Goal: Task Accomplishment & Management: Use online tool/utility

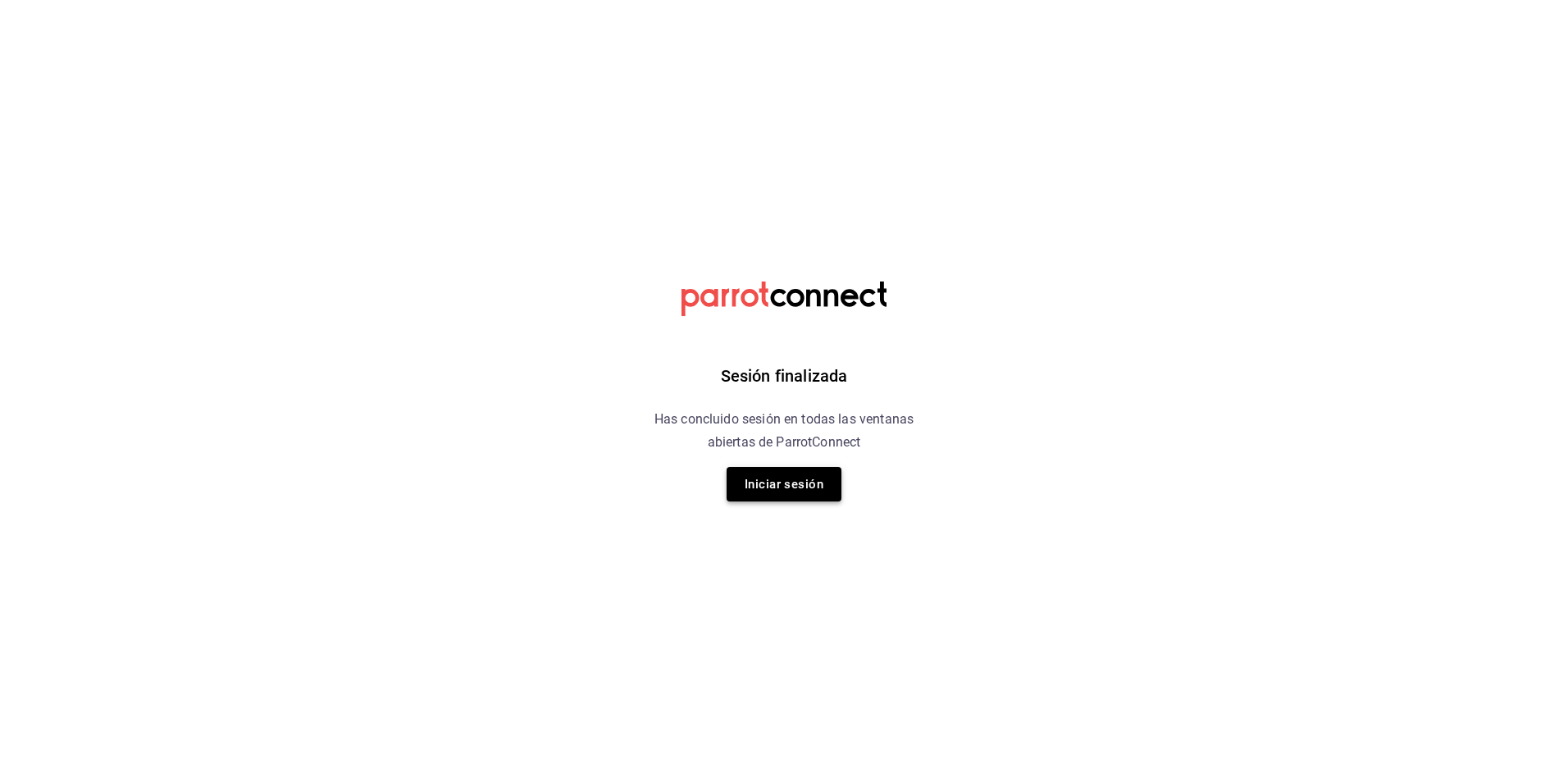
click at [797, 481] on button "Iniciar sesión" at bounding box center [784, 484] width 115 height 34
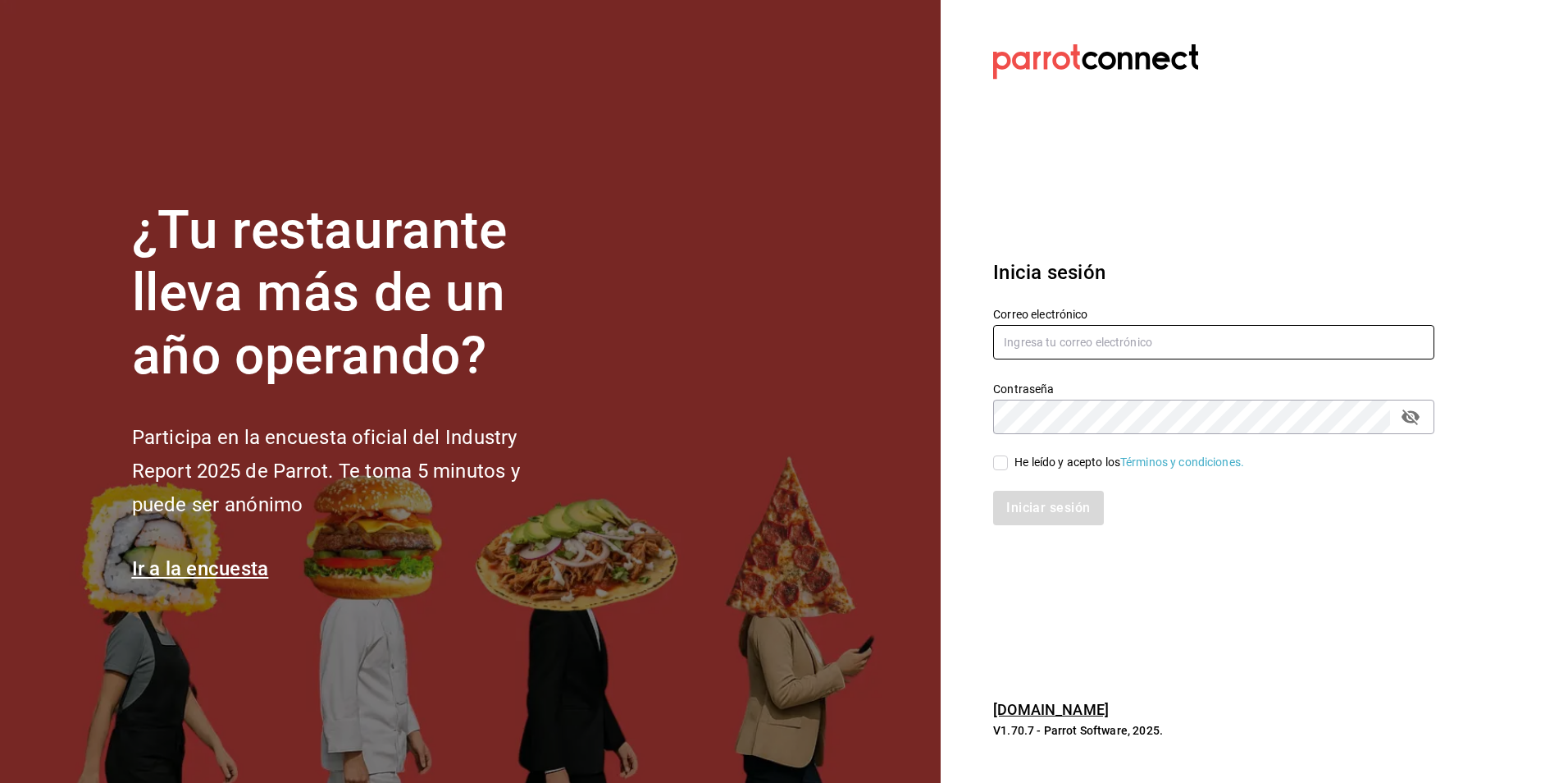
type input "[EMAIL_ADDRESS][DOMAIN_NAME]"
click at [1035, 458] on div "He leído y acepto los Términos y condiciones." at bounding box center [1129, 463] width 229 height 17
click at [1008, 458] on input "He leído y acepto los Términos y condiciones." at bounding box center [1000, 462] width 14 height 14
checkbox input "true"
click at [1045, 501] on button "Iniciar sesión" at bounding box center [1049, 508] width 112 height 34
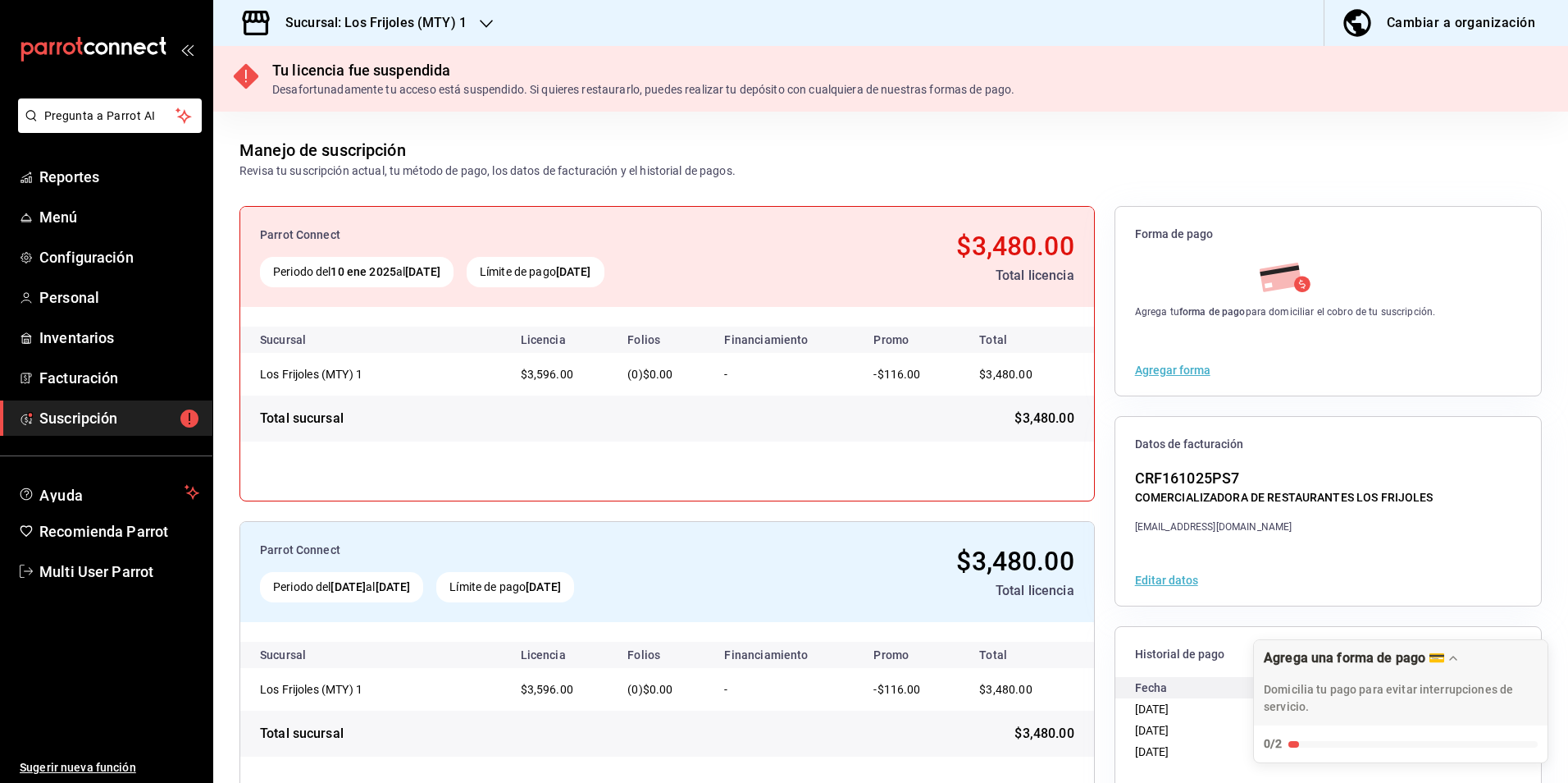
click at [442, 16] on h3 "Sucursal: Los Frijoles (MTY) 1" at bounding box center [369, 23] width 194 height 20
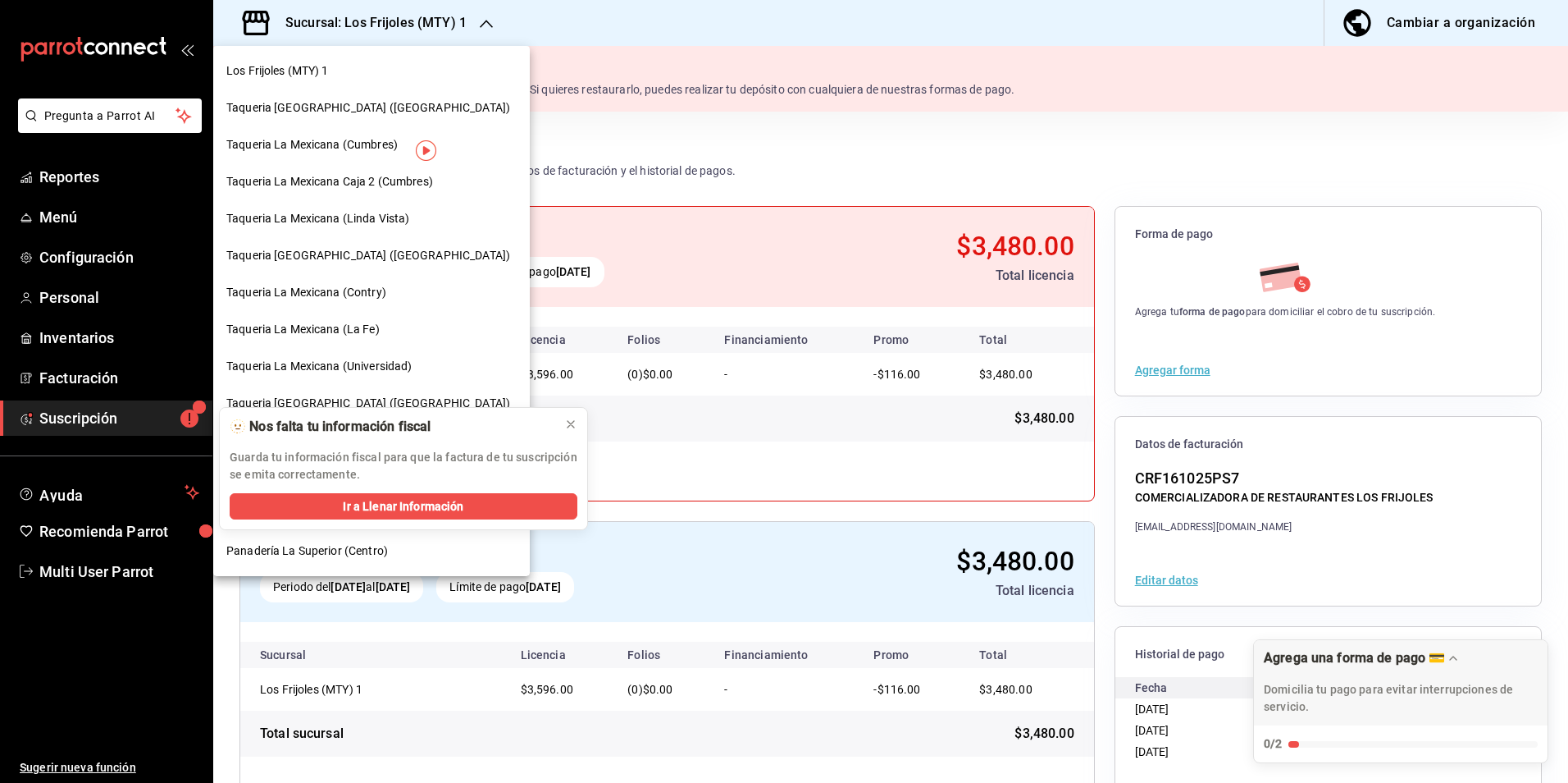
click at [365, 98] on div "Taqueria [GEOGRAPHIC_DATA] ([GEOGRAPHIC_DATA])" at bounding box center [371, 108] width 316 height 37
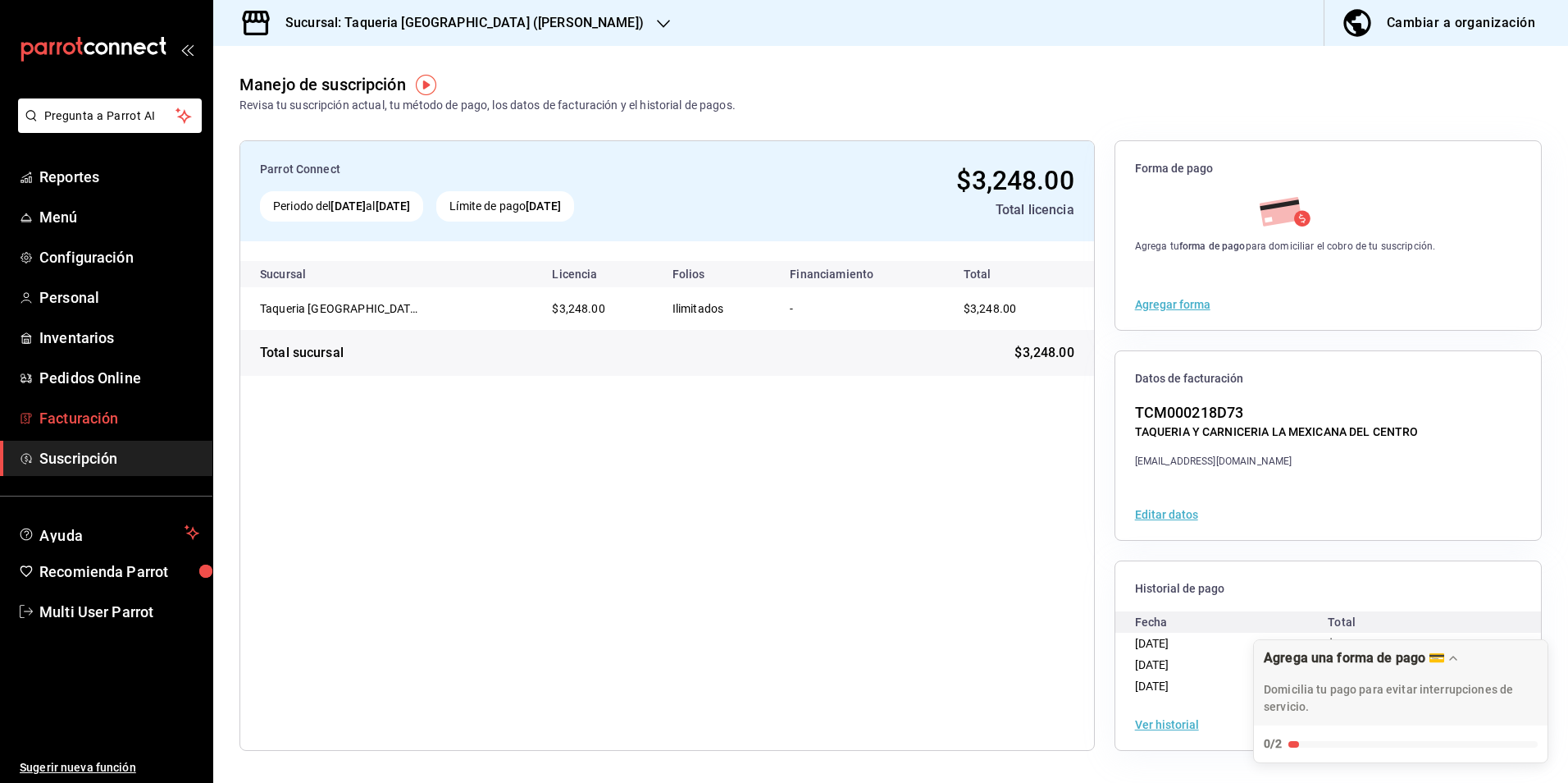
click at [113, 417] on span "Facturación" at bounding box center [118, 418] width 160 height 22
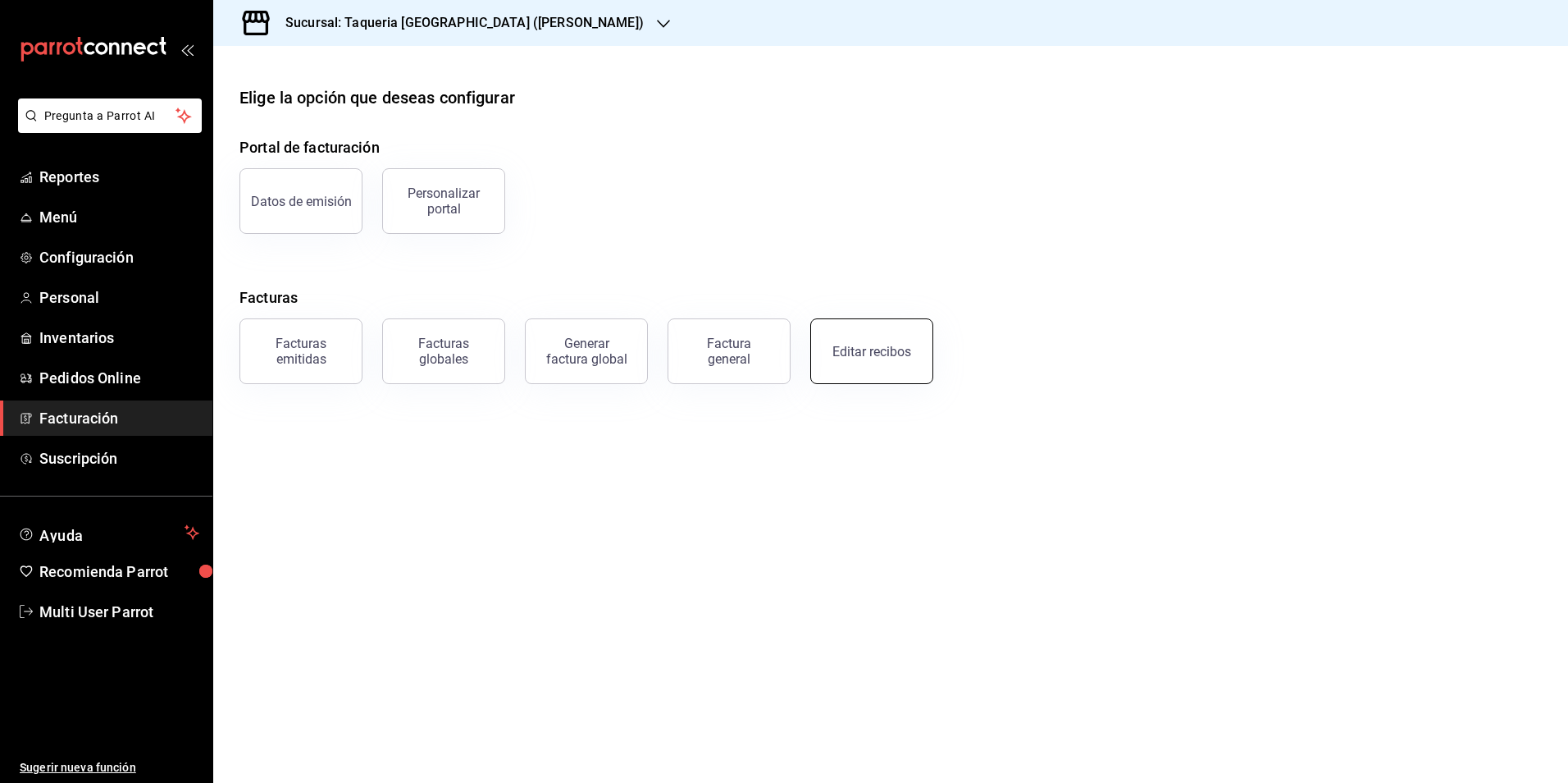
click at [830, 358] on button "Editar recibos" at bounding box center [871, 351] width 123 height 66
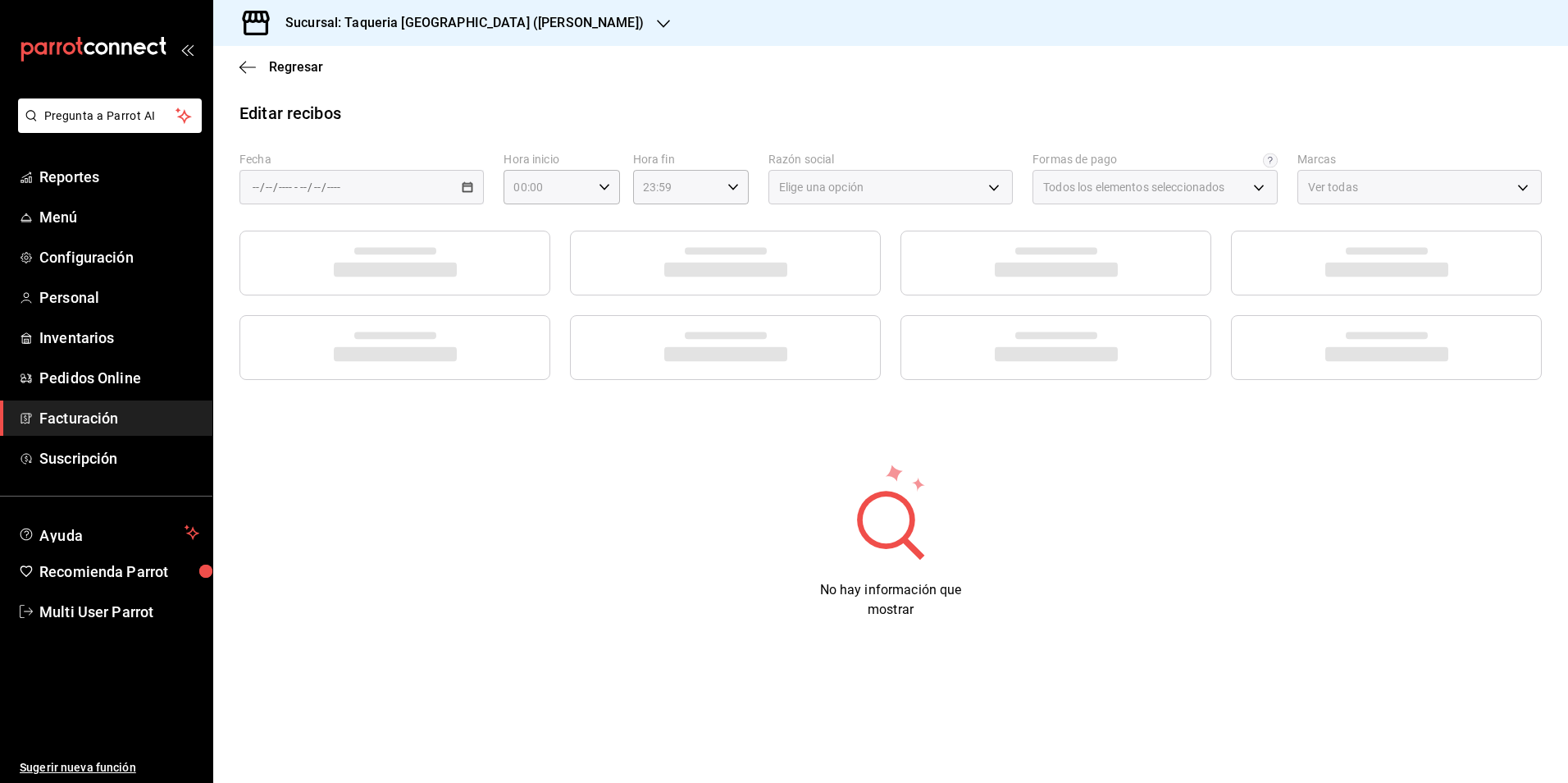
type input "7437ec86-3498-450a-b0f5-5c40c3d95f63"
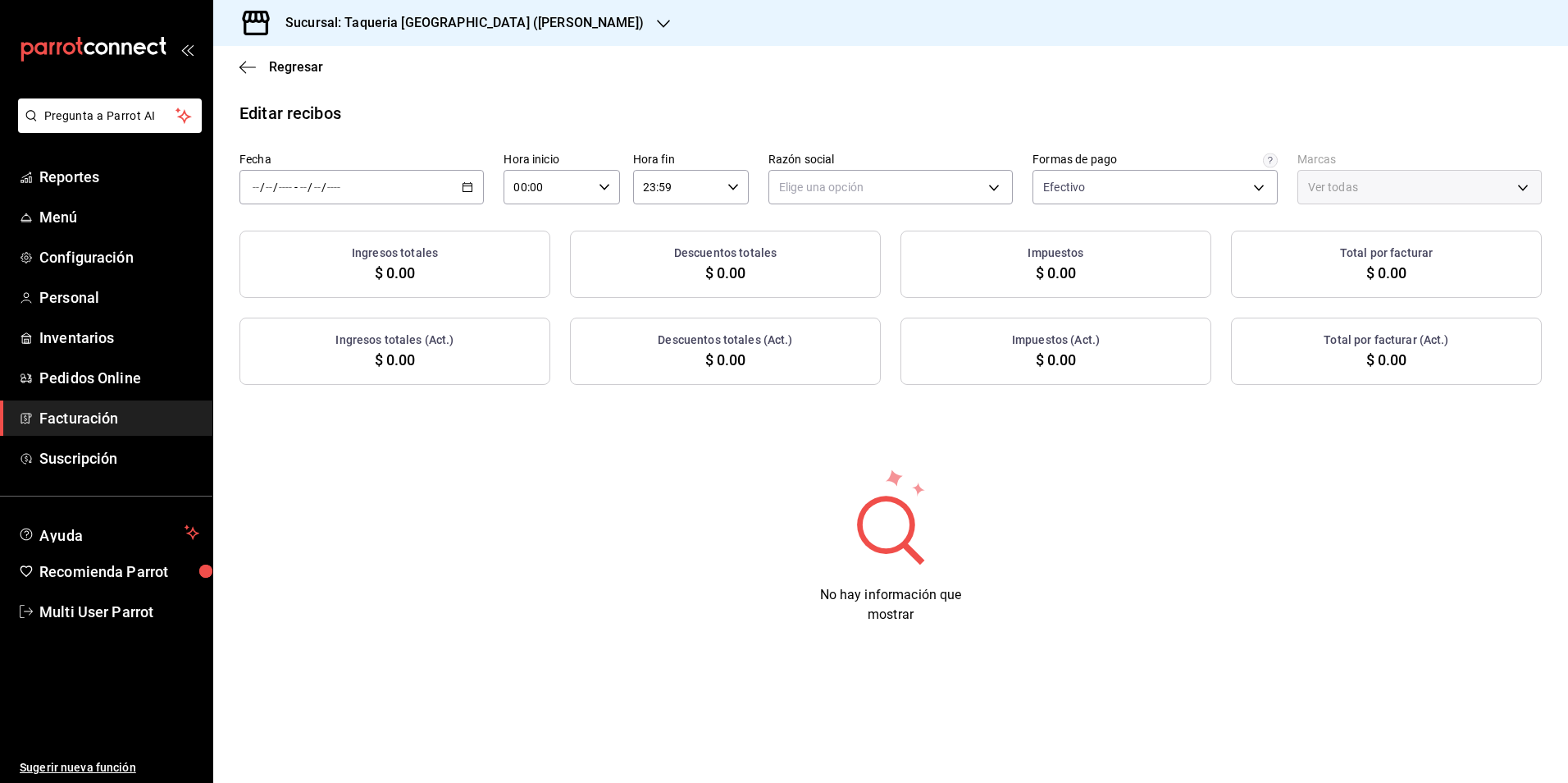
click at [436, 197] on div "/ / - / /" at bounding box center [362, 187] width 245 height 34
click at [332, 424] on span "Rango de fechas" at bounding box center [316, 422] width 127 height 17
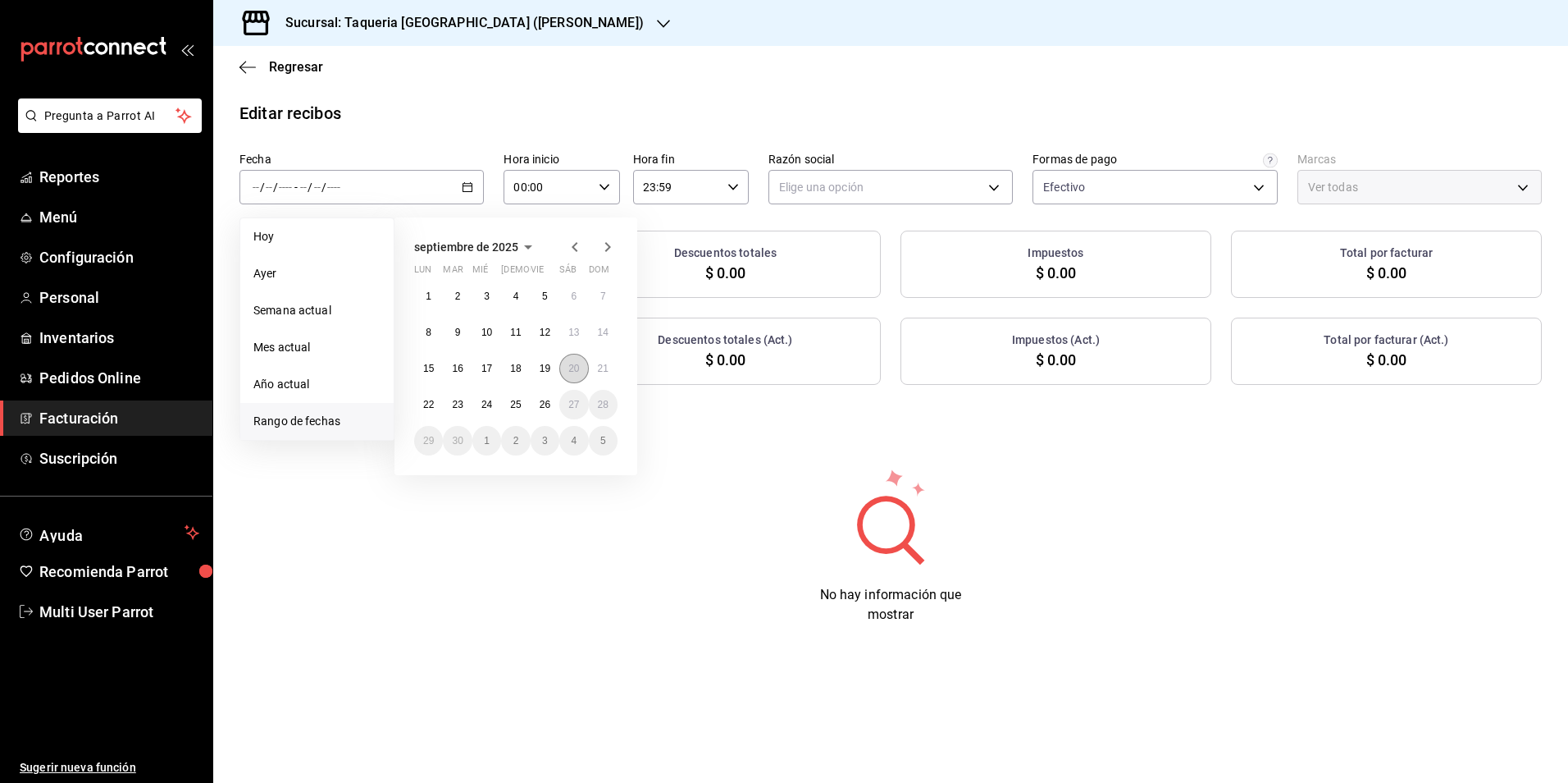
click at [574, 371] on abbr "20" at bounding box center [573, 368] width 11 height 11
click at [452, 410] on button "23" at bounding box center [458, 404] width 29 height 30
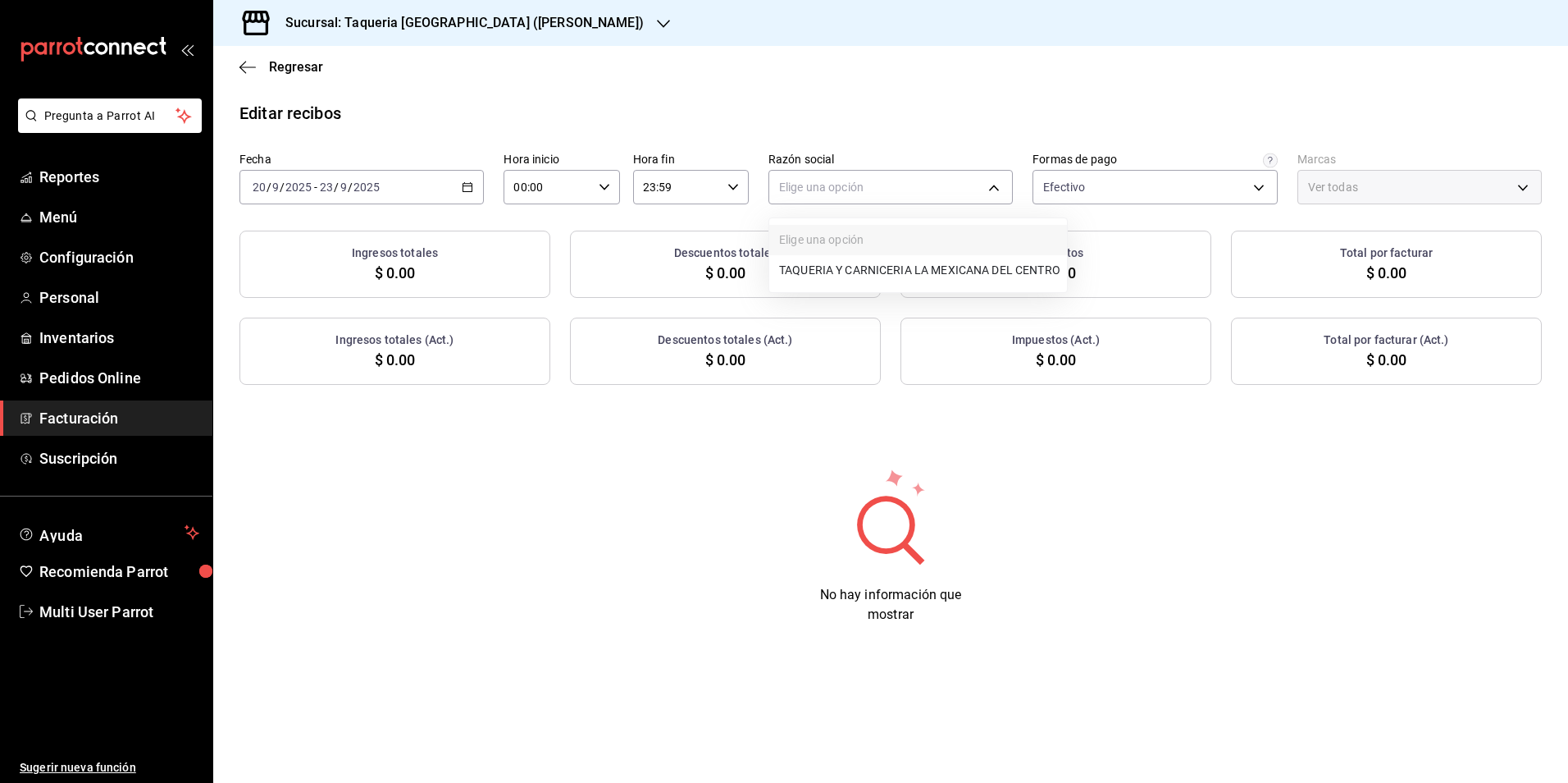
click at [868, 188] on body "Pregunta a Parrot AI Reportes Menú Configuración Personal Inventarios Pedidos O…" at bounding box center [784, 391] width 1568 height 783
click at [886, 254] on ul "Elige una opción TAQUERIA Y CARNICERIA LA MEXICANA DEL CENTRO" at bounding box center [918, 254] width 298 height 74
click at [890, 258] on li "TAQUERIA Y CARNICERIA LA MEXICANA DEL CENTRO" at bounding box center [918, 271] width 298 height 31
type input "4dff3b27-102c-4cd2-9c7c-5ec2a70a3d33"
type input "73286d80-91db-40b0-87cb-9460f5fb930f"
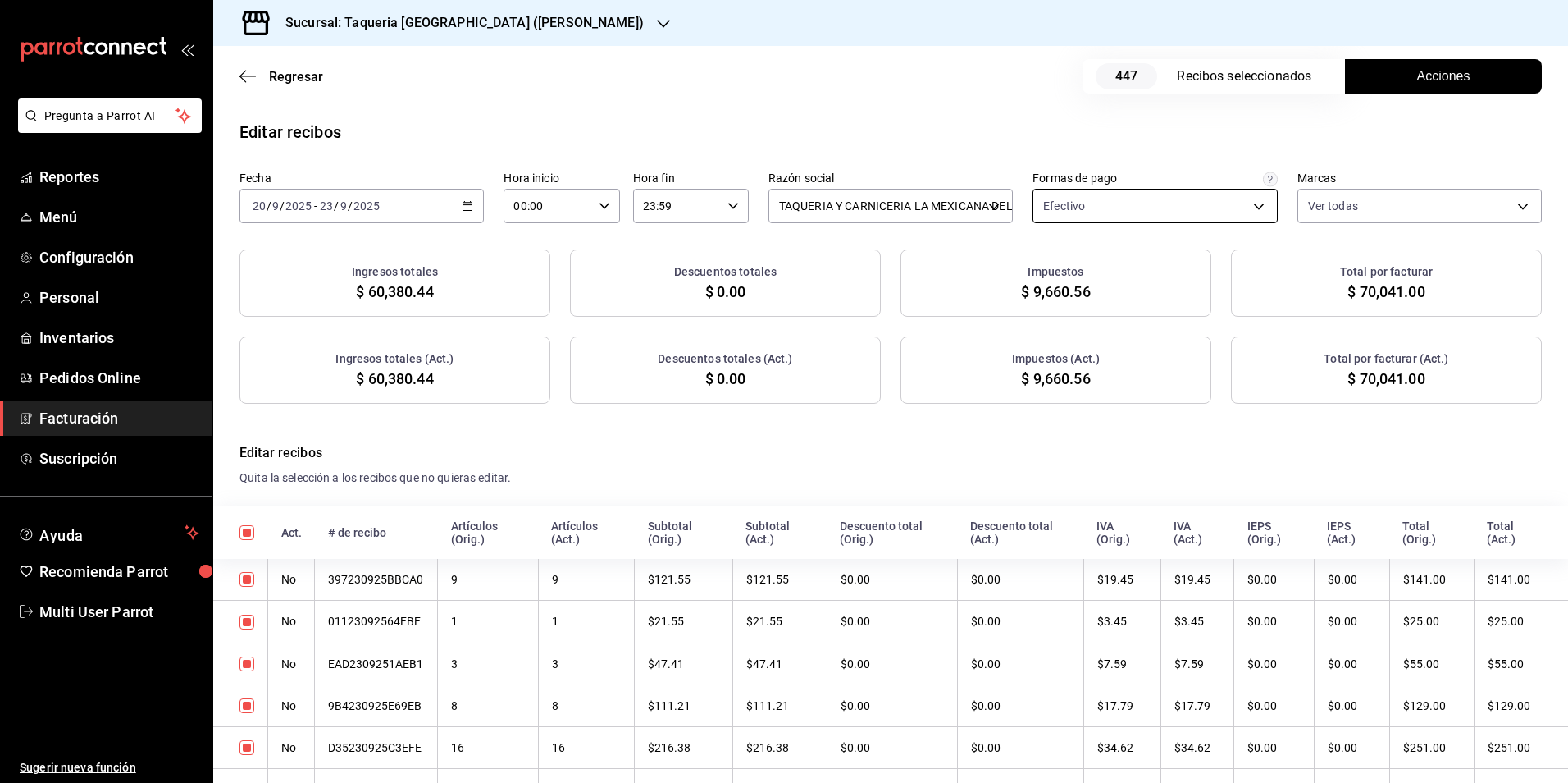
click at [1122, 193] on body "Pregunta a Parrot AI Reportes Menú Configuración Personal Inventarios Pedidos O…" at bounding box center [784, 391] width 1568 height 783
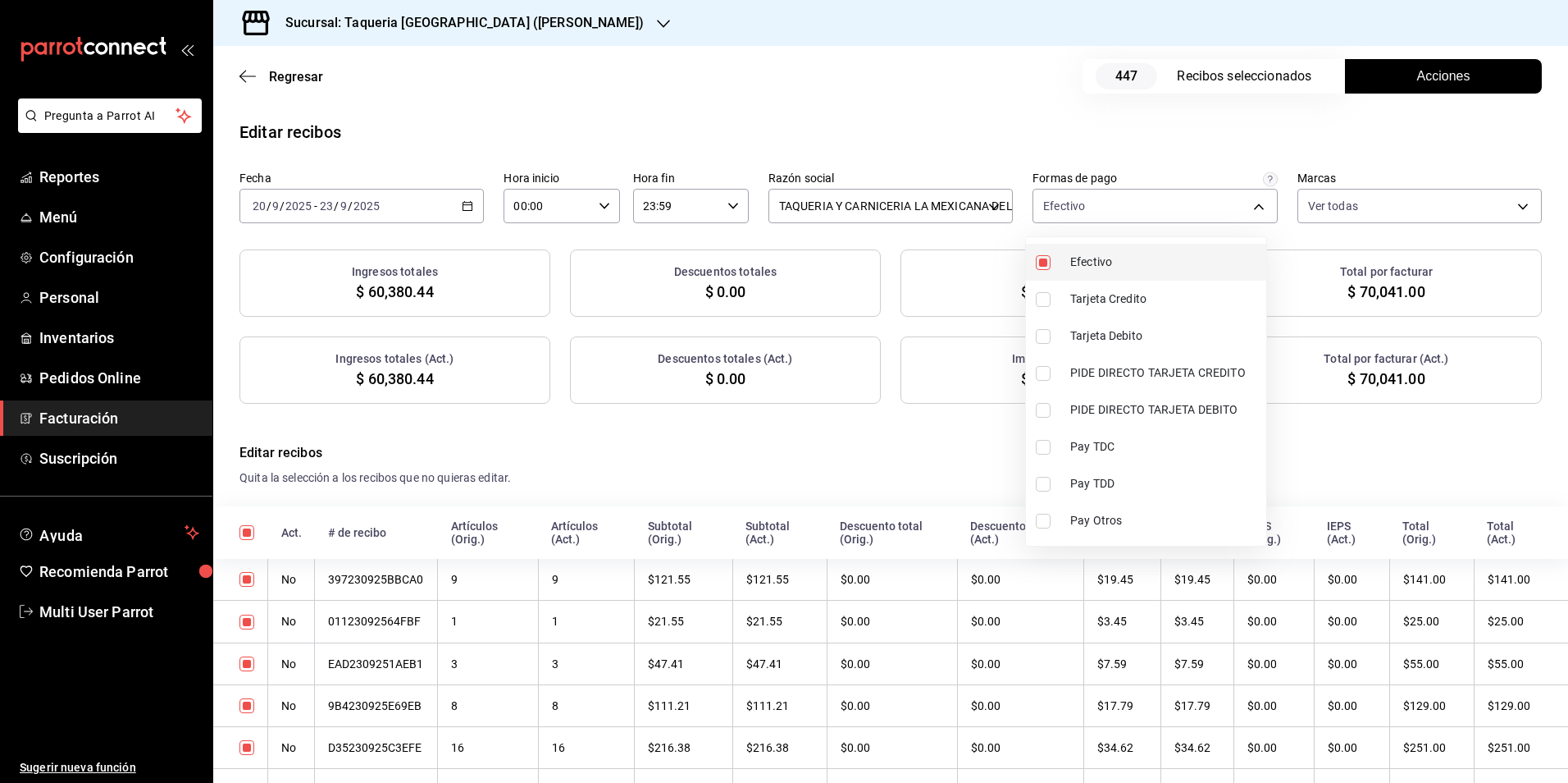
click at [1111, 270] on span "Efectivo" at bounding box center [1165, 262] width 189 height 17
checkbox input "false"
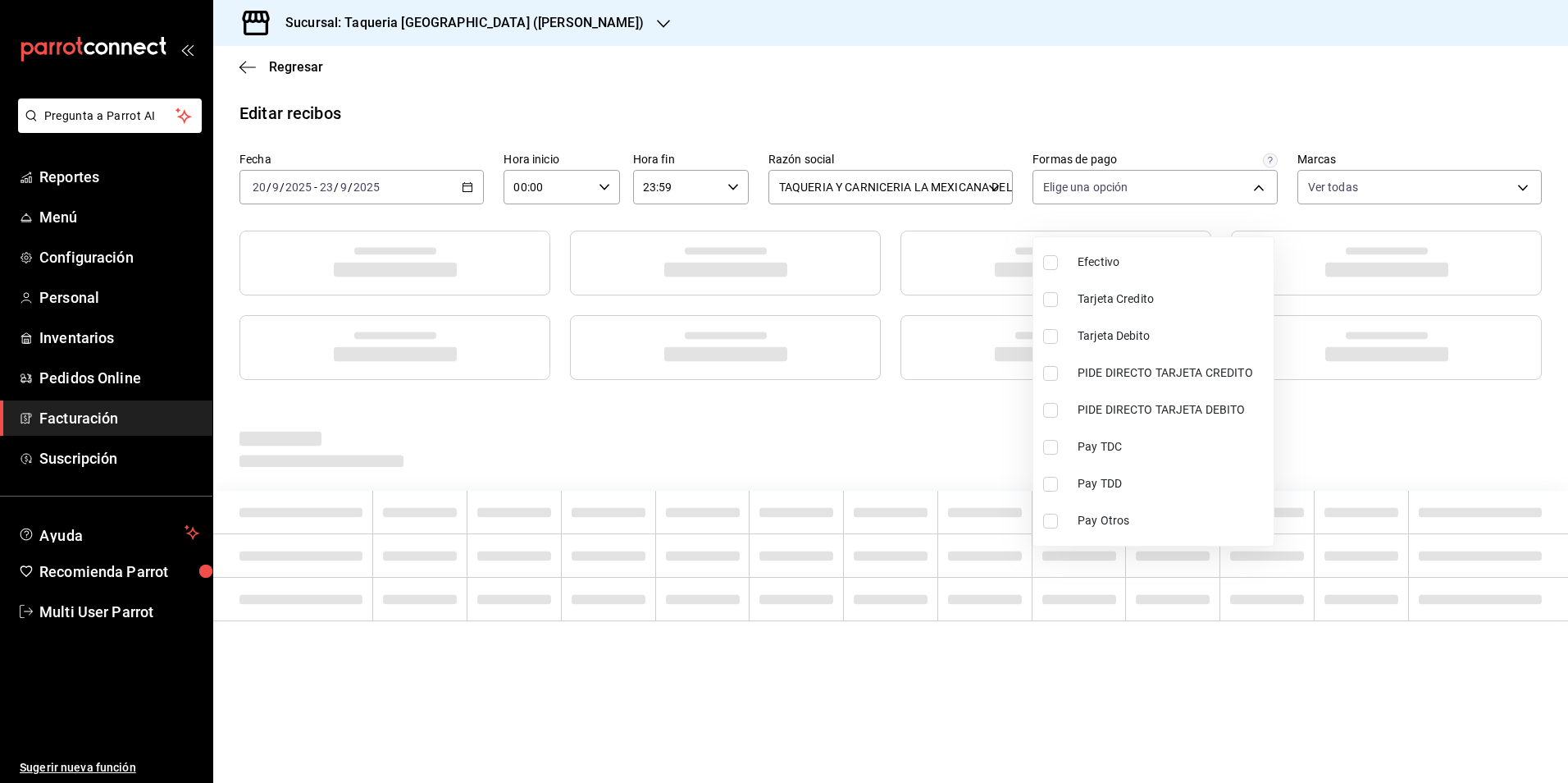
click at [879, 120] on div at bounding box center [784, 391] width 1568 height 783
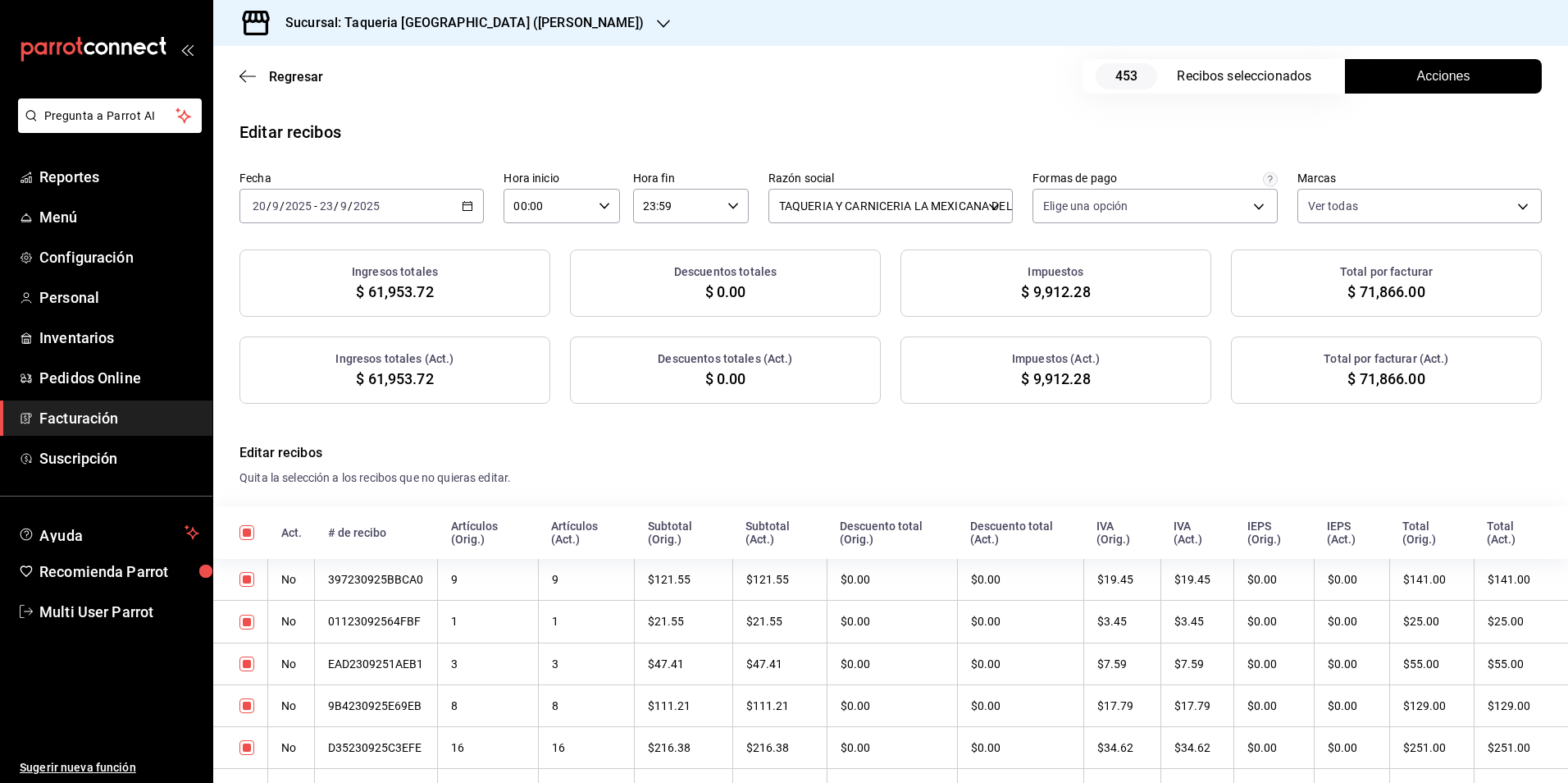
click at [1460, 66] on button "Acciones" at bounding box center [1444, 76] width 197 height 34
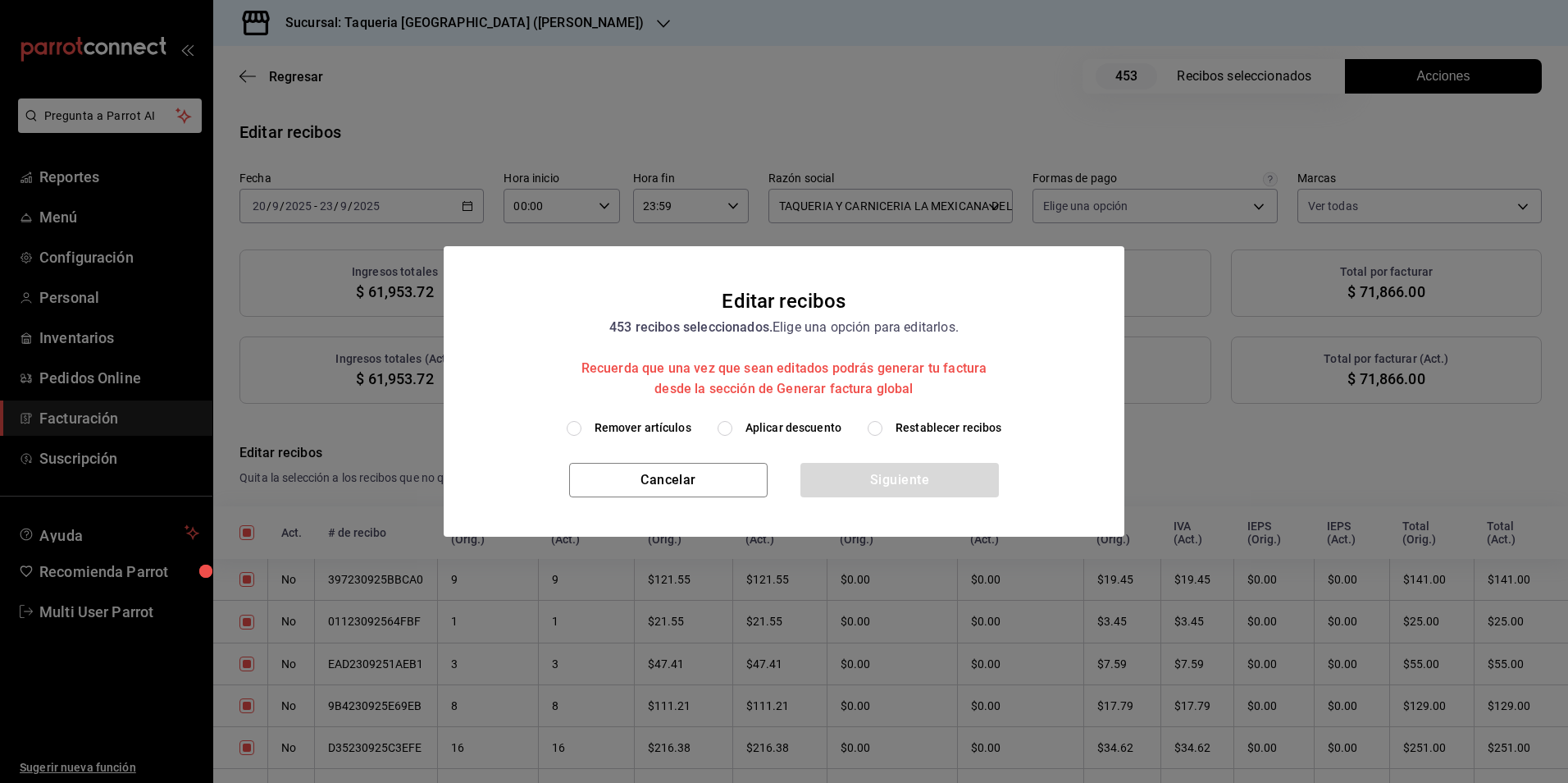
click at [814, 427] on span "Aplicar descuento" at bounding box center [793, 428] width 96 height 17
click at [733, 427] on input "Aplicar descuento" at bounding box center [724, 427] width 14 height 14
radio input "true"
click at [814, 427] on body "Pregunta a Parrot AI Reportes Menú Configuración Personal Inventarios Pedidos O…" at bounding box center [784, 391] width 1568 height 783
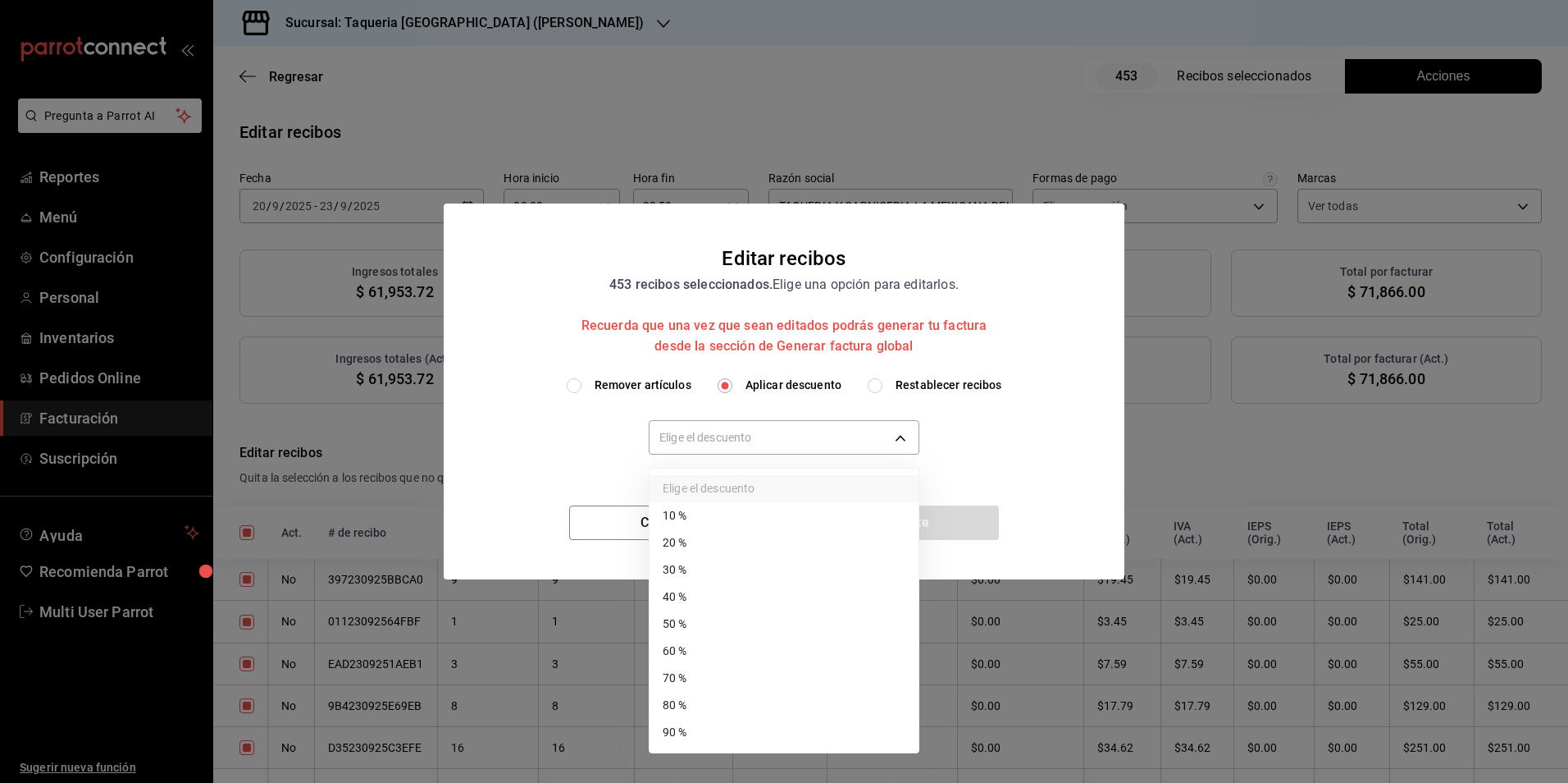
click at [721, 519] on li "10 %" at bounding box center [784, 515] width 269 height 27
type input "10"
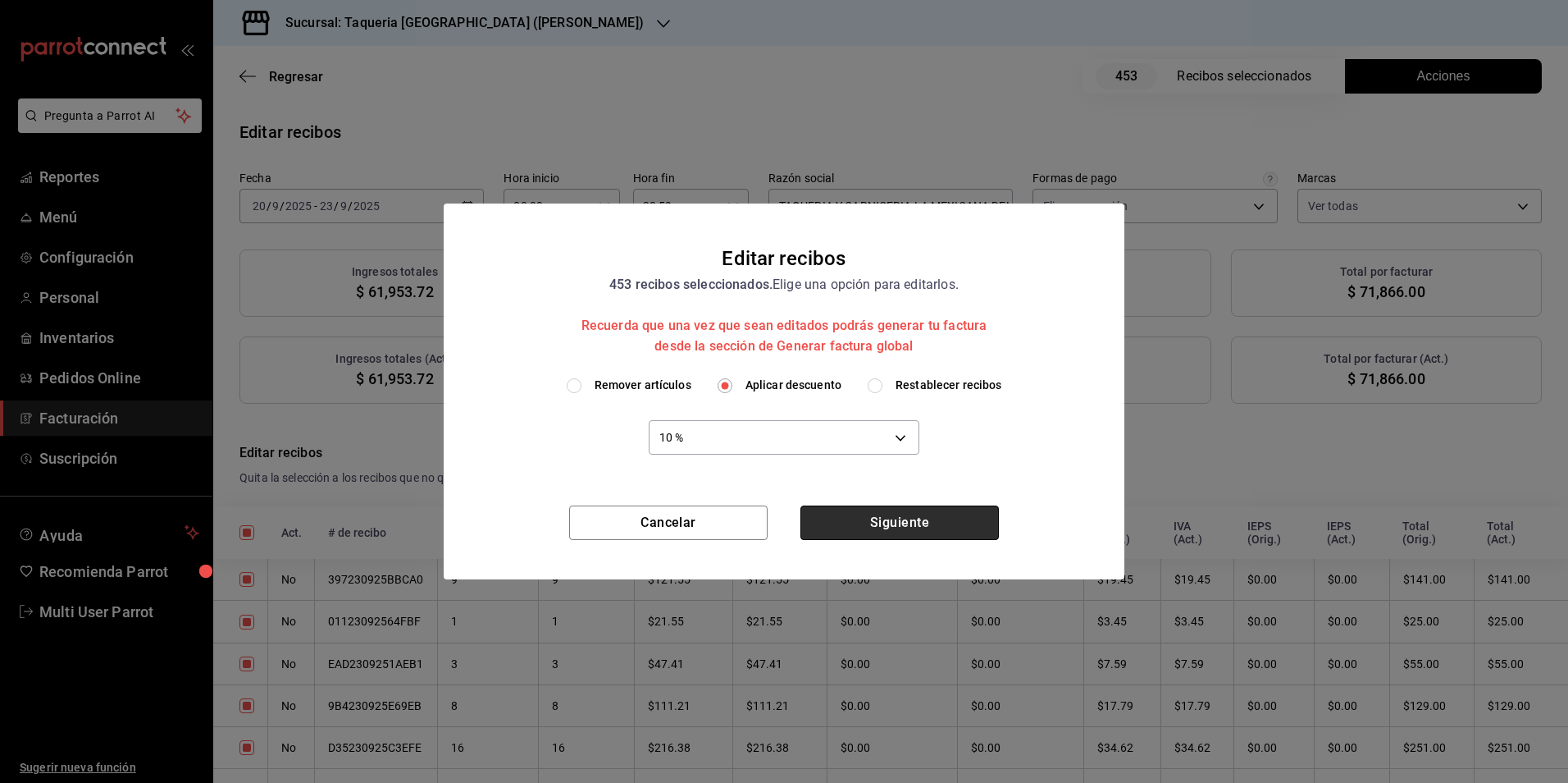
click at [951, 517] on button "Siguiente" at bounding box center [900, 523] width 199 height 34
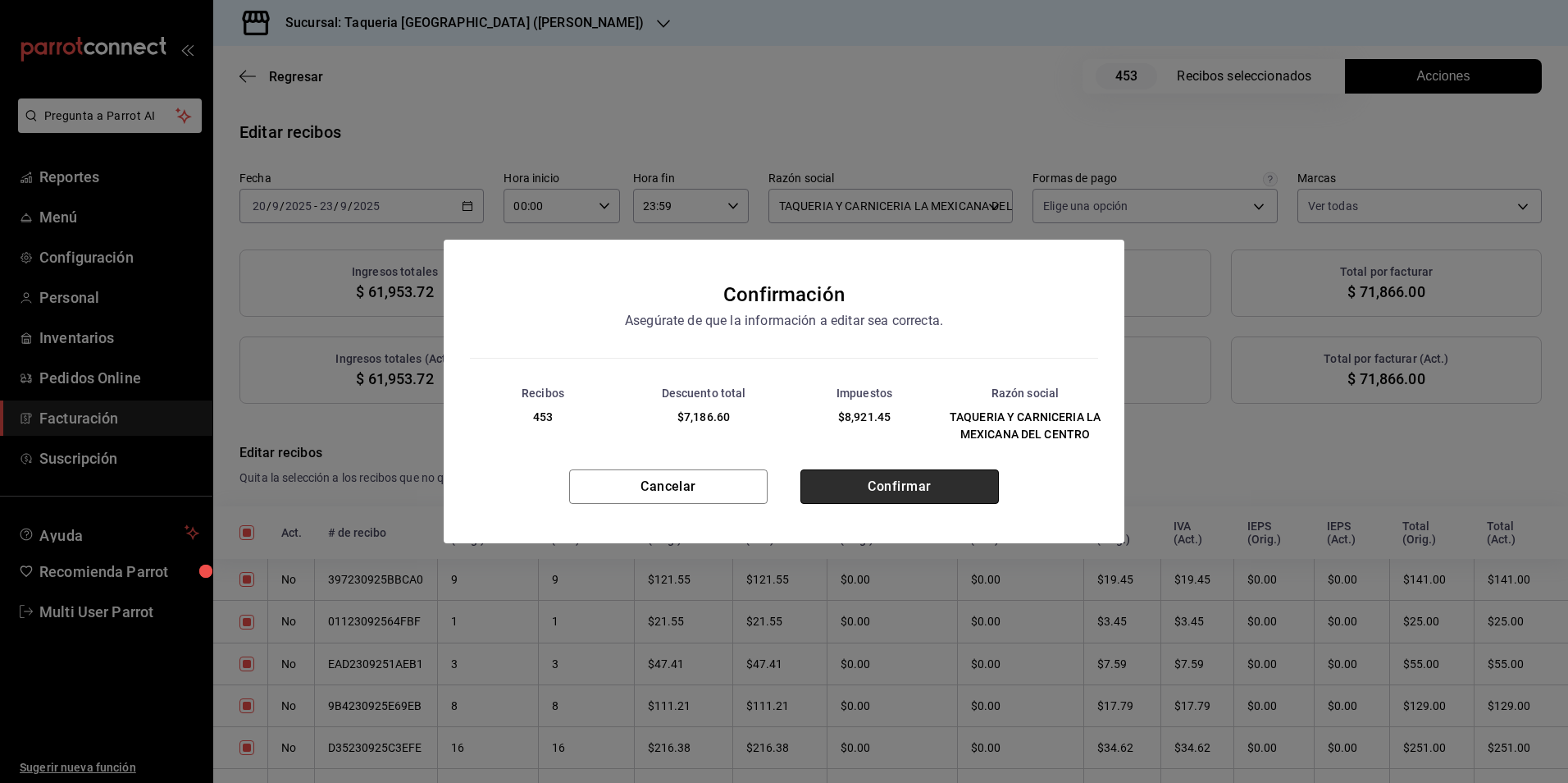
click at [959, 496] on button "Confirmar" at bounding box center [900, 487] width 199 height 34
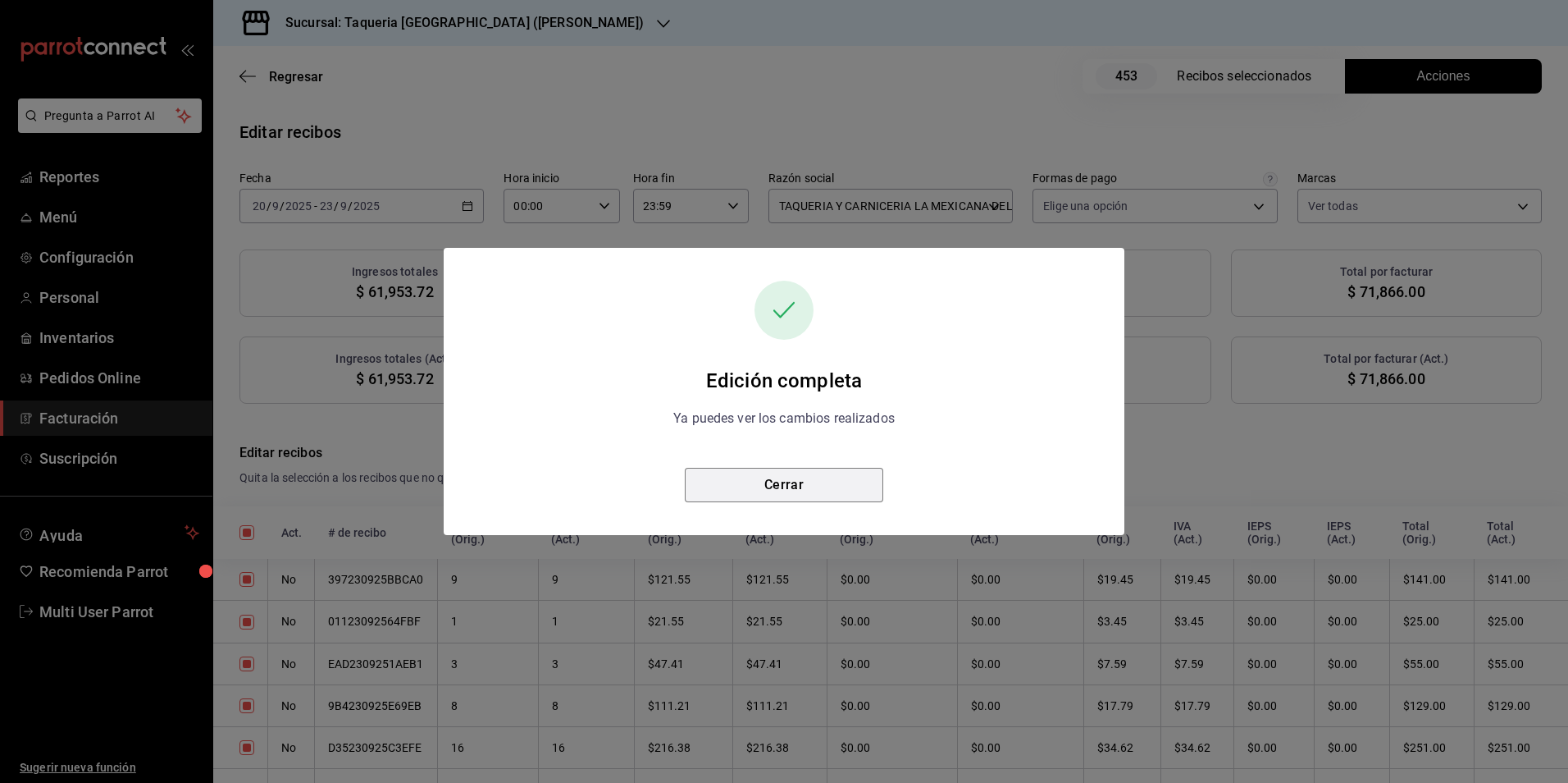
click at [784, 488] on button "Cerrar" at bounding box center [784, 485] width 199 height 34
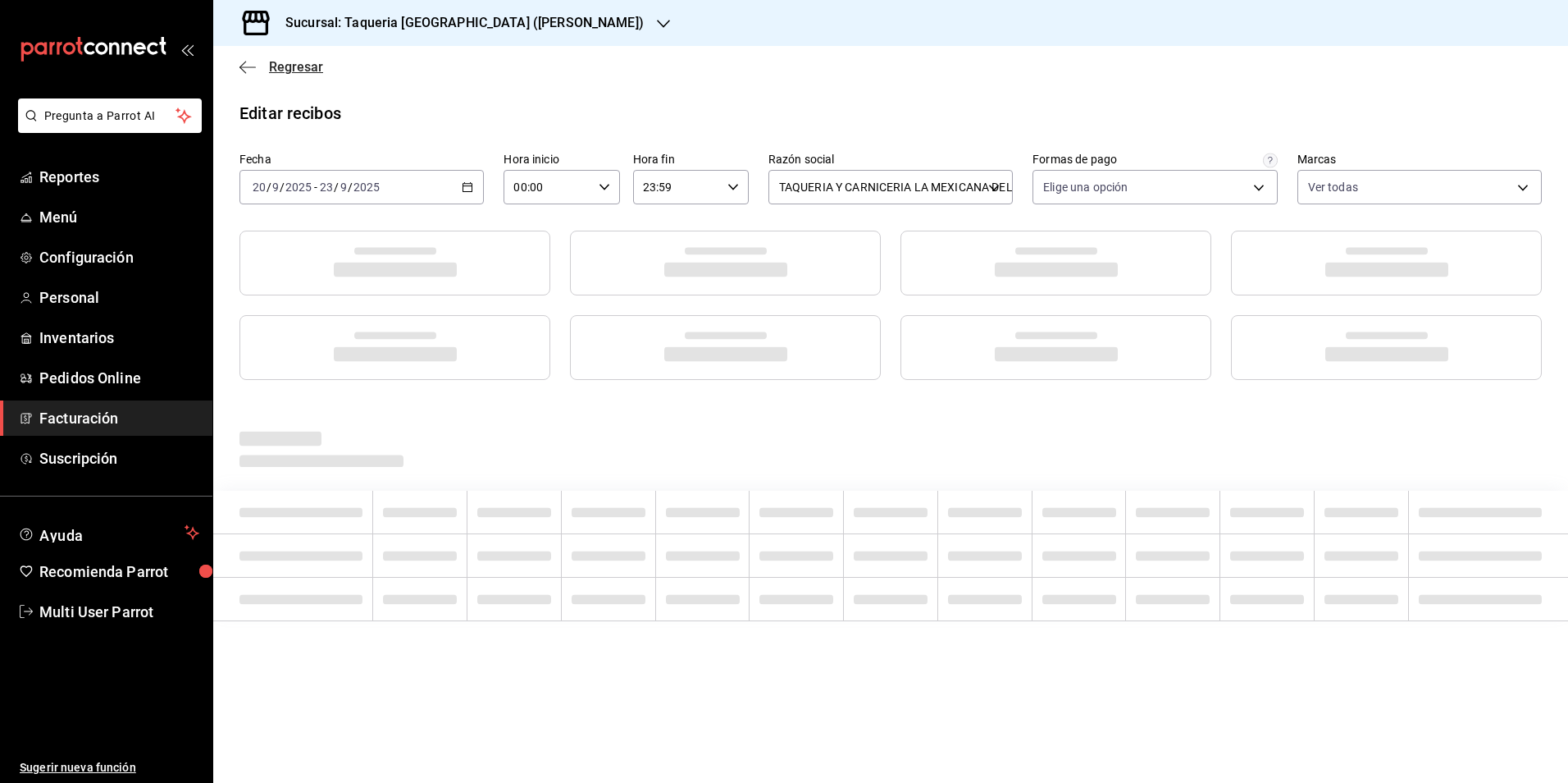
click at [293, 59] on span "Regresar" at bounding box center [296, 67] width 54 height 15
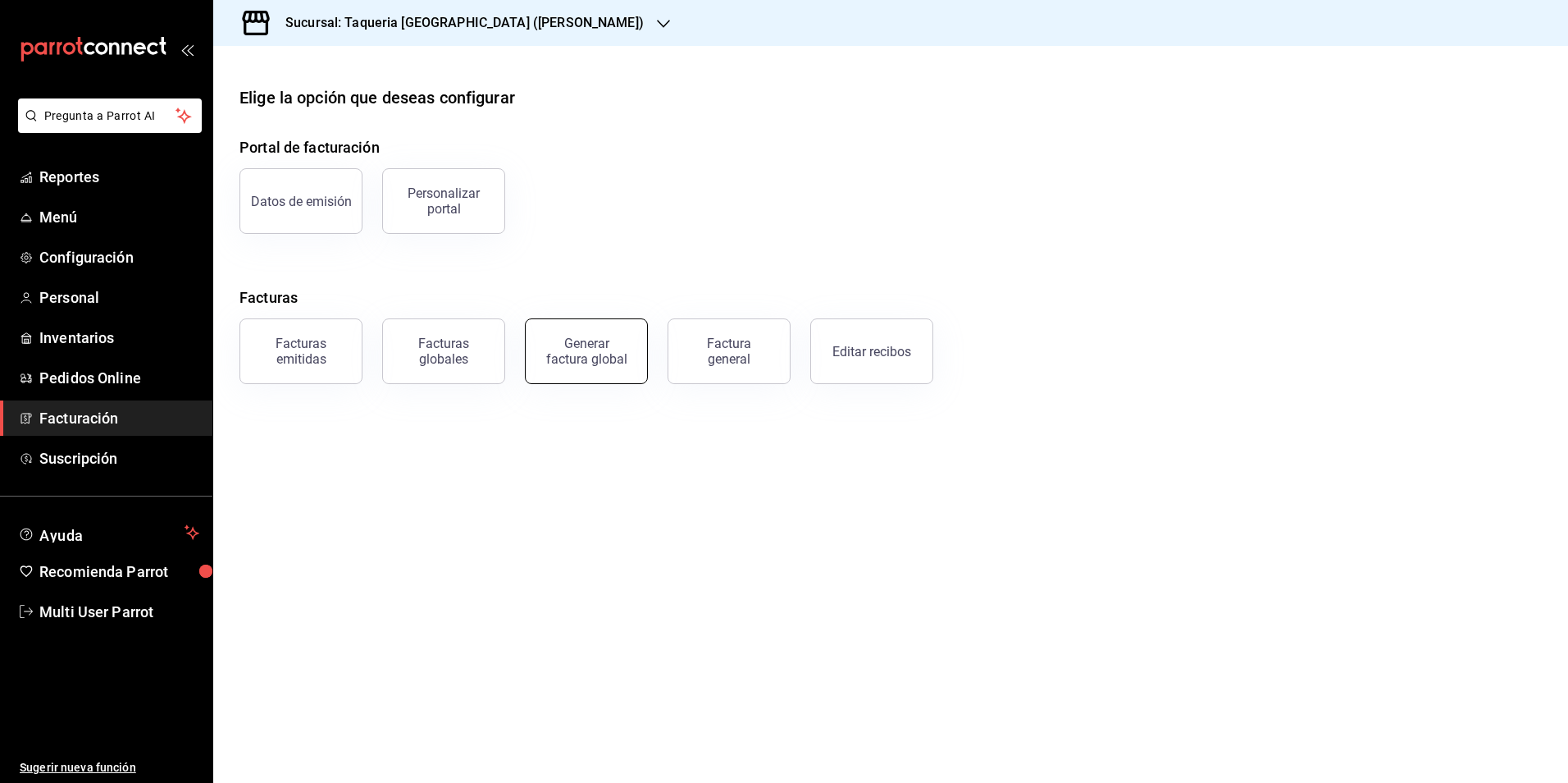
click at [635, 359] on button "Generar factura global" at bounding box center [586, 351] width 123 height 66
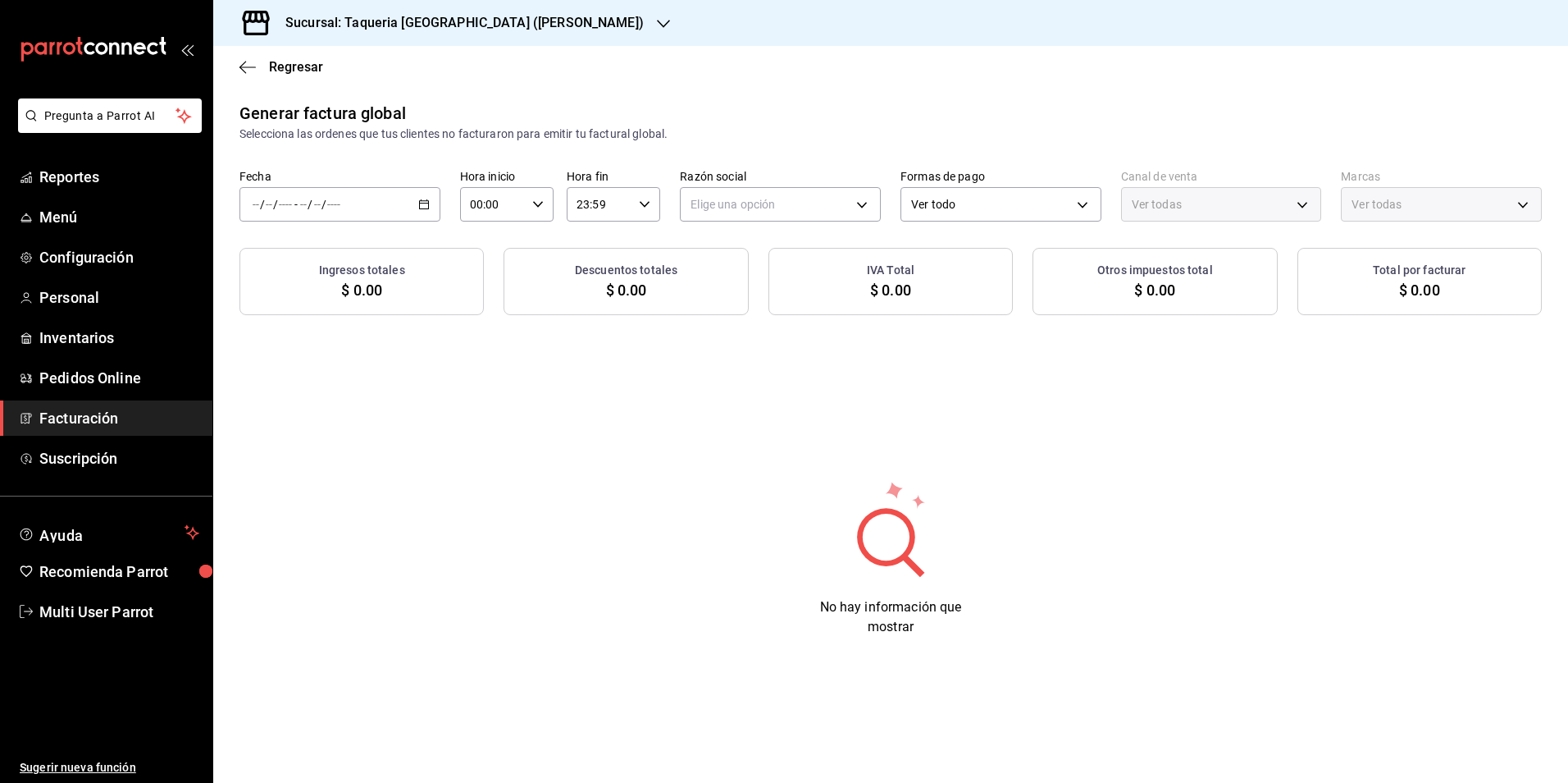
type input "PARROT,UBER_EATS,RAPPI,DIDI_FOOD,ONLINE"
click at [413, 209] on div "/ / - / /" at bounding box center [340, 205] width 201 height 34
click at [361, 257] on span "Rango de fechas" at bounding box center [316, 254] width 127 height 17
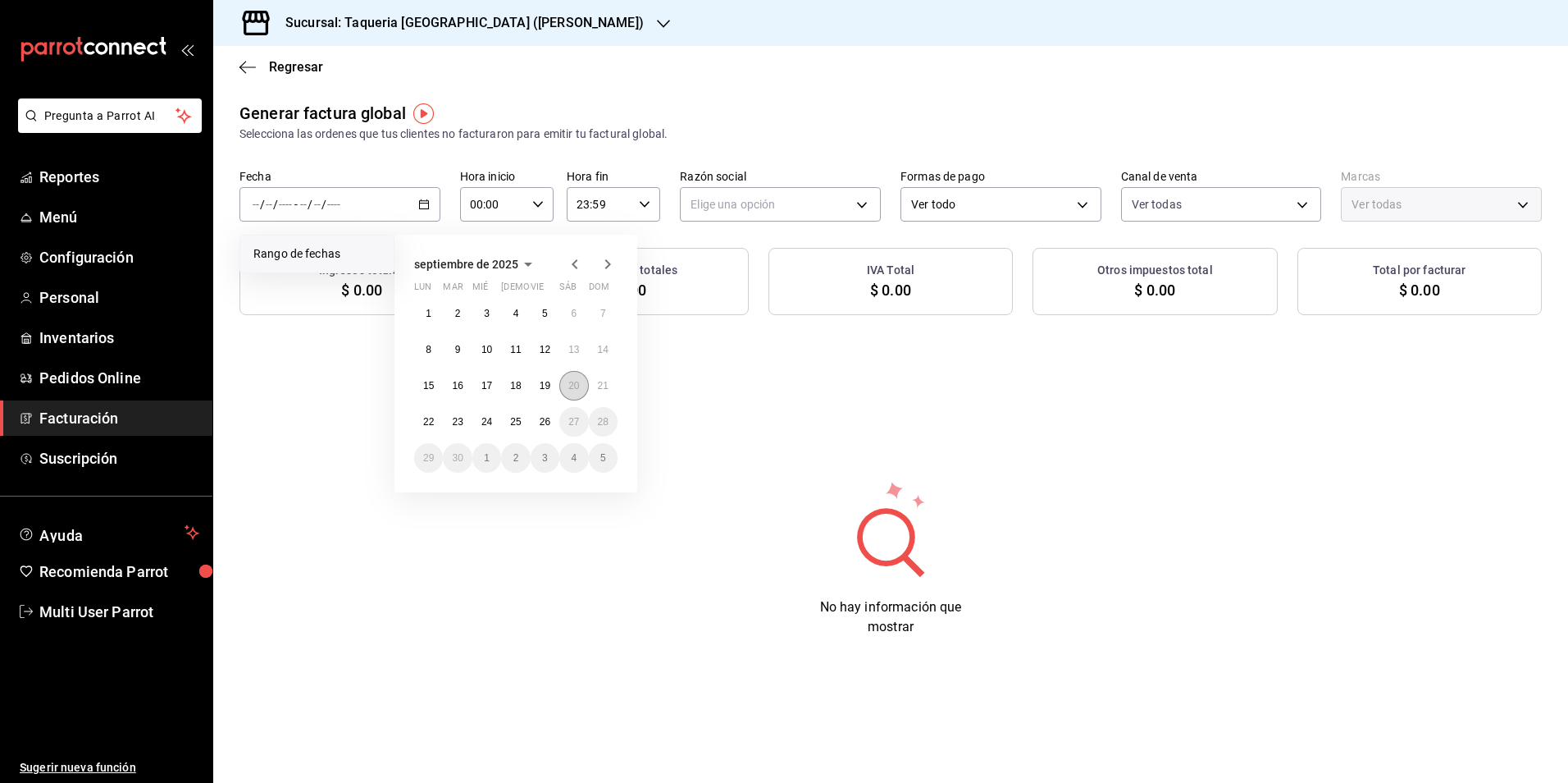
click at [579, 389] on abbr "20" at bounding box center [573, 385] width 11 height 11
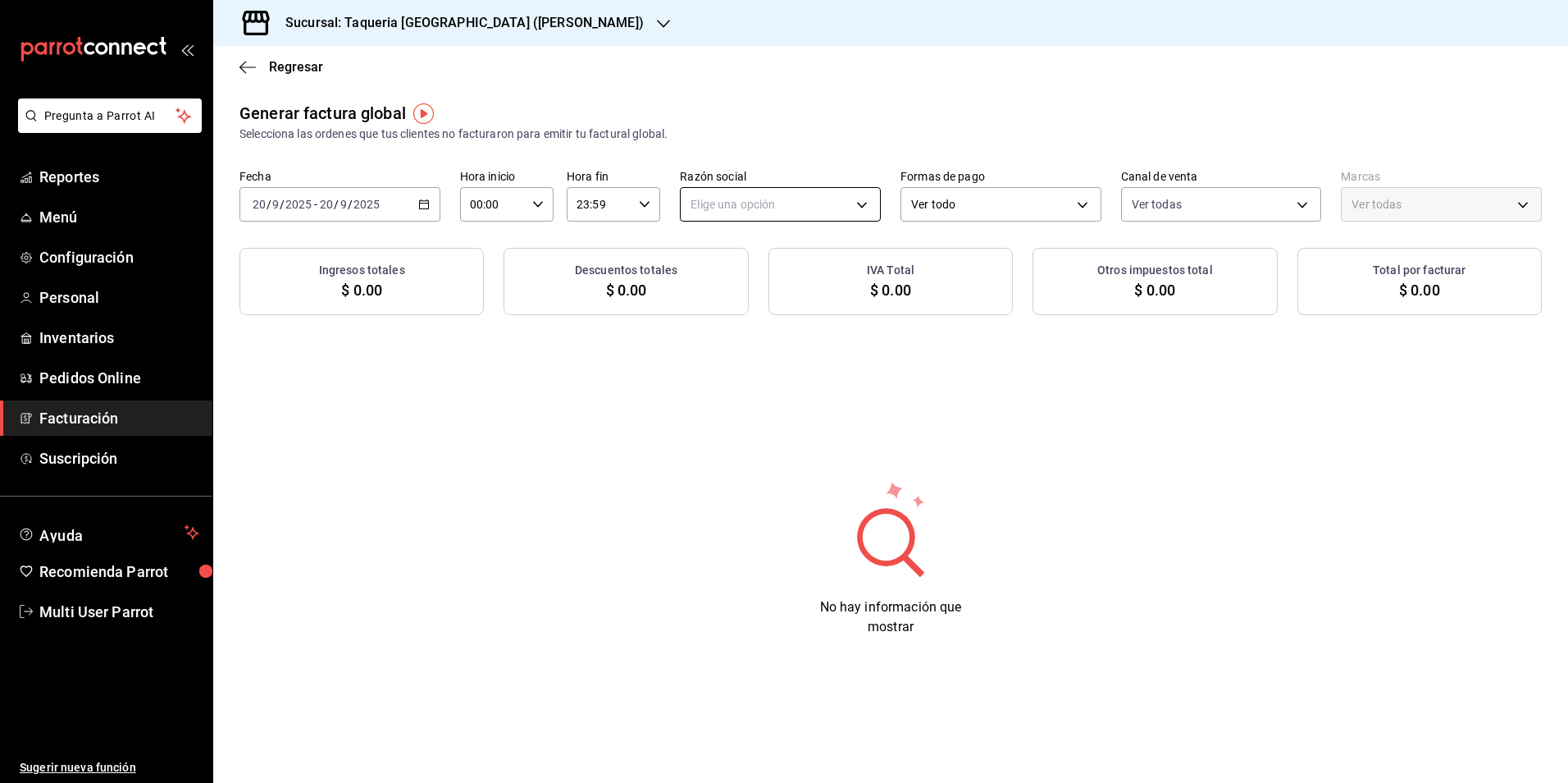
click at [852, 194] on body "Pregunta a Parrot AI Reportes Menú Configuración Personal Inventarios Pedidos O…" at bounding box center [784, 391] width 1568 height 783
click at [798, 285] on li "TAQUERIA Y CARNICERIA LA MEXICANA DEL CENTRO" at bounding box center [830, 288] width 298 height 31
type input "4dff3b27-102c-4cd2-9c7c-5ec2a70a3d33"
type input "73286d80-91db-40b0-87cb-9460f5fb930f"
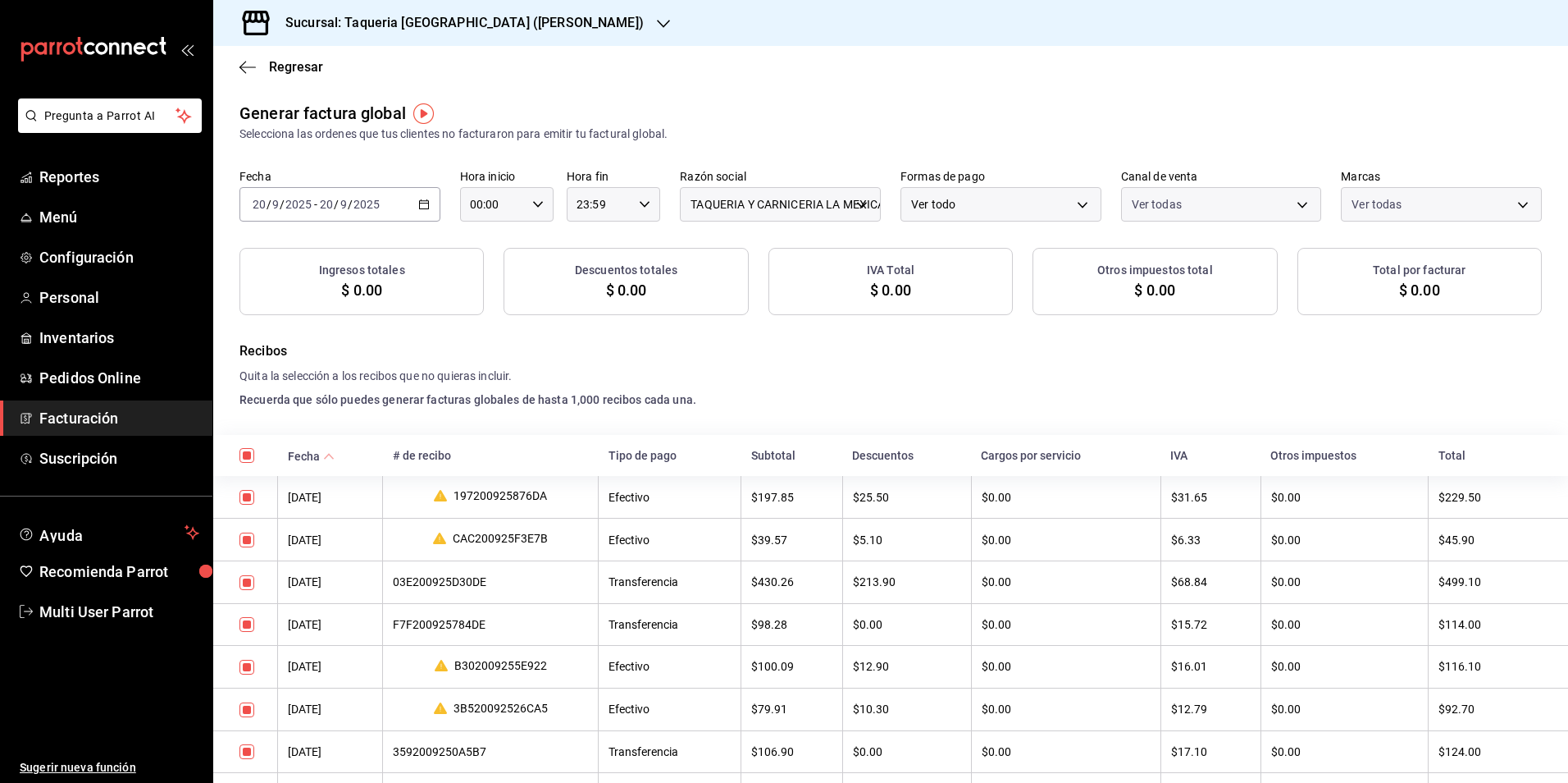
checkbox input "true"
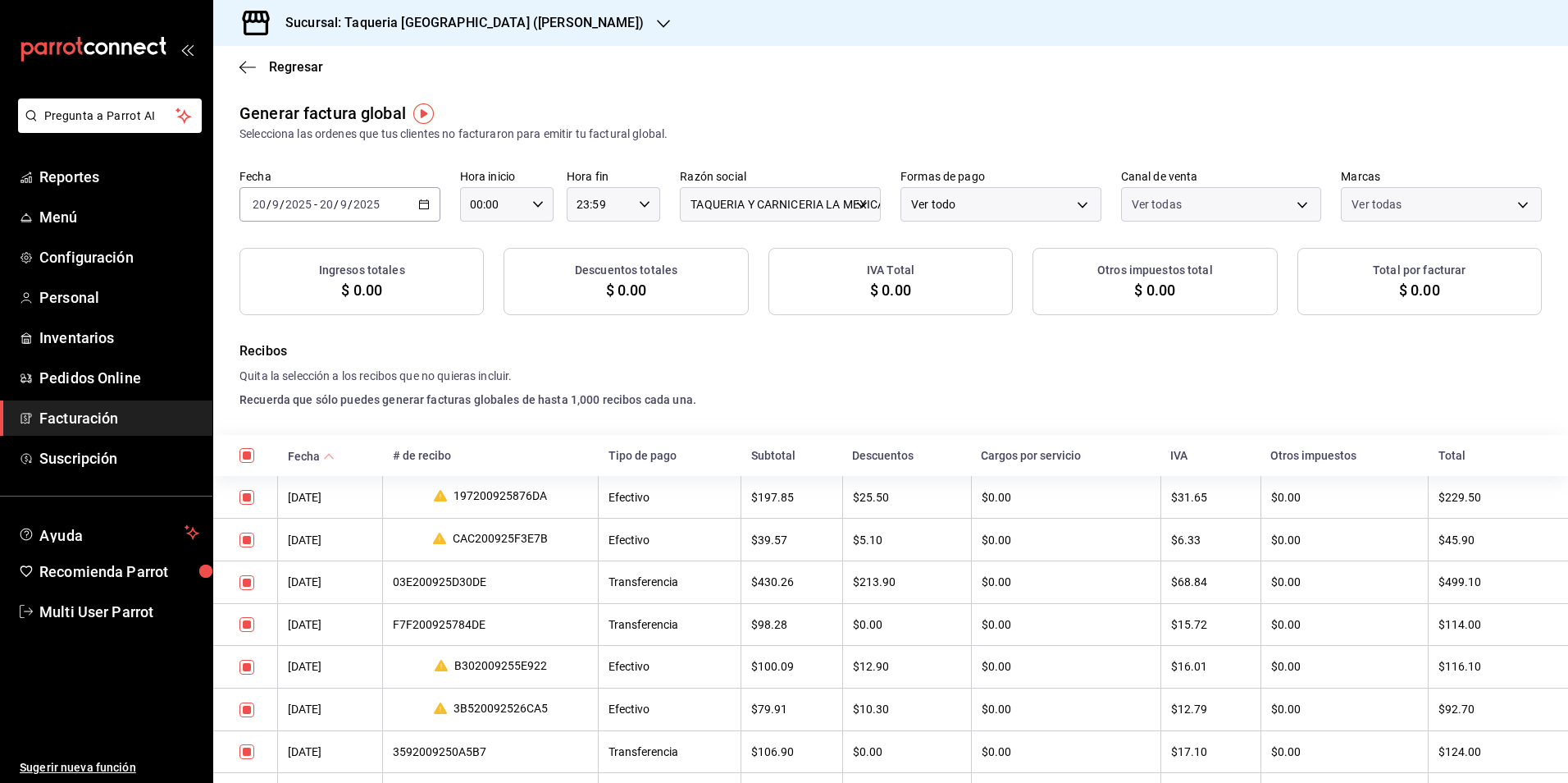
checkbox input "true"
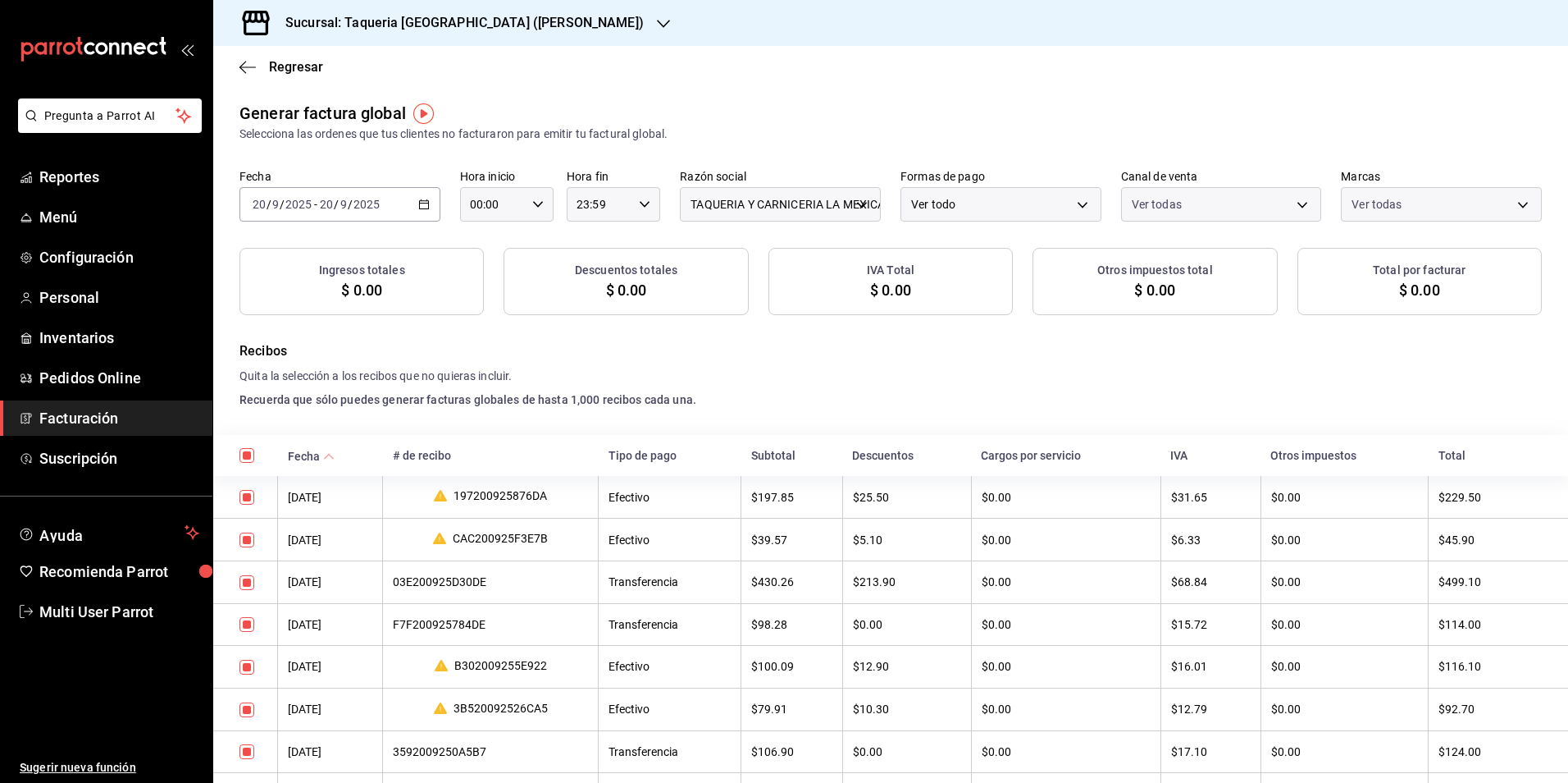
checkbox input "true"
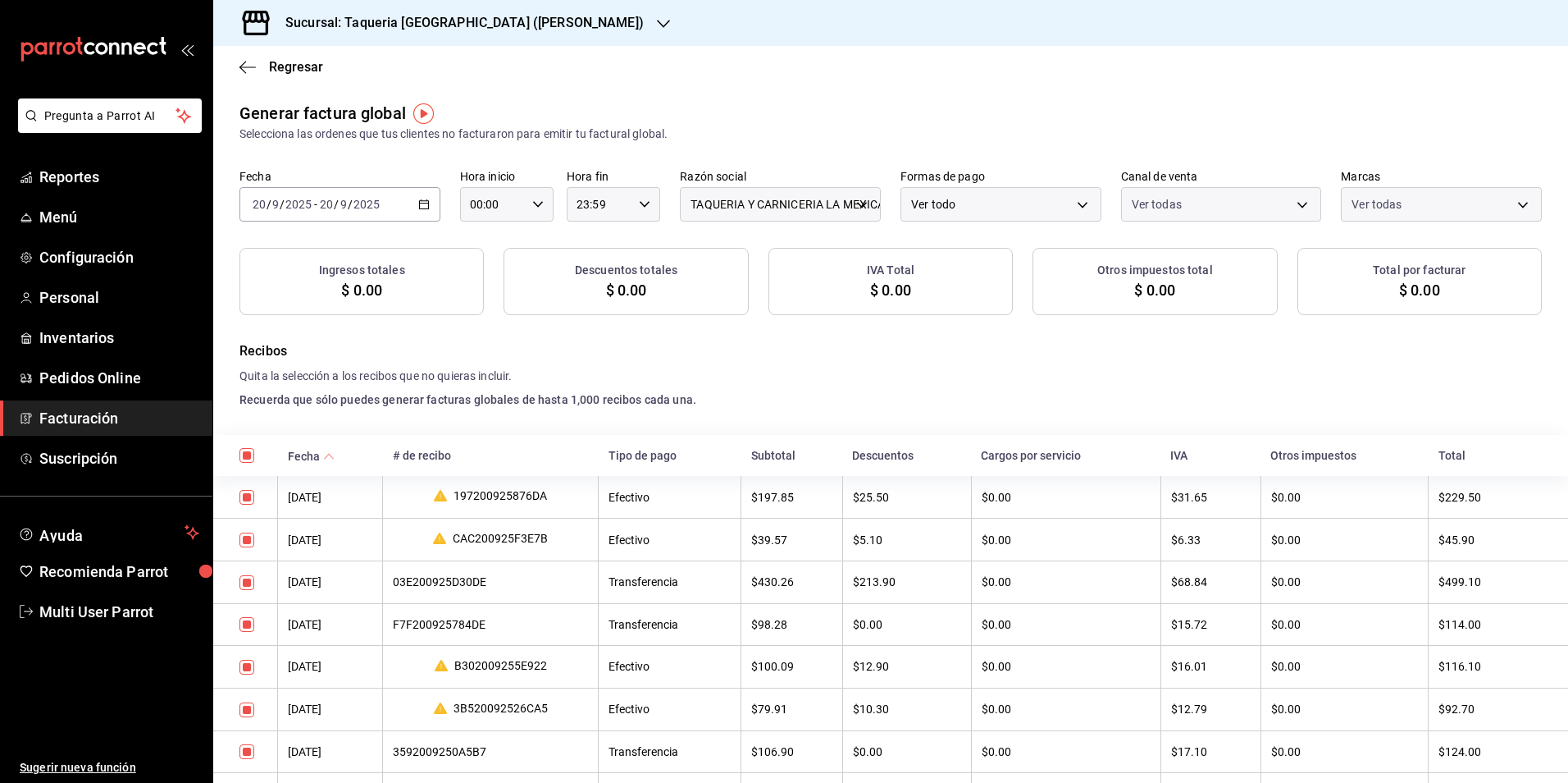
checkbox input "true"
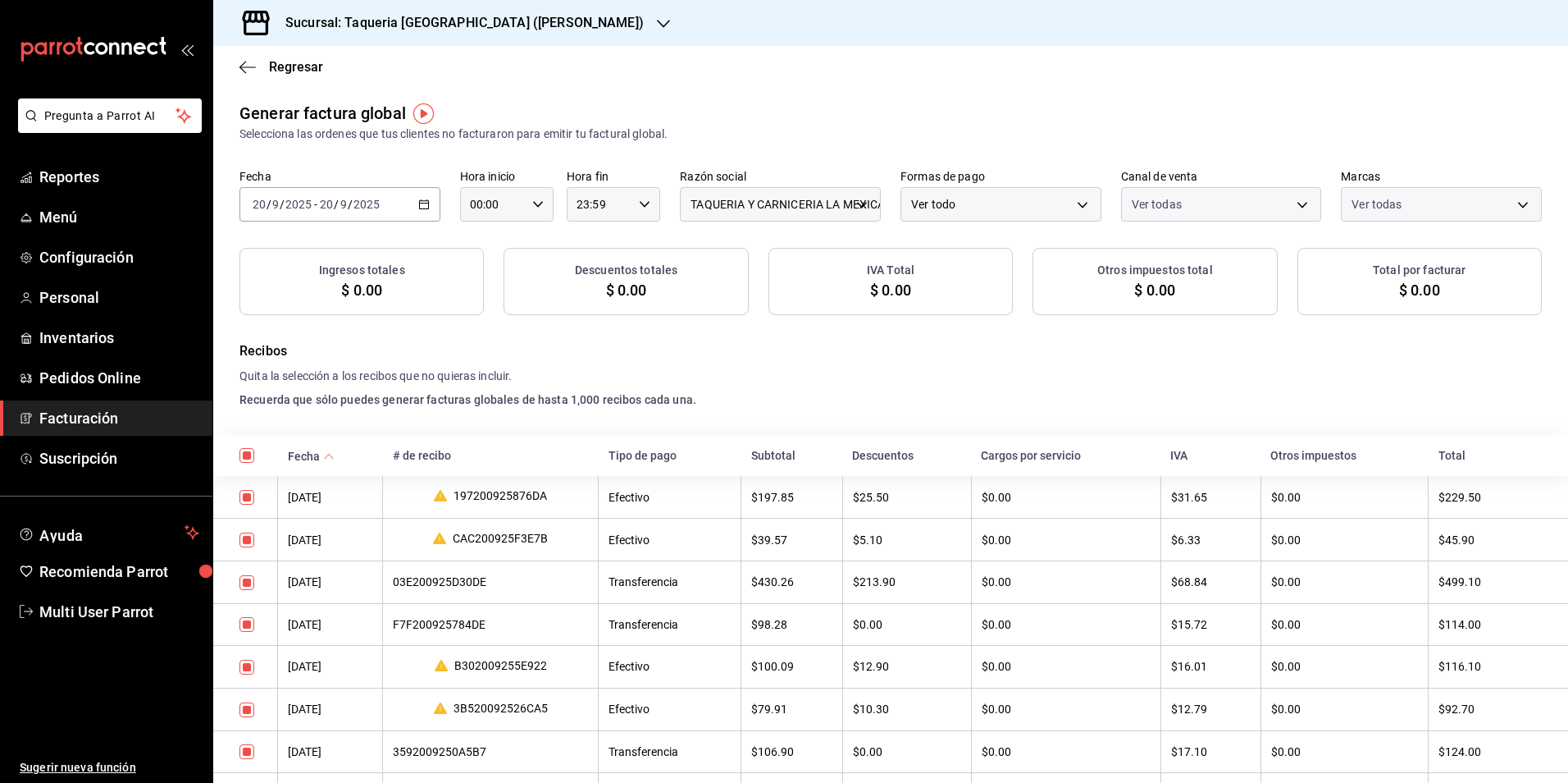
checkbox input "true"
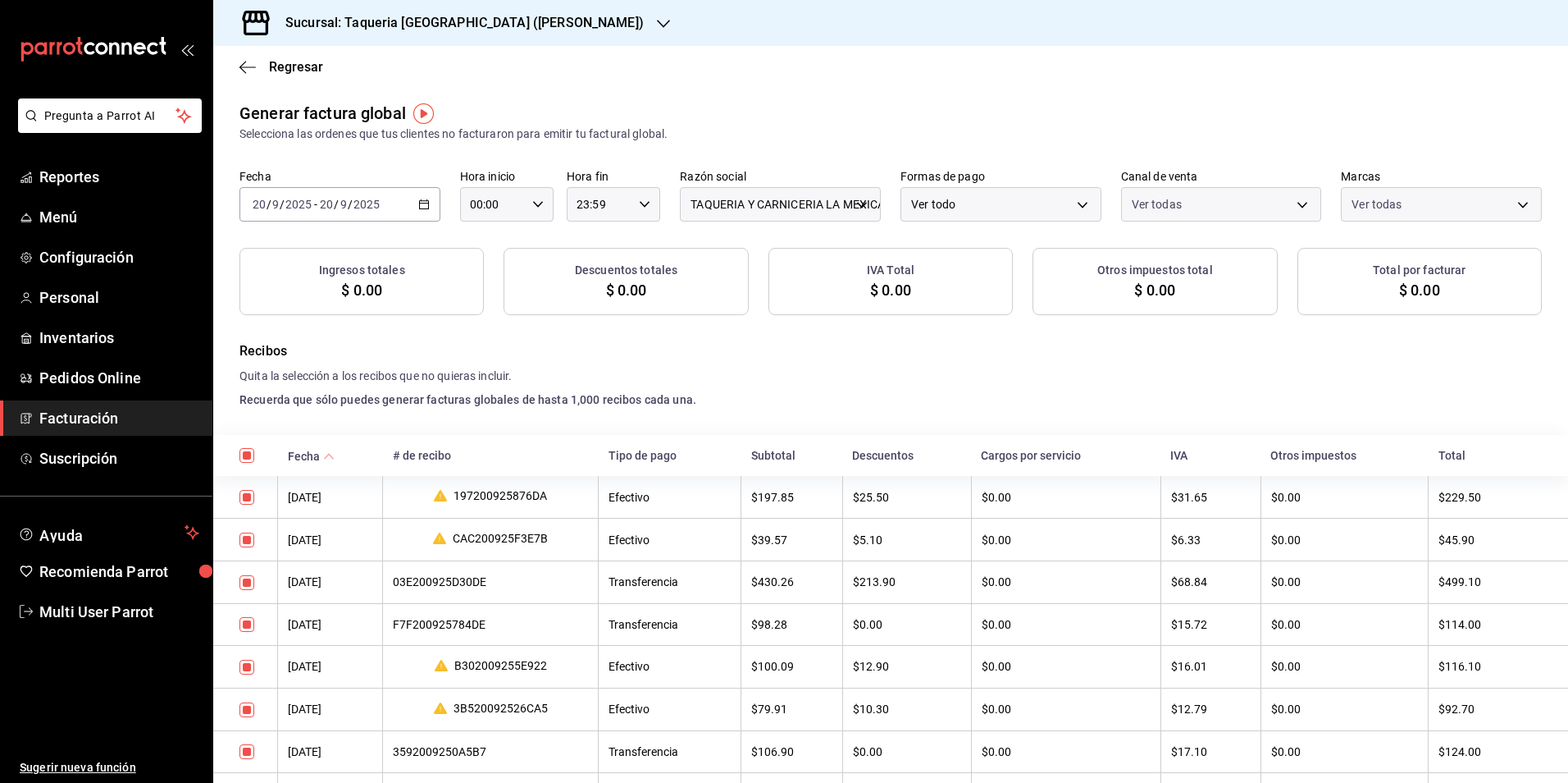
checkbox input "true"
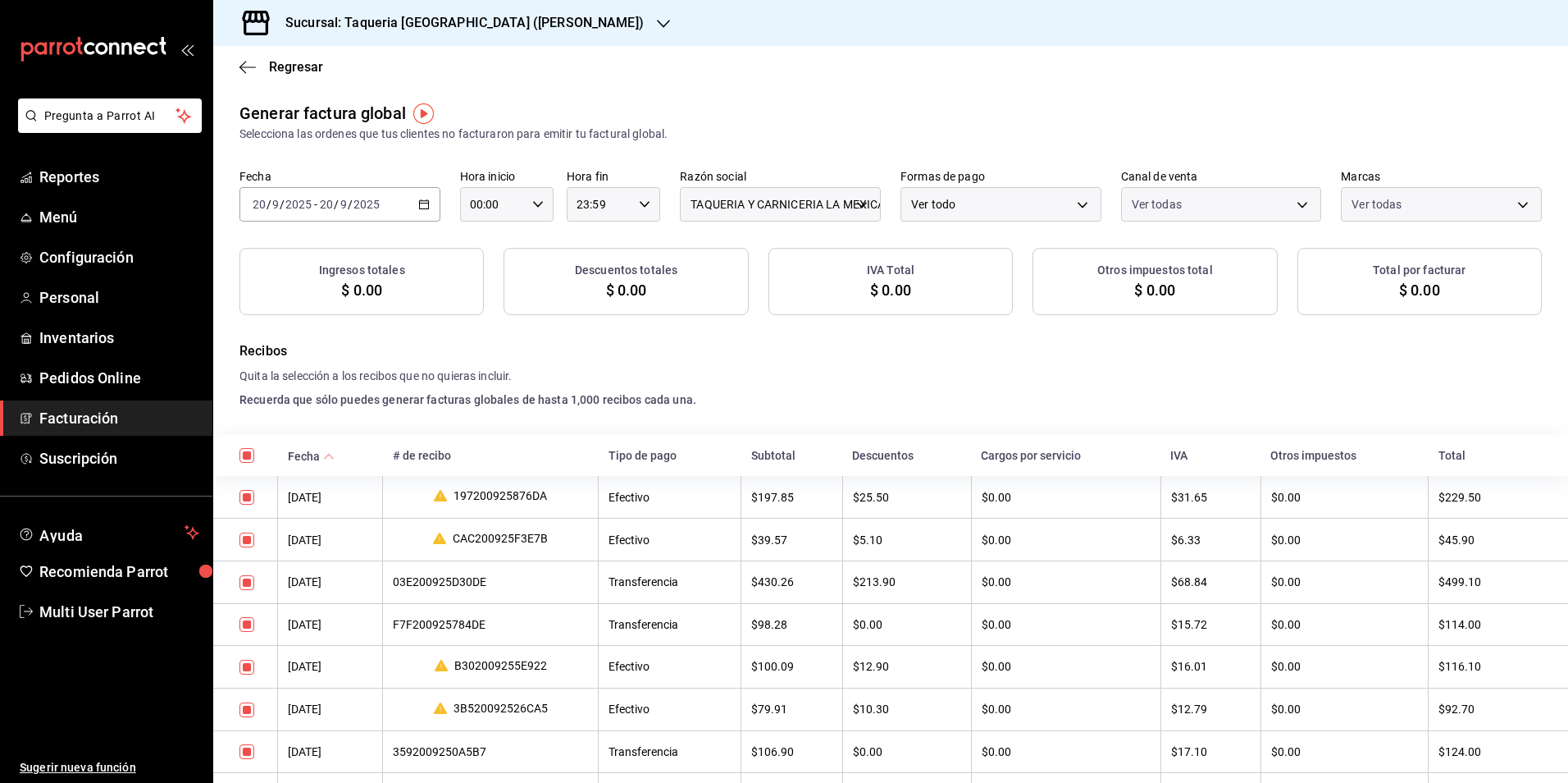
checkbox input "true"
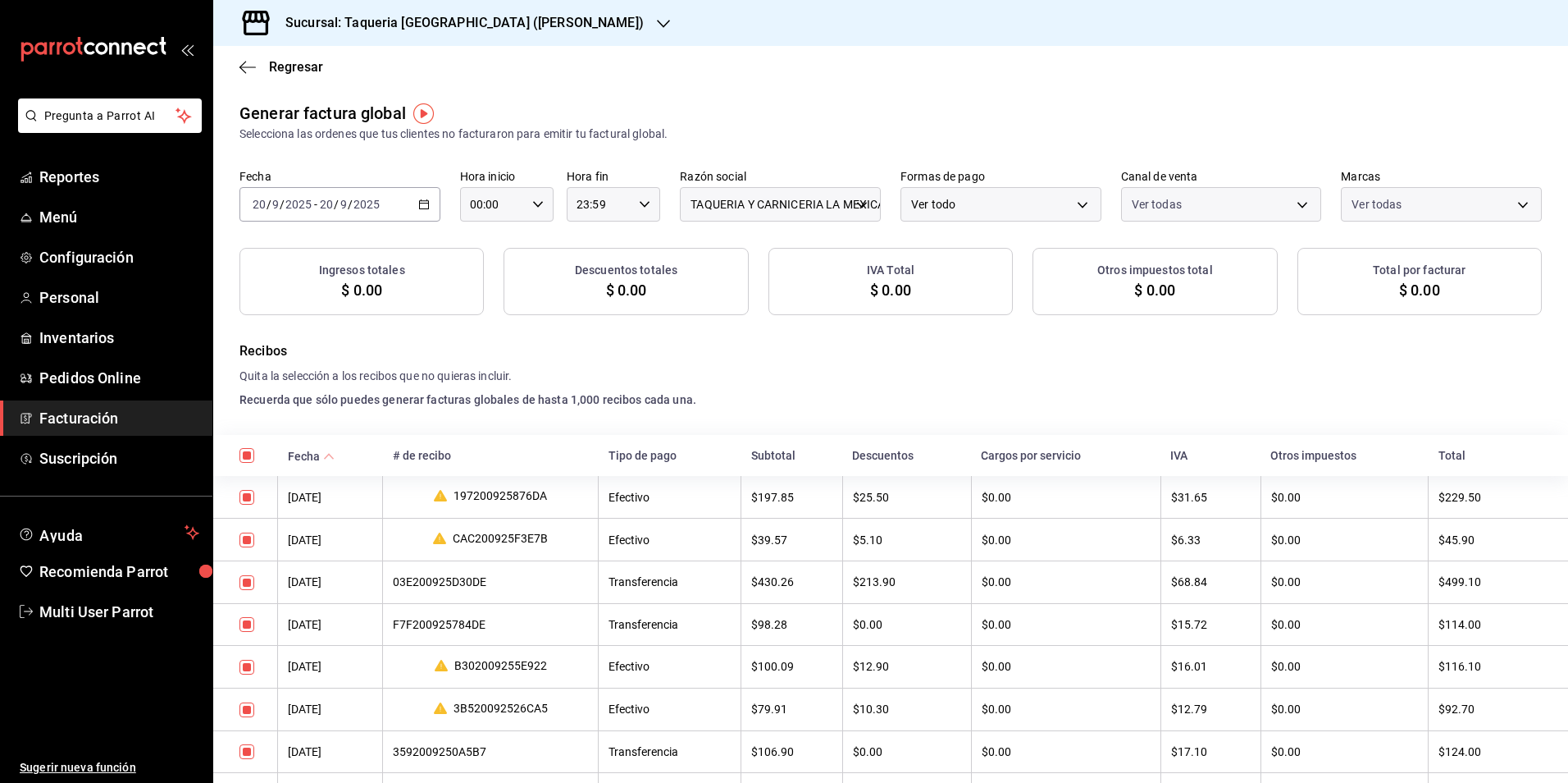
checkbox input "true"
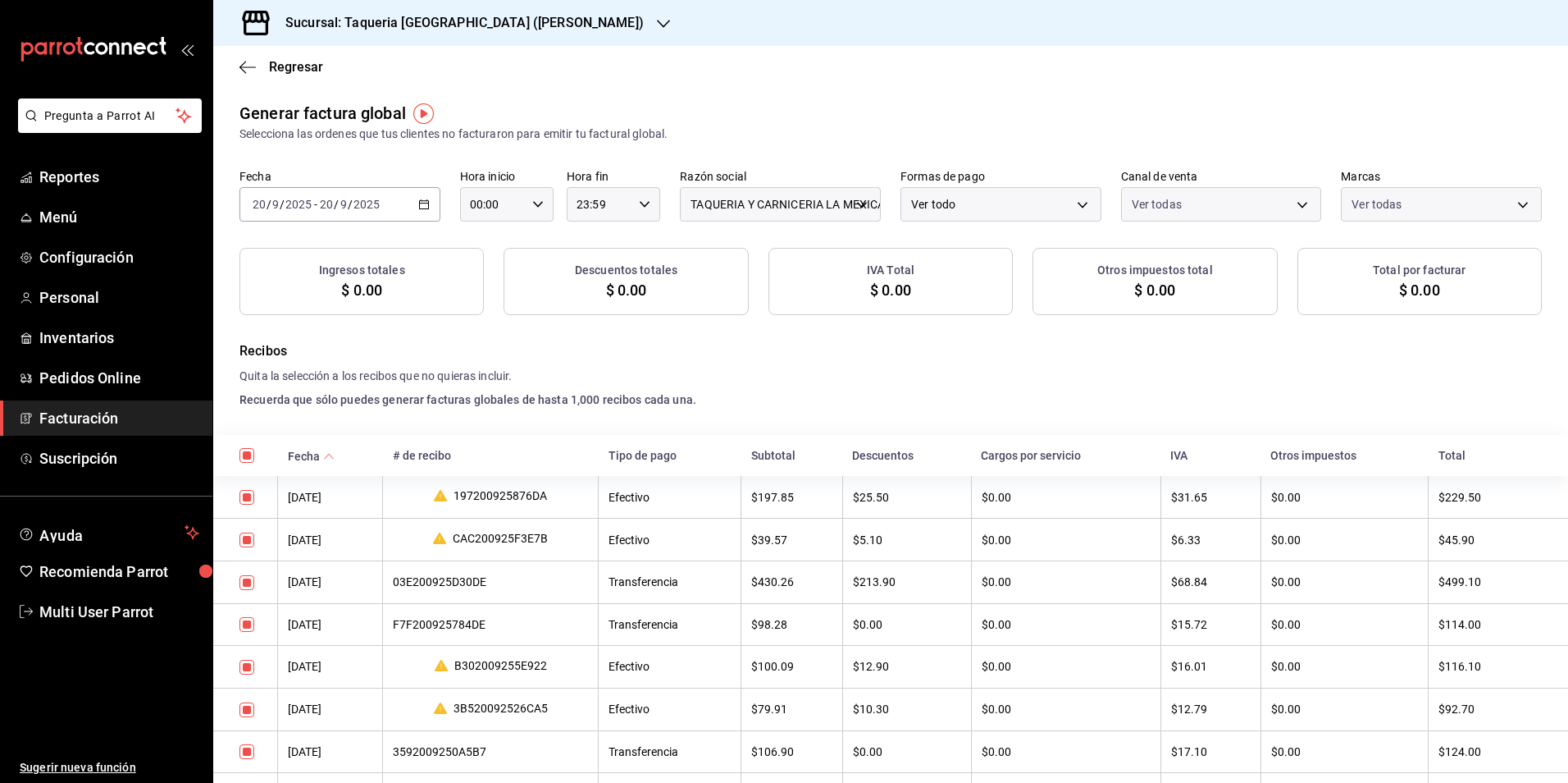
checkbox input "true"
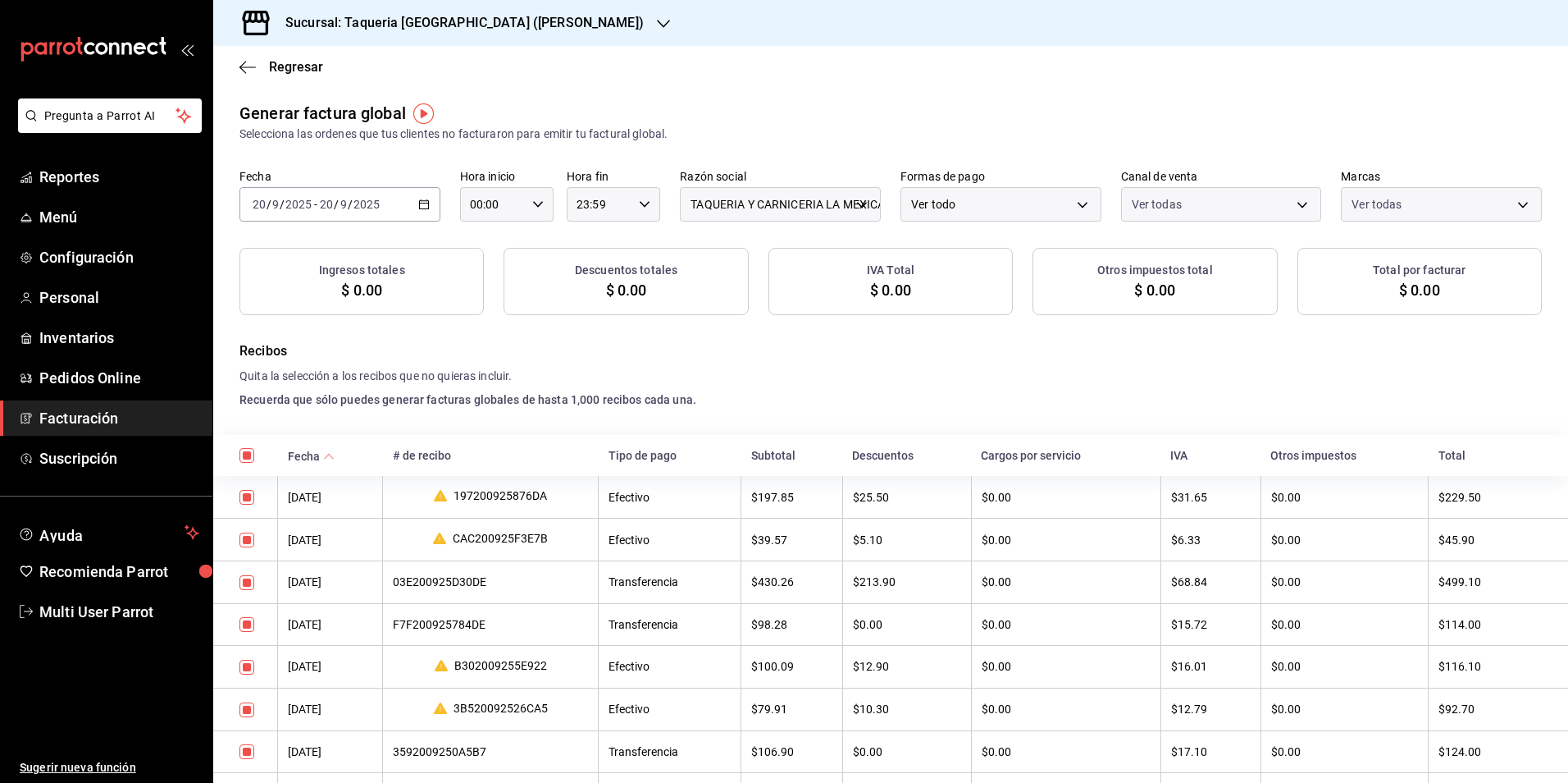
checkbox input "true"
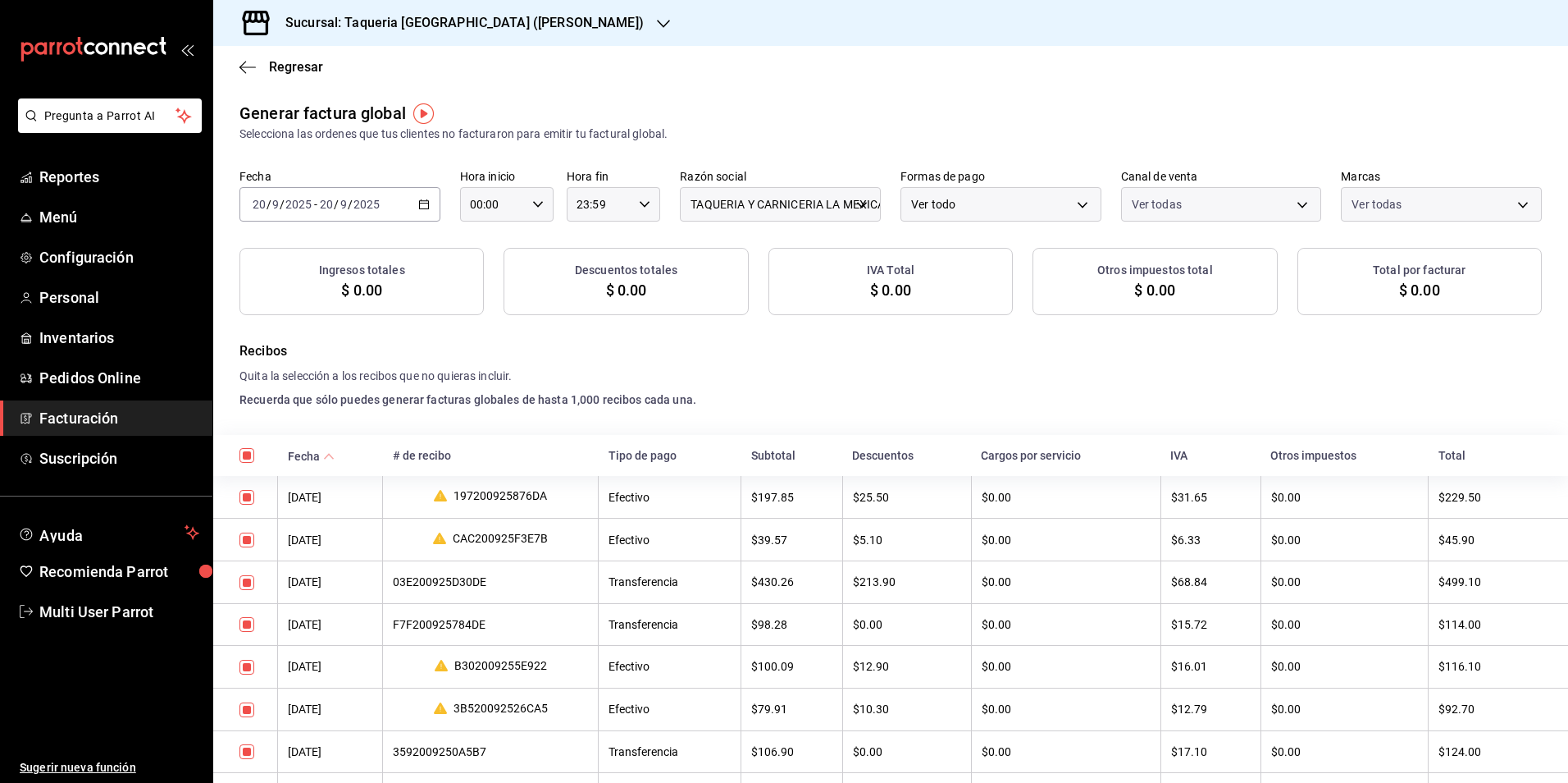
checkbox input "true"
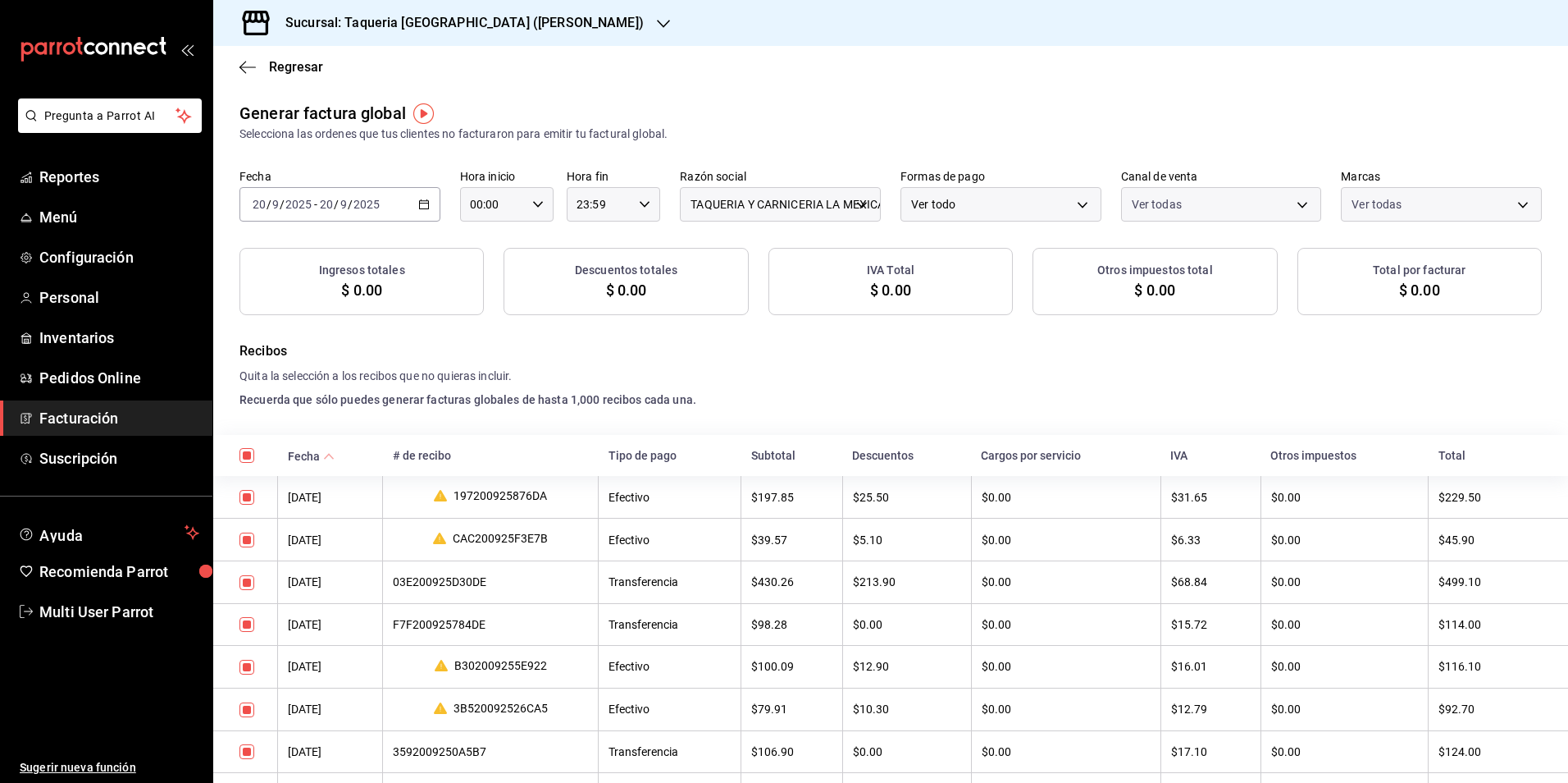
checkbox input "true"
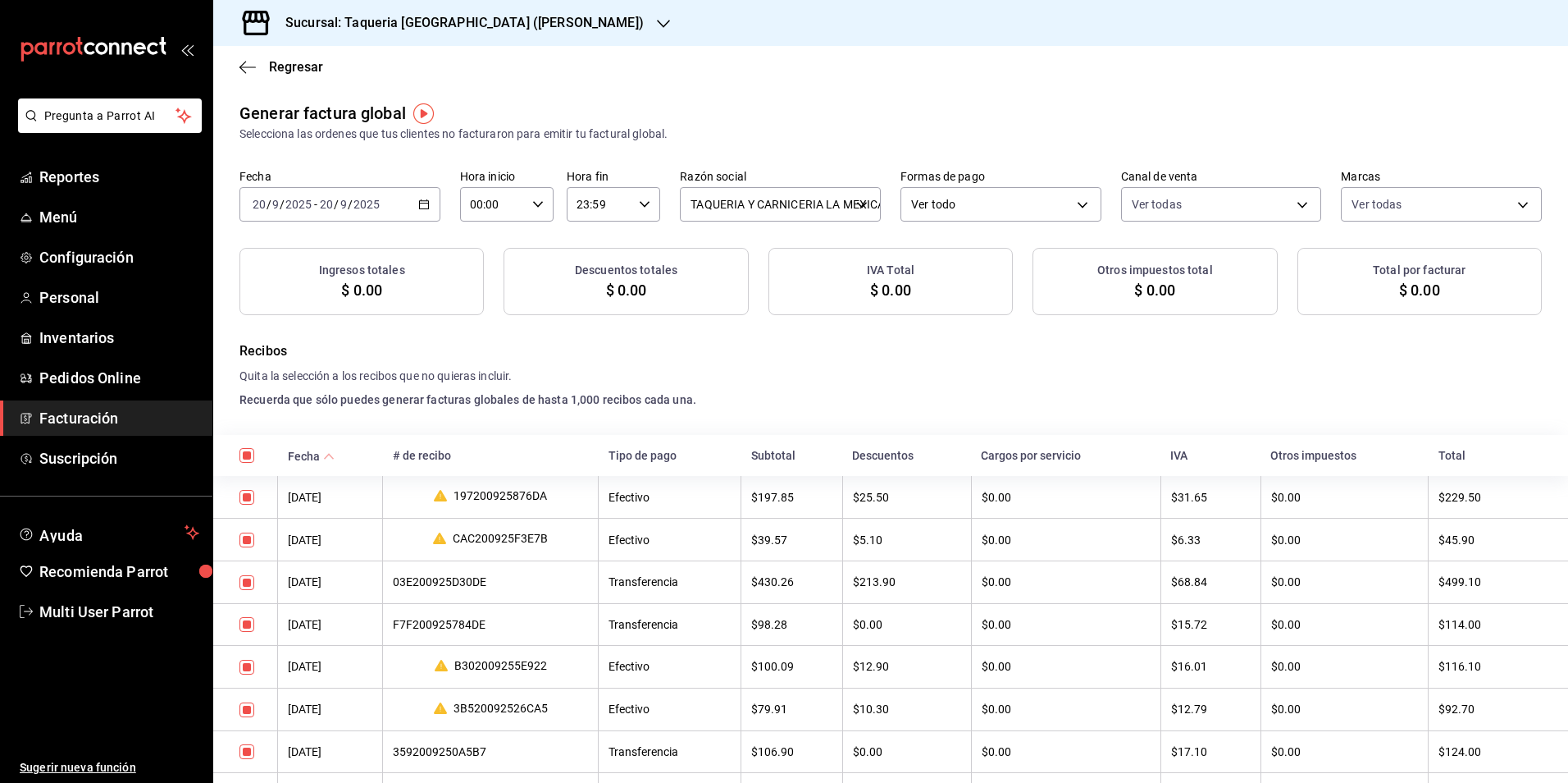
checkbox input "true"
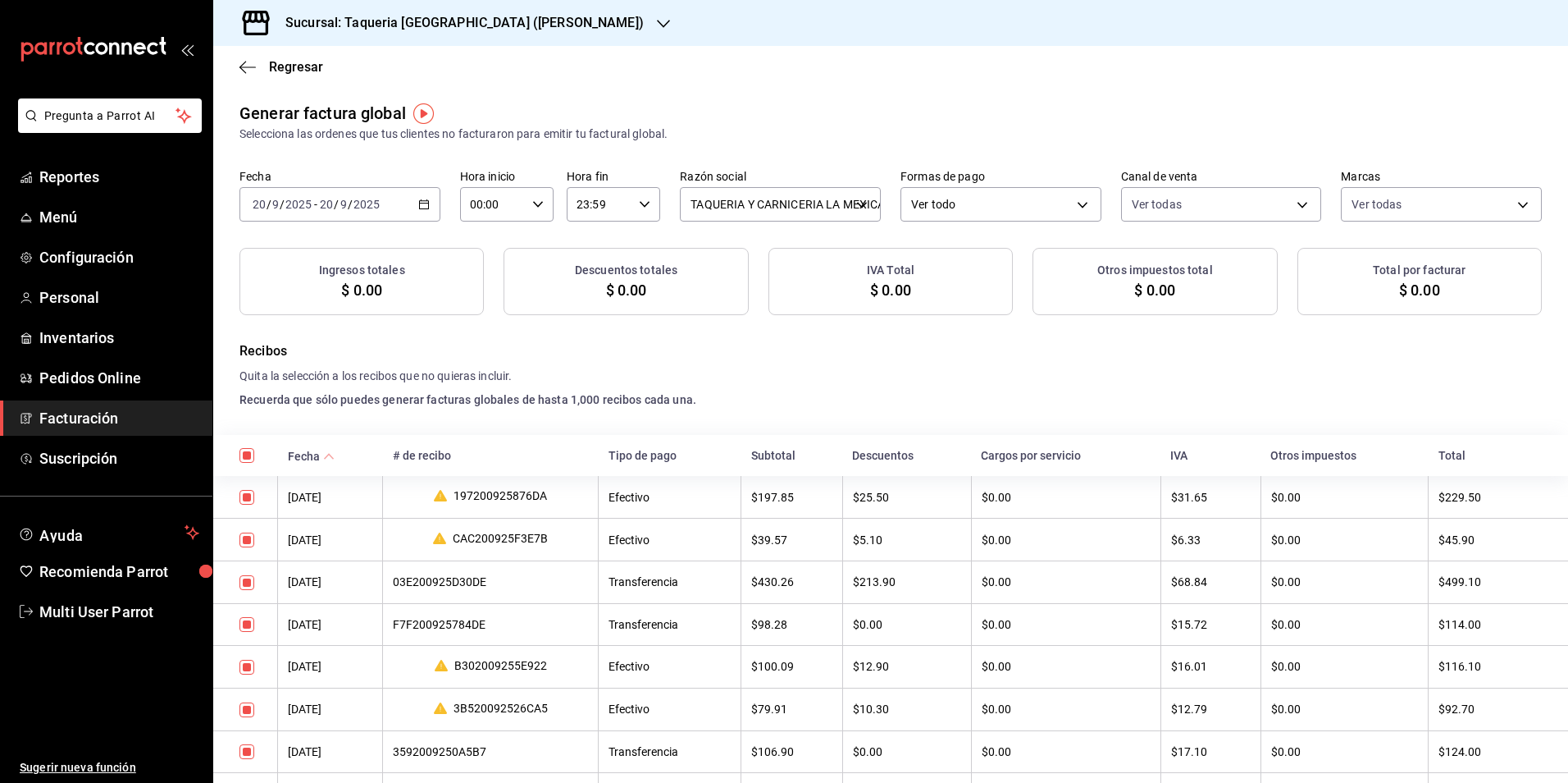
checkbox input "true"
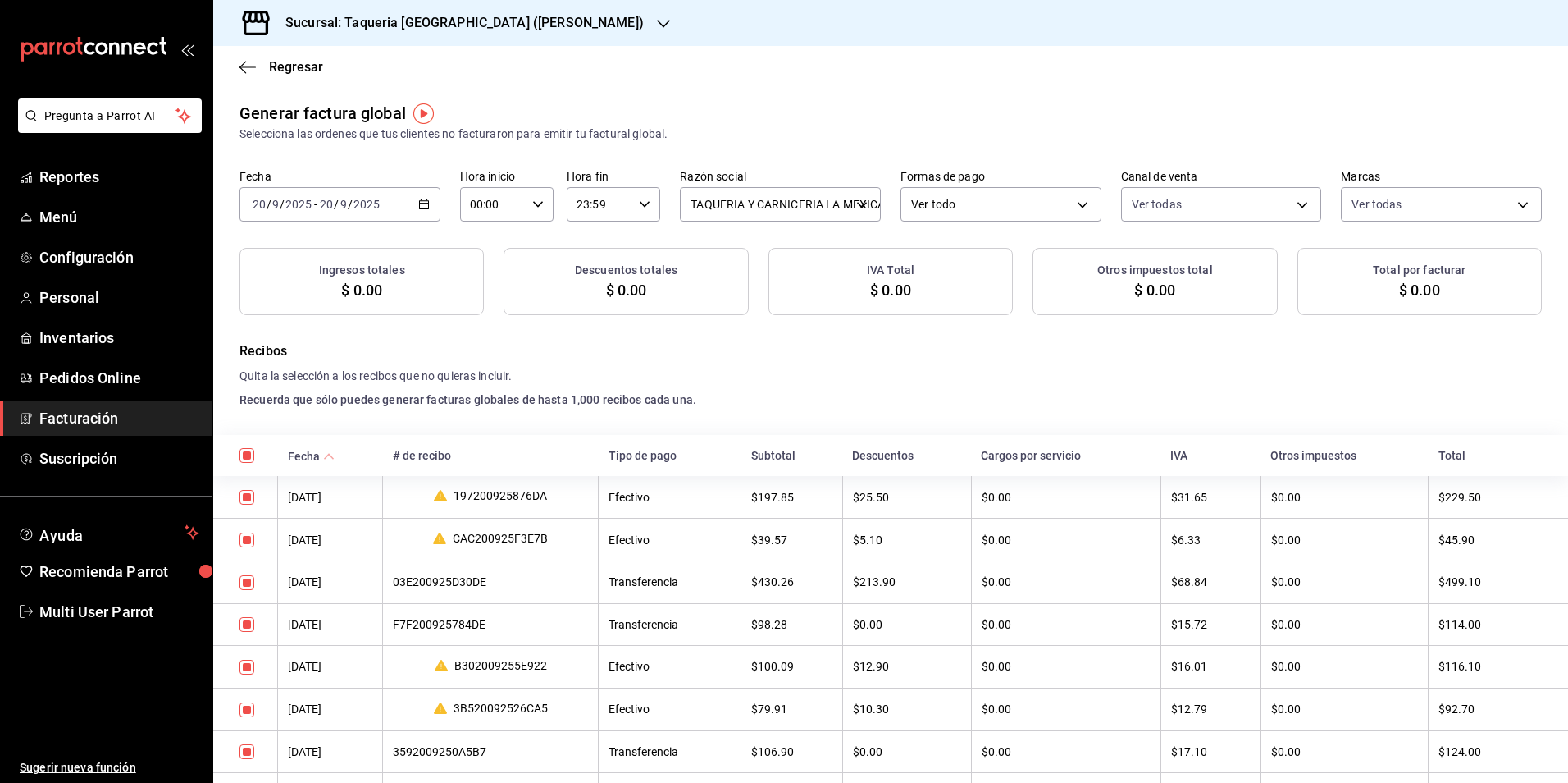
checkbox input "true"
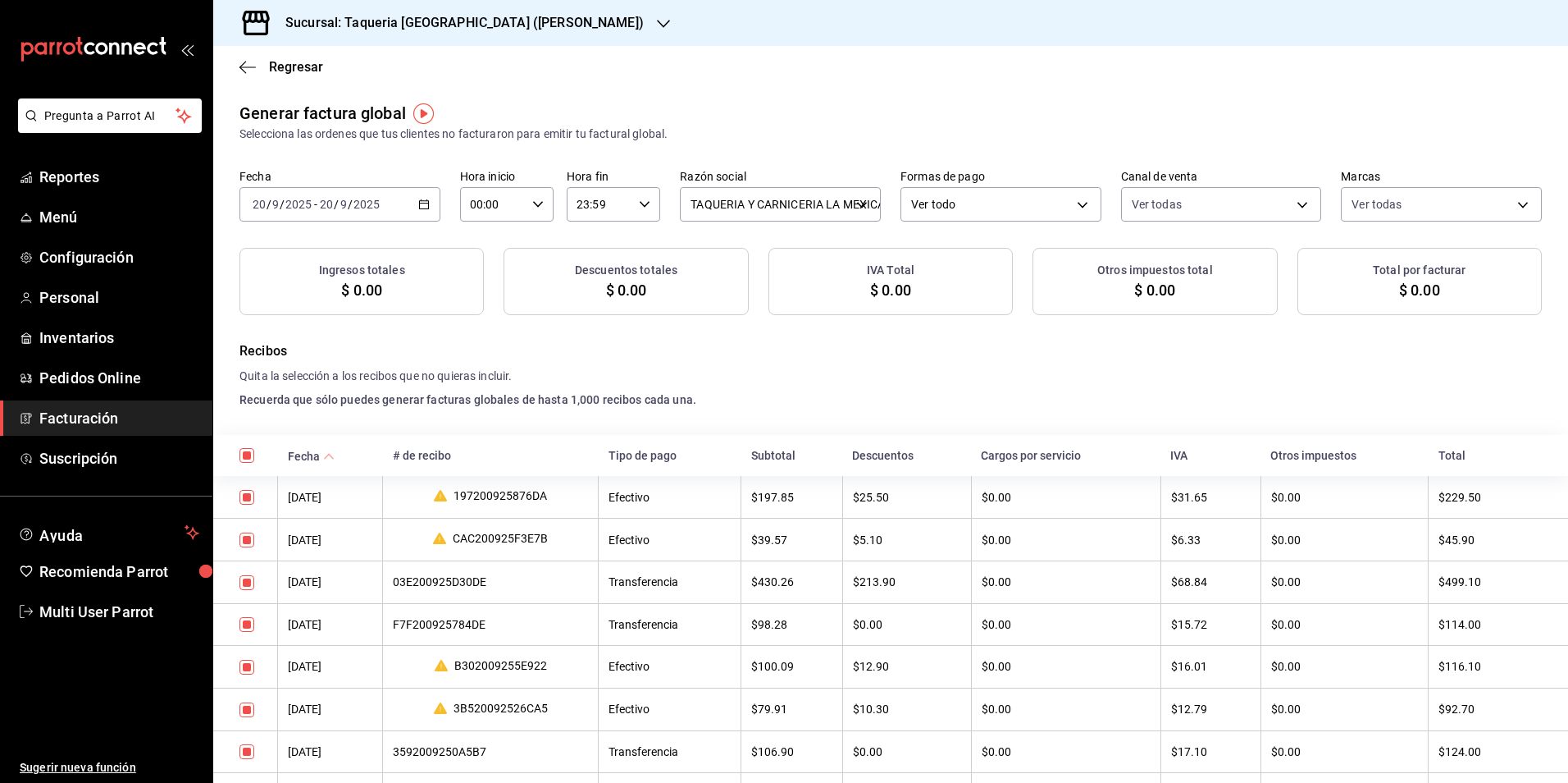
checkbox input "true"
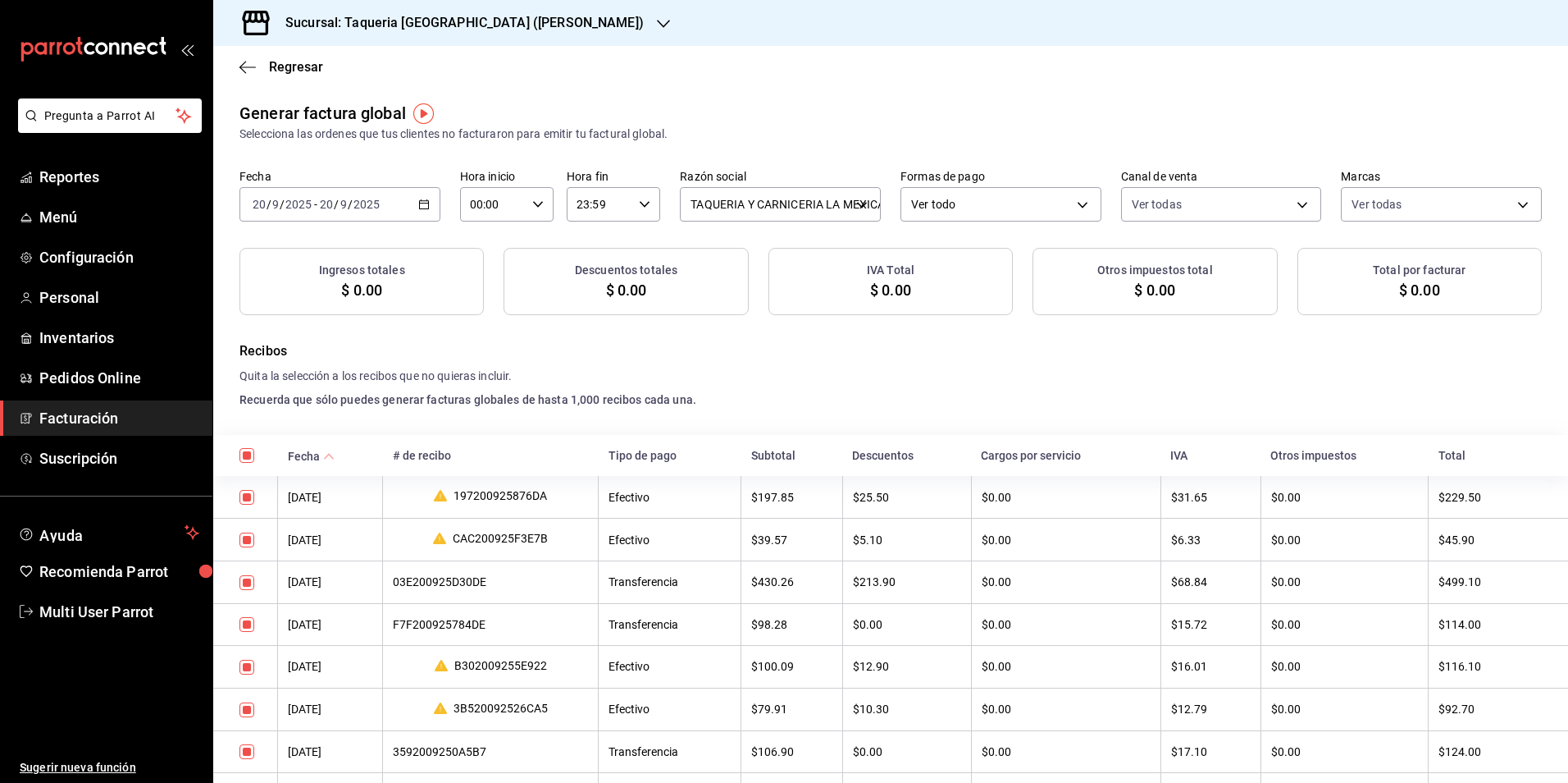
checkbox input "true"
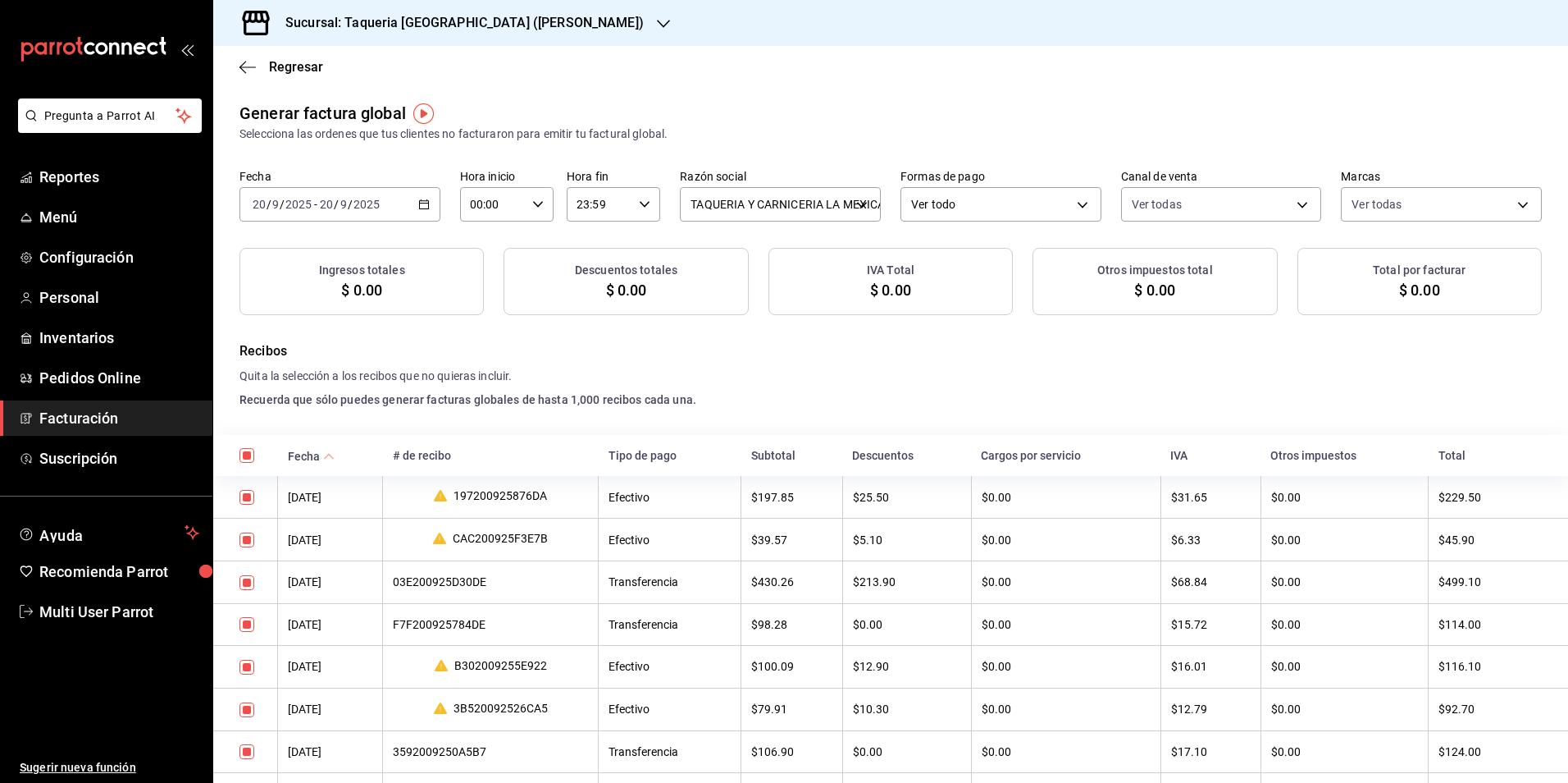
checkbox input "true"
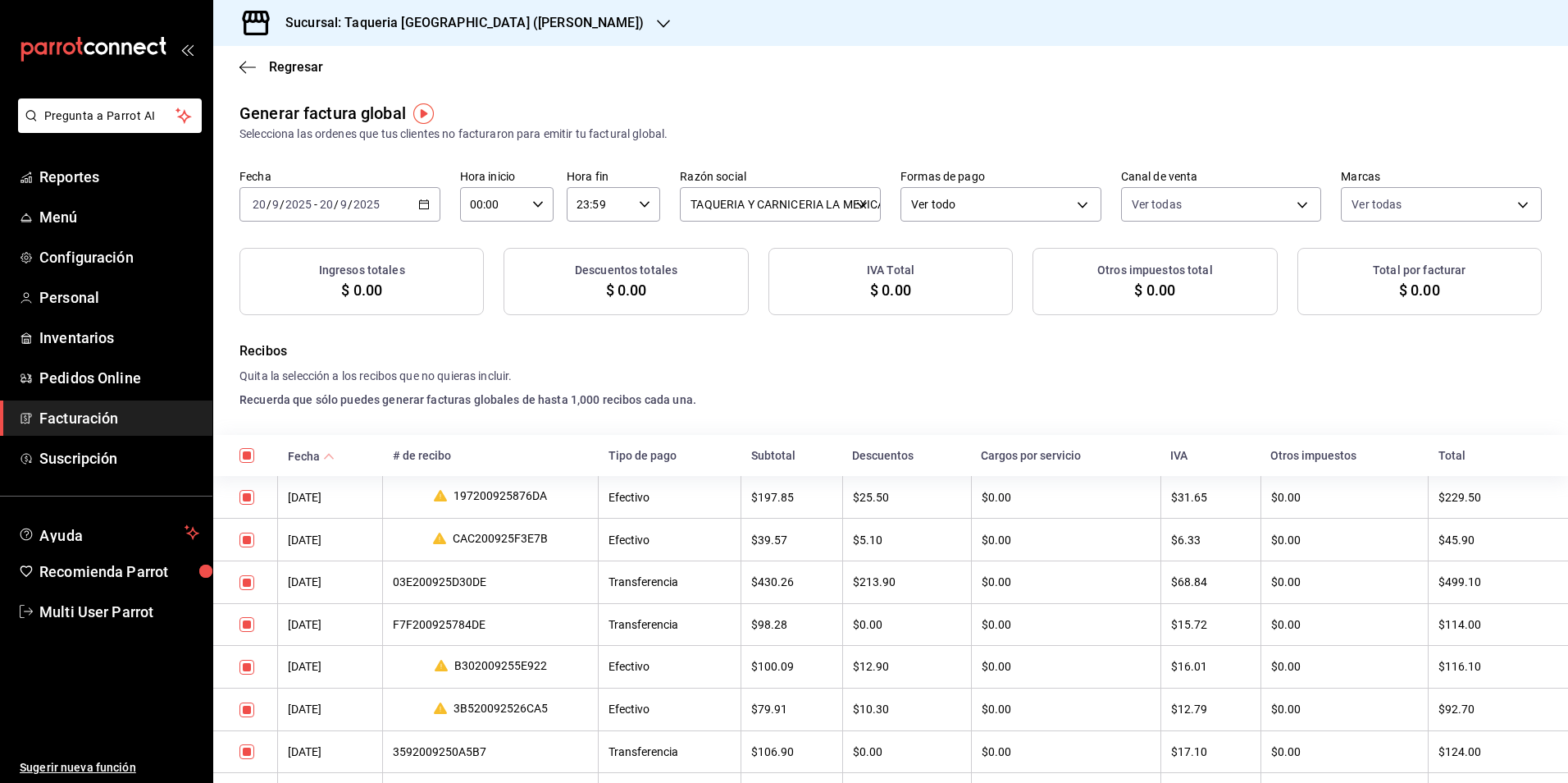
checkbox input "true"
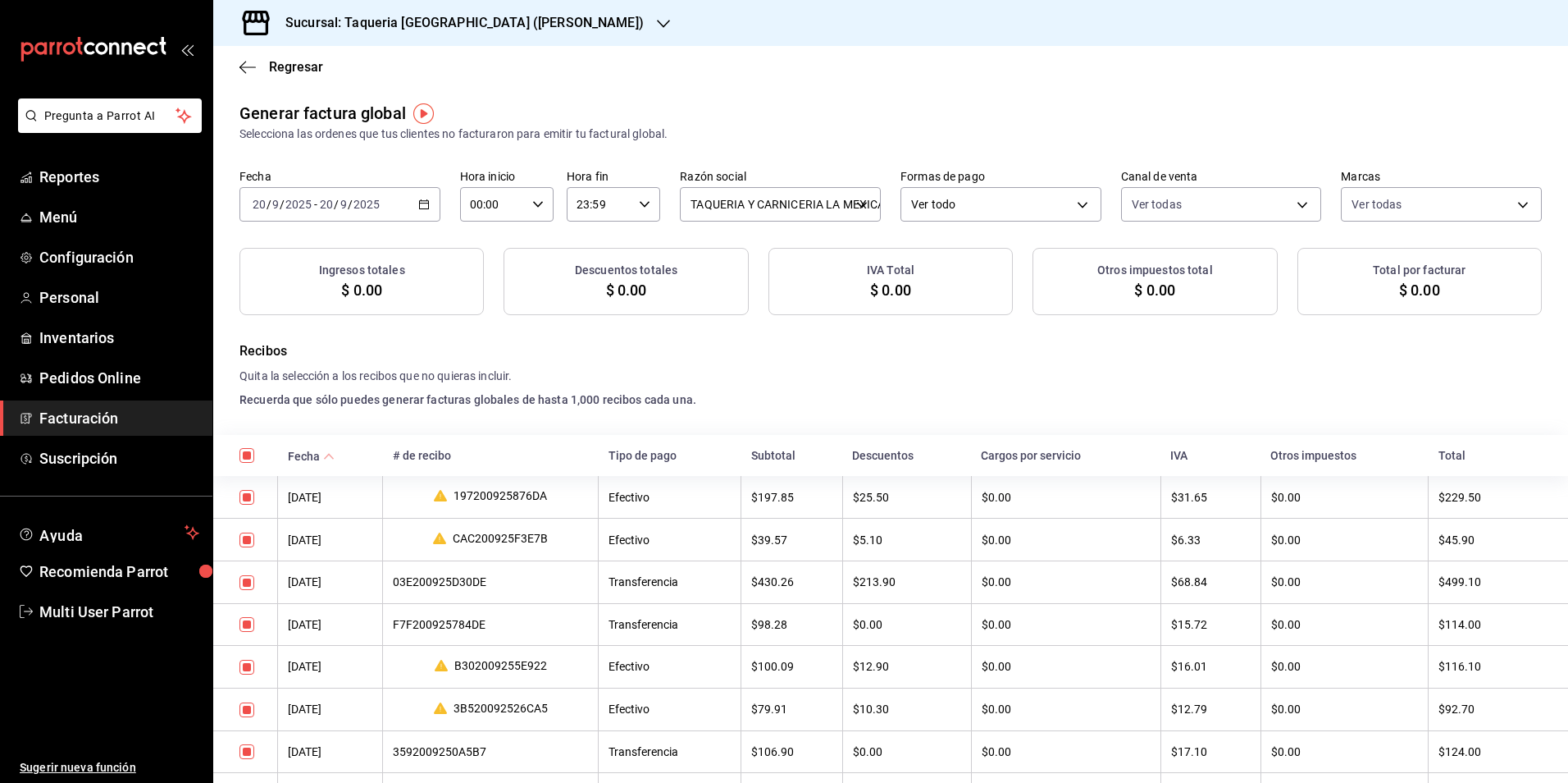
checkbox input "true"
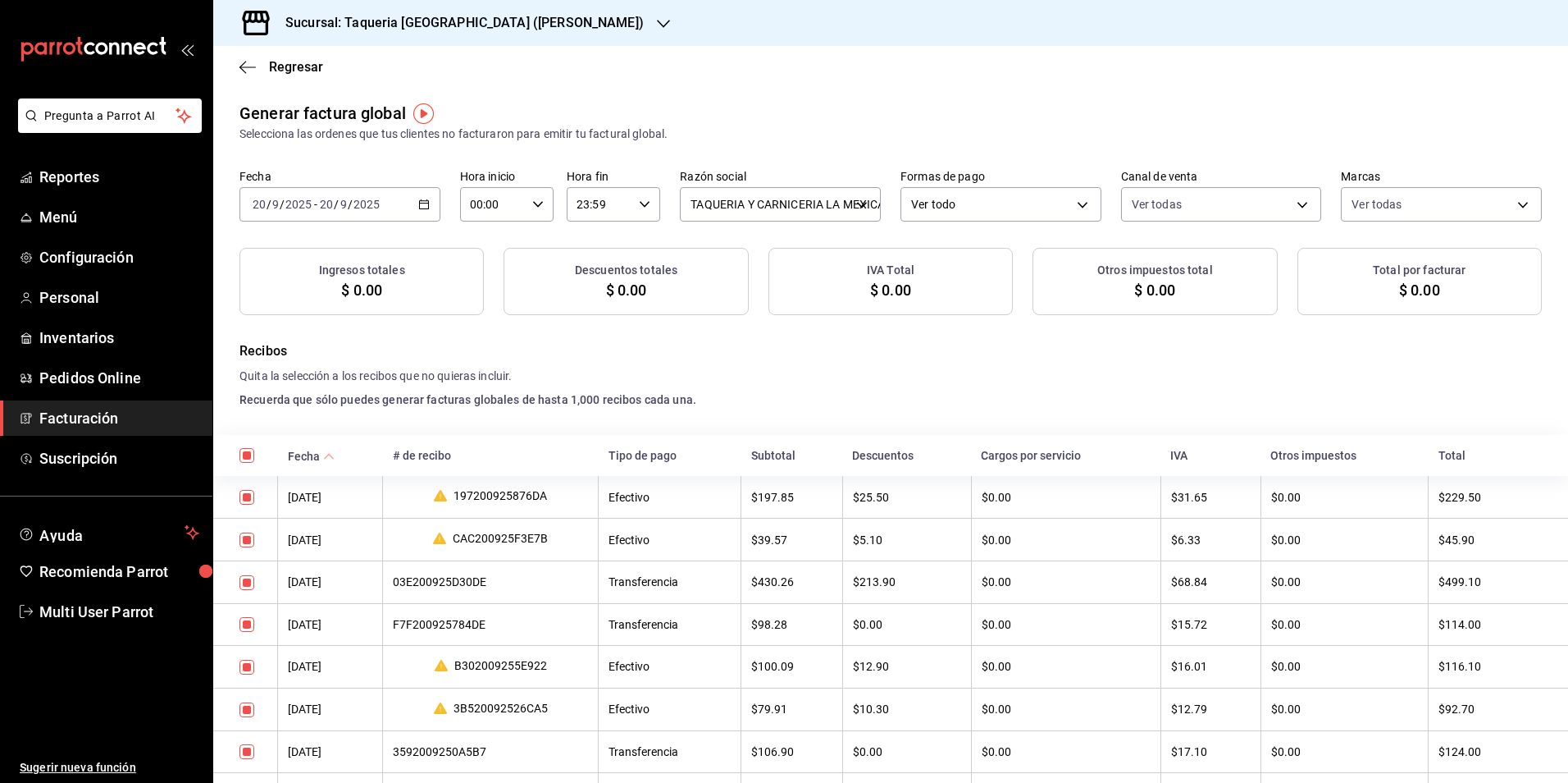
checkbox input "true"
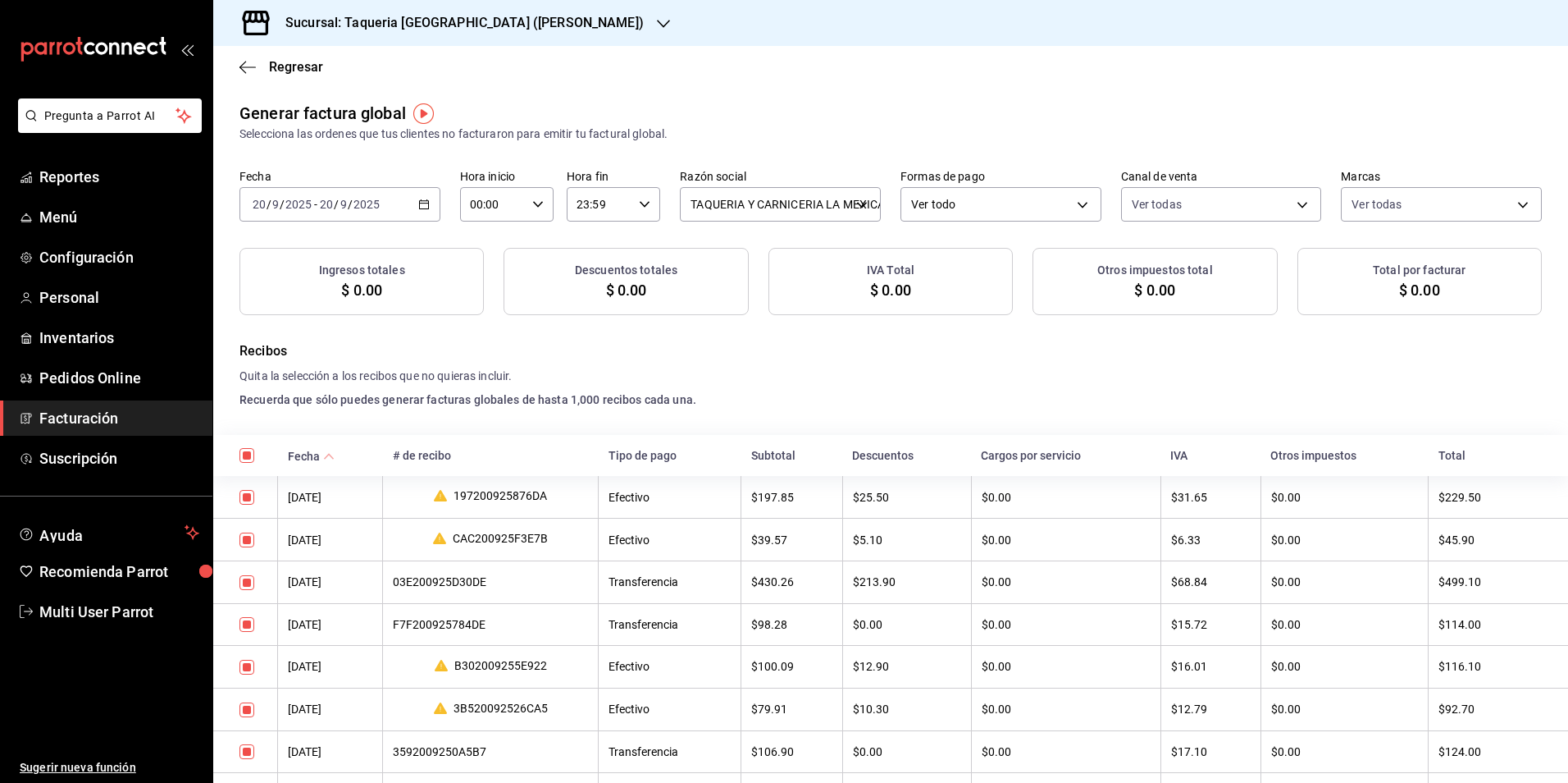
checkbox input "true"
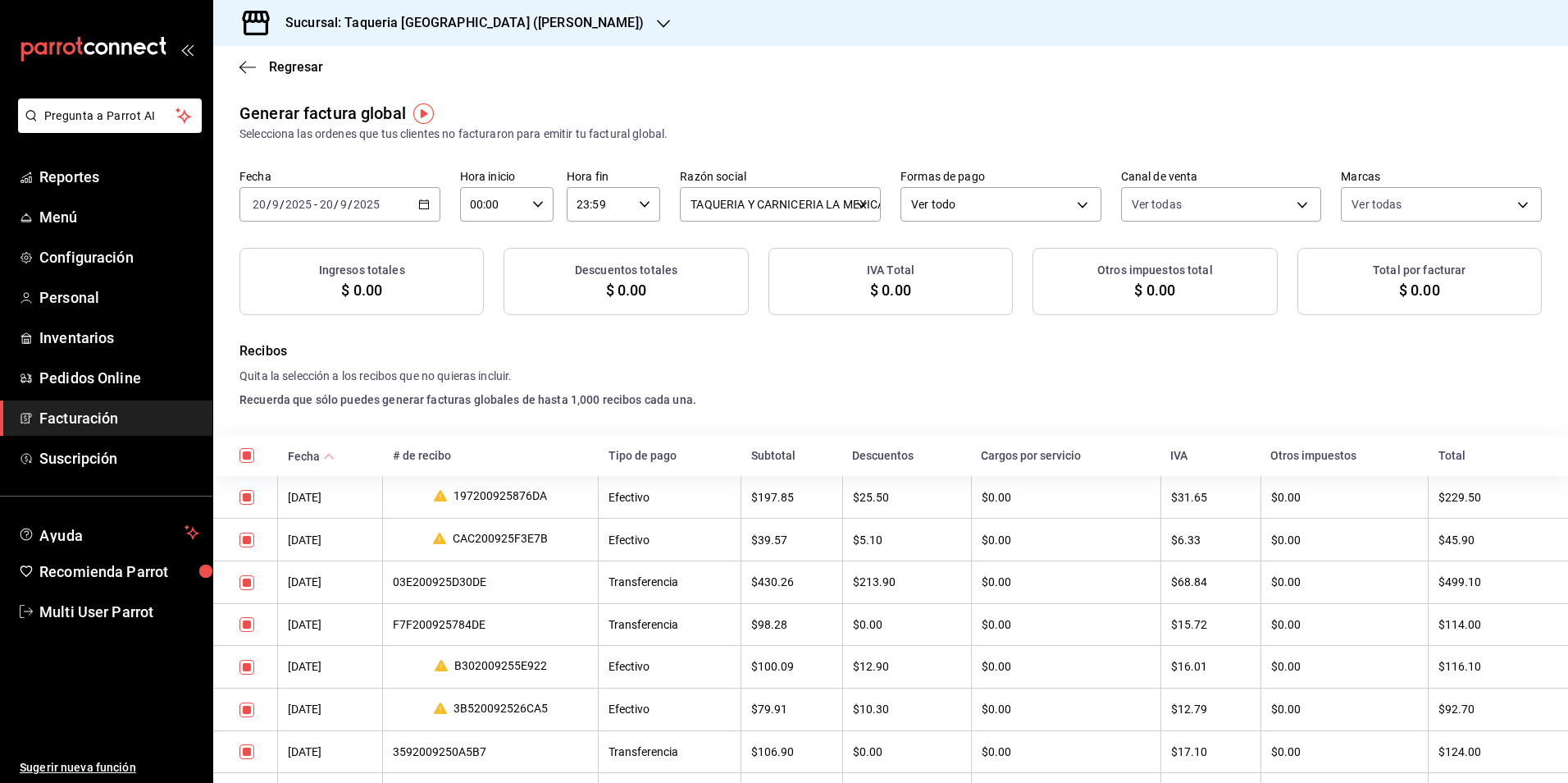
checkbox input "true"
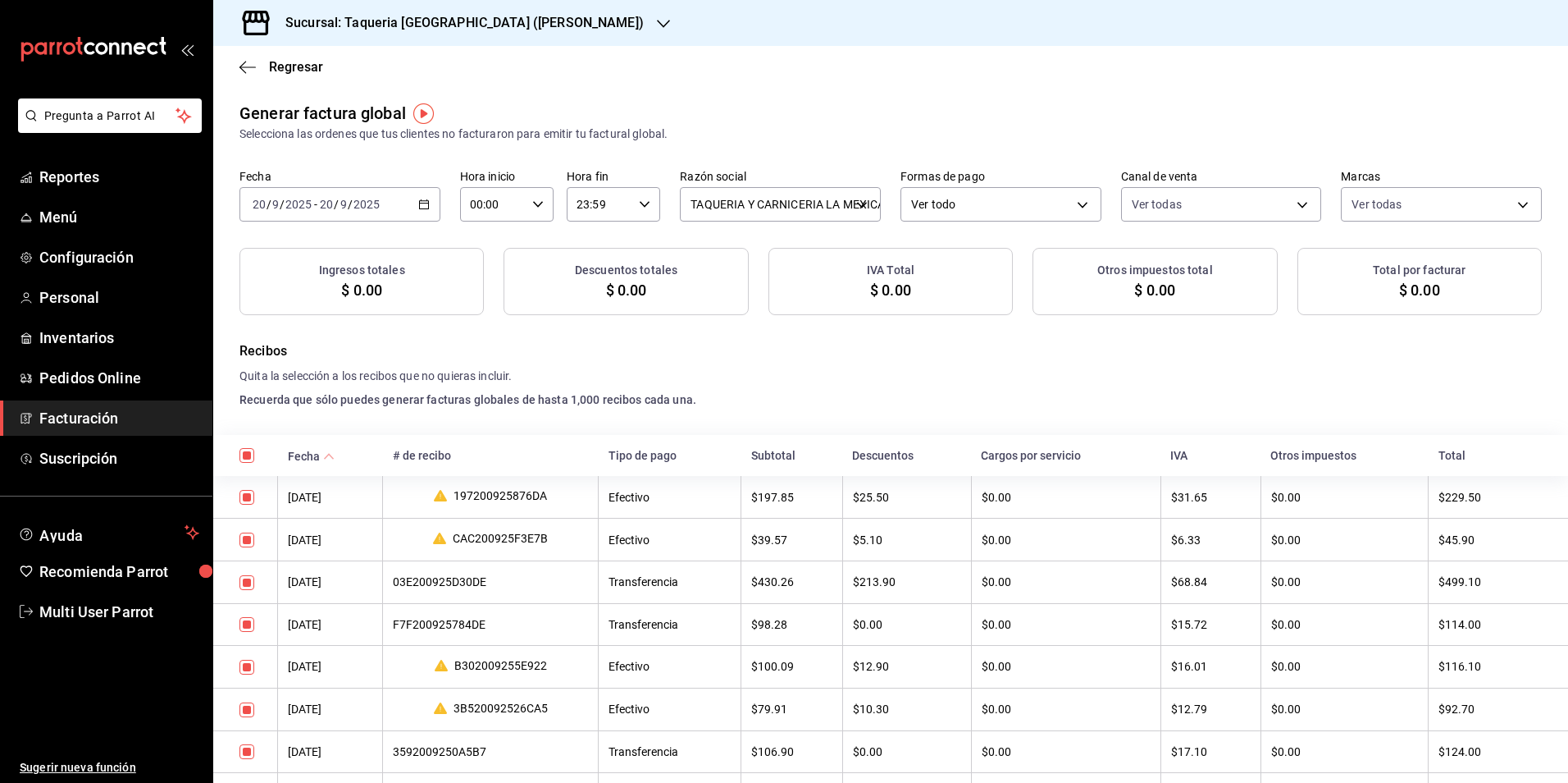
checkbox input "true"
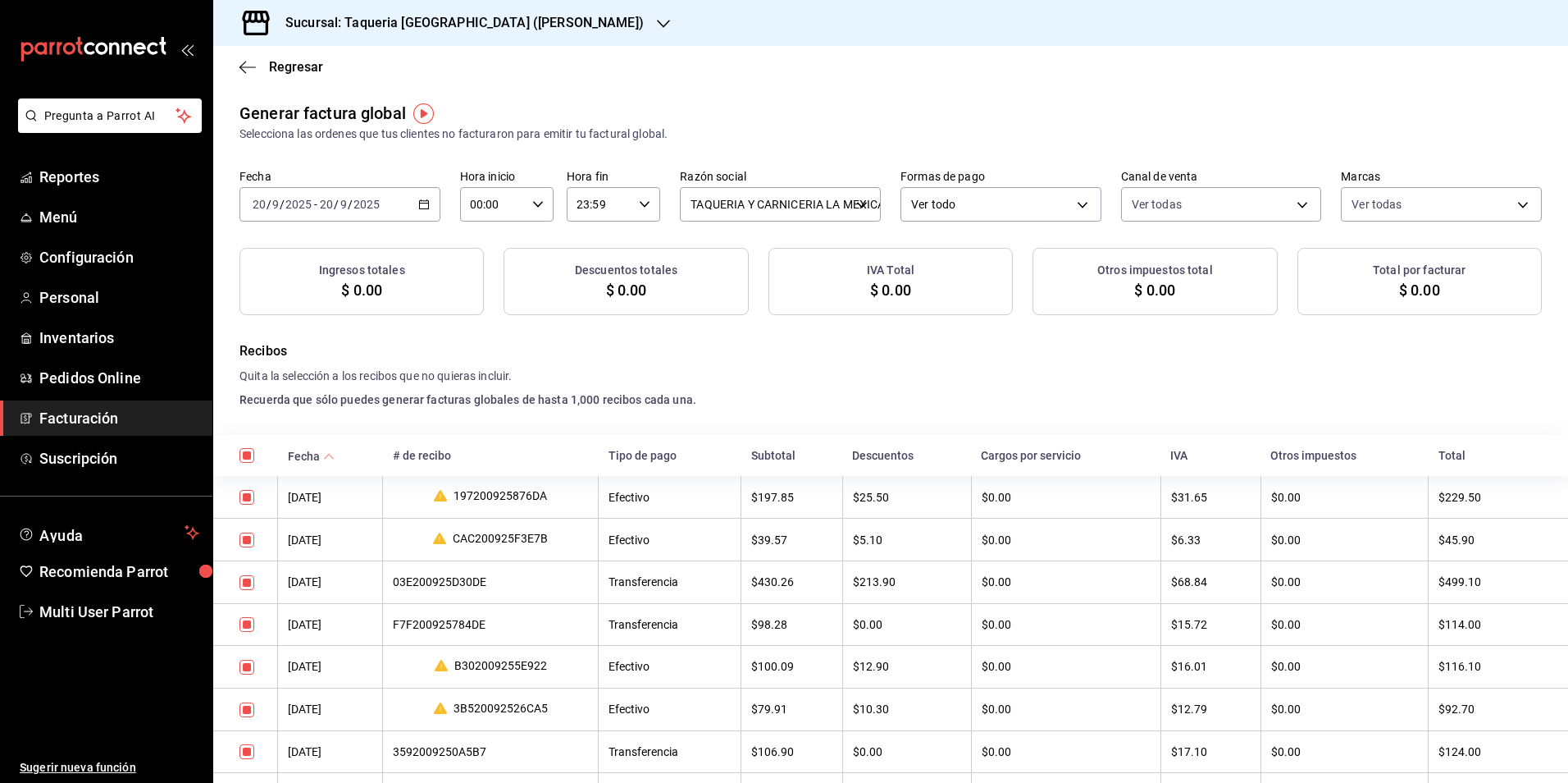
checkbox input "true"
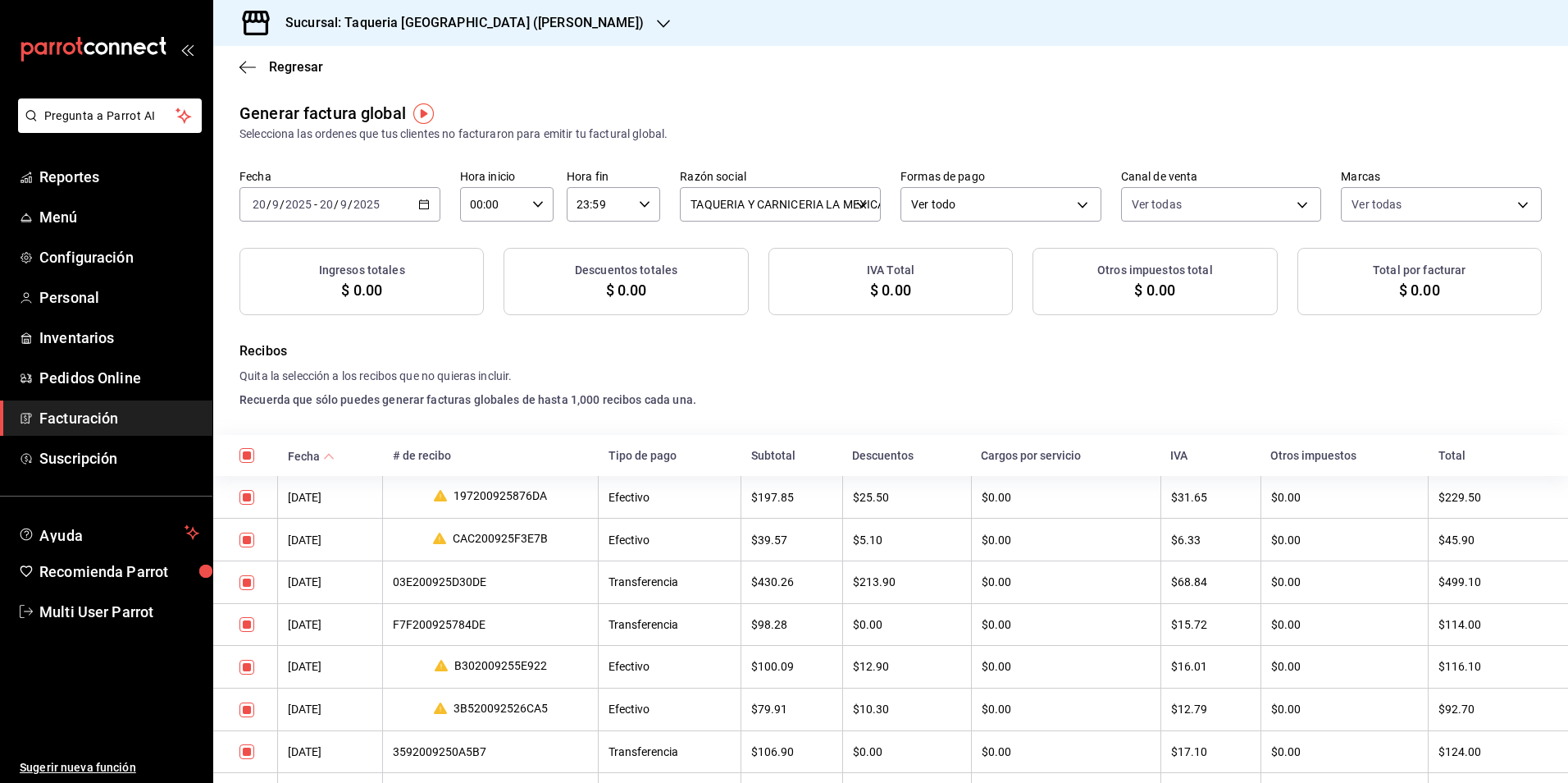
checkbox input "true"
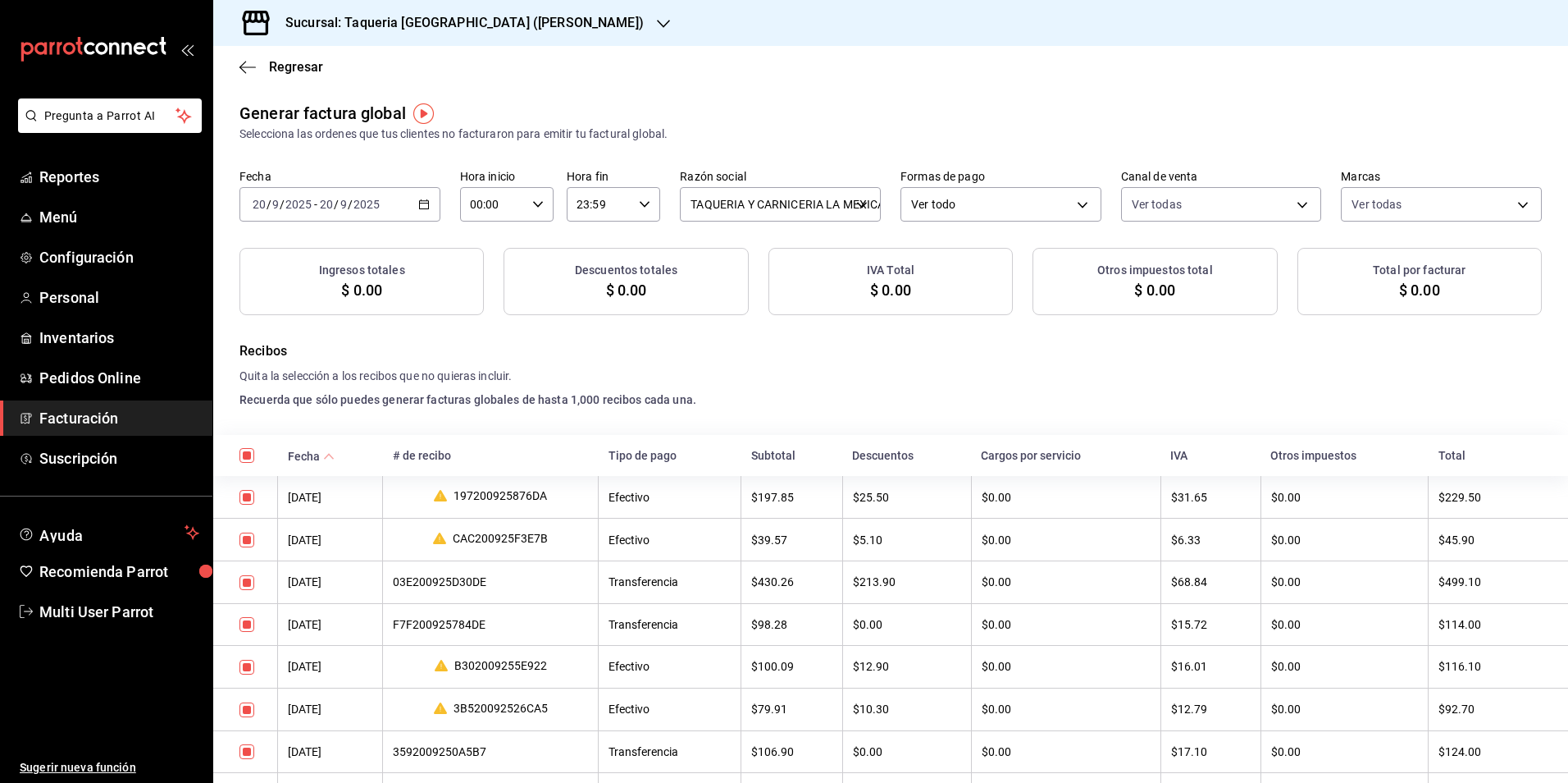
checkbox input "true"
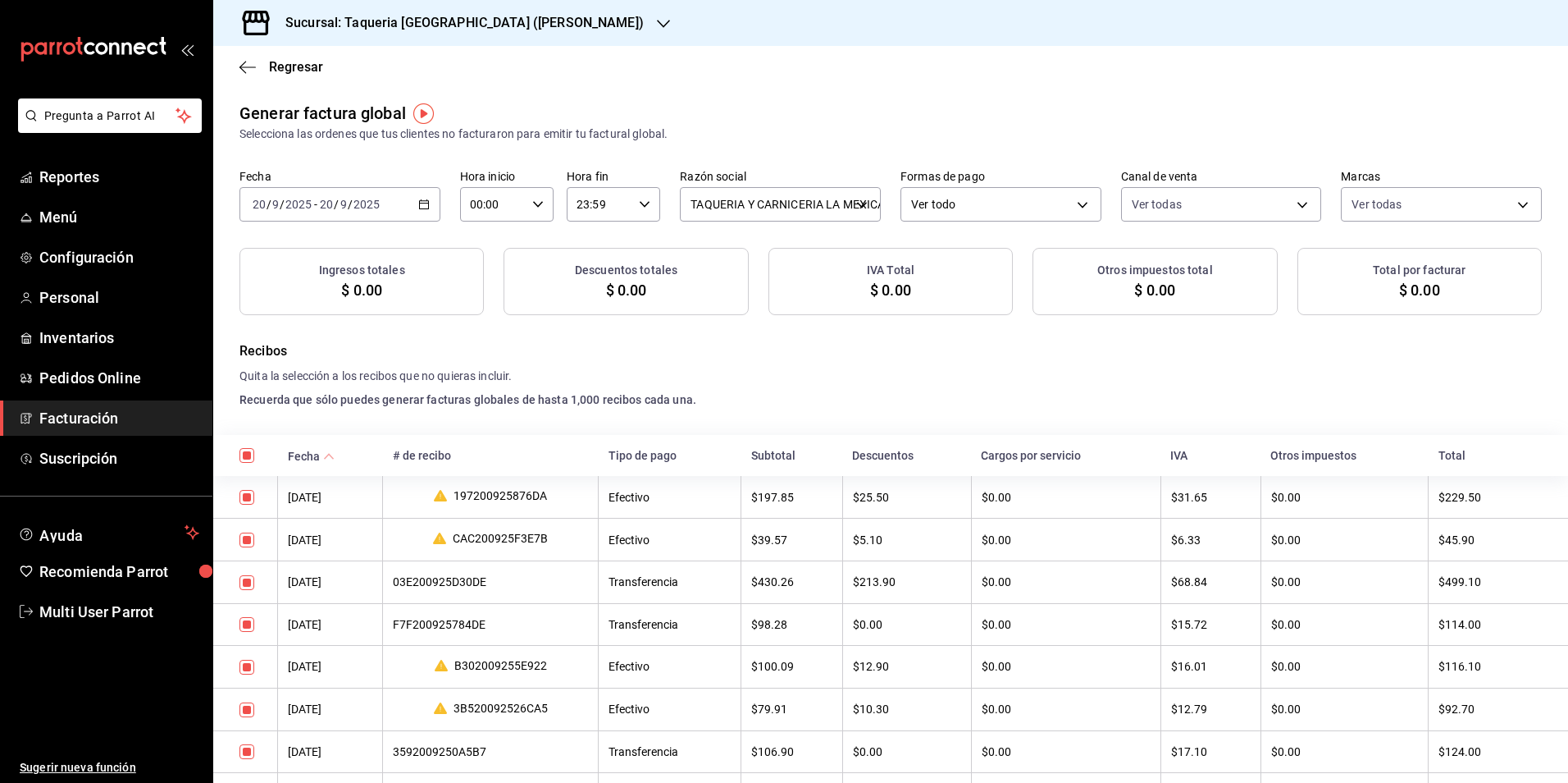
checkbox input "true"
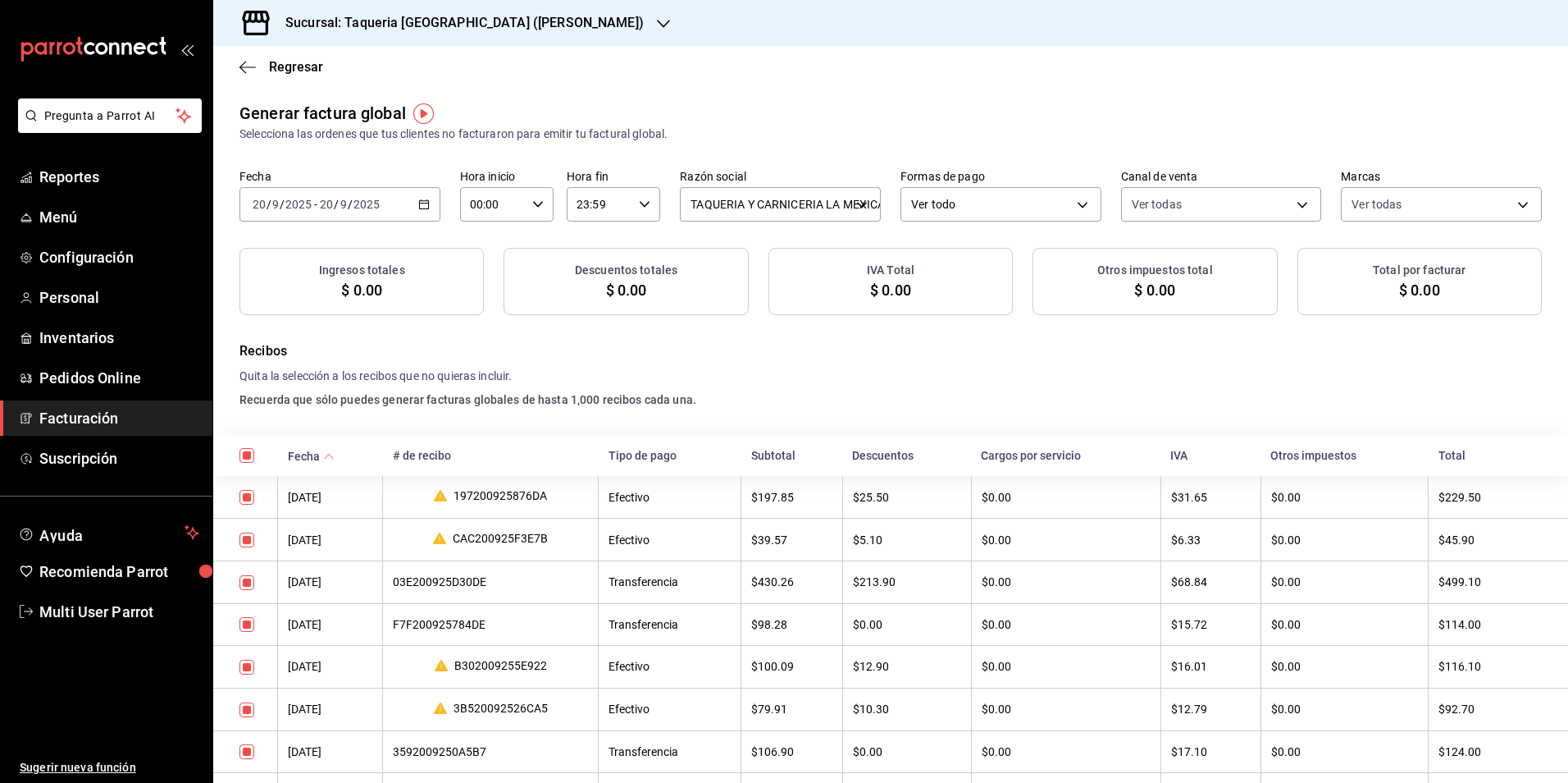
checkbox input "true"
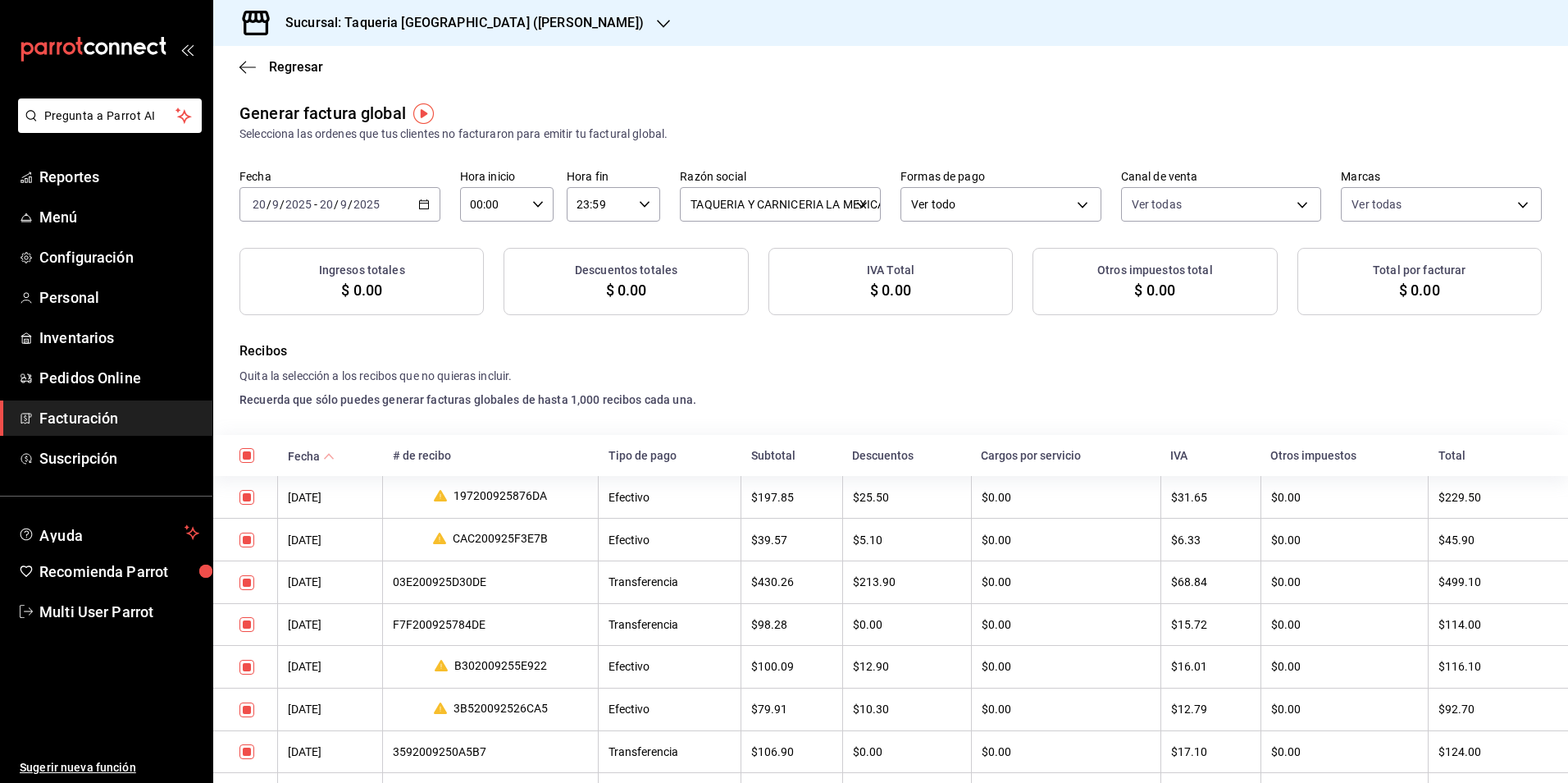
checkbox input "true"
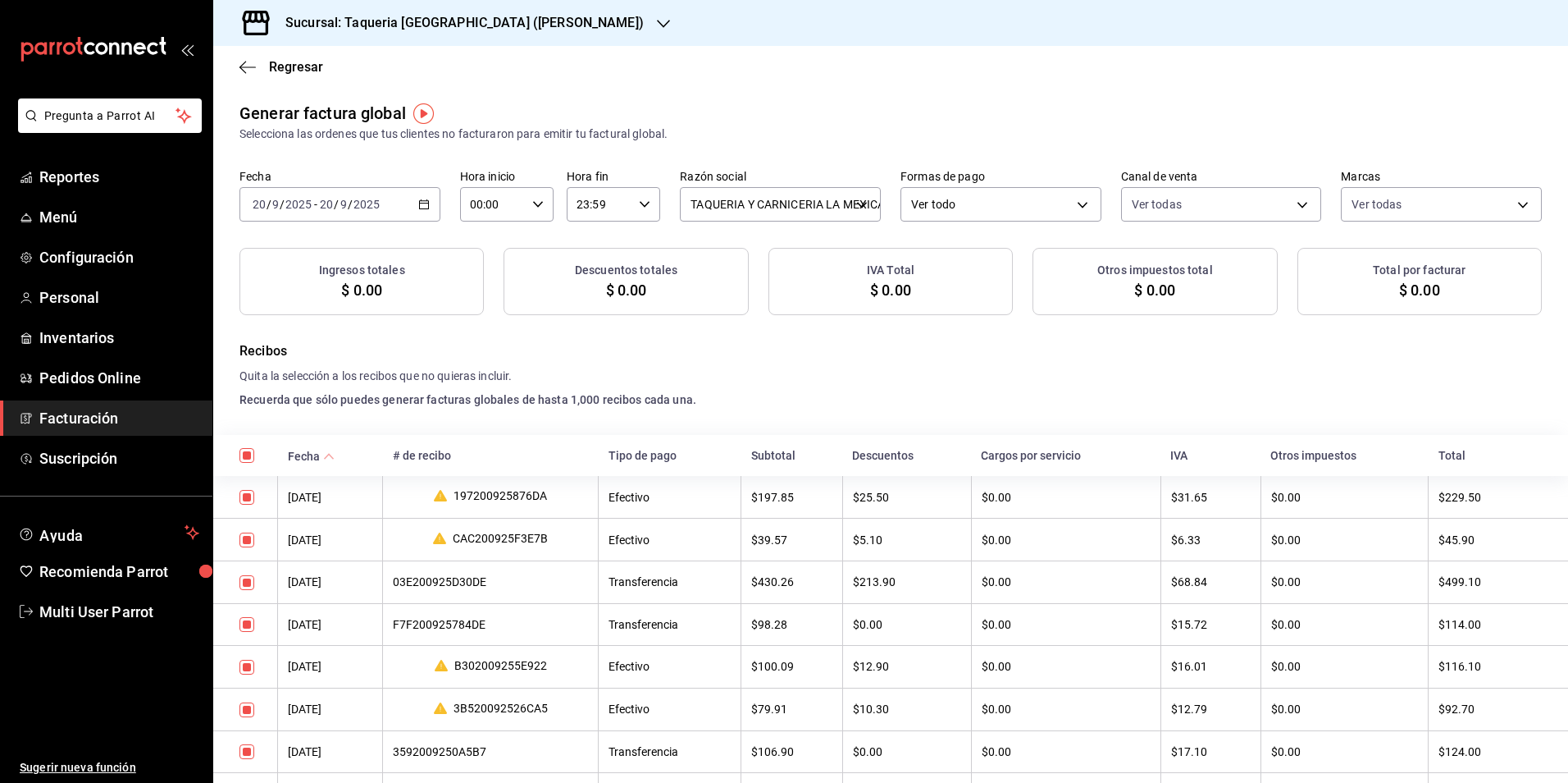
checkbox input "true"
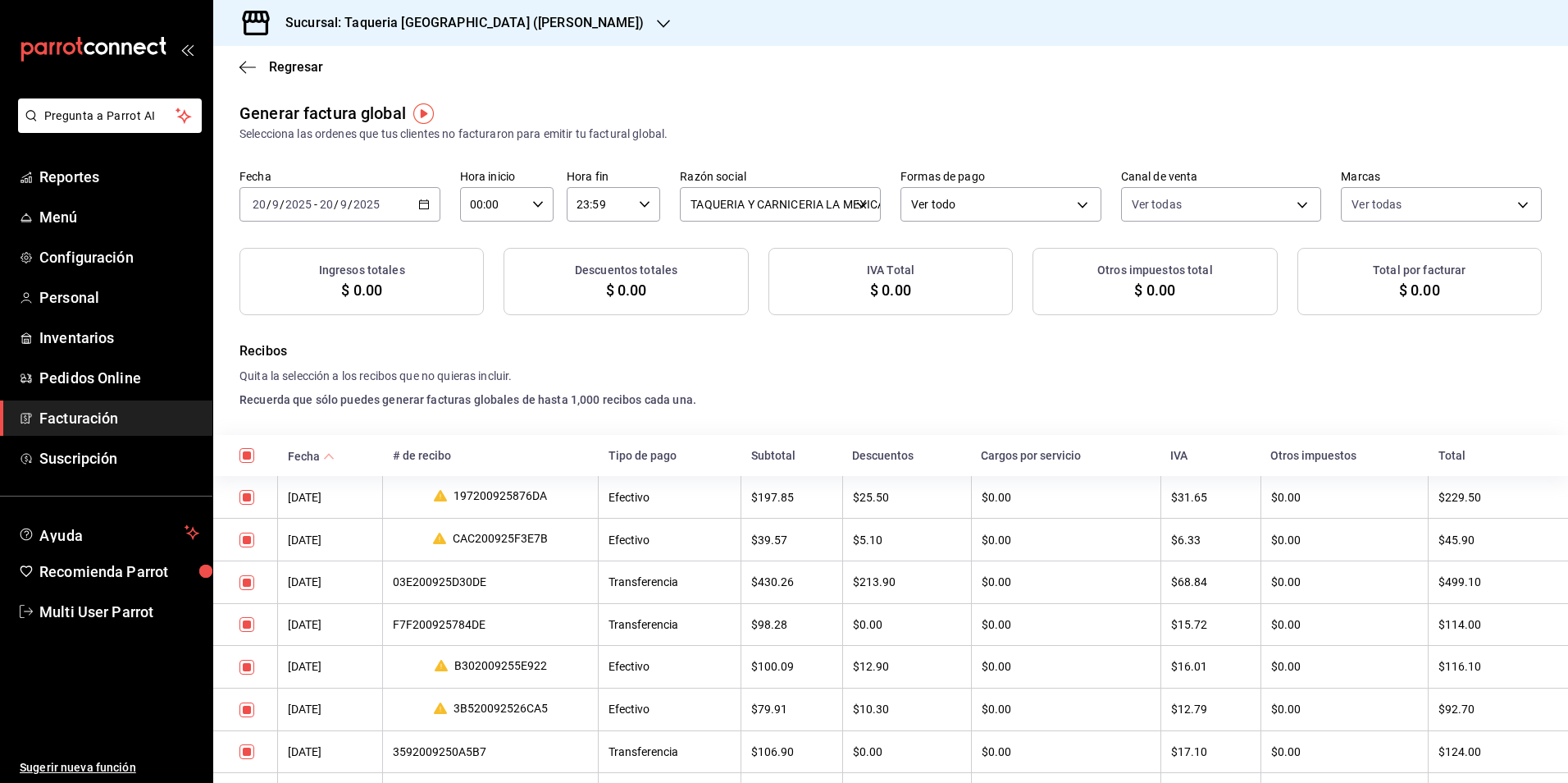
checkbox input "true"
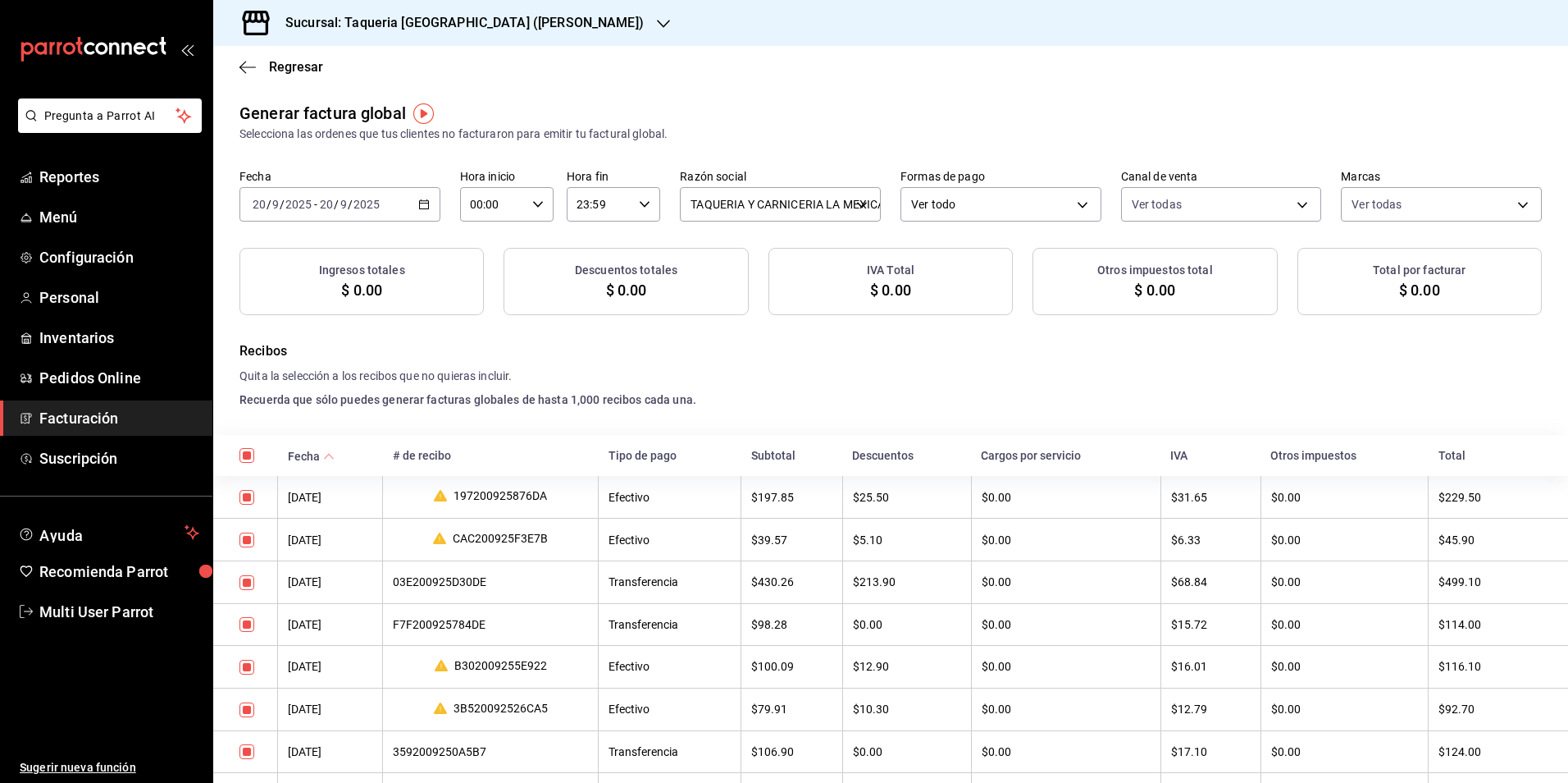
checkbox input "true"
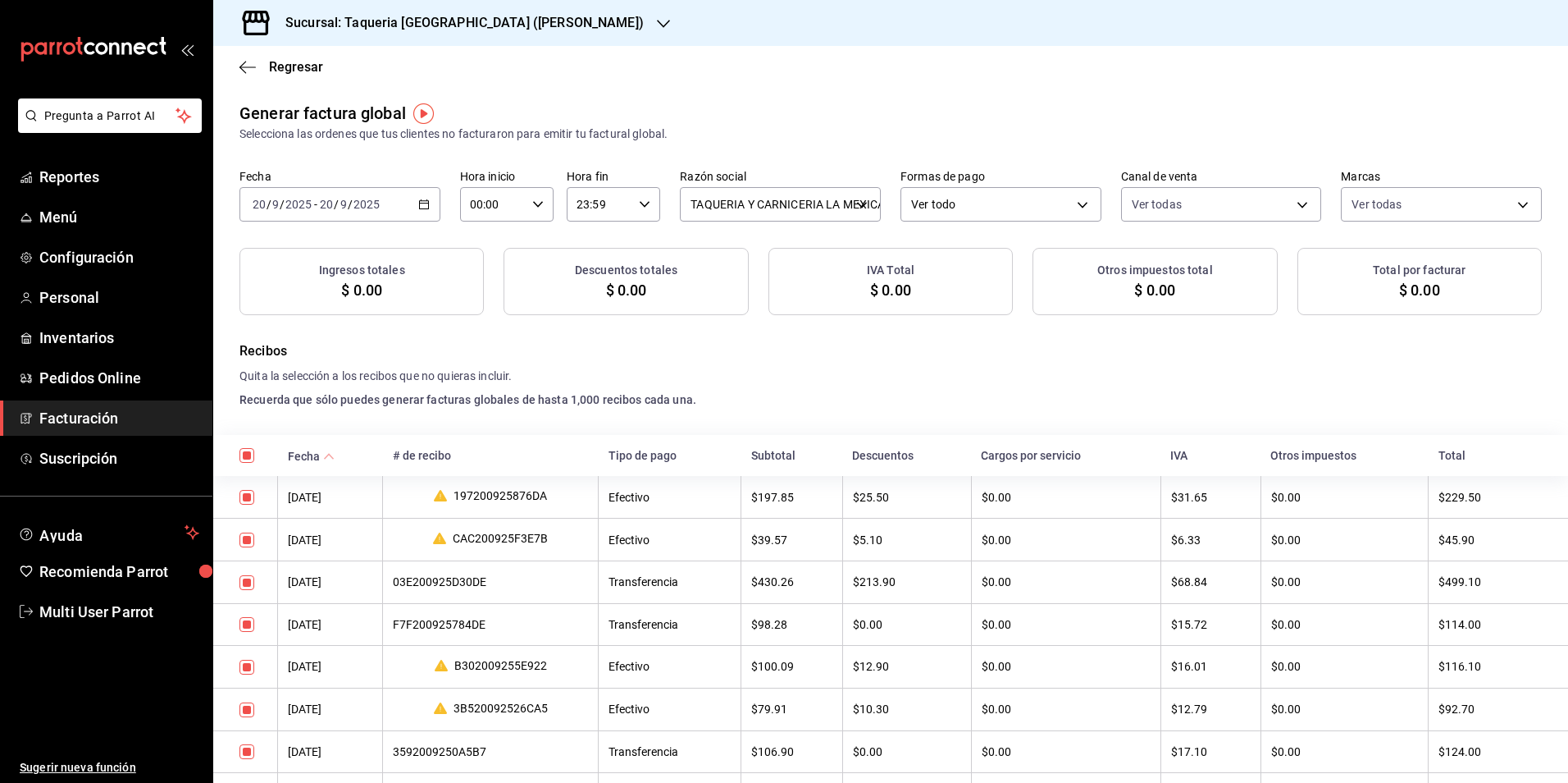
checkbox input "true"
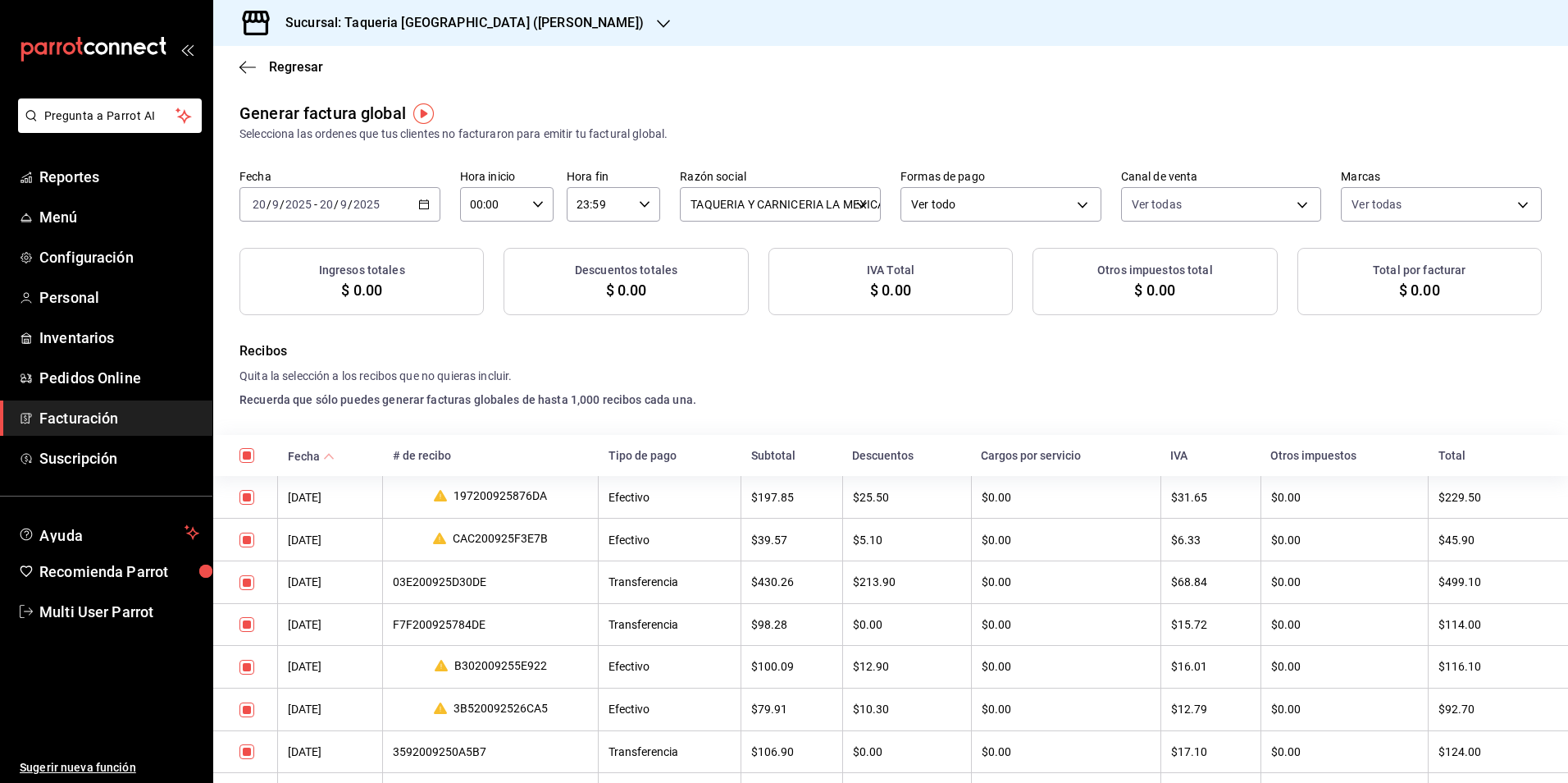
checkbox input "true"
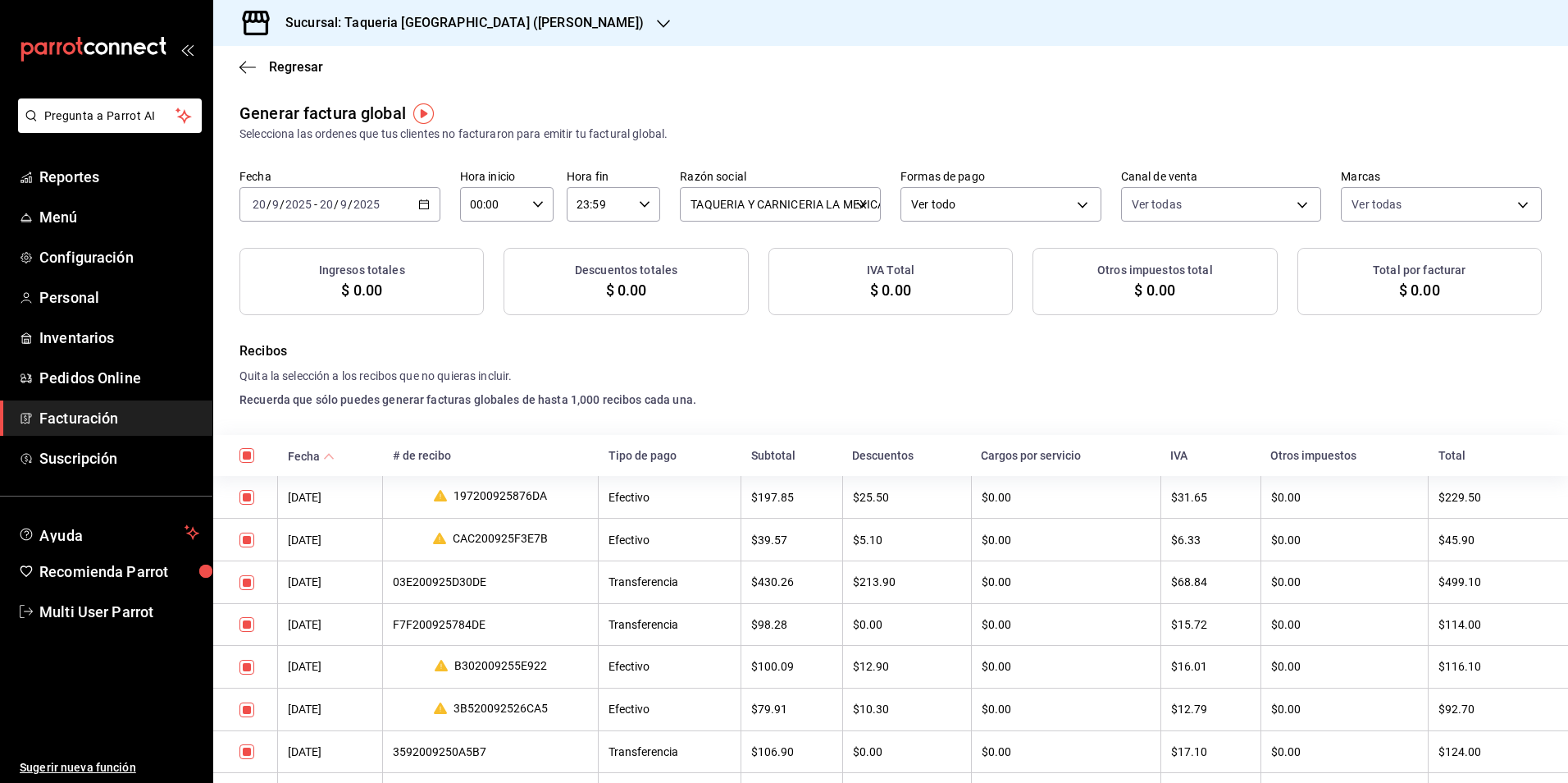
checkbox input "true"
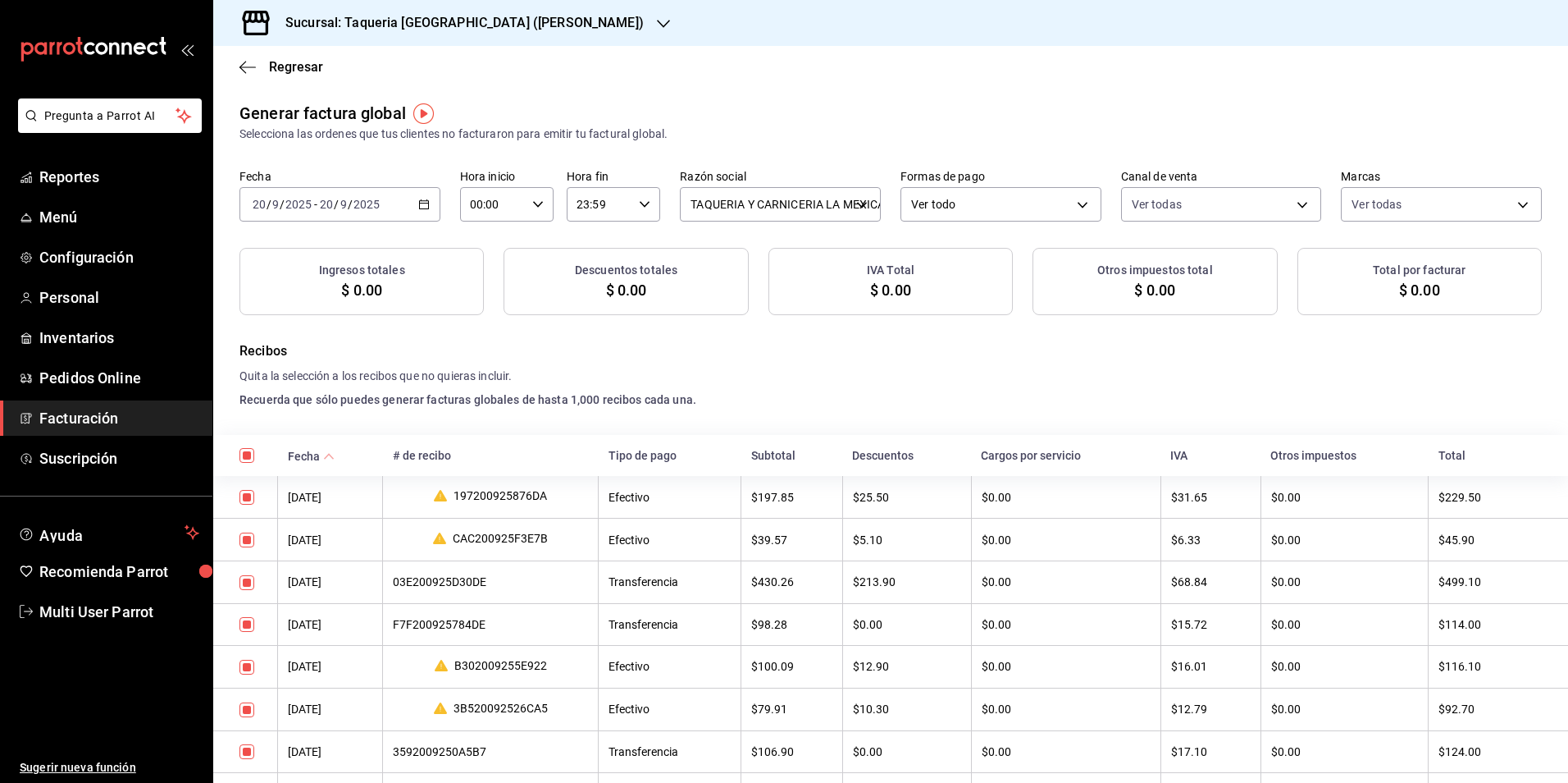
checkbox input "true"
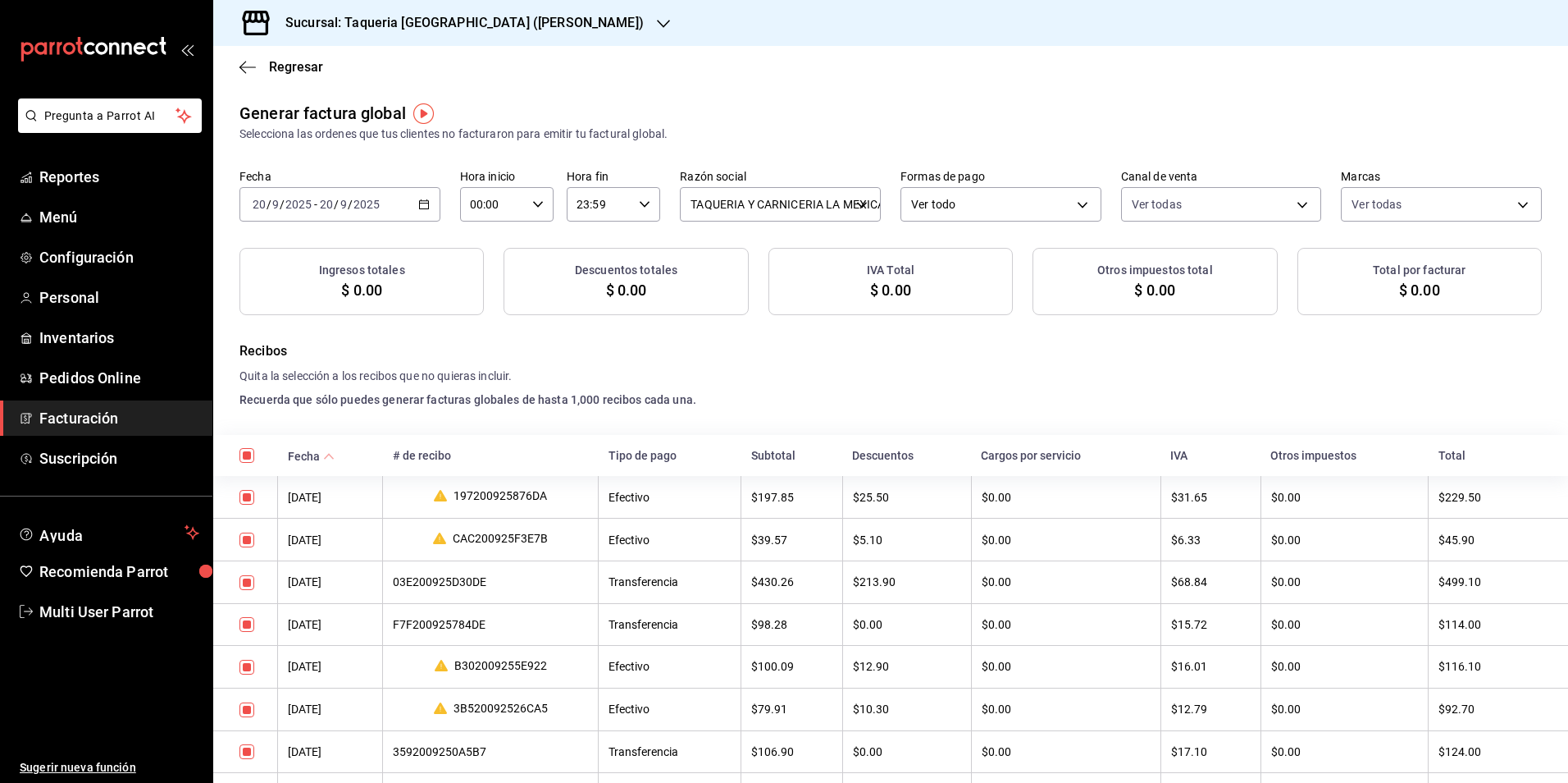
checkbox input "true"
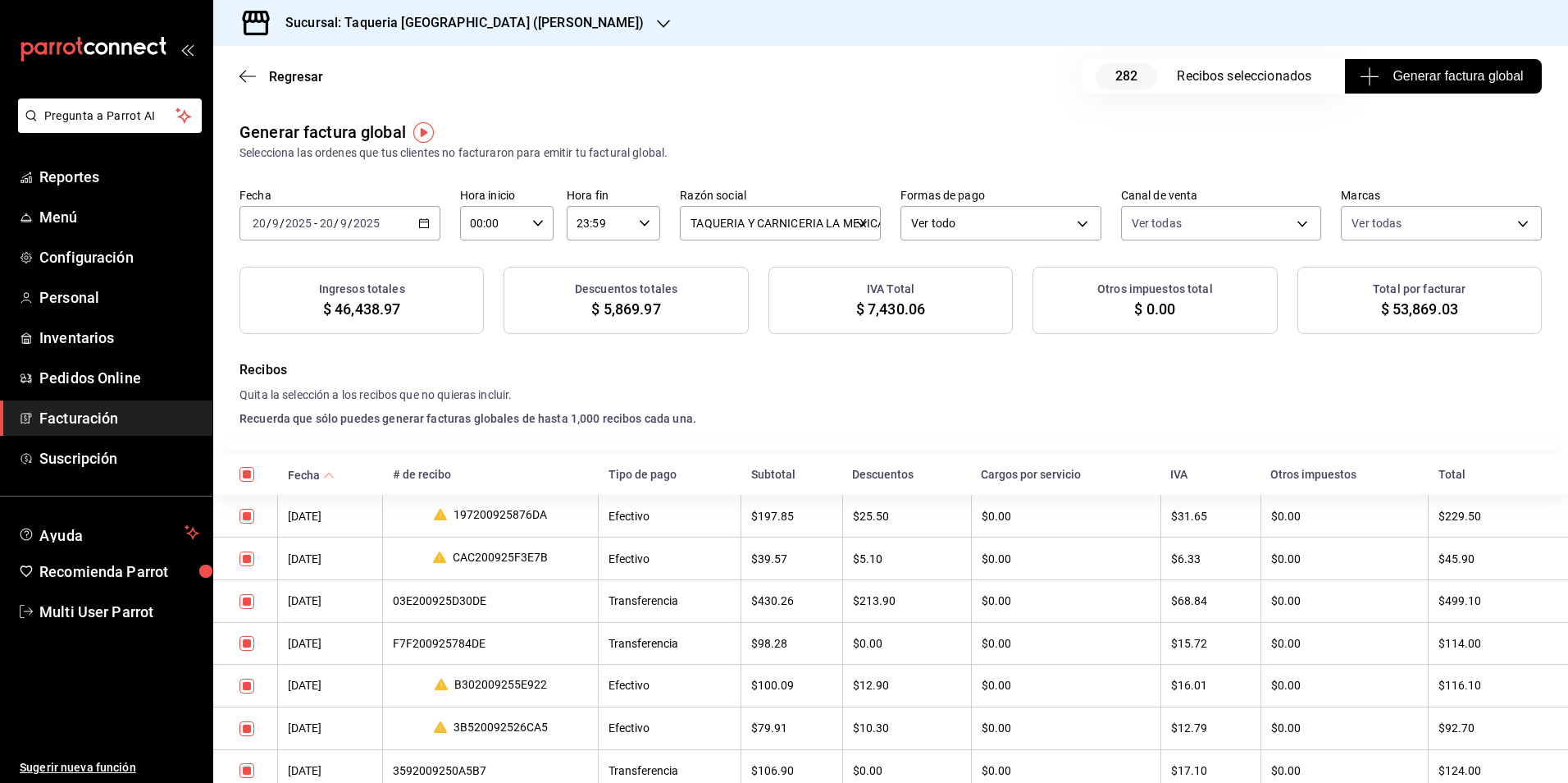
click at [1440, 81] on span "Generar factura global" at bounding box center [1443, 76] width 160 height 20
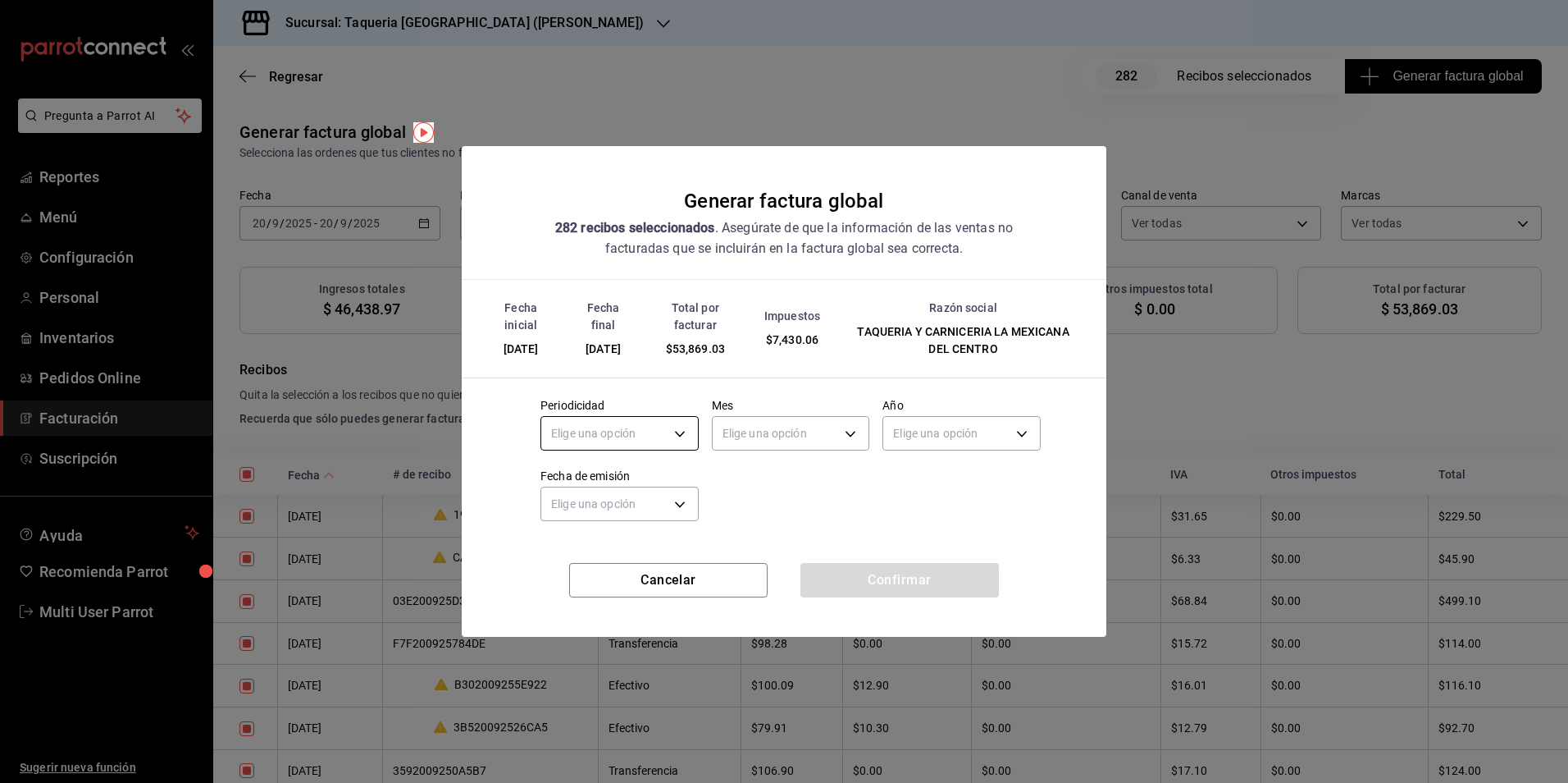
click at [598, 430] on body "Pregunta a Parrot AI Reportes Menú Configuración Personal Inventarios Pedidos O…" at bounding box center [784, 391] width 1568 height 783
click at [595, 493] on li "Diario" at bounding box center [620, 485] width 157 height 27
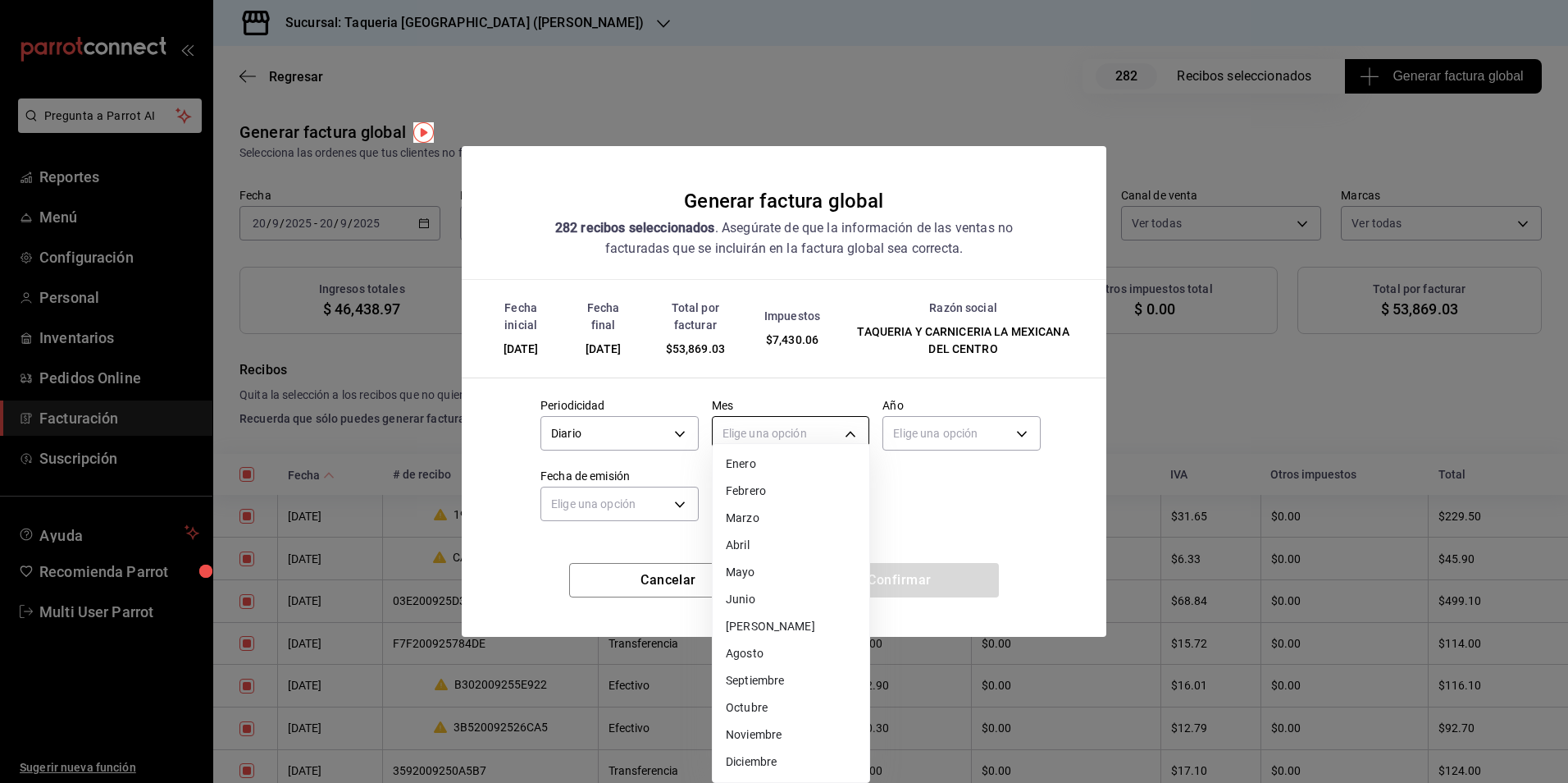
click at [791, 435] on body "Pregunta a Parrot AI Reportes Menú Configuración Personal Inventarios Pedidos O…" at bounding box center [784, 391] width 1568 height 783
click at [796, 668] on li "Septiembre" at bounding box center [791, 681] width 157 height 27
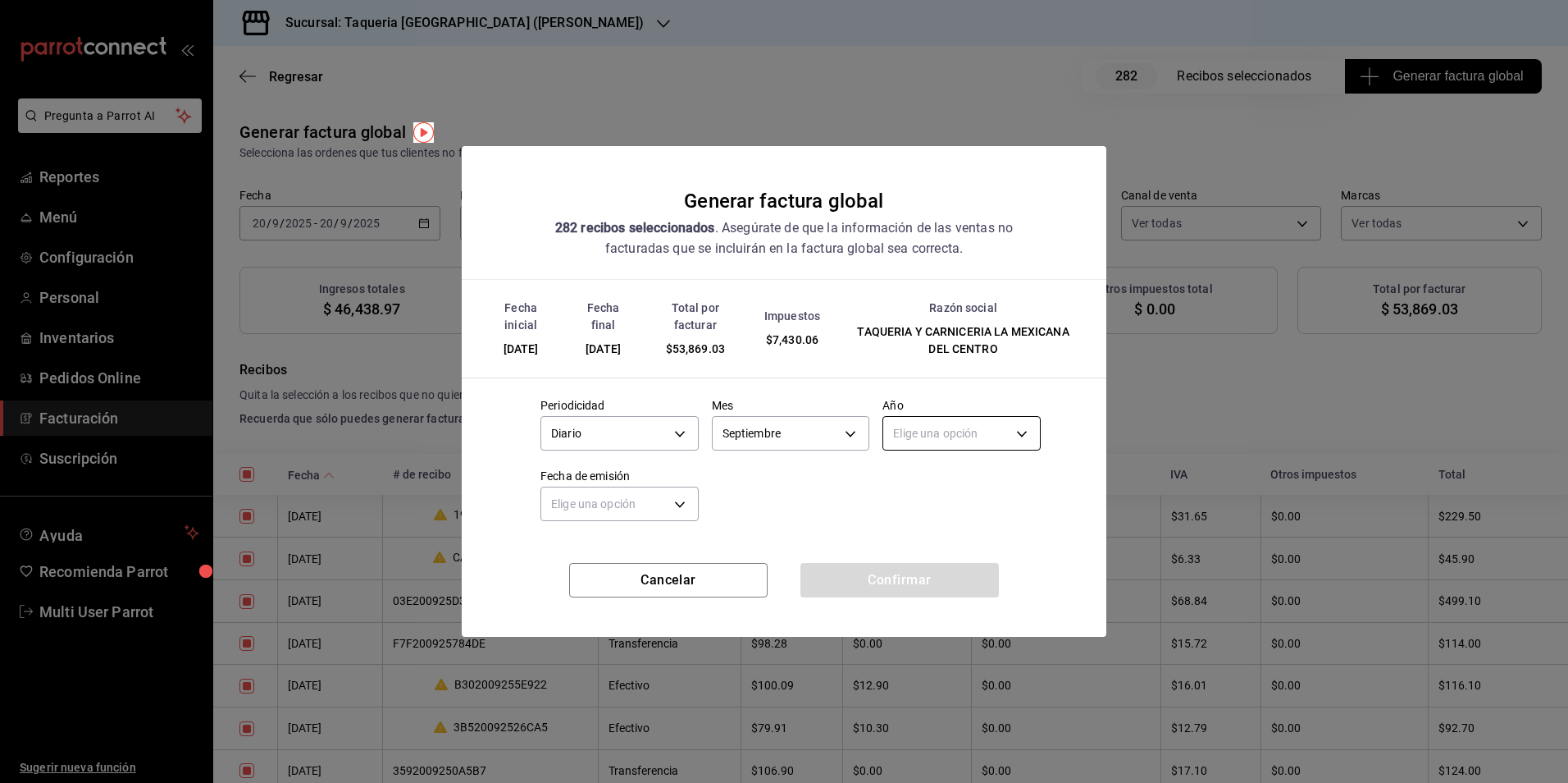
click at [959, 439] on body "Pregunta a Parrot AI Reportes Menú Configuración Personal Inventarios Pedidos O…" at bounding box center [784, 391] width 1568 height 783
click at [943, 479] on li "2025" at bounding box center [962, 485] width 157 height 27
click at [621, 502] on body "Pregunta a Parrot AI Reportes Menú Configuración Personal Inventarios Pedidos O…" at bounding box center [784, 391] width 1568 height 783
click at [594, 568] on li "Hoy" at bounding box center [620, 555] width 157 height 27
click at [969, 583] on button "Confirmar" at bounding box center [900, 580] width 199 height 34
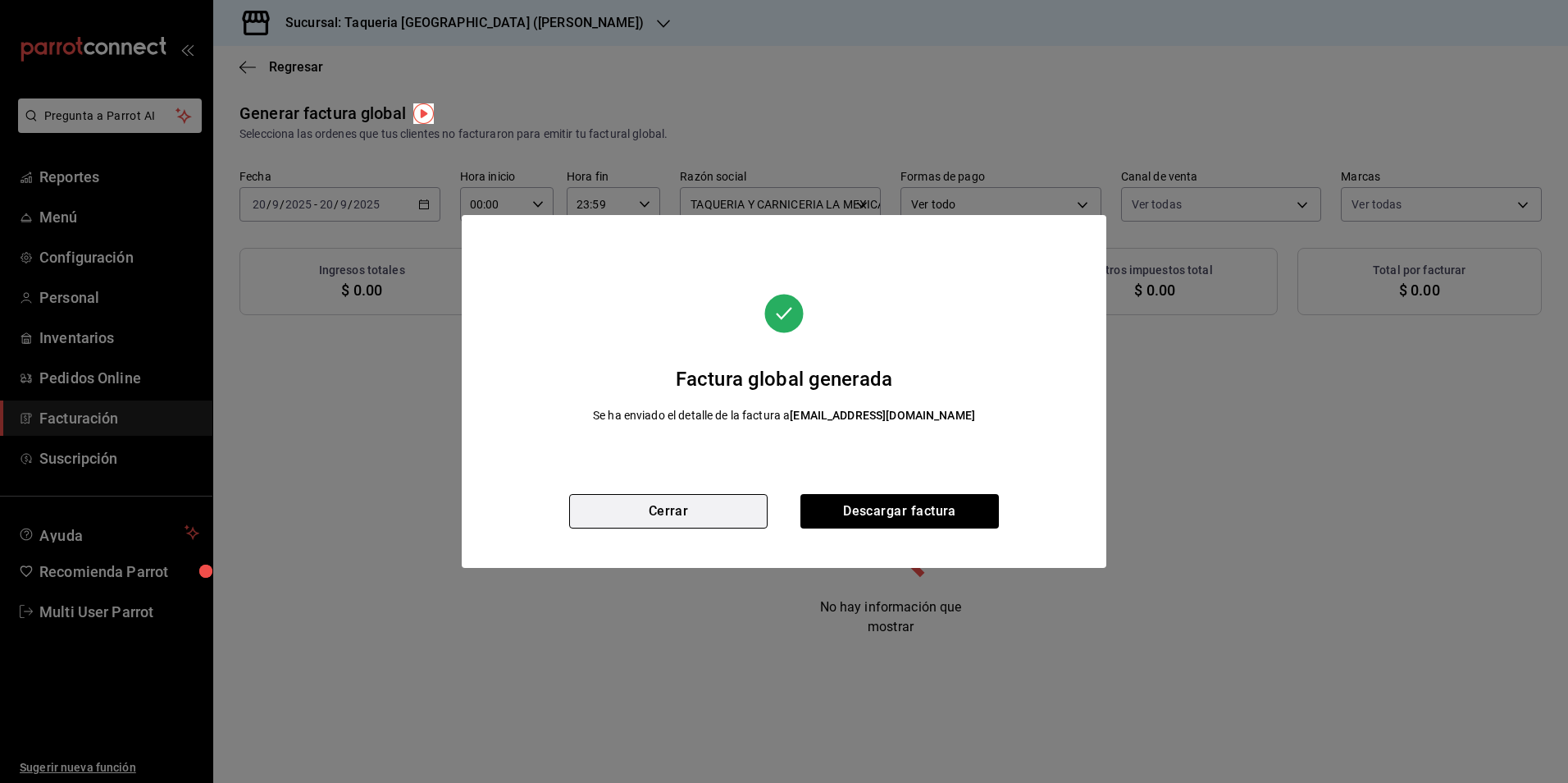
click at [699, 516] on button "Cerrar" at bounding box center [669, 511] width 199 height 34
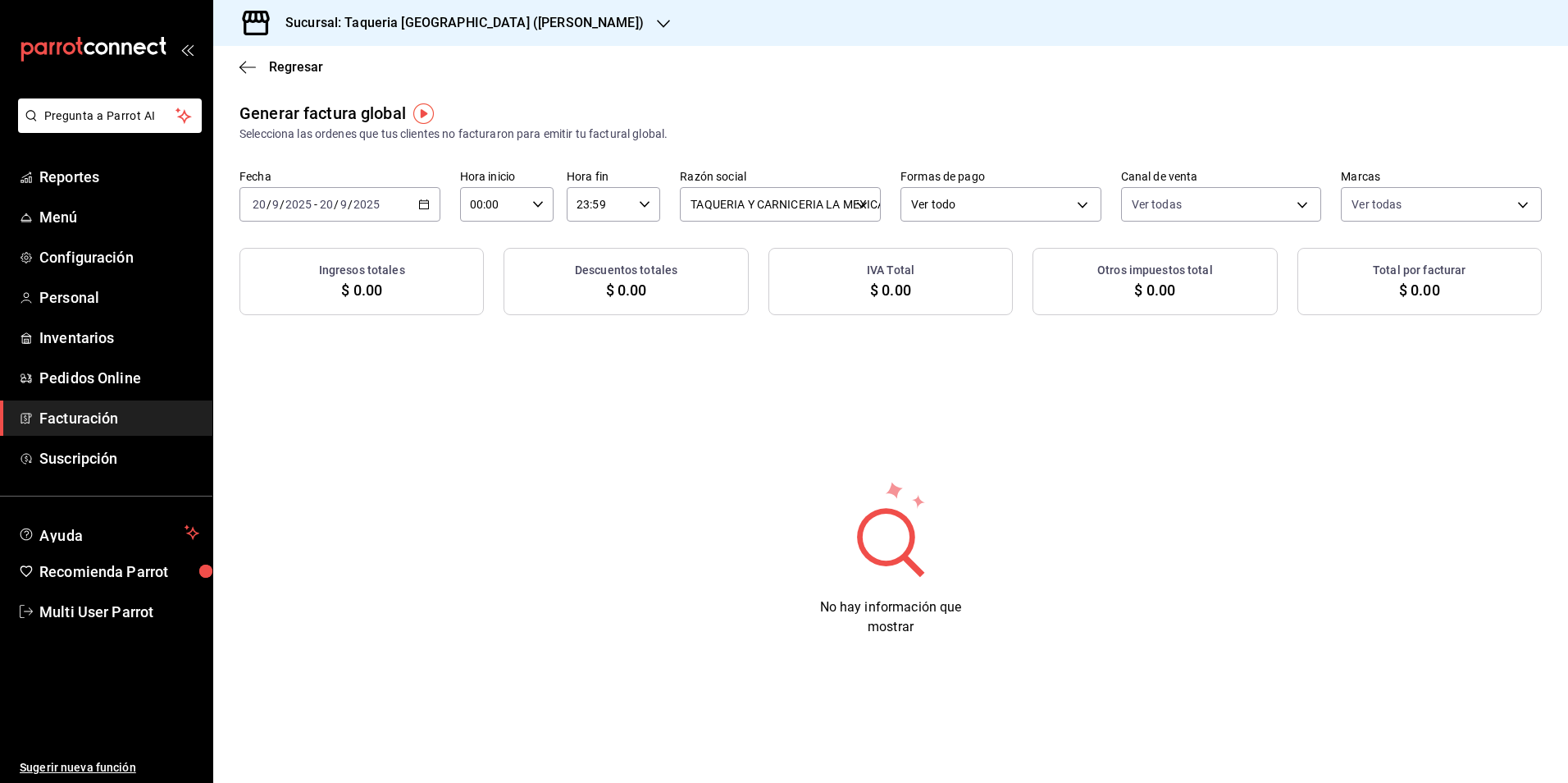
click at [388, 200] on div "[DATE] [DATE] - [DATE] [DATE]" at bounding box center [340, 205] width 201 height 34
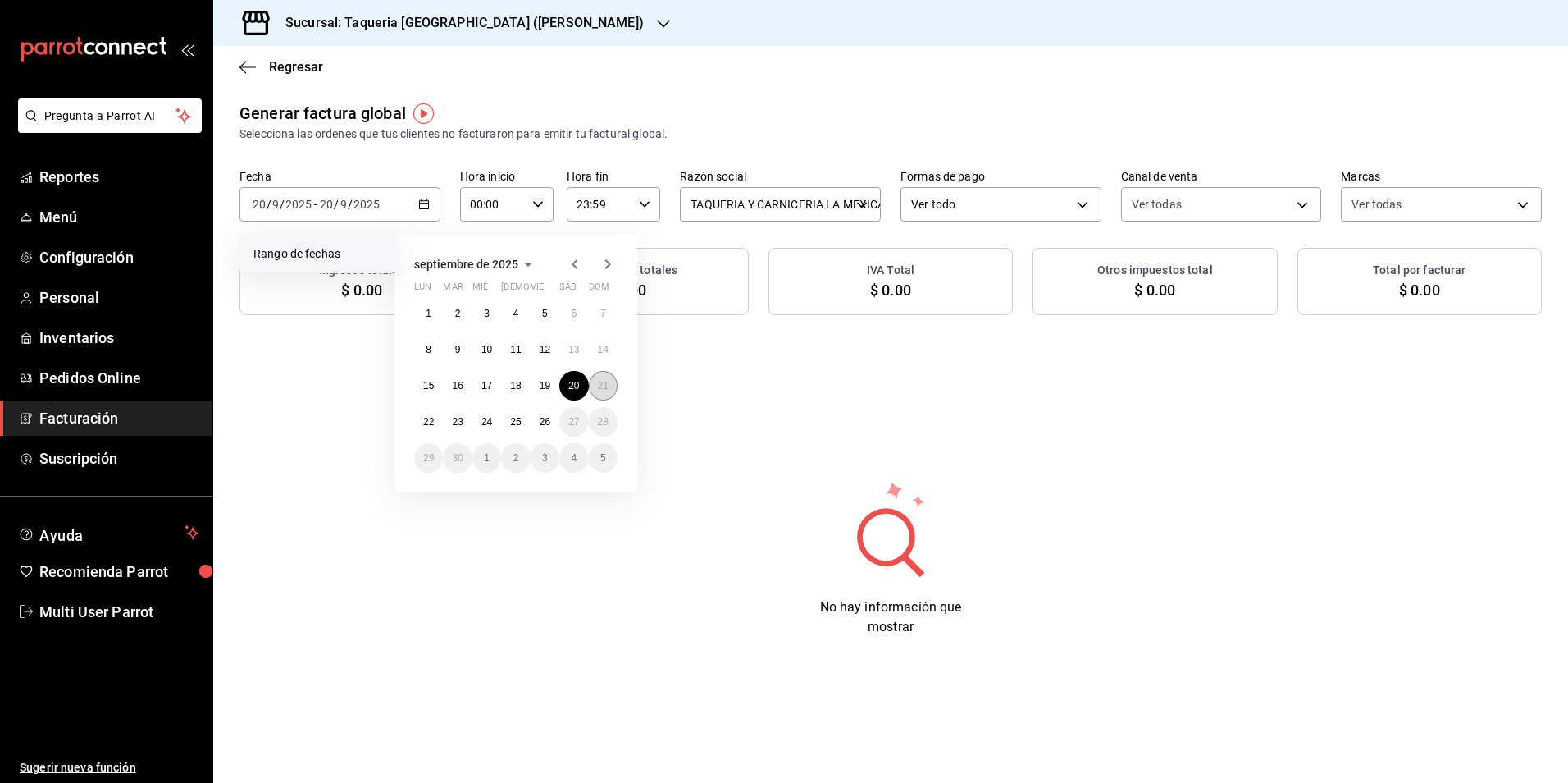
click at [606, 395] on button "21" at bounding box center [603, 385] width 29 height 30
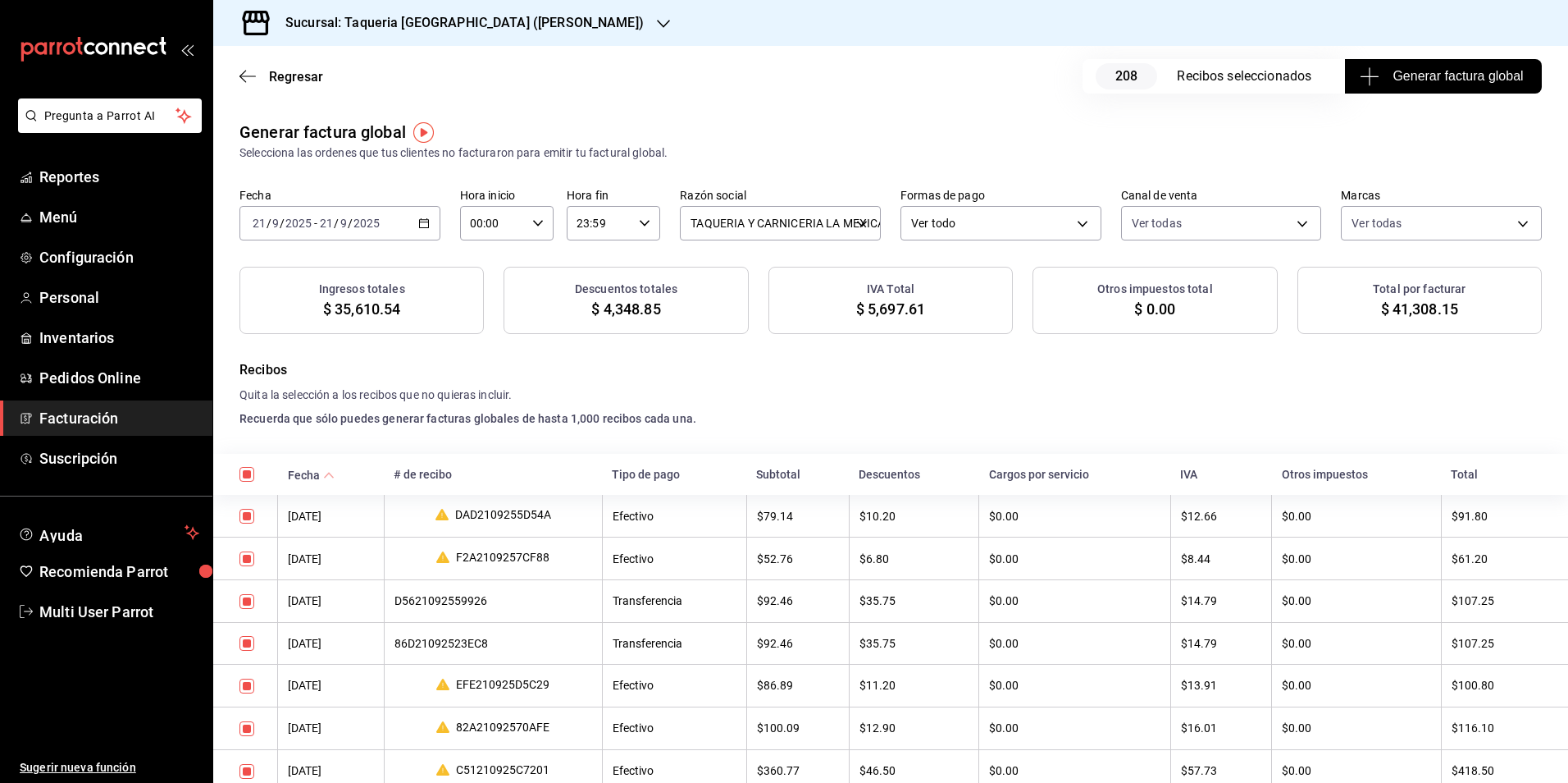
click at [1428, 77] on span "Generar factura global" at bounding box center [1443, 76] width 160 height 20
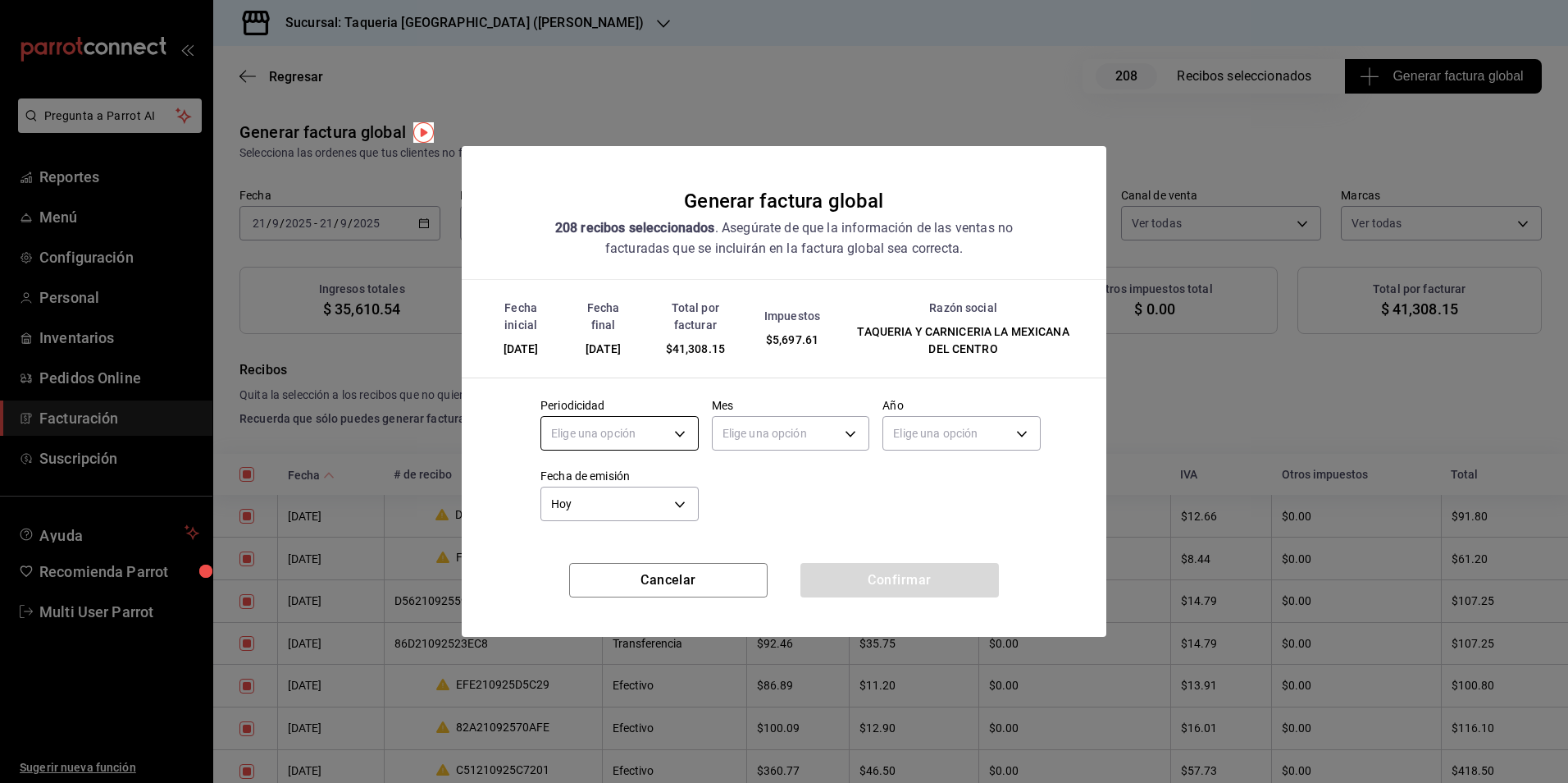
click at [652, 439] on body "Pregunta a Parrot AI Reportes Menú Configuración Personal Inventarios Pedidos O…" at bounding box center [784, 391] width 1568 height 783
click at [624, 474] on li "Diario" at bounding box center [620, 485] width 157 height 27
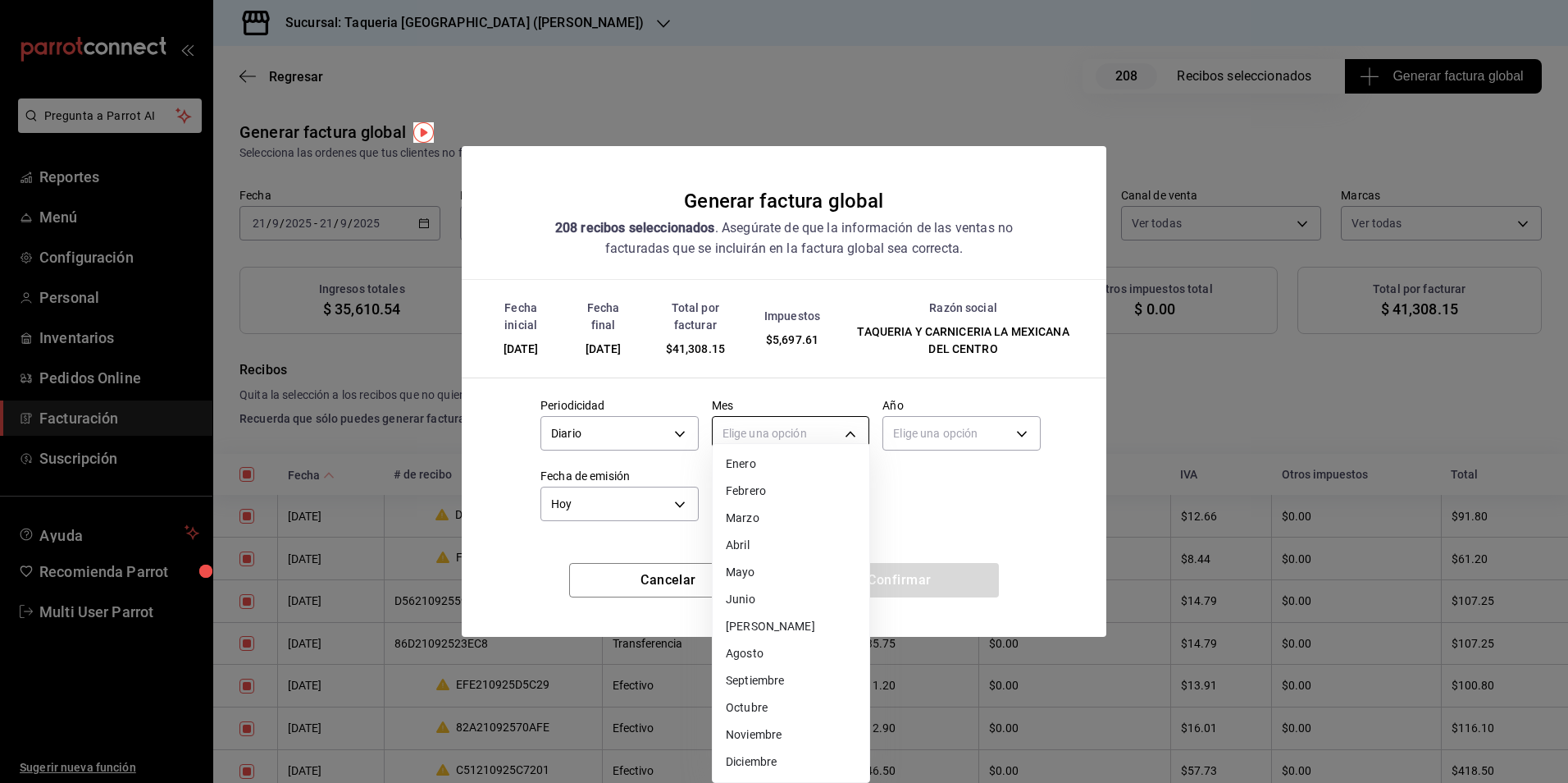
click at [756, 432] on body "Pregunta a Parrot AI Reportes Menú Configuración Personal Inventarios Pedidos O…" at bounding box center [784, 391] width 1568 height 783
click at [772, 675] on li "Septiembre" at bounding box center [791, 681] width 157 height 27
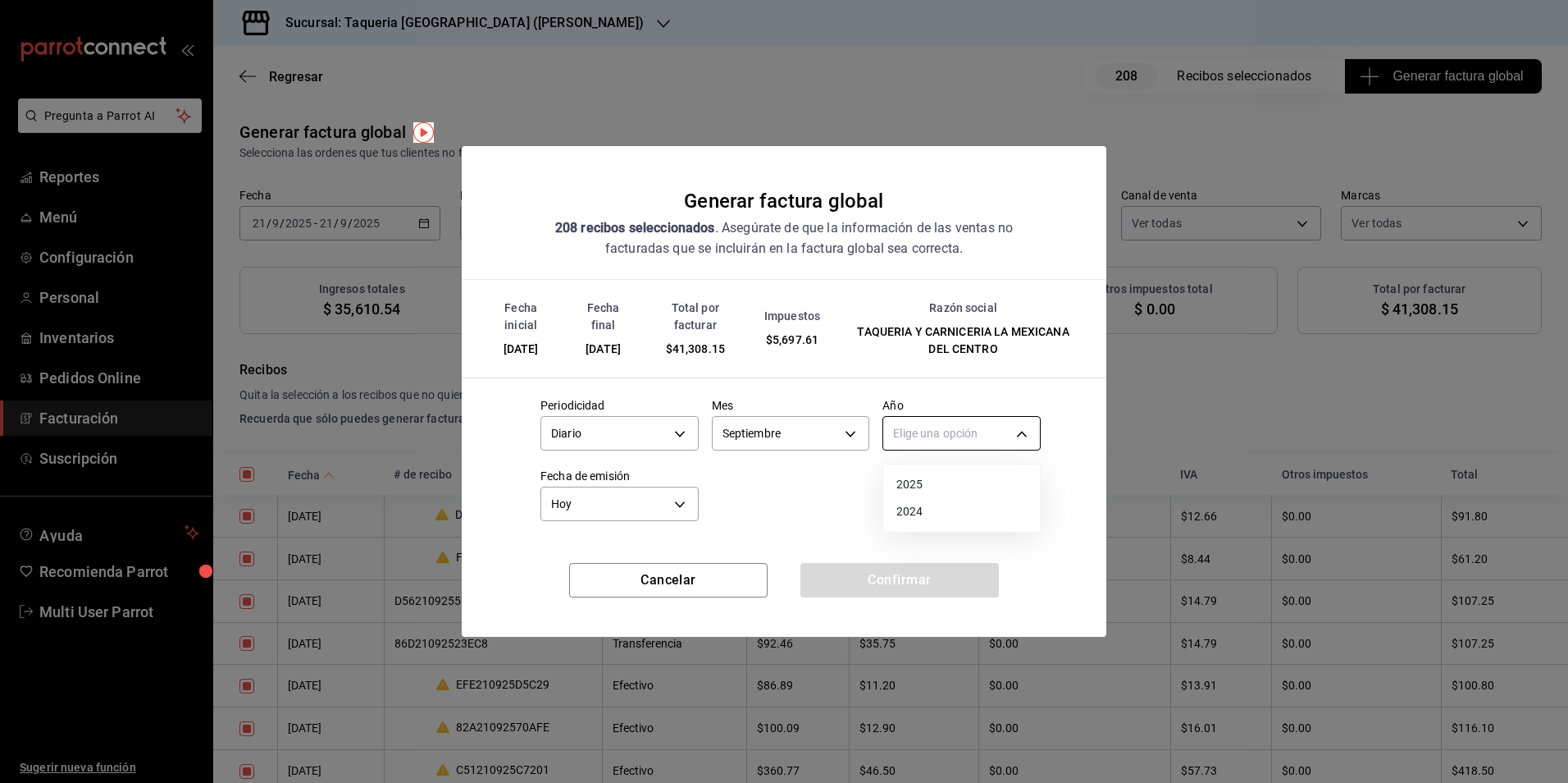
click at [948, 432] on body "Pregunta a Parrot AI Reportes Menú Configuración Personal Inventarios Pedidos O…" at bounding box center [784, 391] width 1568 height 783
click at [935, 478] on li "2025" at bounding box center [962, 485] width 157 height 27
click at [927, 591] on button "Confirmar" at bounding box center [900, 580] width 199 height 34
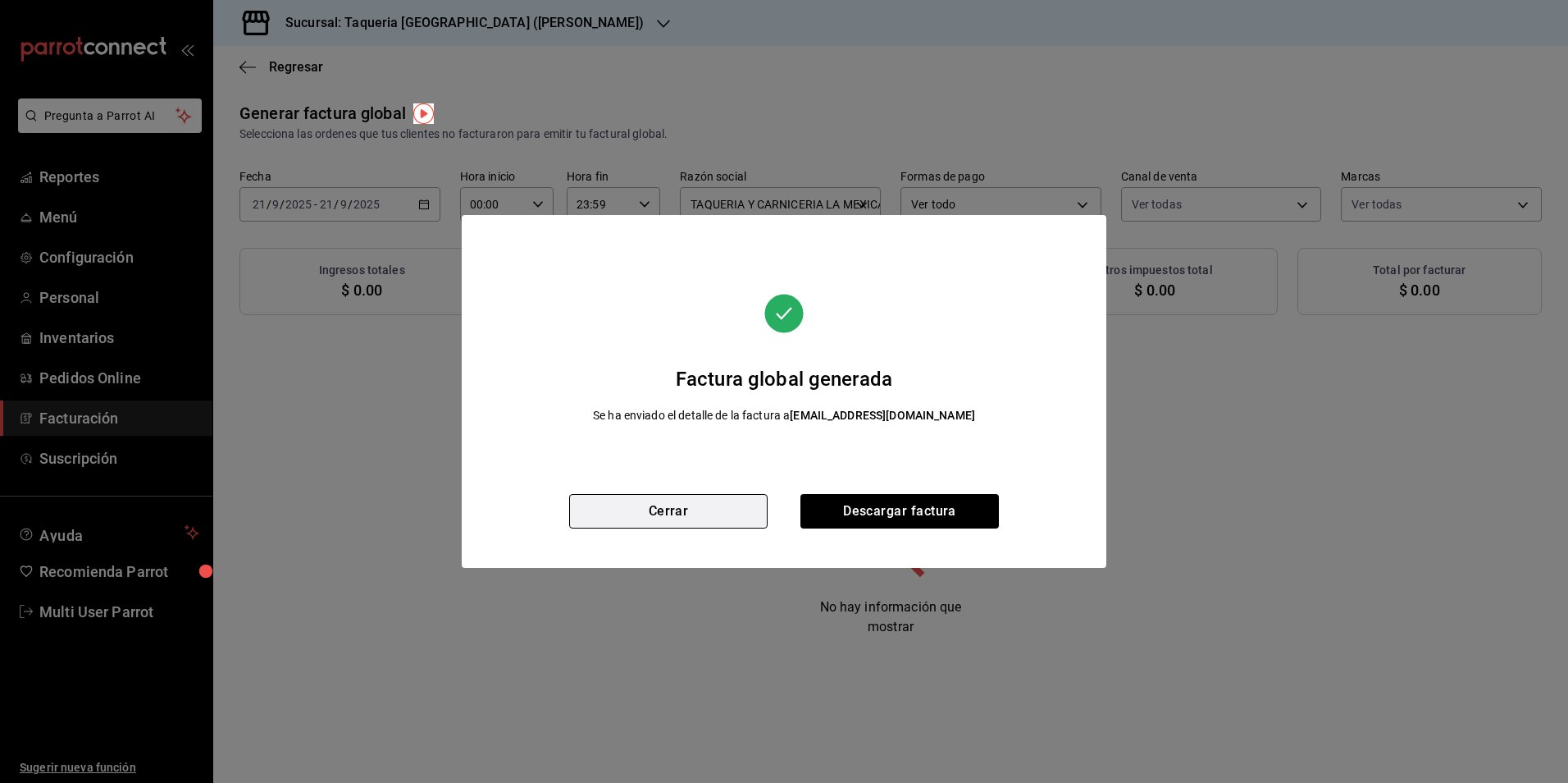
click at [691, 523] on button "Cerrar" at bounding box center [669, 511] width 199 height 34
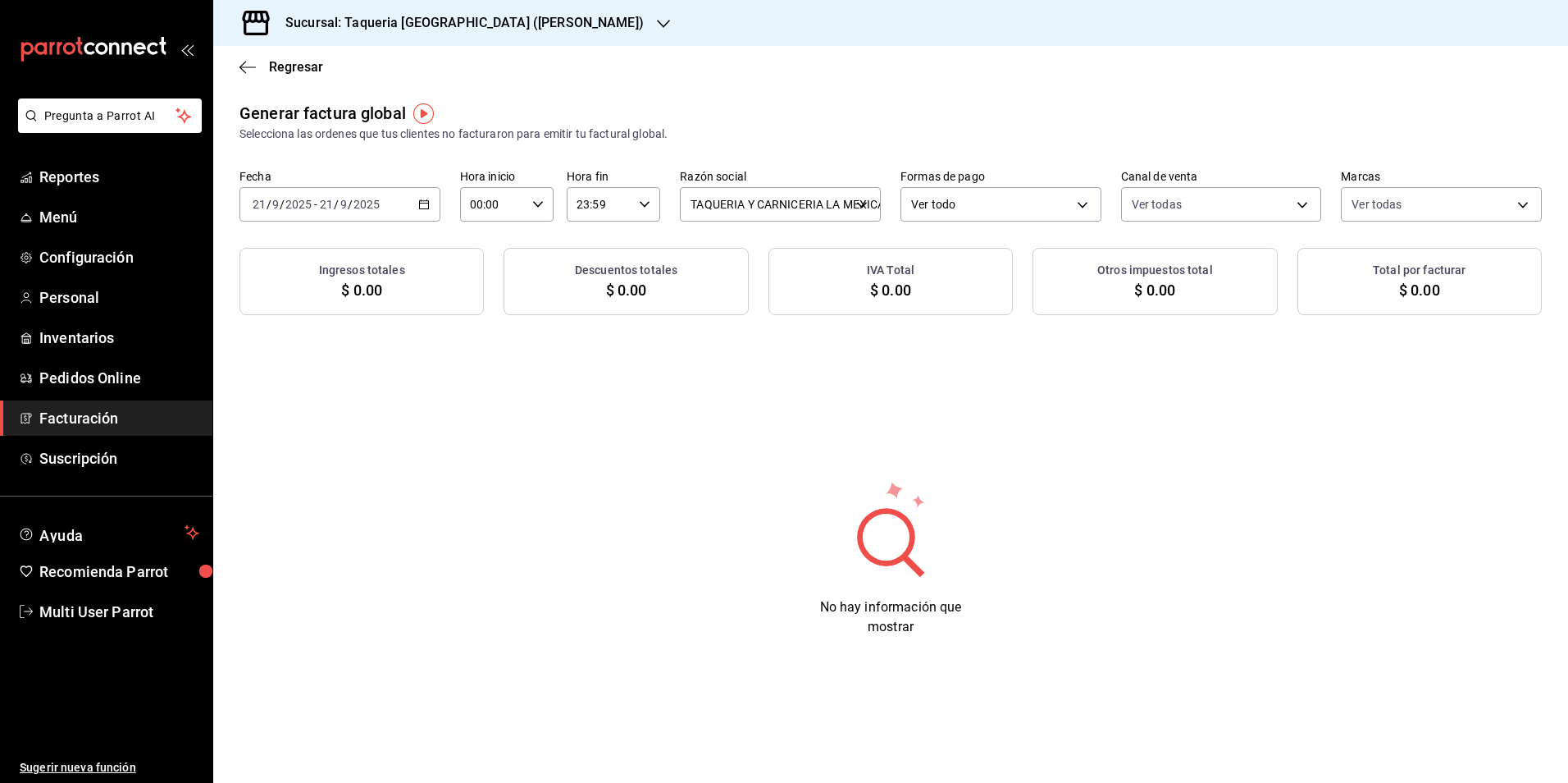
click at [377, 207] on input "2025" at bounding box center [366, 205] width 28 height 13
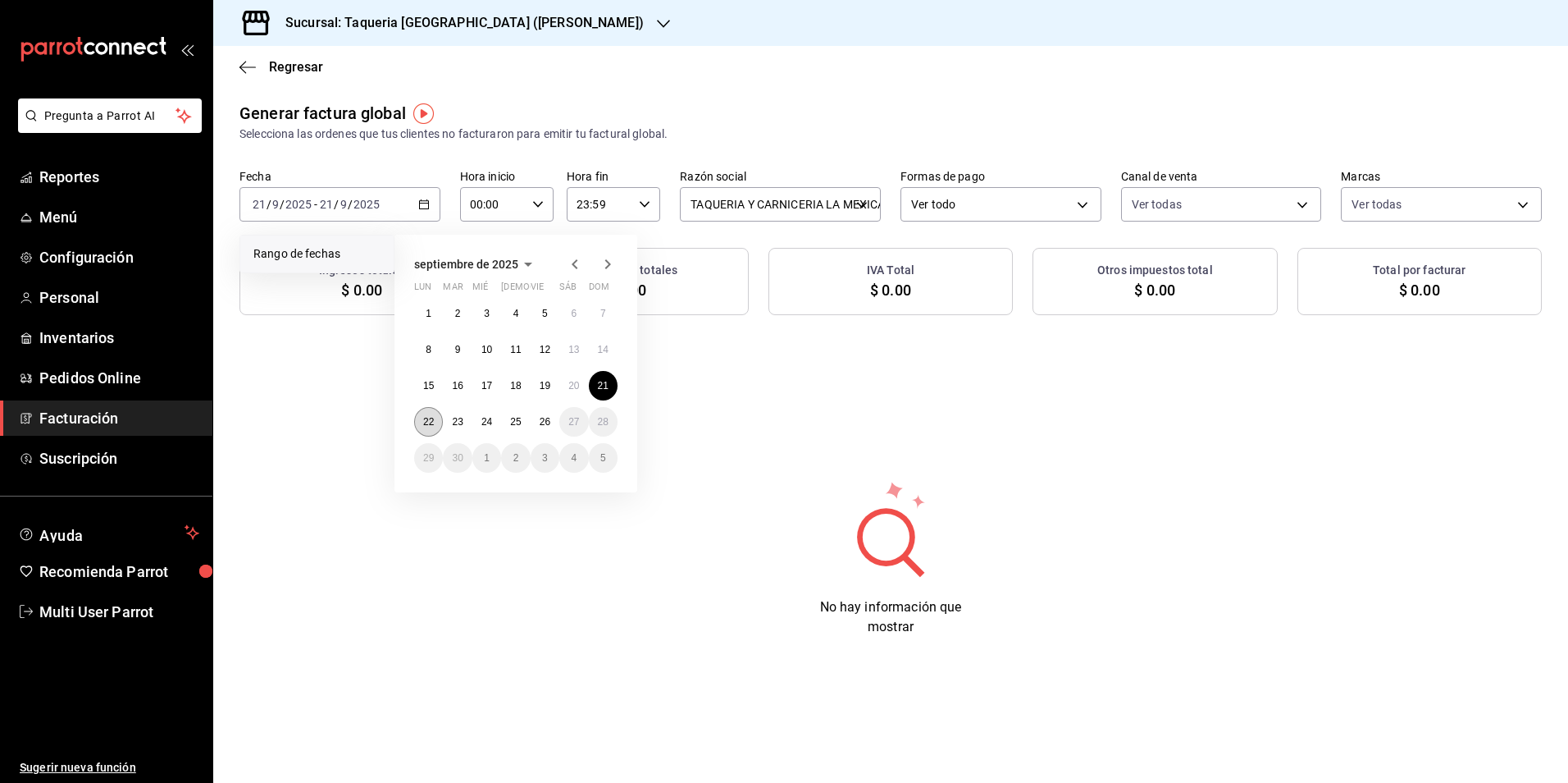
click at [427, 431] on button "22" at bounding box center [429, 422] width 29 height 30
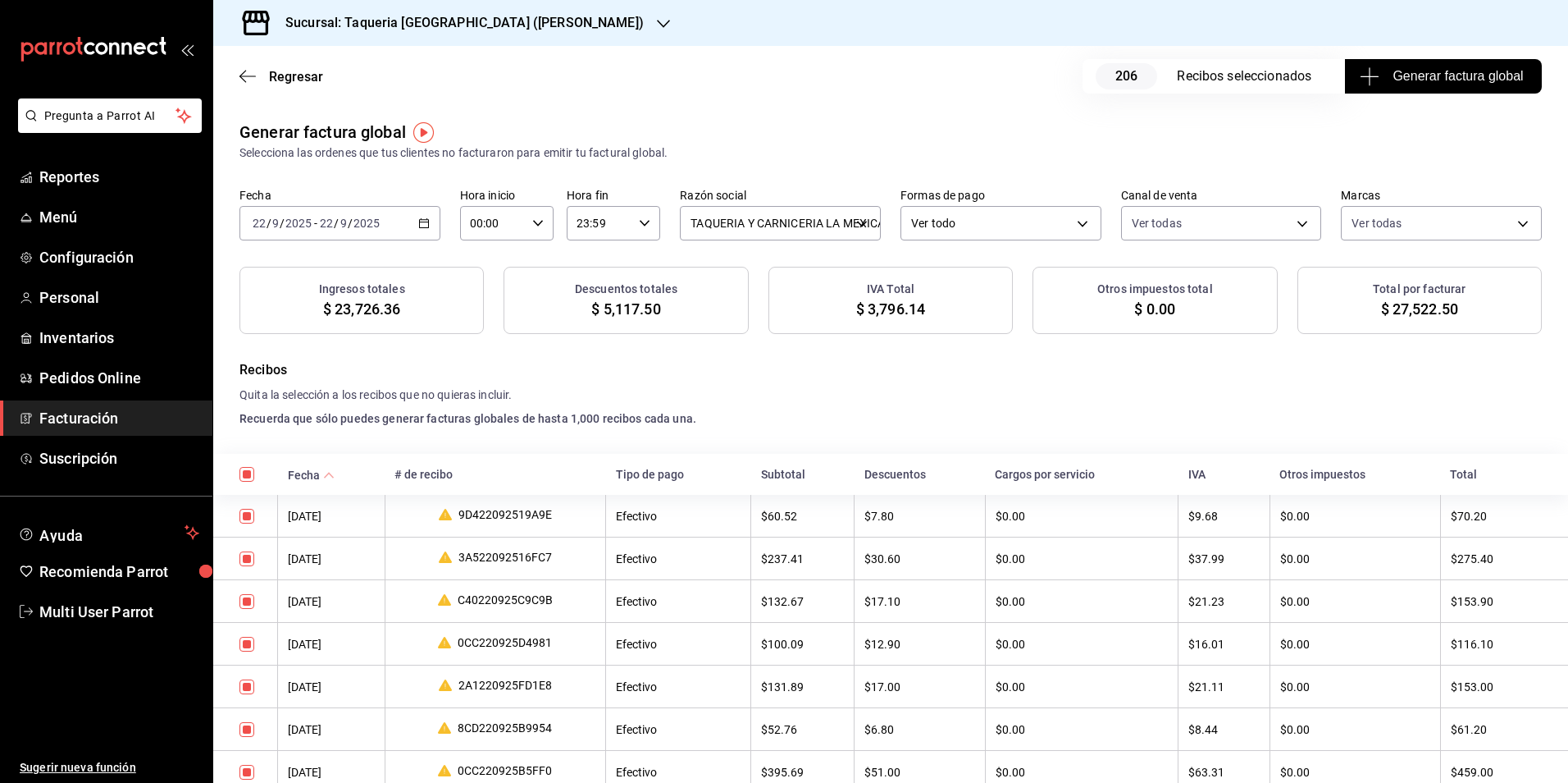
click at [1452, 76] on span "Generar factura global" at bounding box center [1443, 76] width 160 height 20
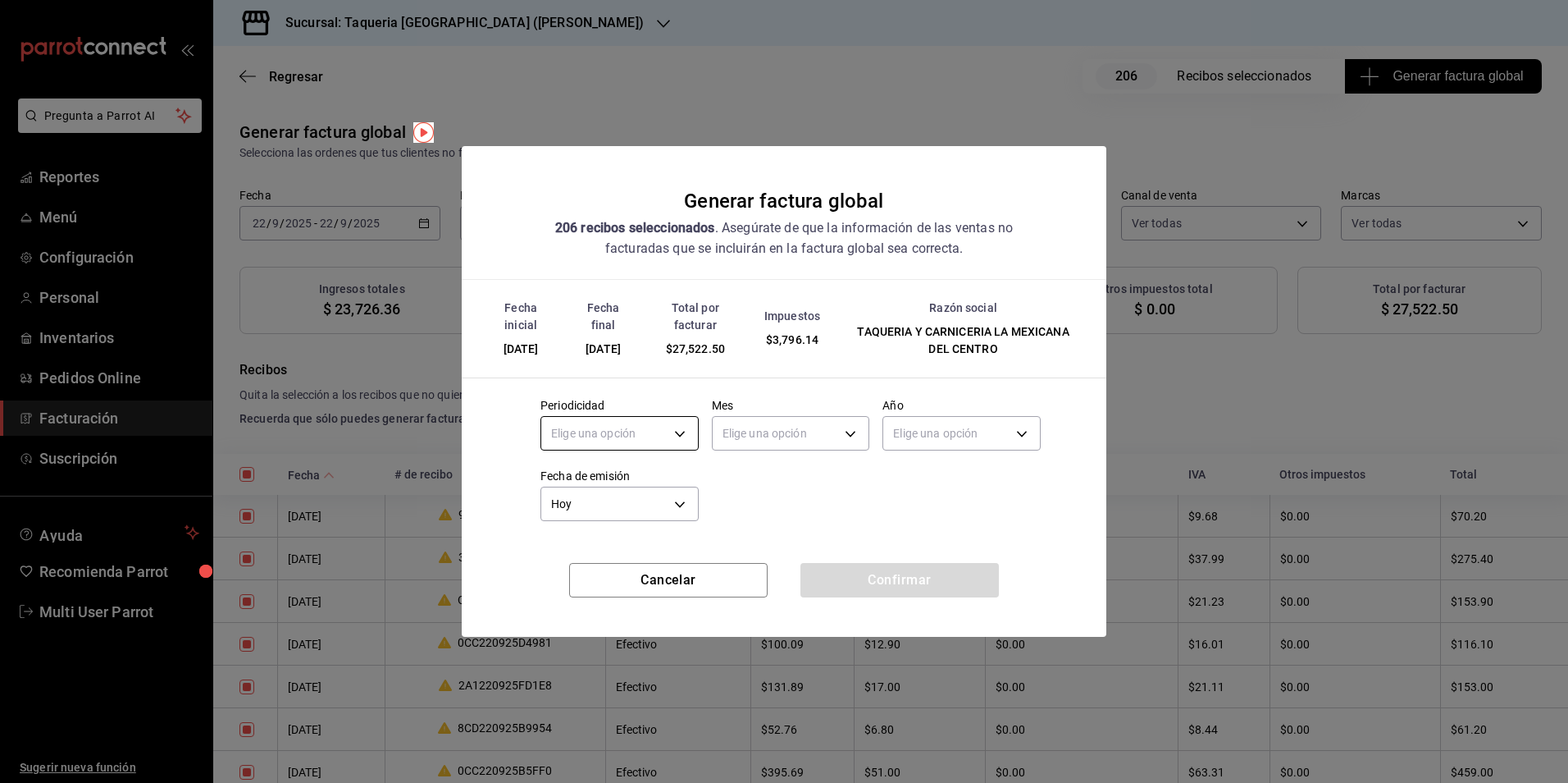
click at [634, 433] on body "Pregunta a Parrot AI Reportes Menú Configuración Personal Inventarios Pedidos O…" at bounding box center [784, 391] width 1568 height 783
click at [597, 478] on li "Diario" at bounding box center [620, 485] width 157 height 27
click at [789, 442] on body "Pregunta a Parrot AI Reportes Menú Configuración Personal Inventarios Pedidos O…" at bounding box center [784, 391] width 1568 height 783
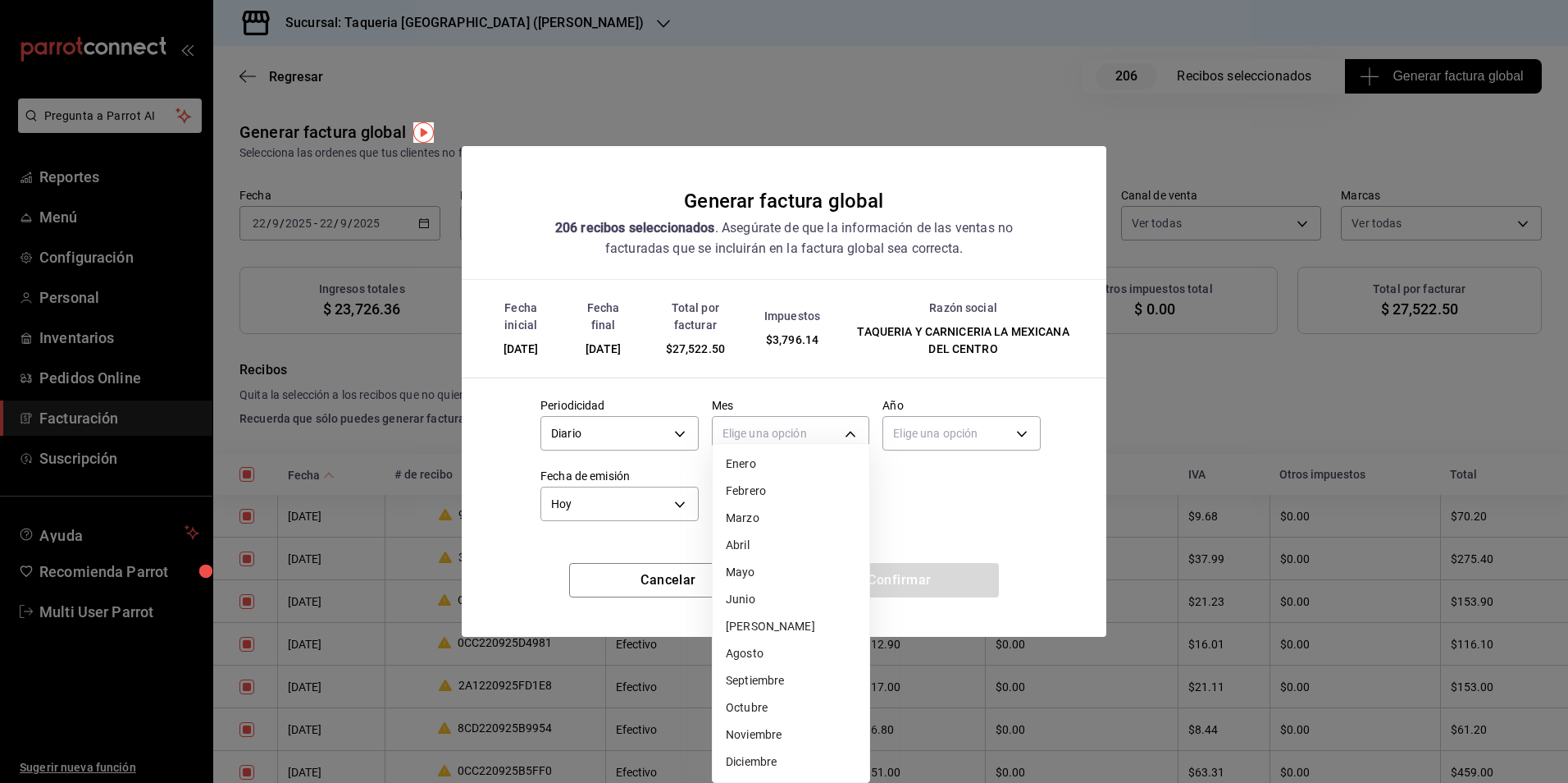
click at [771, 679] on li "Septiembre" at bounding box center [791, 681] width 157 height 27
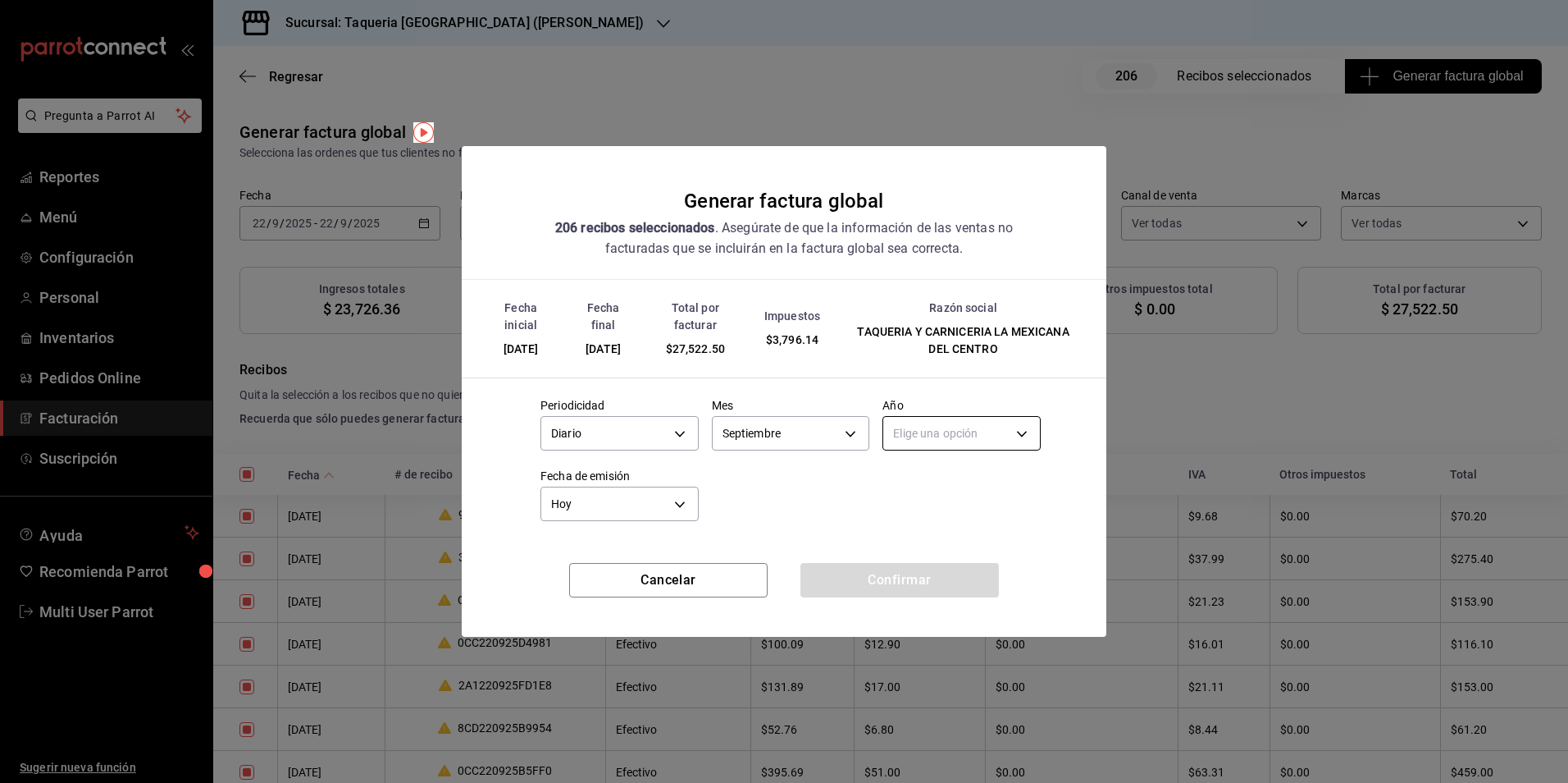
click at [916, 449] on body "Pregunta a Parrot AI Reportes Menú Configuración Personal Inventarios Pedidos O…" at bounding box center [784, 391] width 1568 height 783
click at [921, 488] on li "2025" at bounding box center [962, 485] width 157 height 27
click at [926, 594] on button "Confirmar" at bounding box center [900, 580] width 199 height 34
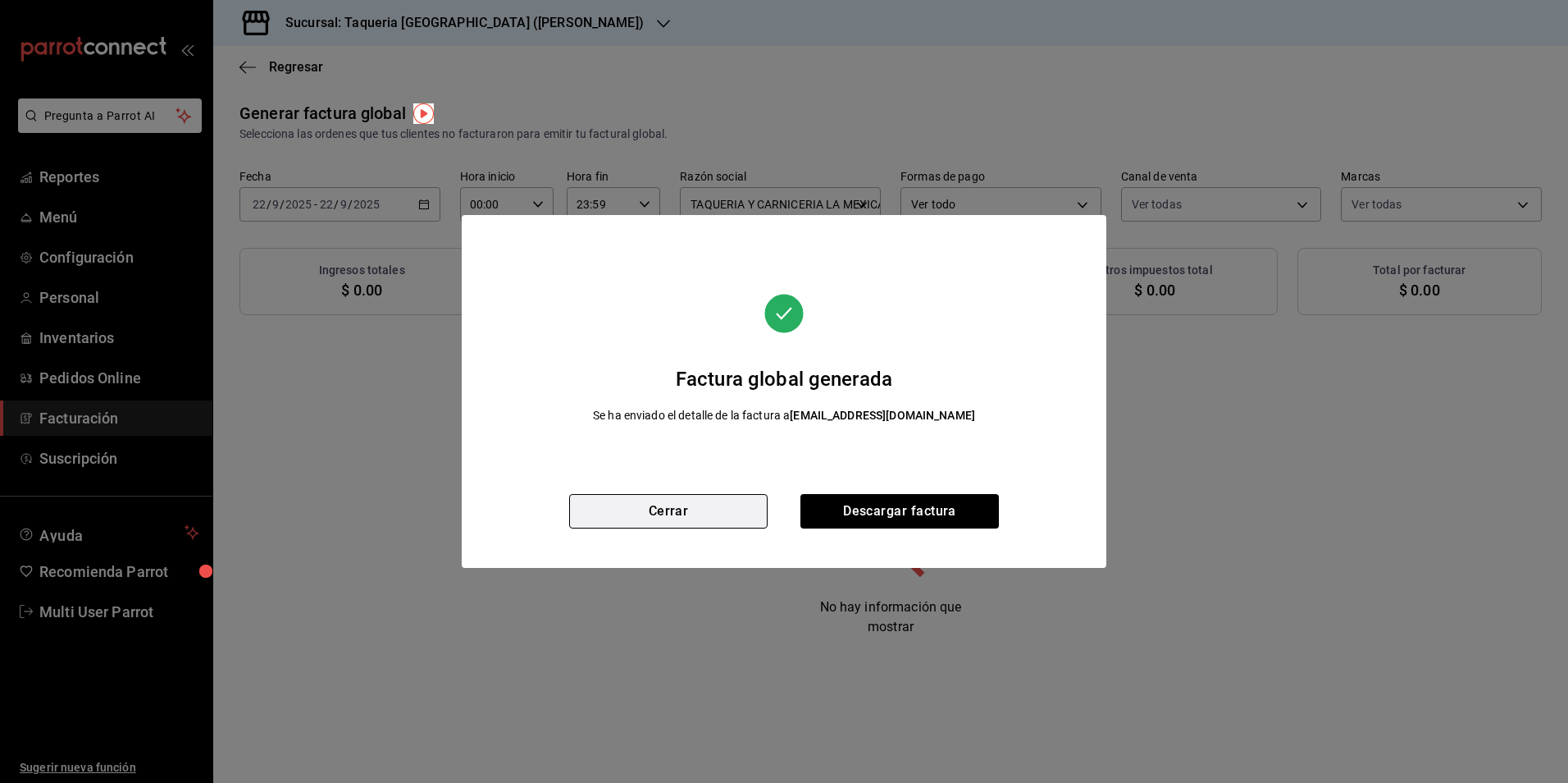
click at [623, 508] on button "Cerrar" at bounding box center [669, 511] width 199 height 34
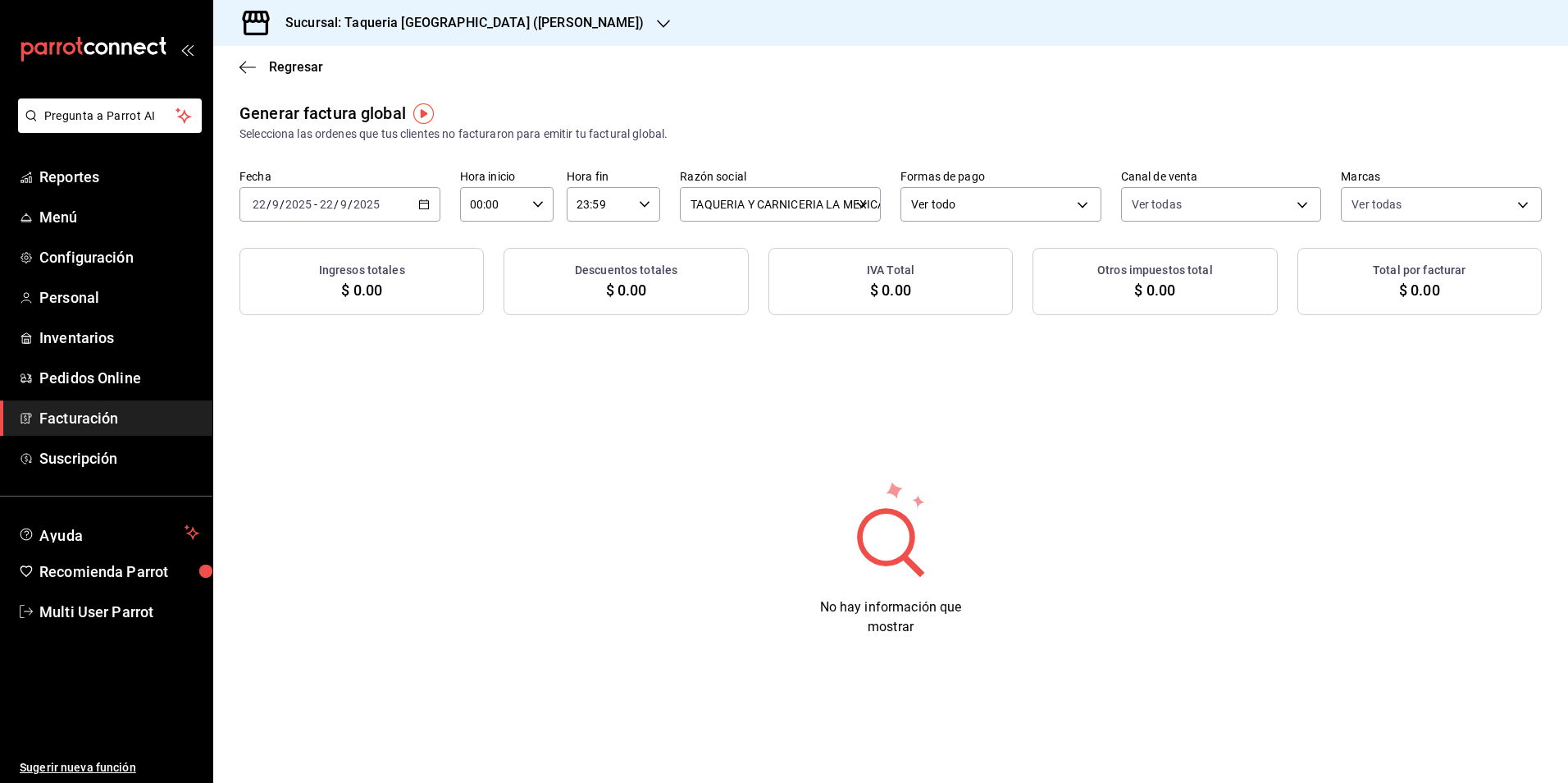
click at [376, 210] on input "2025" at bounding box center [366, 205] width 28 height 13
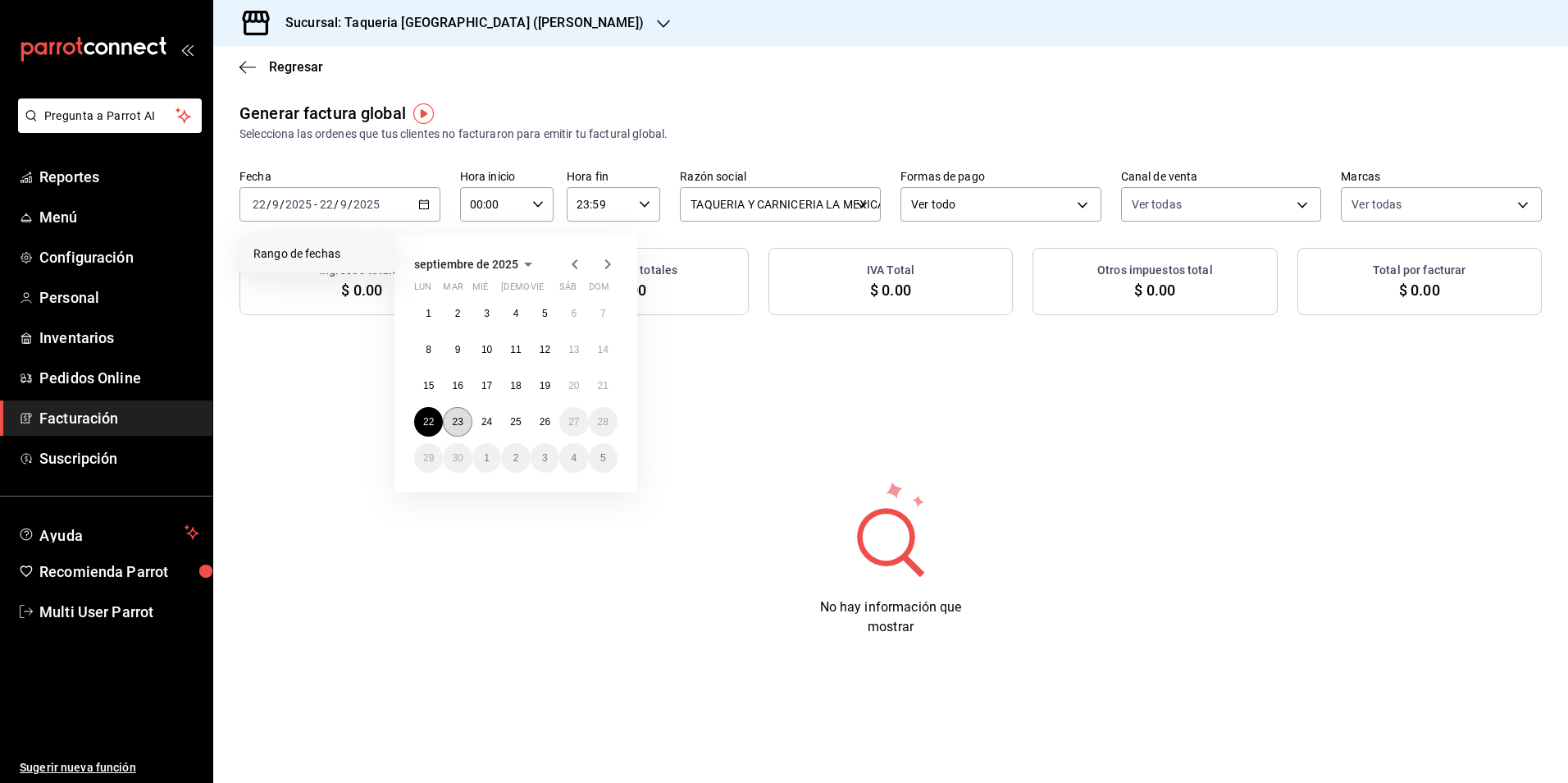
click at [460, 426] on abbr "23" at bounding box center [457, 422] width 11 height 11
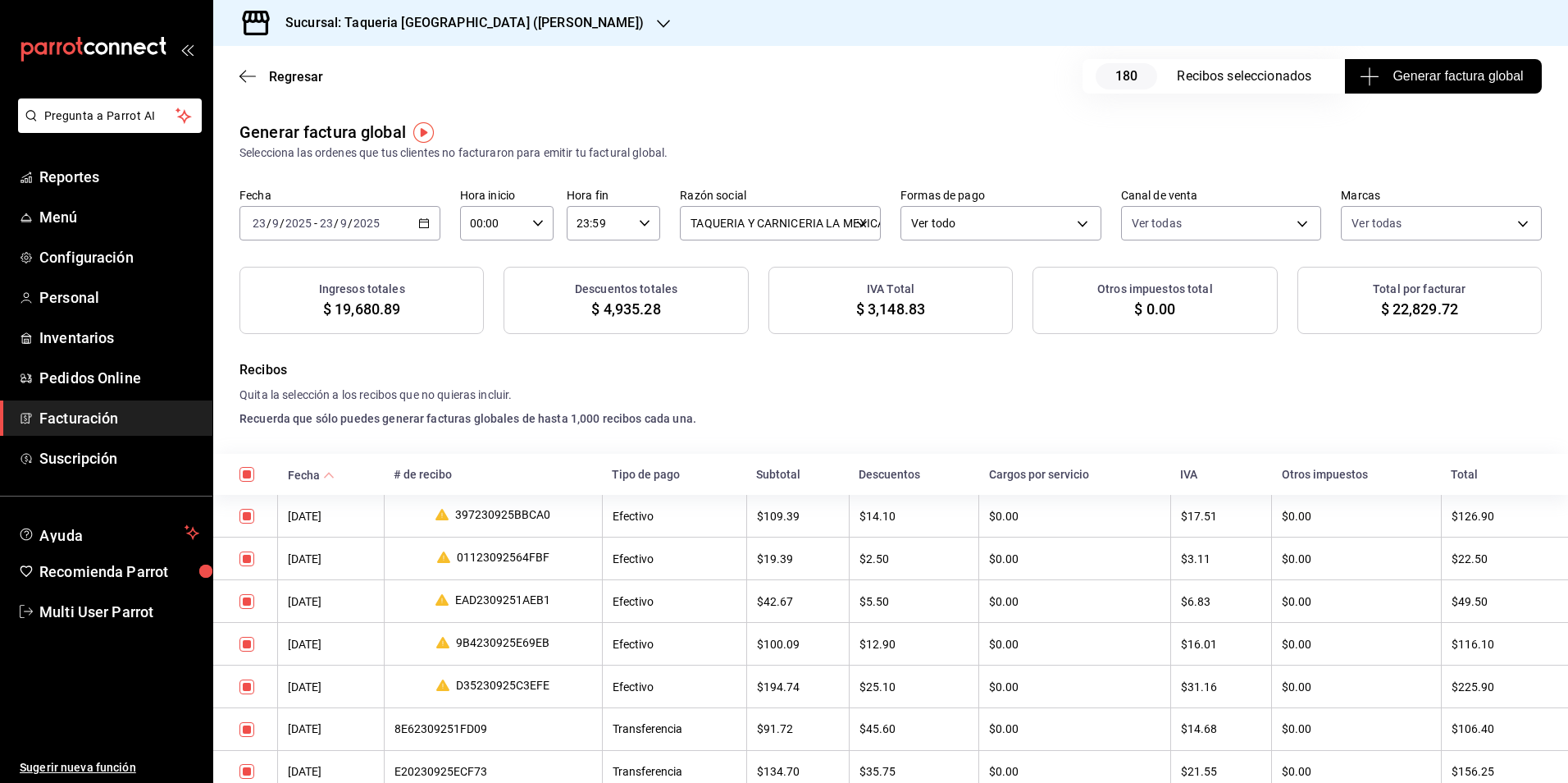
click at [1403, 78] on span "Generar factura global" at bounding box center [1443, 76] width 160 height 20
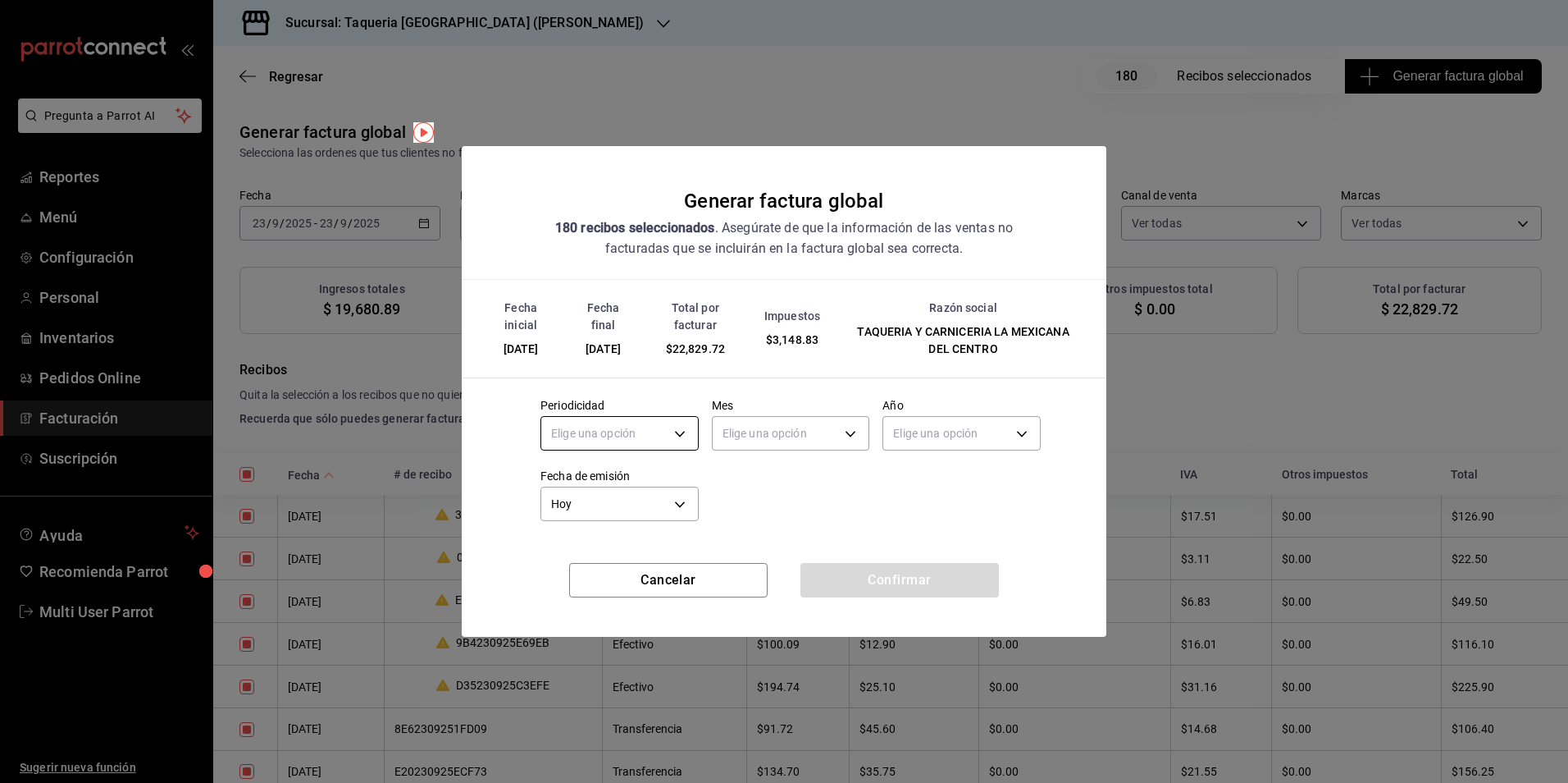
click at [594, 425] on body "Pregunta a Parrot AI Reportes Menú Configuración Personal Inventarios Pedidos O…" at bounding box center [784, 391] width 1568 height 783
click at [599, 484] on li "Diario" at bounding box center [620, 485] width 157 height 27
click at [819, 421] on body "Pregunta a Parrot AI Reportes Menú Configuración Personal Inventarios Pedidos O…" at bounding box center [784, 391] width 1568 height 783
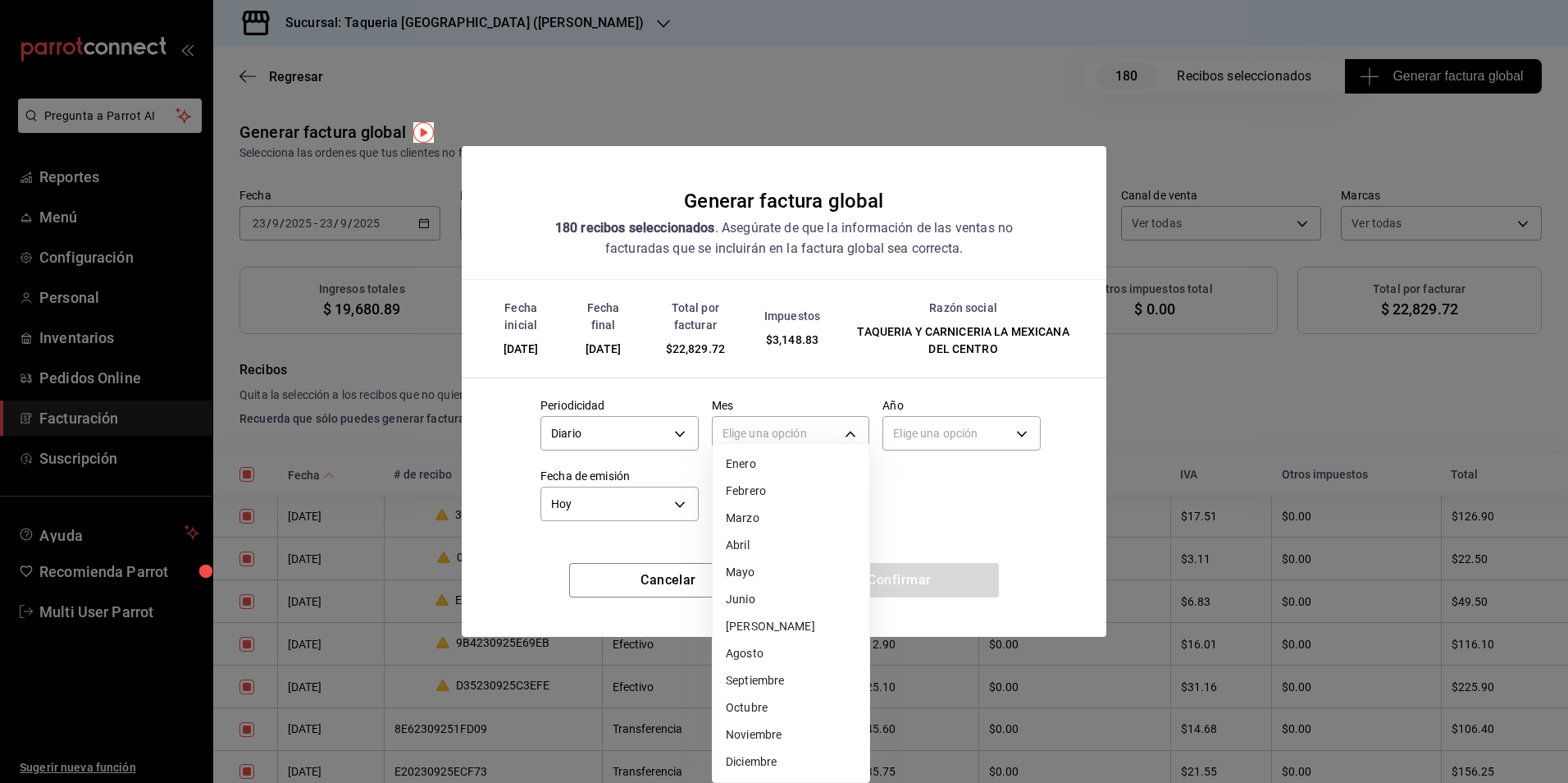
click at [785, 687] on li "Septiembre" at bounding box center [791, 681] width 157 height 27
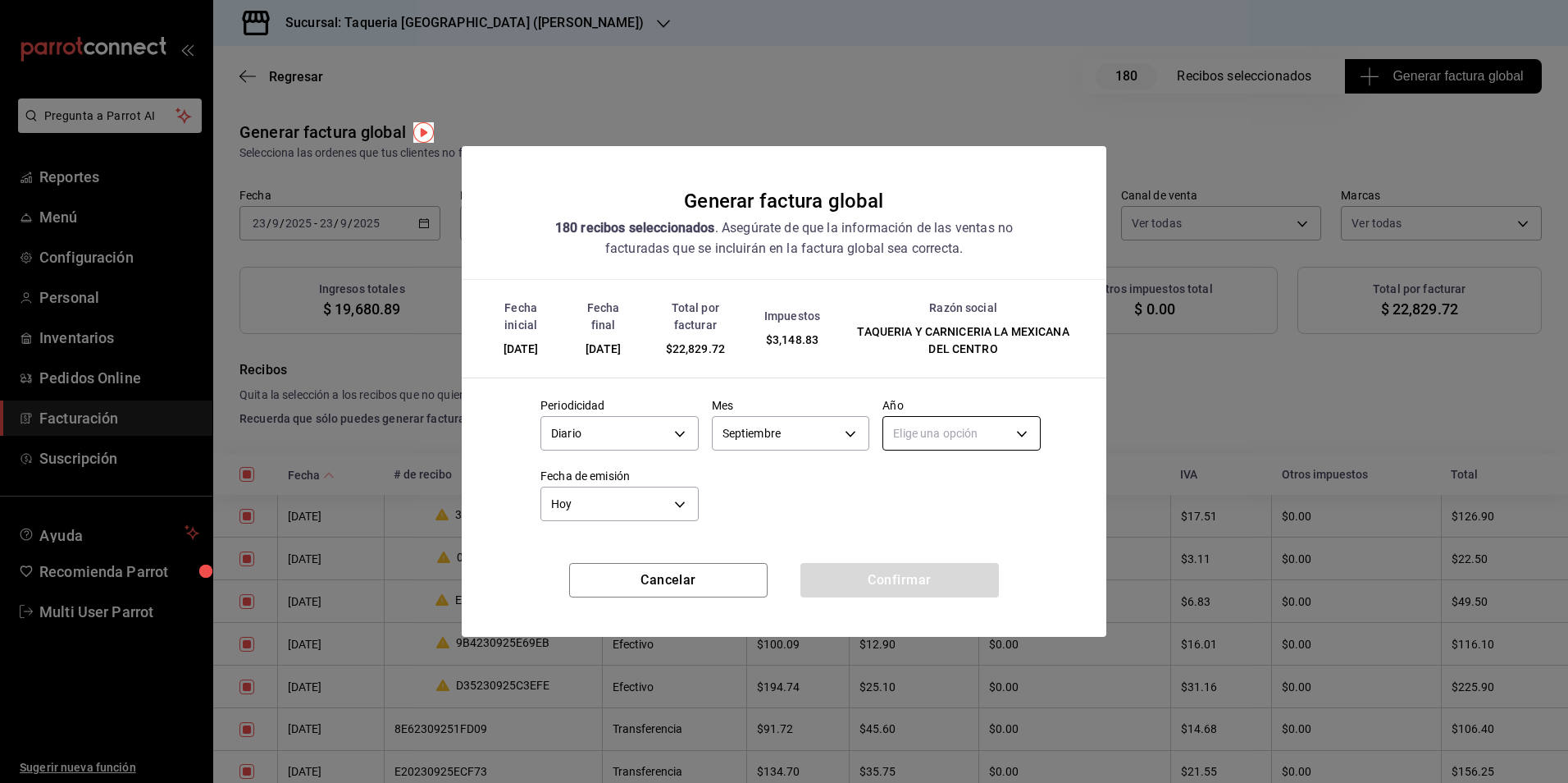
click at [977, 439] on body "Pregunta a Parrot AI Reportes Menú Configuración Personal Inventarios Pedidos O…" at bounding box center [784, 391] width 1568 height 783
click at [927, 489] on li "2025" at bounding box center [962, 485] width 157 height 27
click at [891, 577] on button "Confirmar" at bounding box center [900, 580] width 199 height 34
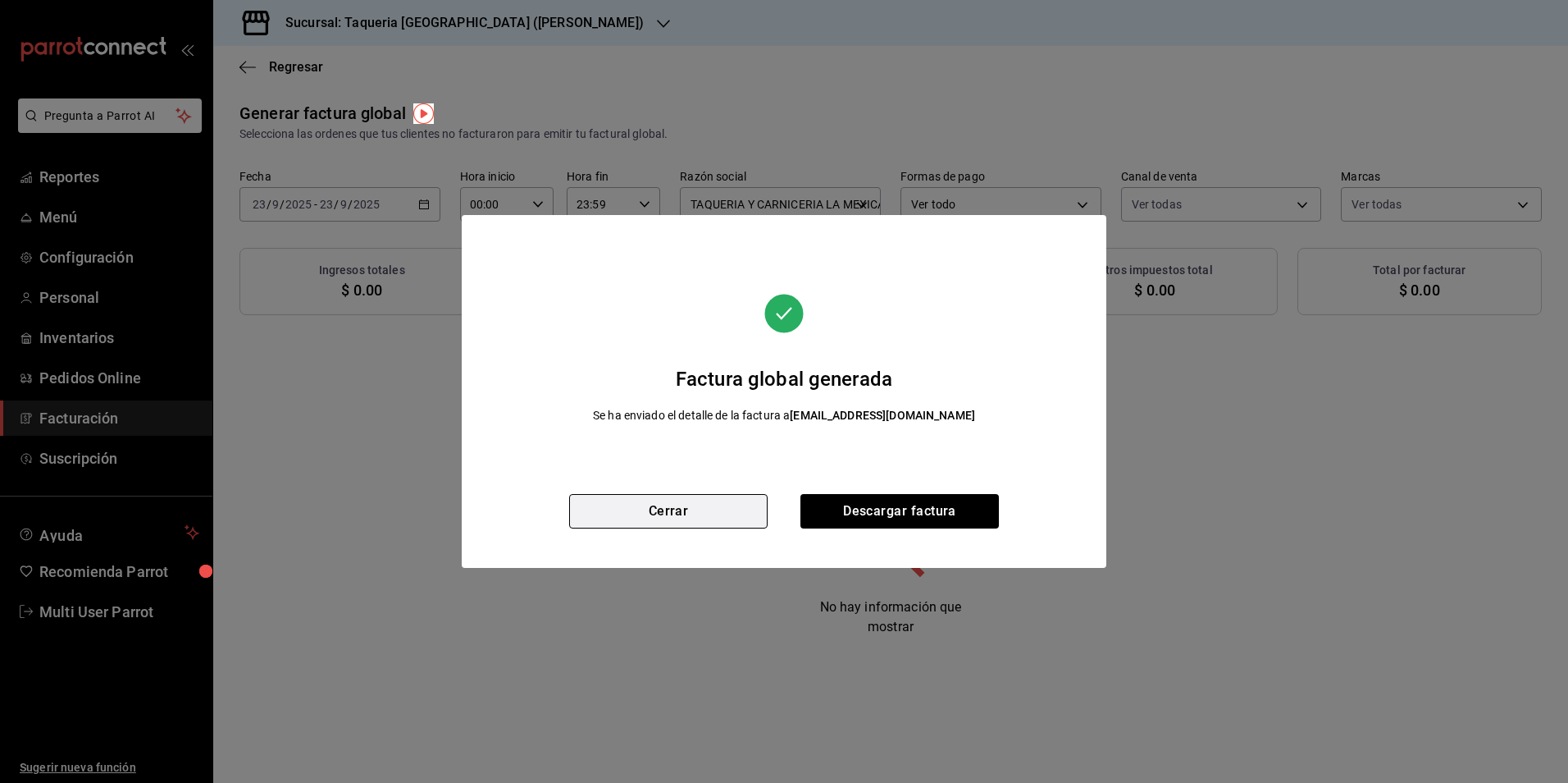
click at [666, 502] on button "Cerrar" at bounding box center [669, 511] width 199 height 34
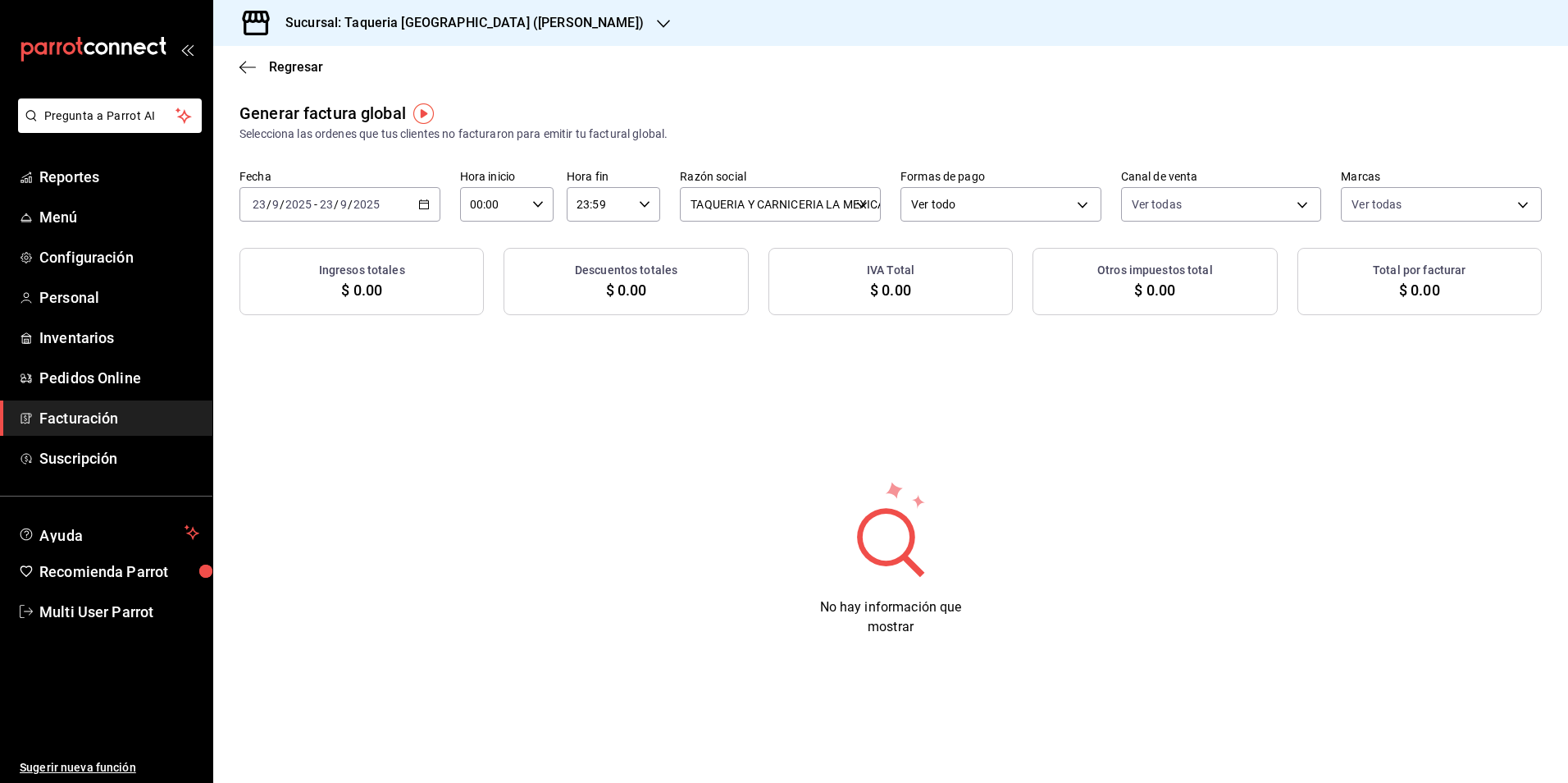
click at [443, 28] on h3 "Sucursal: Taqueria [GEOGRAPHIC_DATA] ([PERSON_NAME])" at bounding box center [458, 23] width 372 height 20
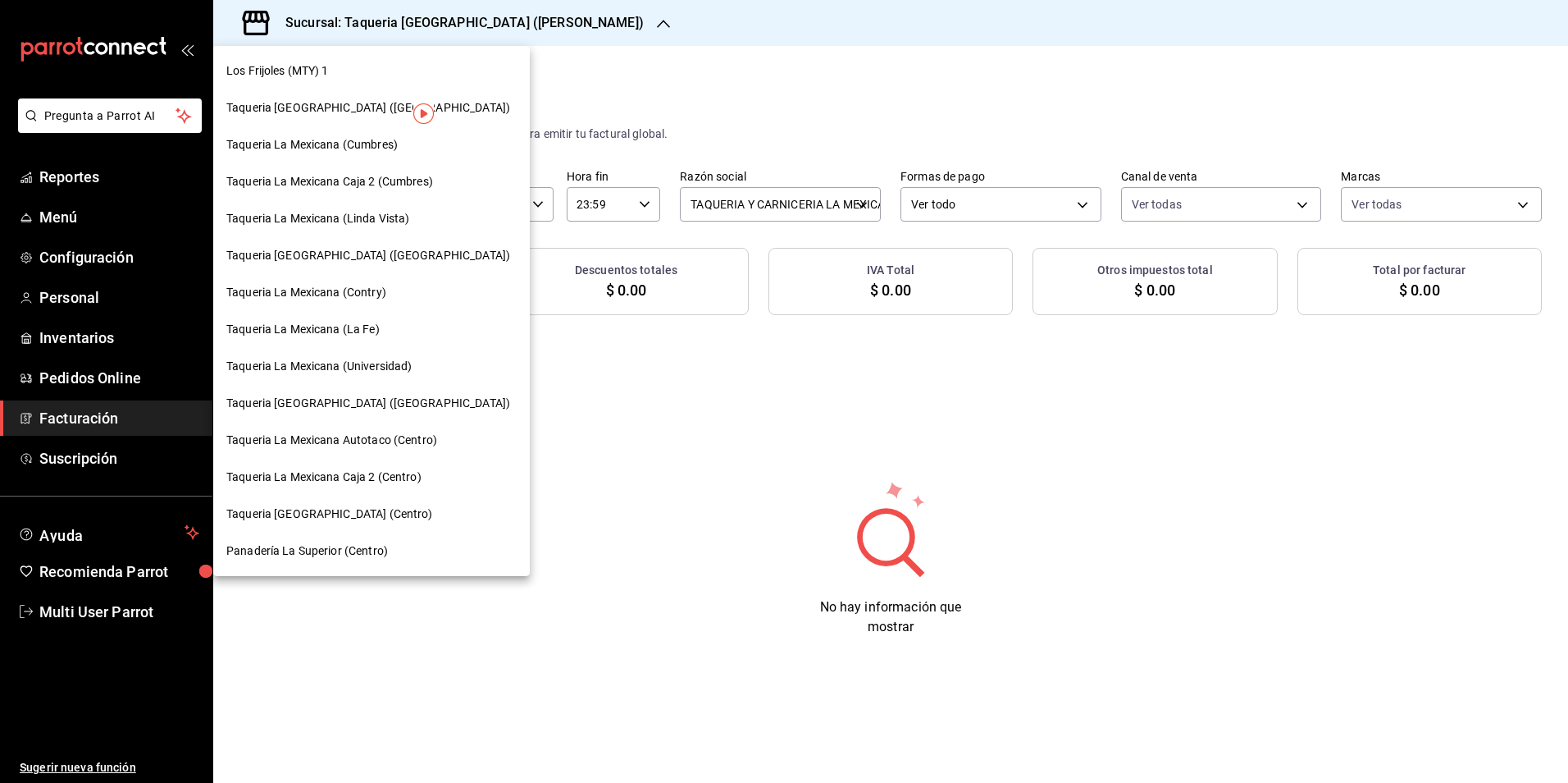
click at [403, 149] on div "Taqueria La Mexicana (Cumbres)" at bounding box center [372, 145] width 290 height 17
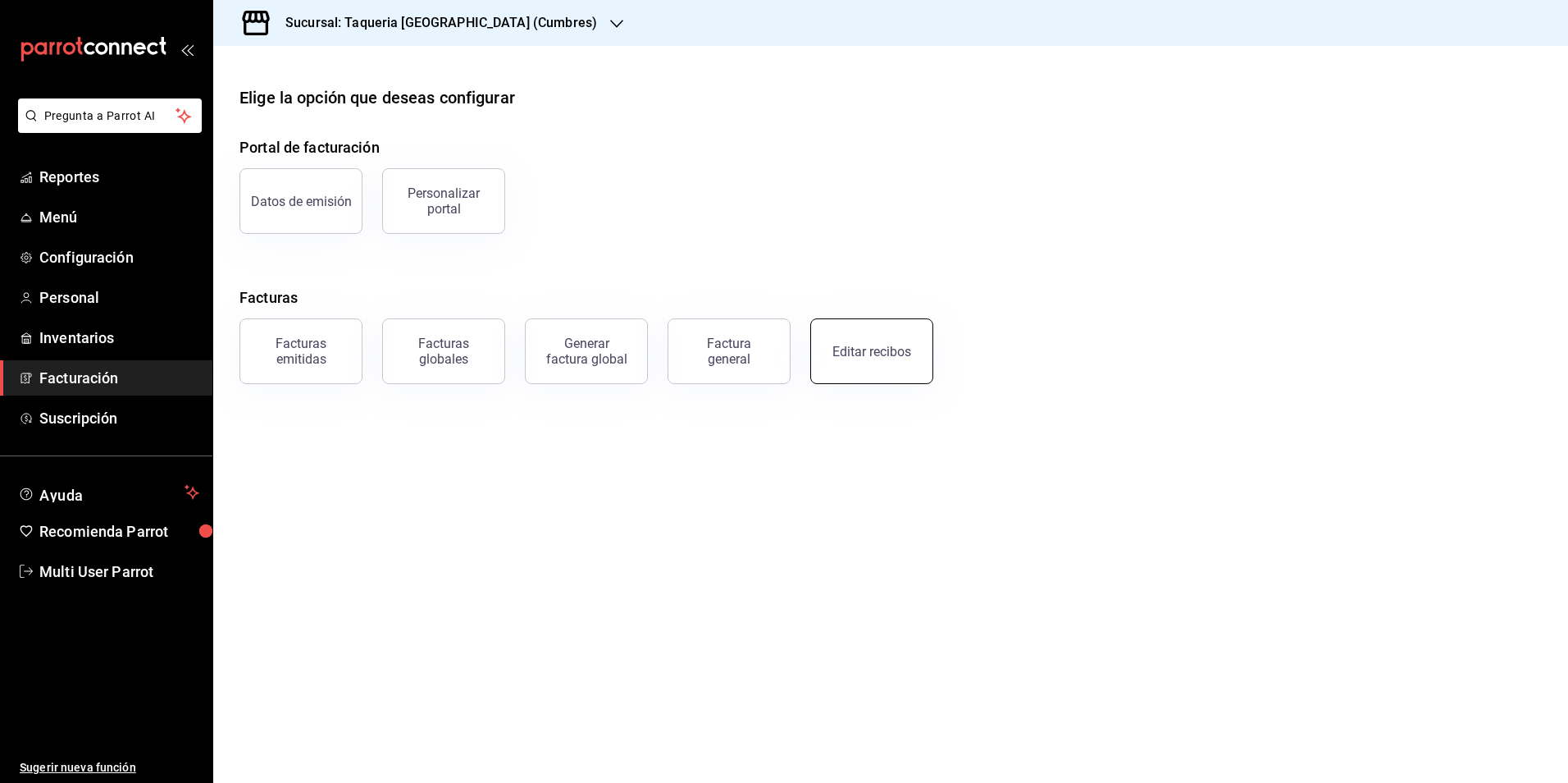
click at [857, 363] on button "Editar recibos" at bounding box center [871, 351] width 123 height 66
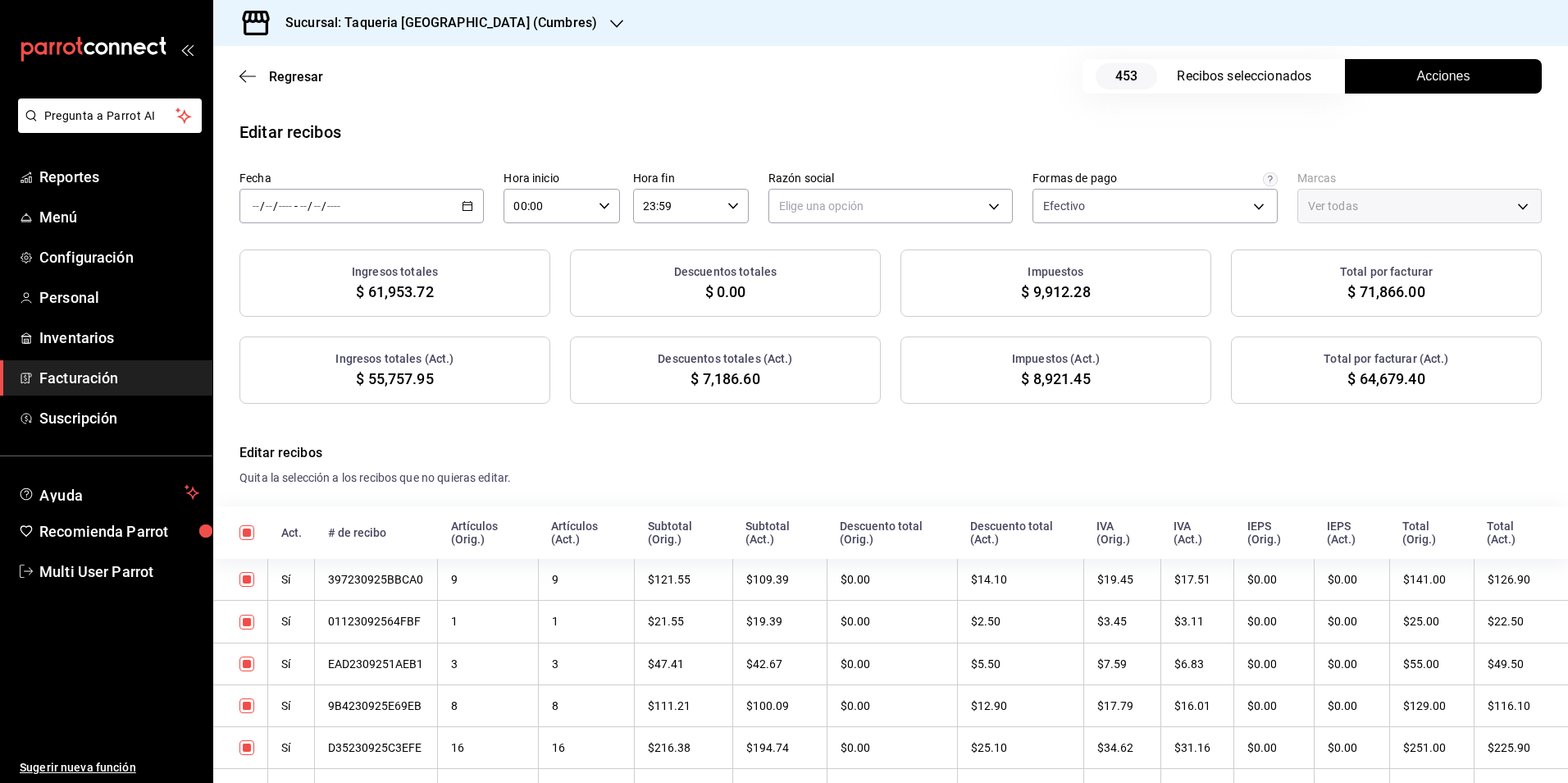
click at [380, 206] on div "/ / - / /" at bounding box center [362, 206] width 245 height 34
click at [329, 430] on li "Rango de fechas" at bounding box center [317, 440] width 154 height 37
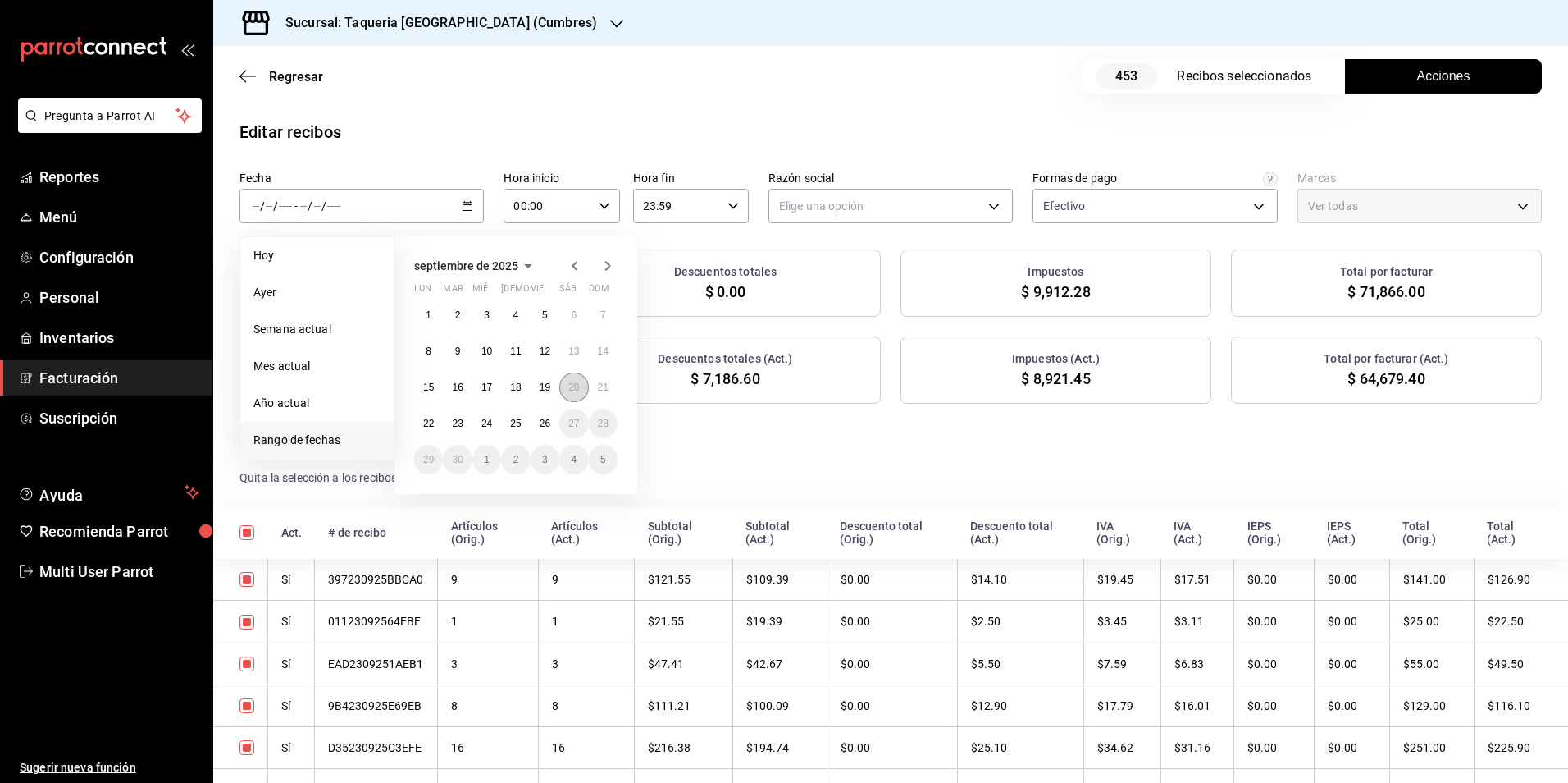
click at [581, 387] on button "20" at bounding box center [574, 387] width 29 height 30
click at [448, 431] on button "23" at bounding box center [458, 424] width 29 height 30
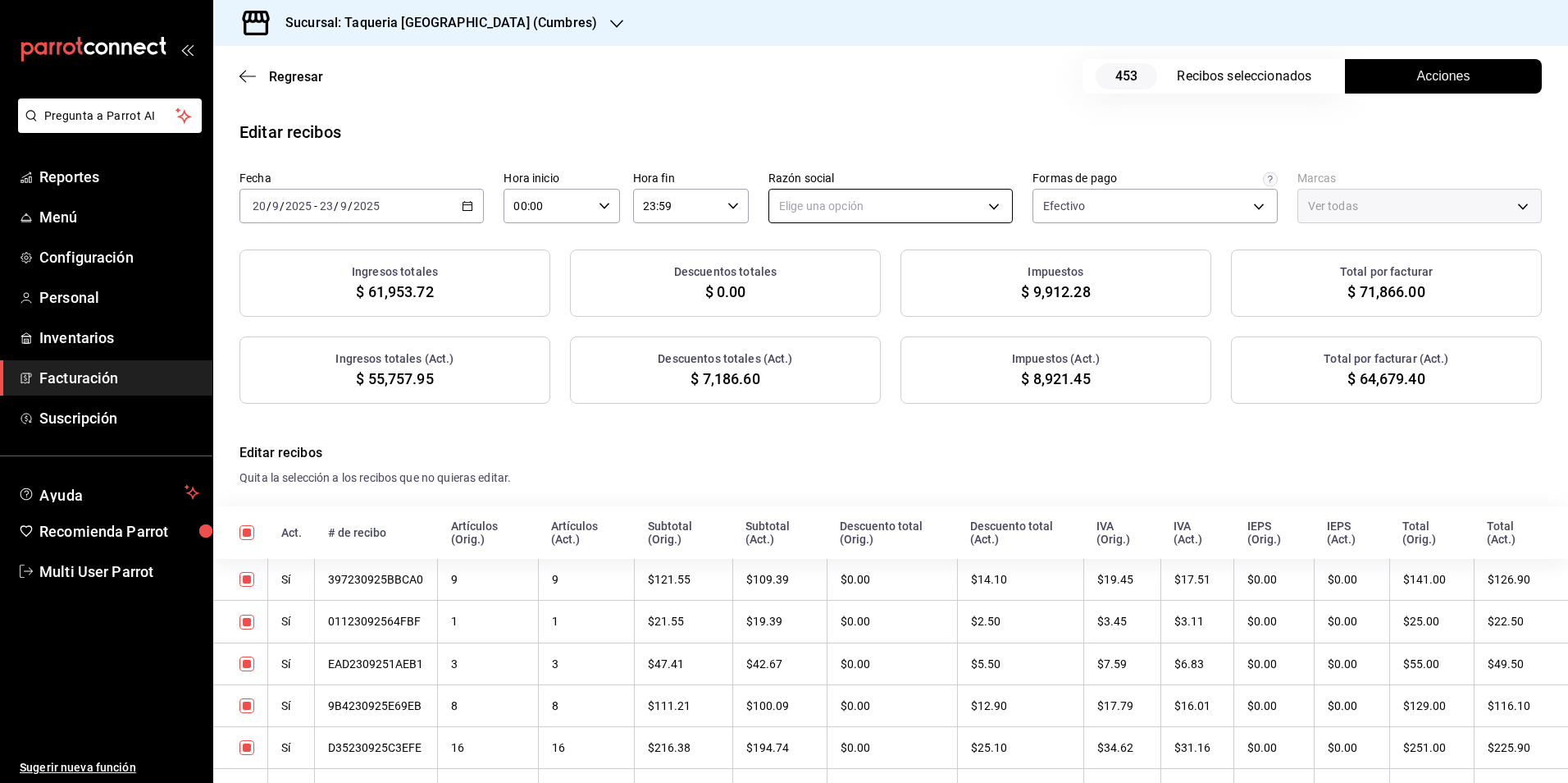
click at [853, 221] on body "Pregunta a Parrot AI Reportes Menú Configuración Personal Inventarios Facturaci…" at bounding box center [784, 391] width 1568 height 783
click at [849, 281] on li "TAQUERIA Y CARNICERIA LA MEXICANA DEL CENTRO" at bounding box center [913, 290] width 298 height 31
click at [1046, 197] on body "Pregunta a Parrot AI Reportes Menú Configuración Personal Inventarios Facturaci…" at bounding box center [784, 391] width 1568 height 783
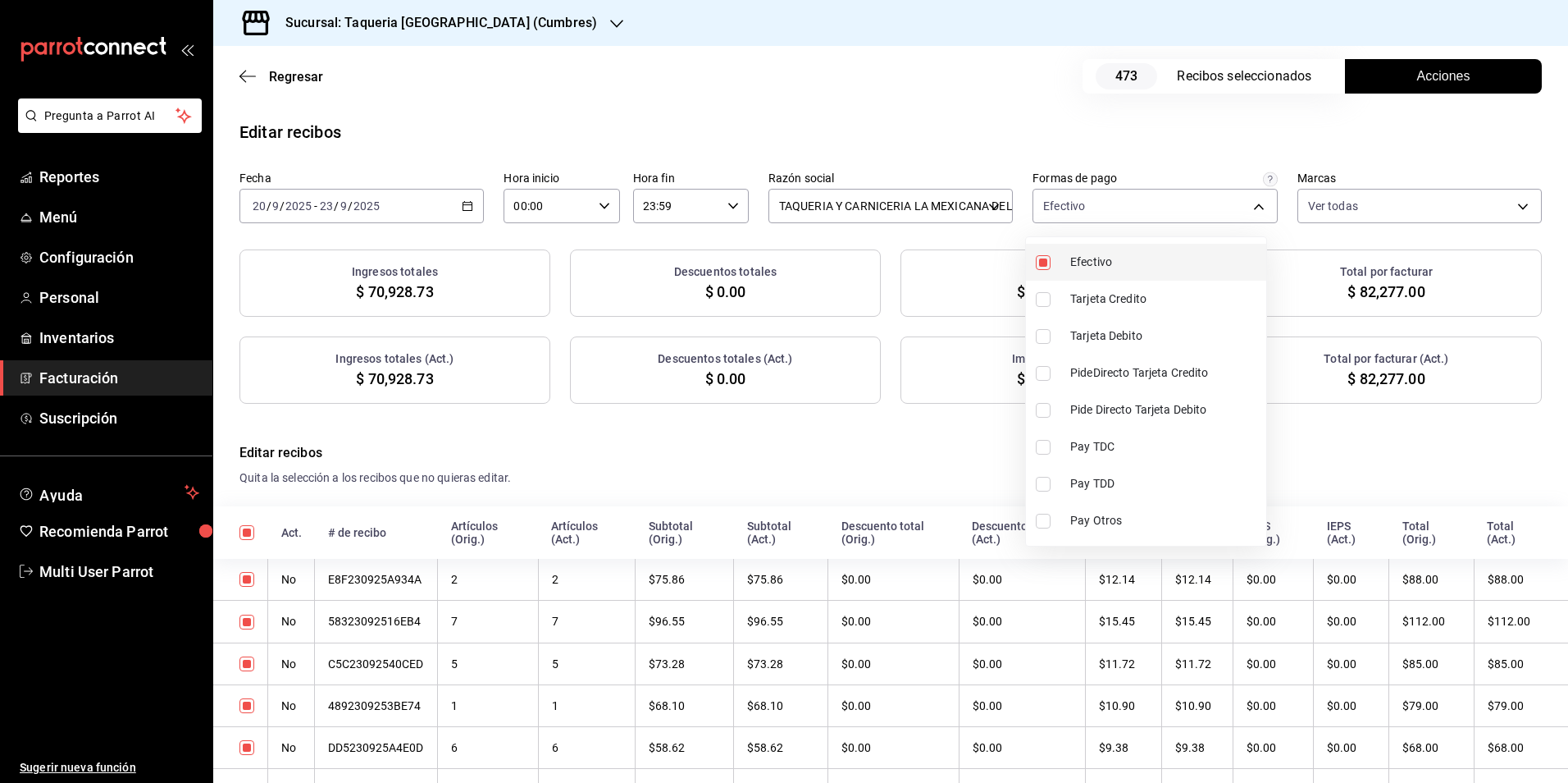
click at [1090, 267] on span "Efectivo" at bounding box center [1165, 262] width 189 height 17
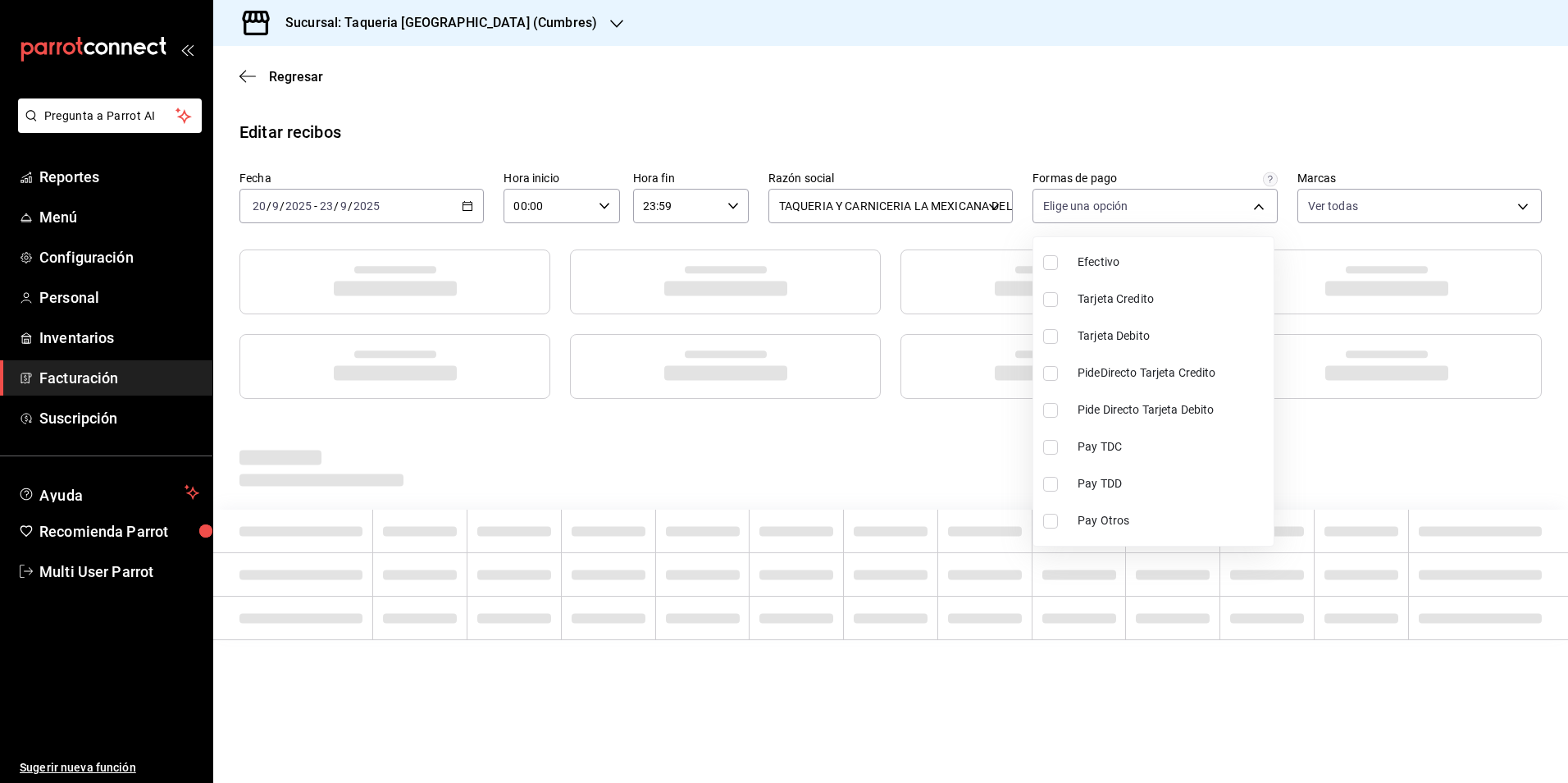
click at [1041, 146] on div at bounding box center [784, 391] width 1568 height 783
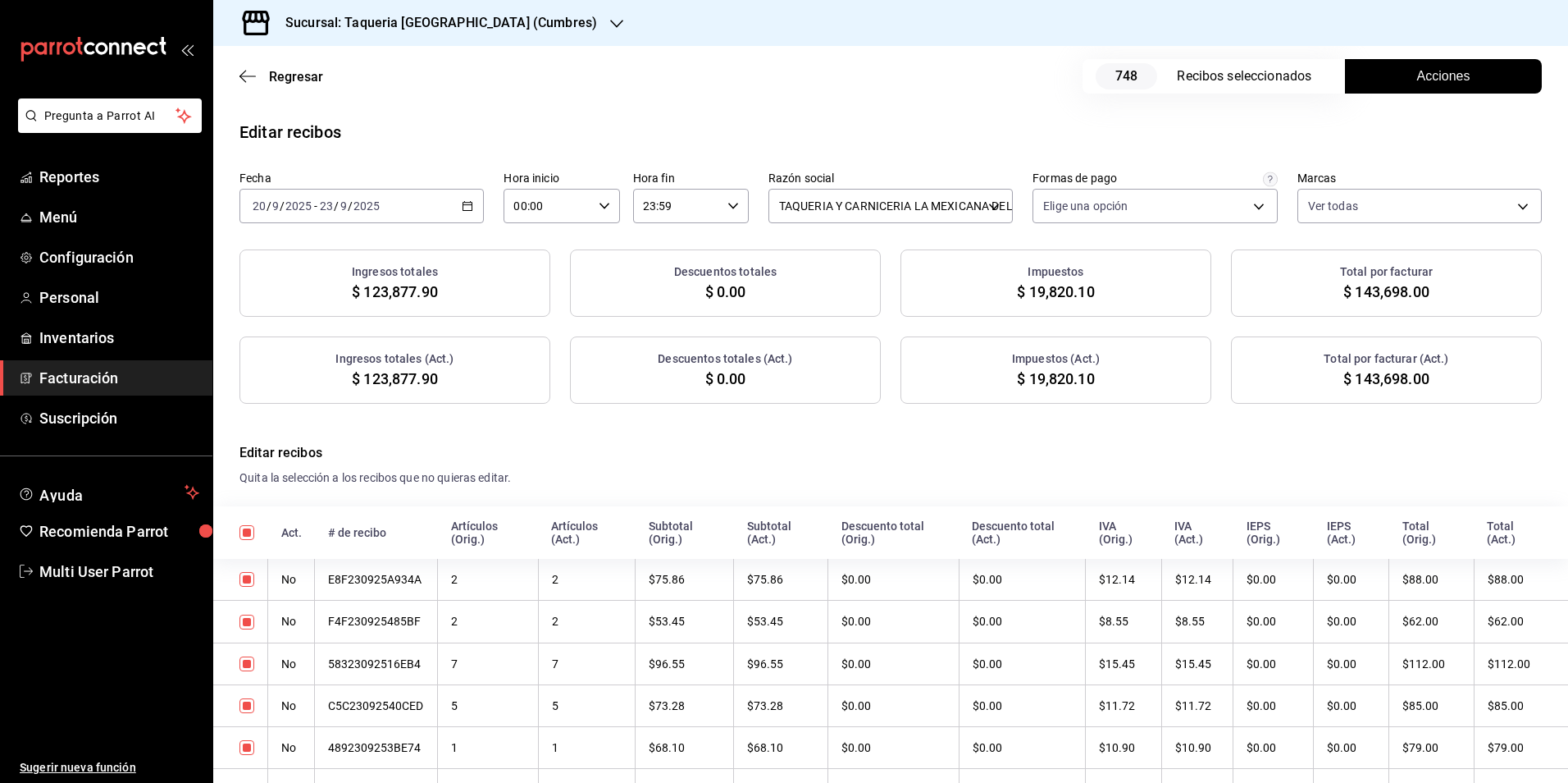
click at [1379, 90] on button "Acciones" at bounding box center [1444, 76] width 197 height 34
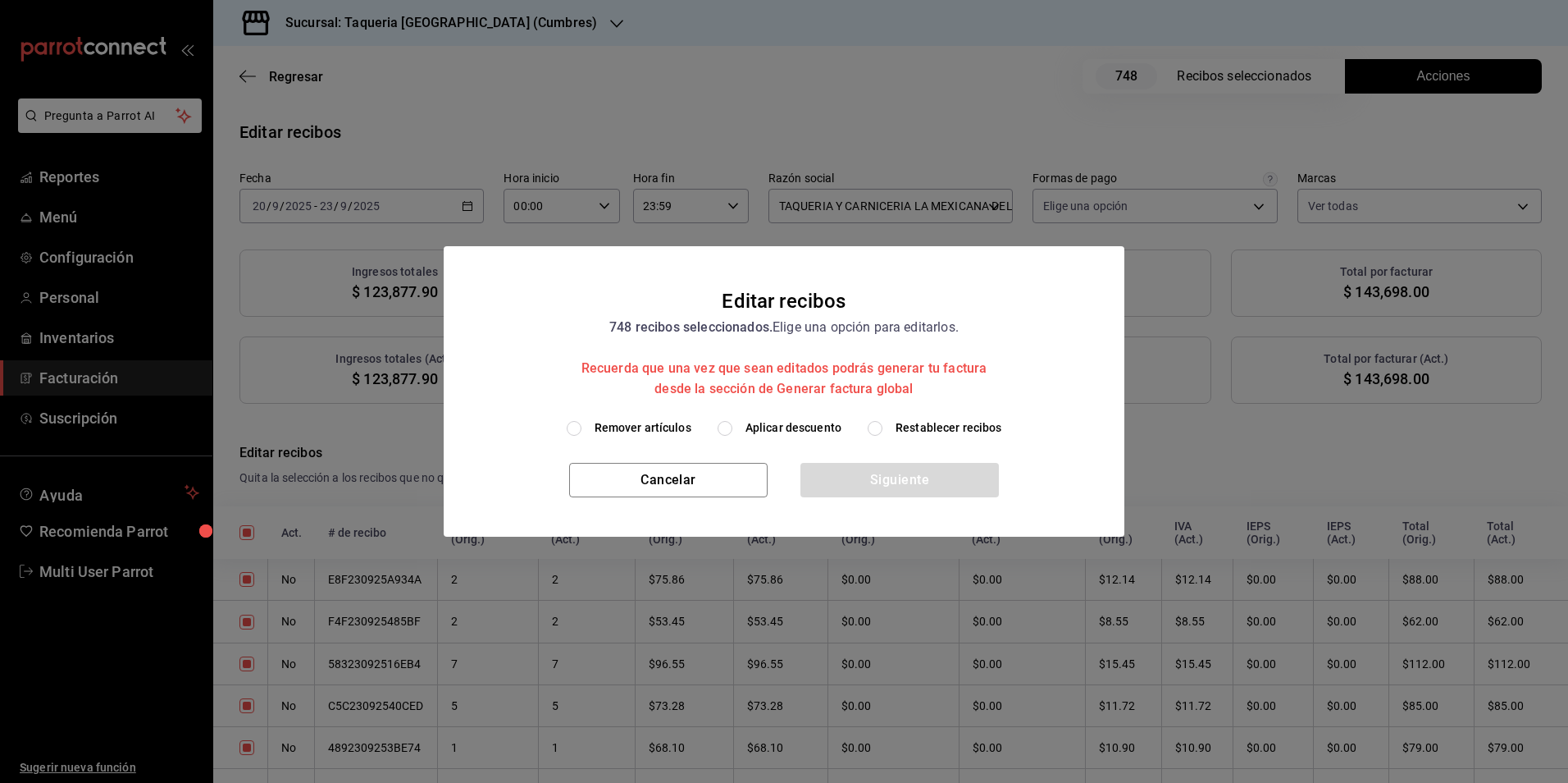
click at [774, 408] on h2 "Editar recibos 748 recibos seleccionados. Elige una opción para editarlos. Recu…" at bounding box center [784, 333] width 681 height 173
click at [784, 430] on span "Aplicar descuento" at bounding box center [793, 428] width 96 height 17
click at [733, 430] on input "Aplicar descuento" at bounding box center [724, 427] width 14 height 14
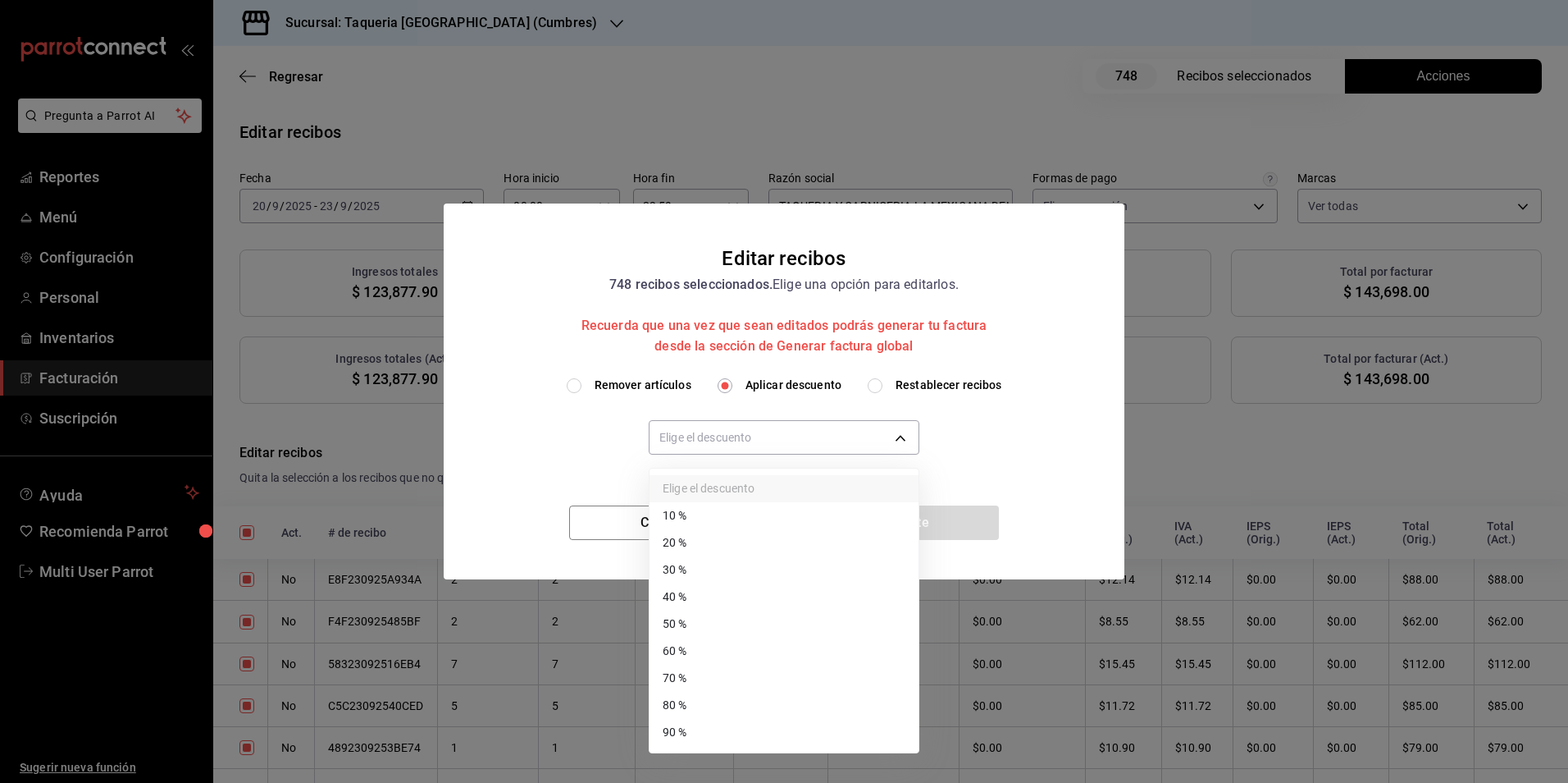
click at [784, 430] on body "Pregunta a Parrot AI Reportes Menú Configuración Personal Inventarios Facturaci…" at bounding box center [784, 391] width 1568 height 783
click at [716, 531] on li "20 %" at bounding box center [784, 543] width 269 height 27
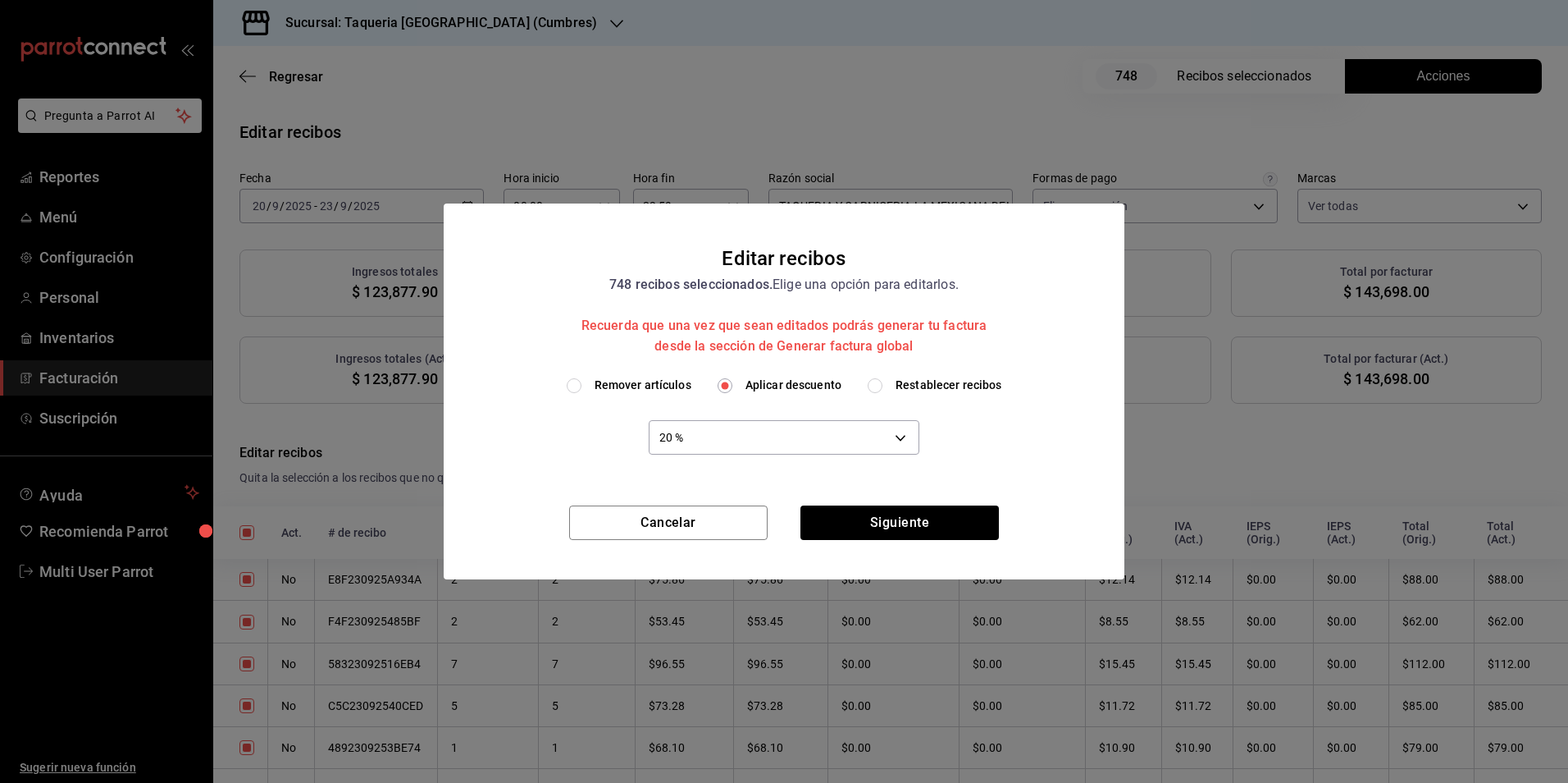
click at [772, 462] on div "20 % 20" at bounding box center [784, 436] width 270 height 85
click at [740, 442] on body "Pregunta a Parrot AI Reportes Menú Configuración Personal Inventarios Facturaci…" at bounding box center [784, 391] width 1568 height 783
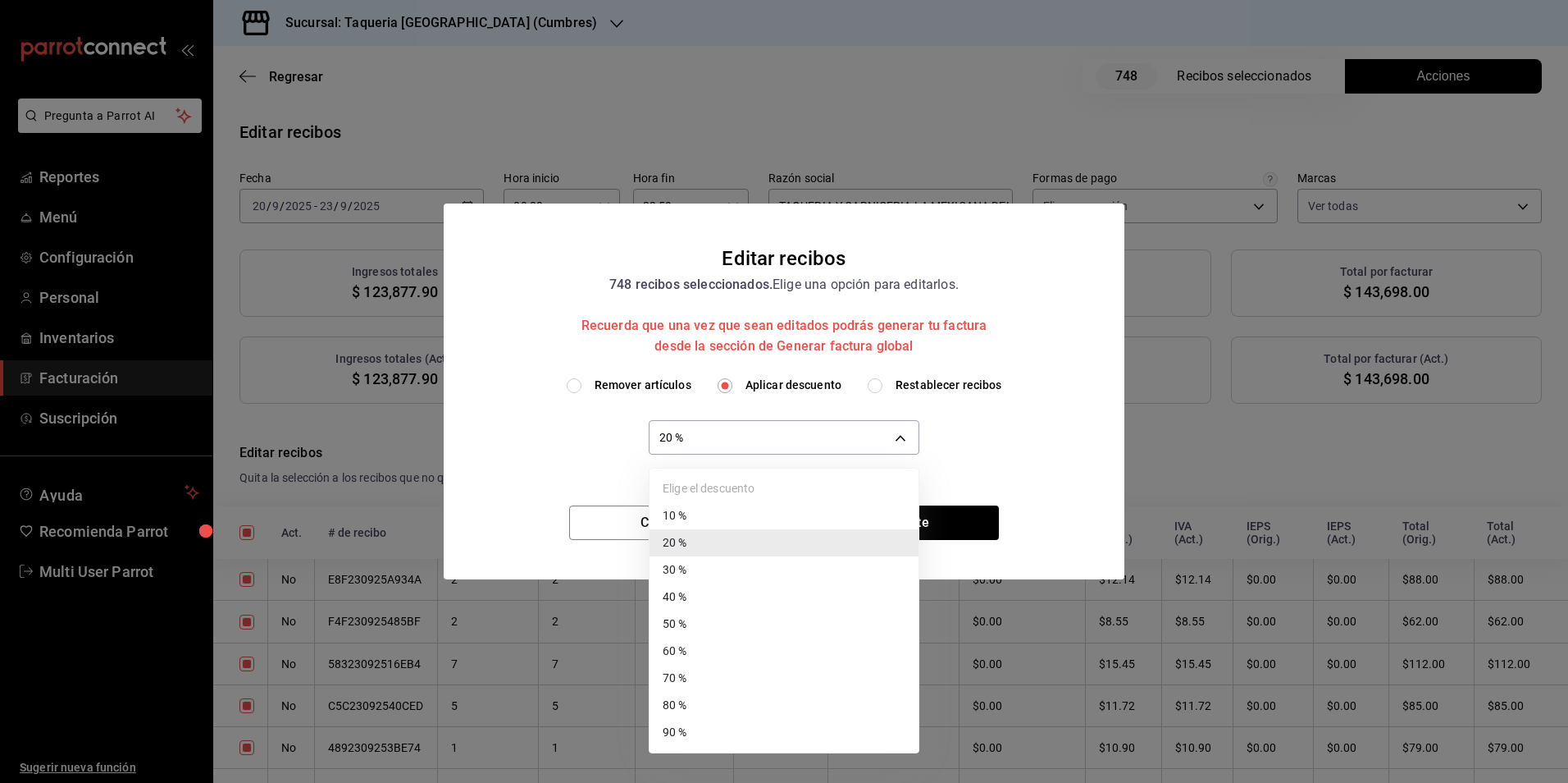
click at [722, 506] on li "10 %" at bounding box center [784, 515] width 269 height 27
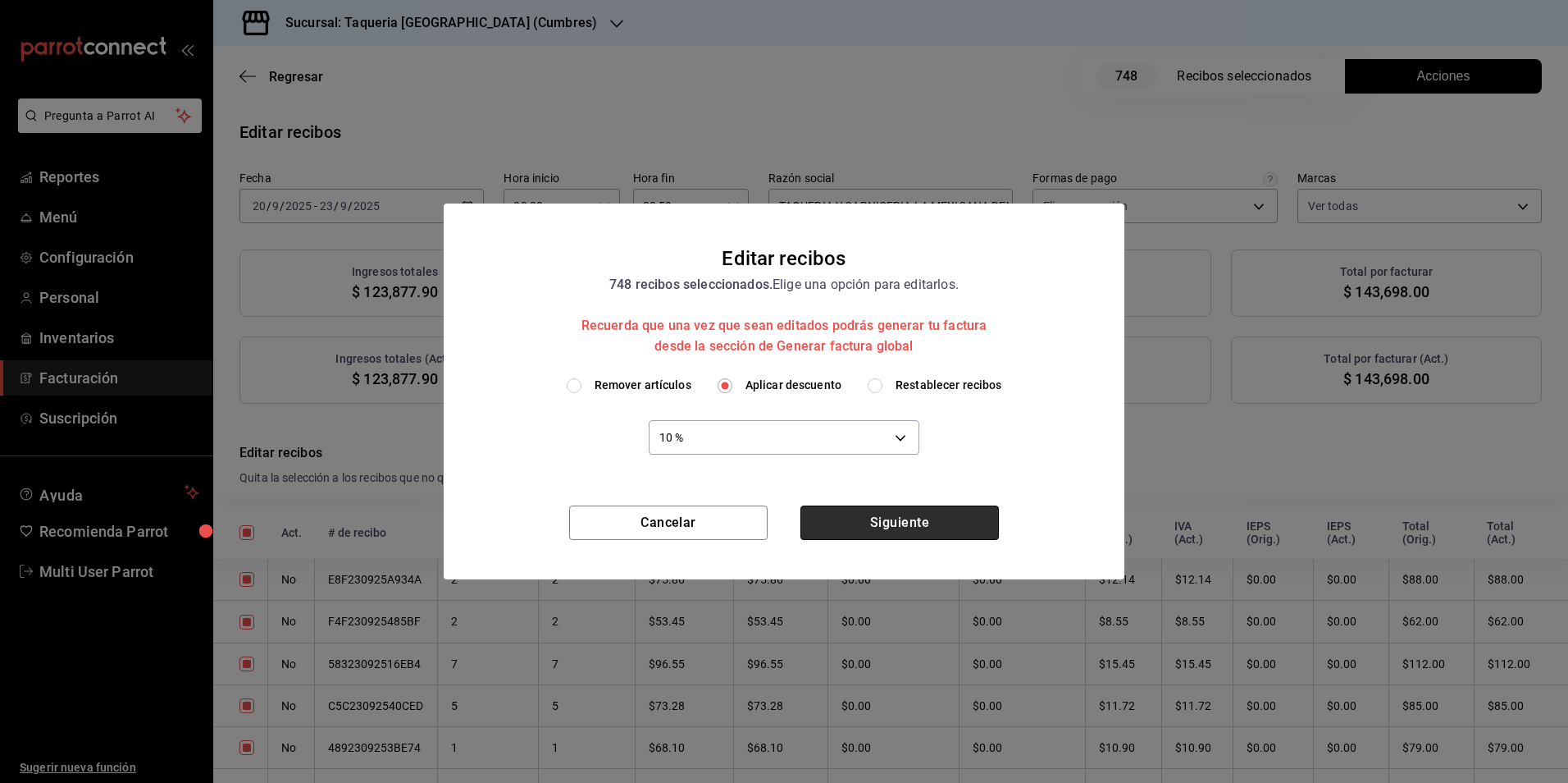
click at [853, 519] on button "Siguiente" at bounding box center [900, 523] width 199 height 34
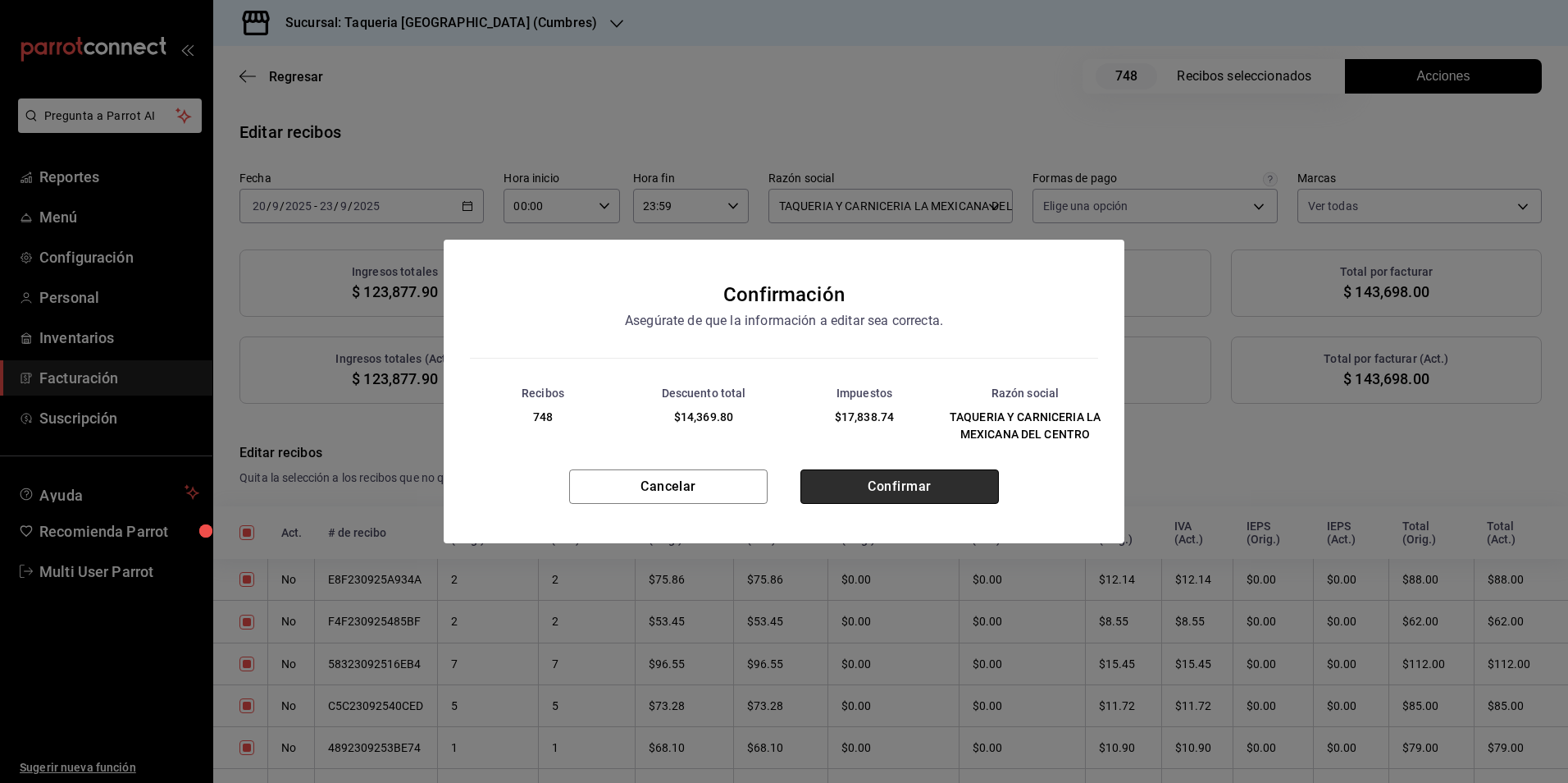
click at [843, 489] on button "Confirmar" at bounding box center [900, 487] width 199 height 34
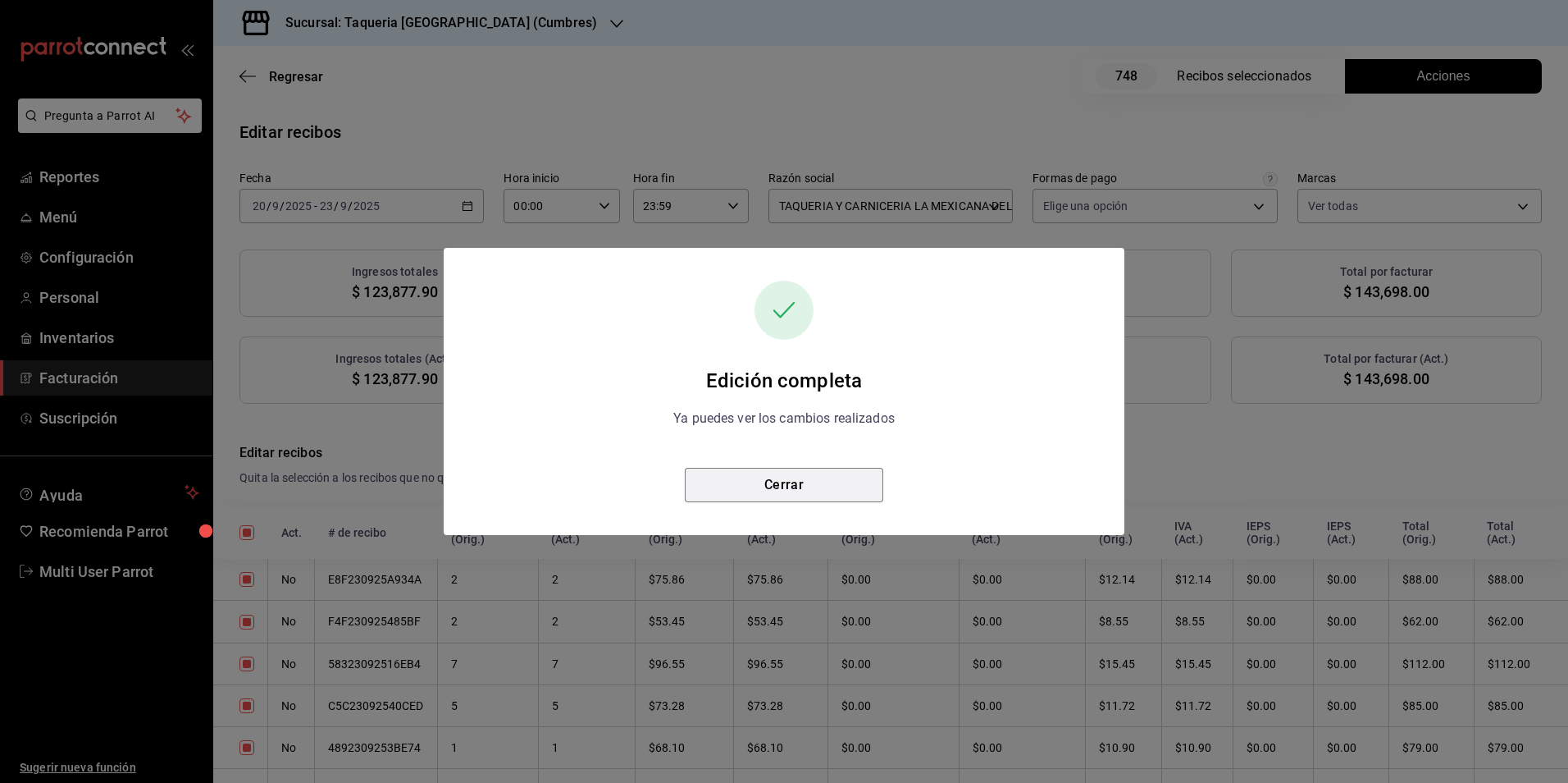
click at [843, 489] on button "Cerrar" at bounding box center [784, 485] width 199 height 34
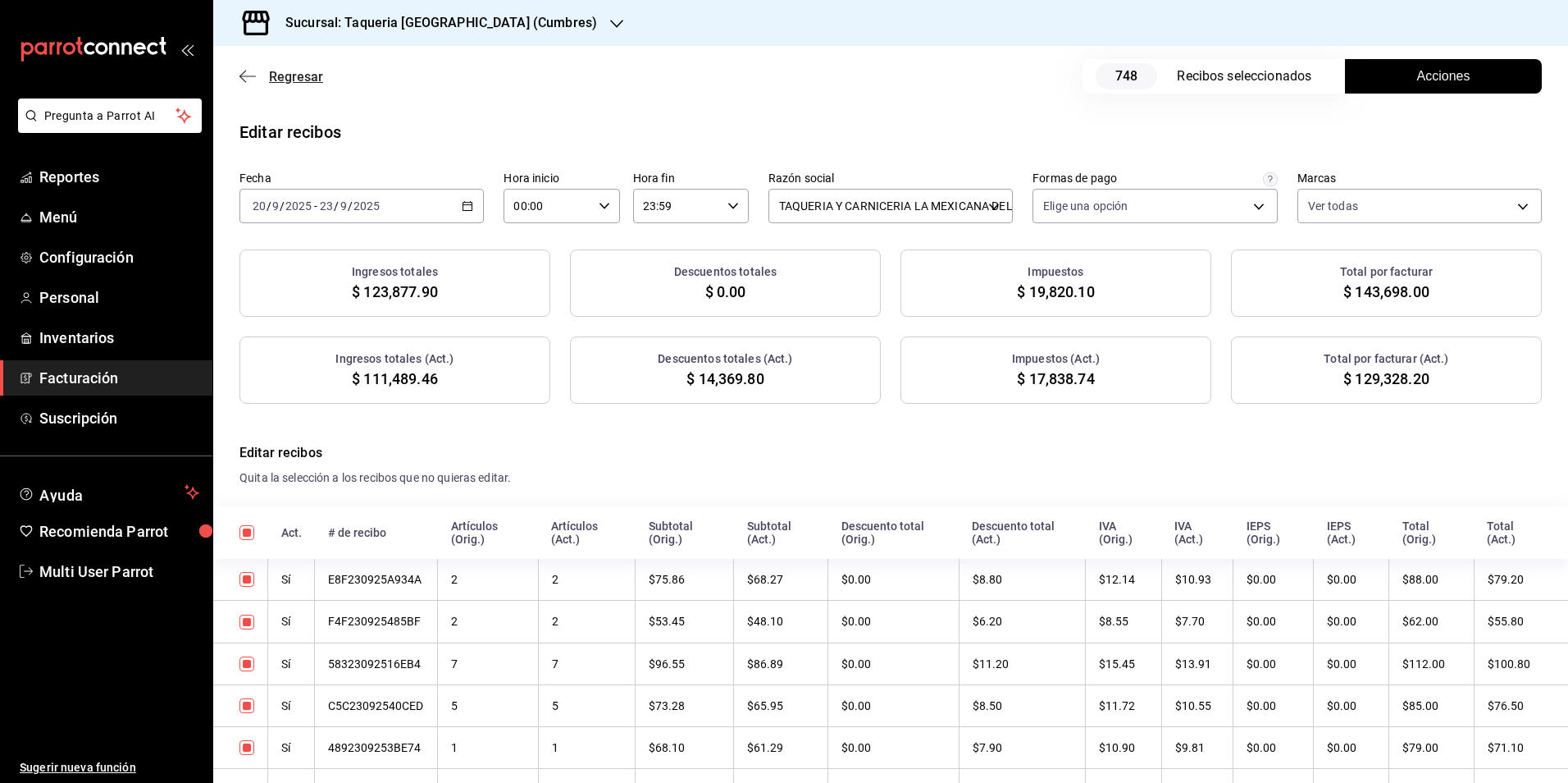
click at [303, 76] on span "Regresar" at bounding box center [296, 76] width 54 height 15
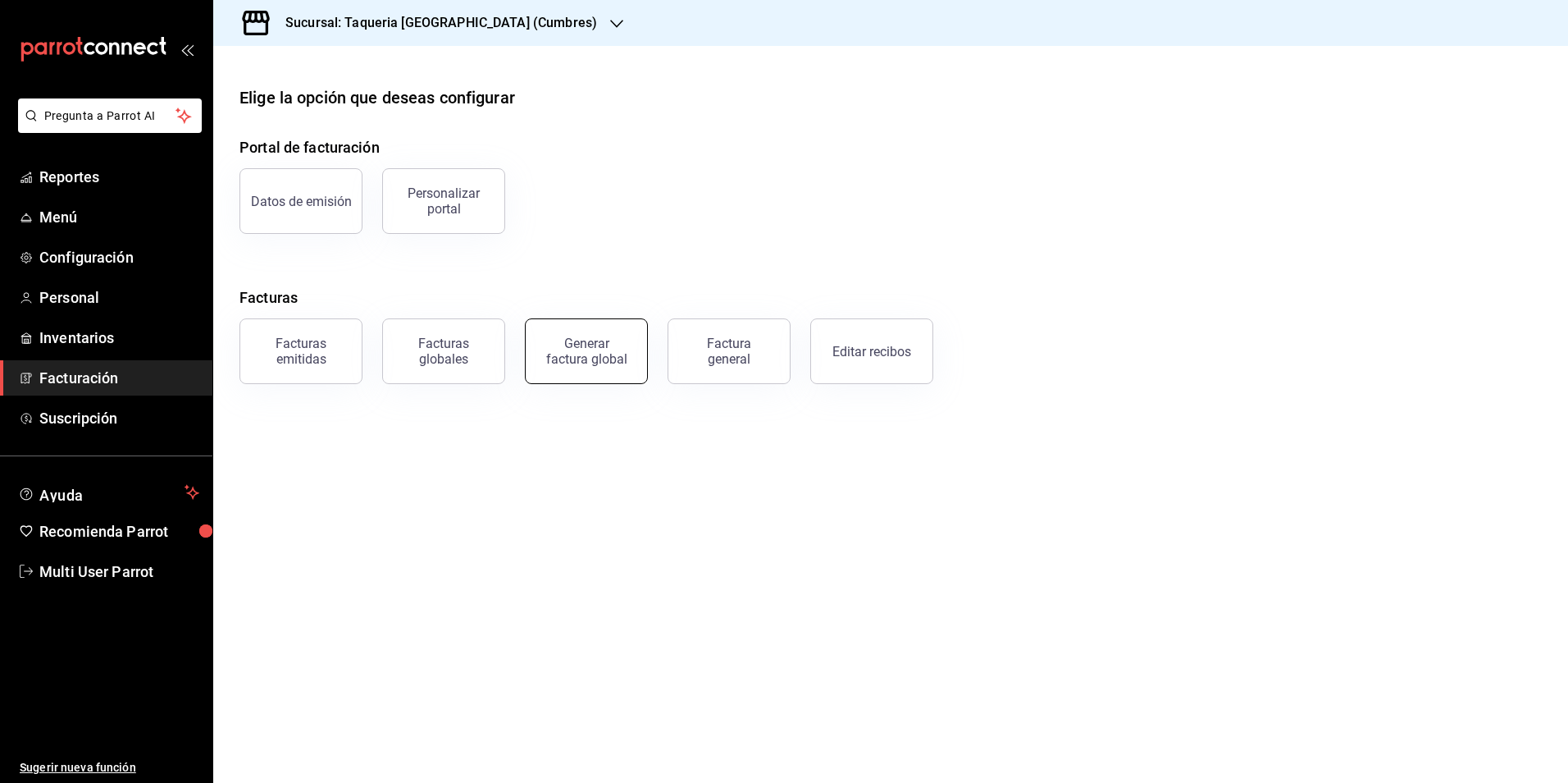
click at [611, 339] on div "Generar factura global" at bounding box center [587, 351] width 82 height 32
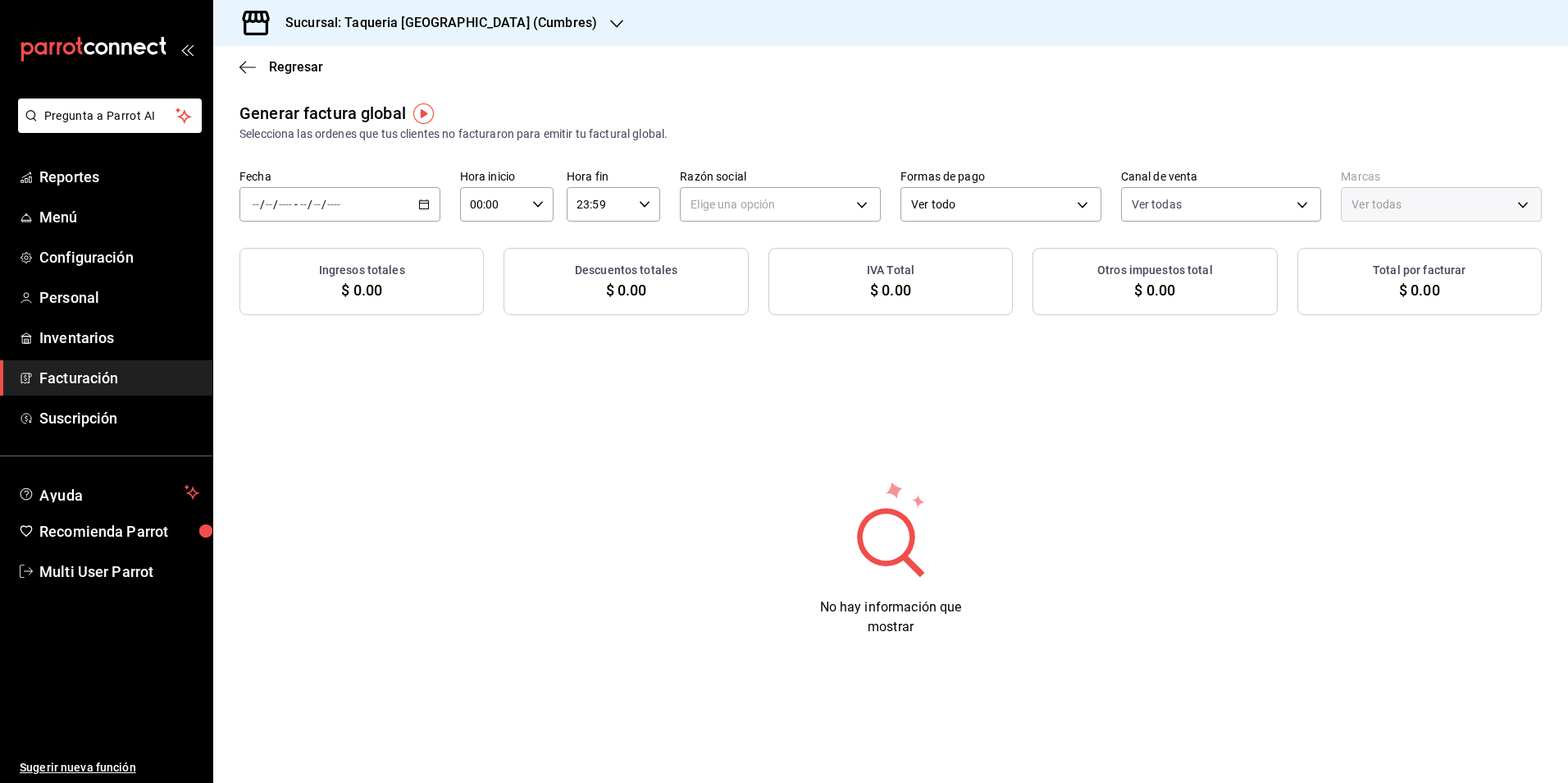
click at [438, 205] on div "/ / - / /" at bounding box center [340, 205] width 201 height 34
click at [351, 247] on span "Rango de fechas" at bounding box center [316, 254] width 127 height 17
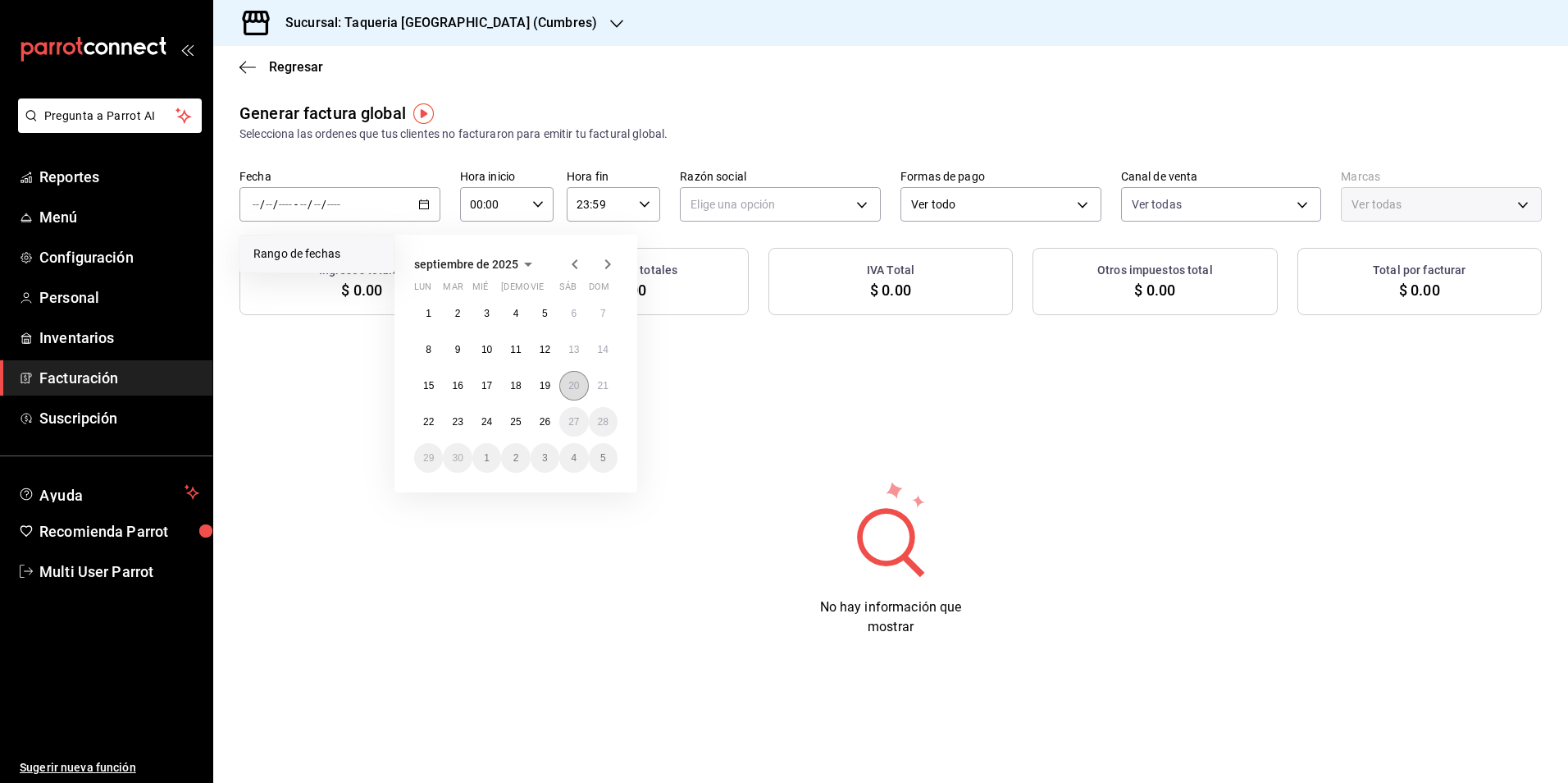
click at [587, 392] on button "20" at bounding box center [574, 385] width 29 height 30
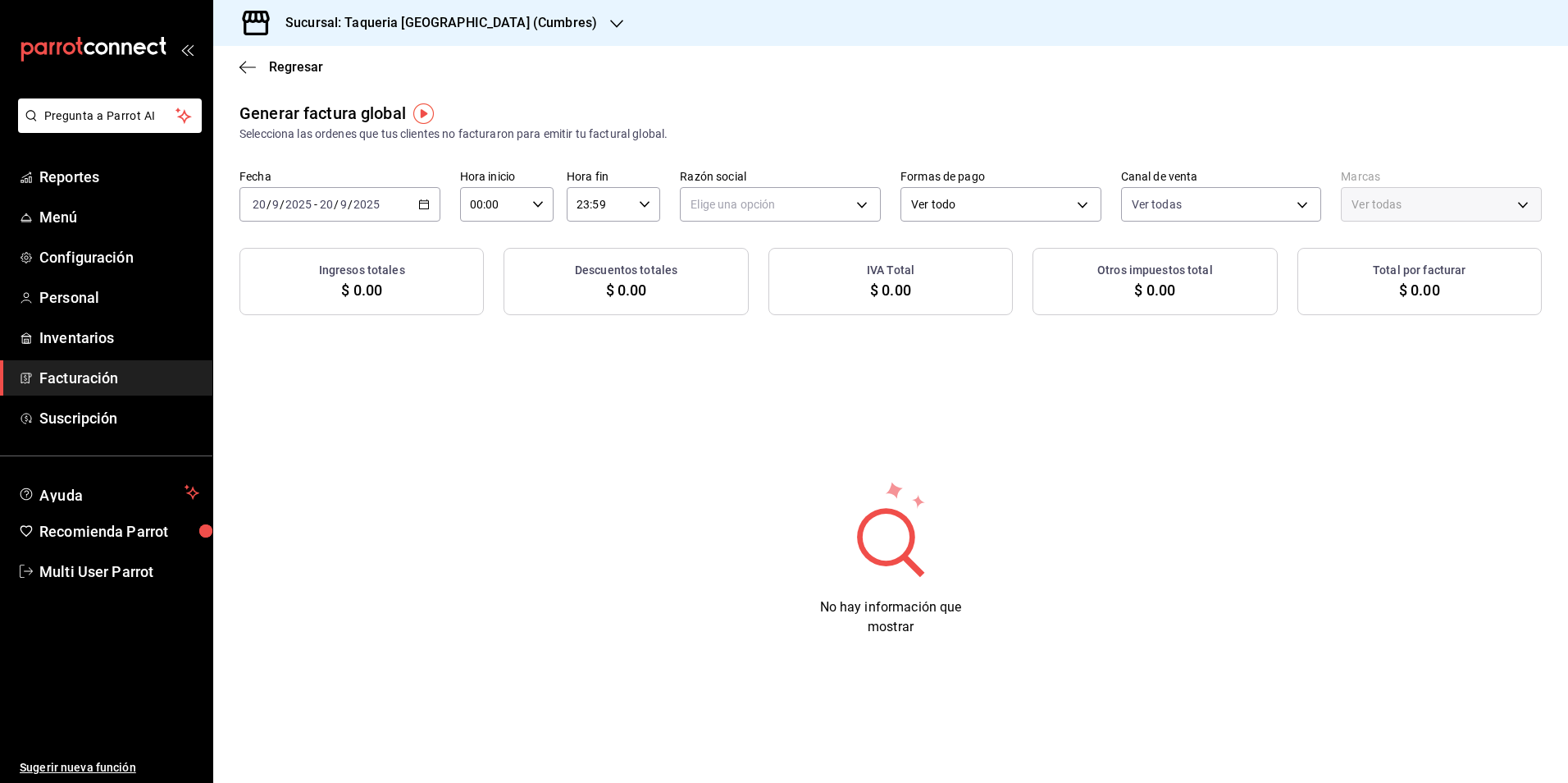
click at [810, 165] on div "Generar factura global Selecciona las ordenes que tus clientes no facturaron pa…" at bounding box center [891, 208] width 1355 height 214
click at [792, 209] on body "Pregunta a Parrot AI Reportes Menú Configuración Personal Inventarios Facturaci…" at bounding box center [784, 391] width 1568 height 783
click at [777, 287] on li "TAQUERIA Y CARNICERIA LA MEXICANA DEL CENTRO" at bounding box center [830, 288] width 298 height 31
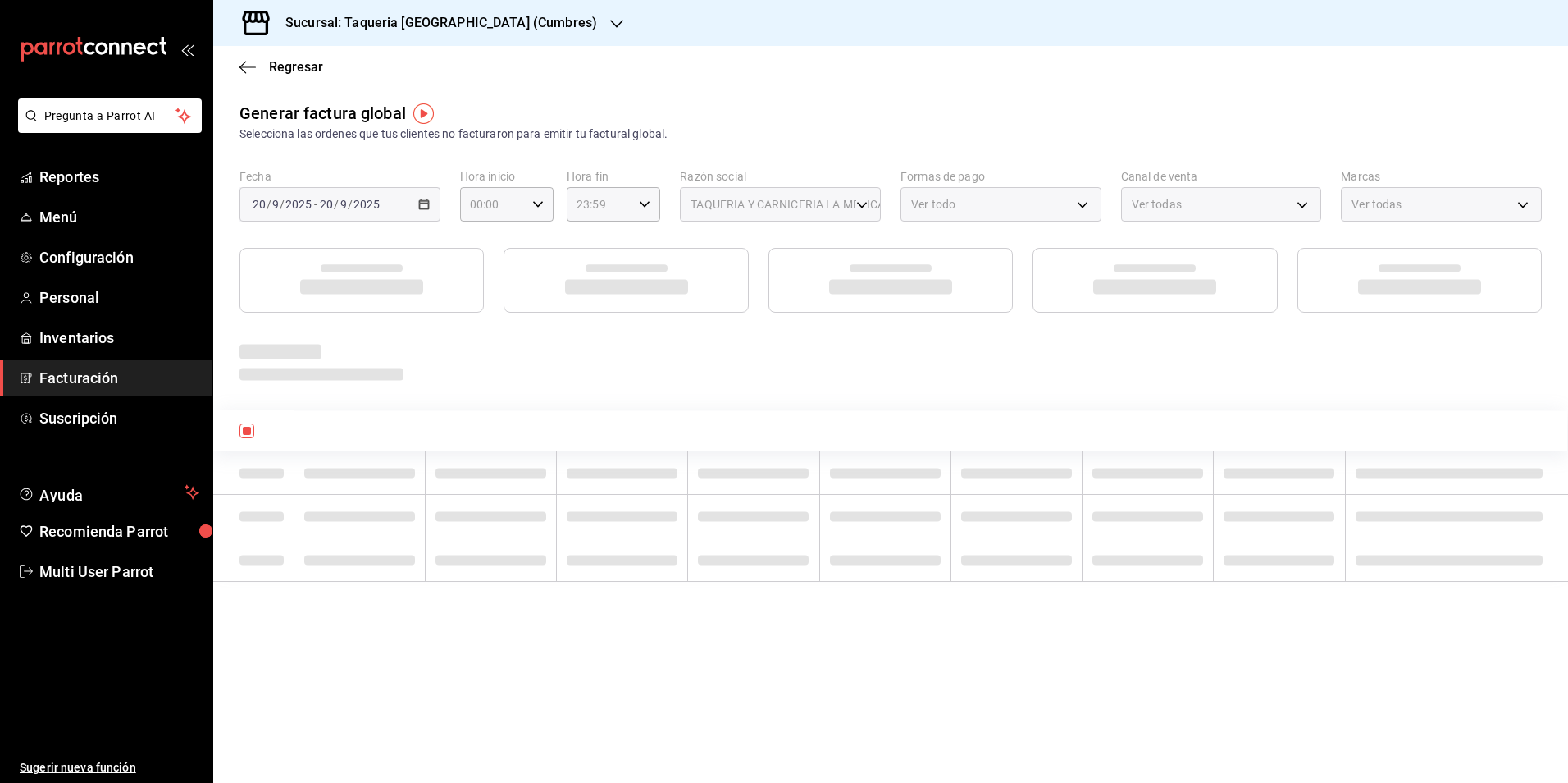
click at [840, 124] on div "Generar factura global Selecciona las ordenes que tus clientes no facturaron pa…" at bounding box center [891, 122] width 1302 height 42
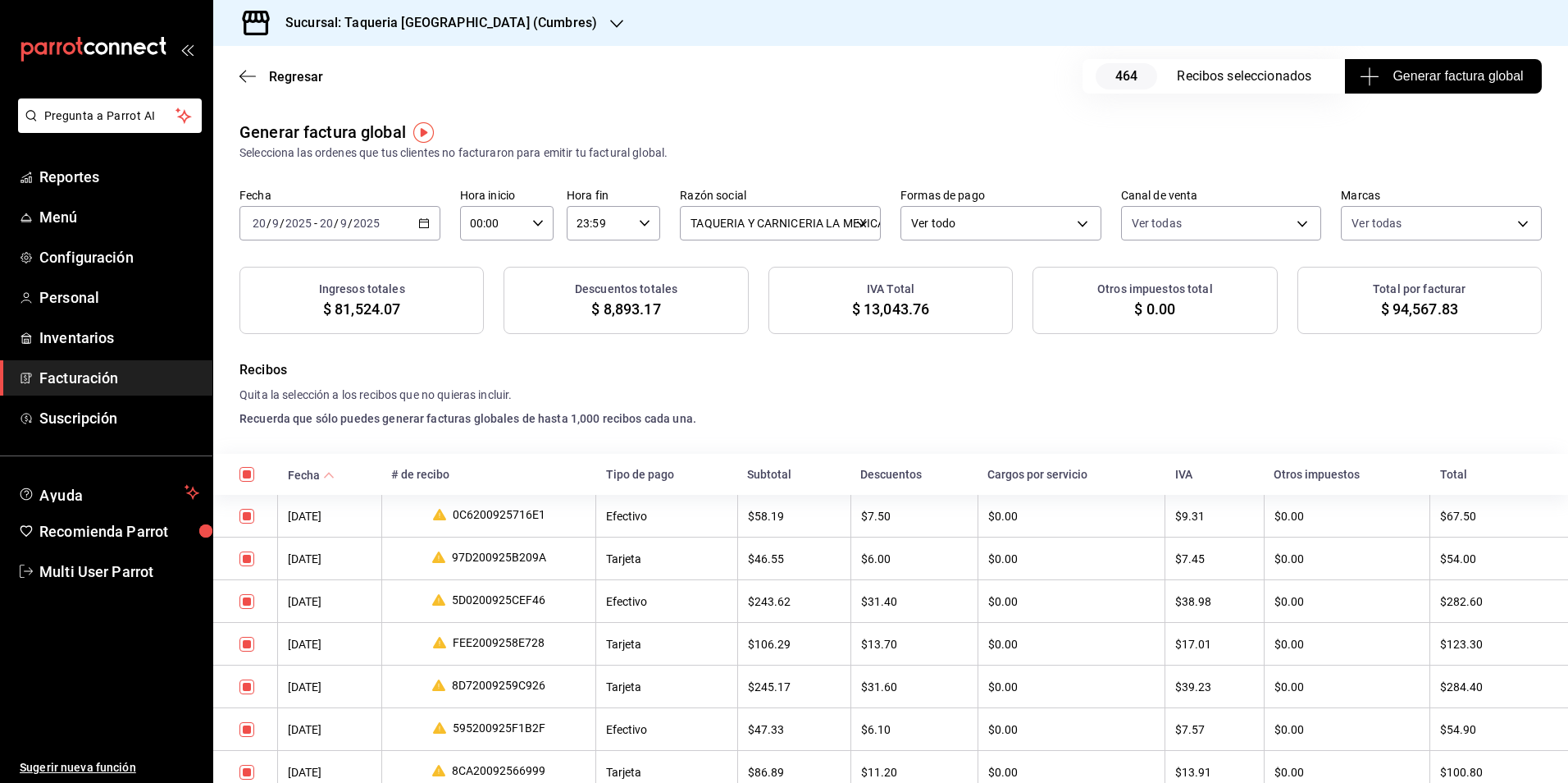
click at [1411, 94] on div "Regresar 464 Recibos seleccionados Generar factura global" at bounding box center [891, 76] width 1355 height 61
click at [1475, 78] on span "Generar factura global" at bounding box center [1443, 76] width 160 height 20
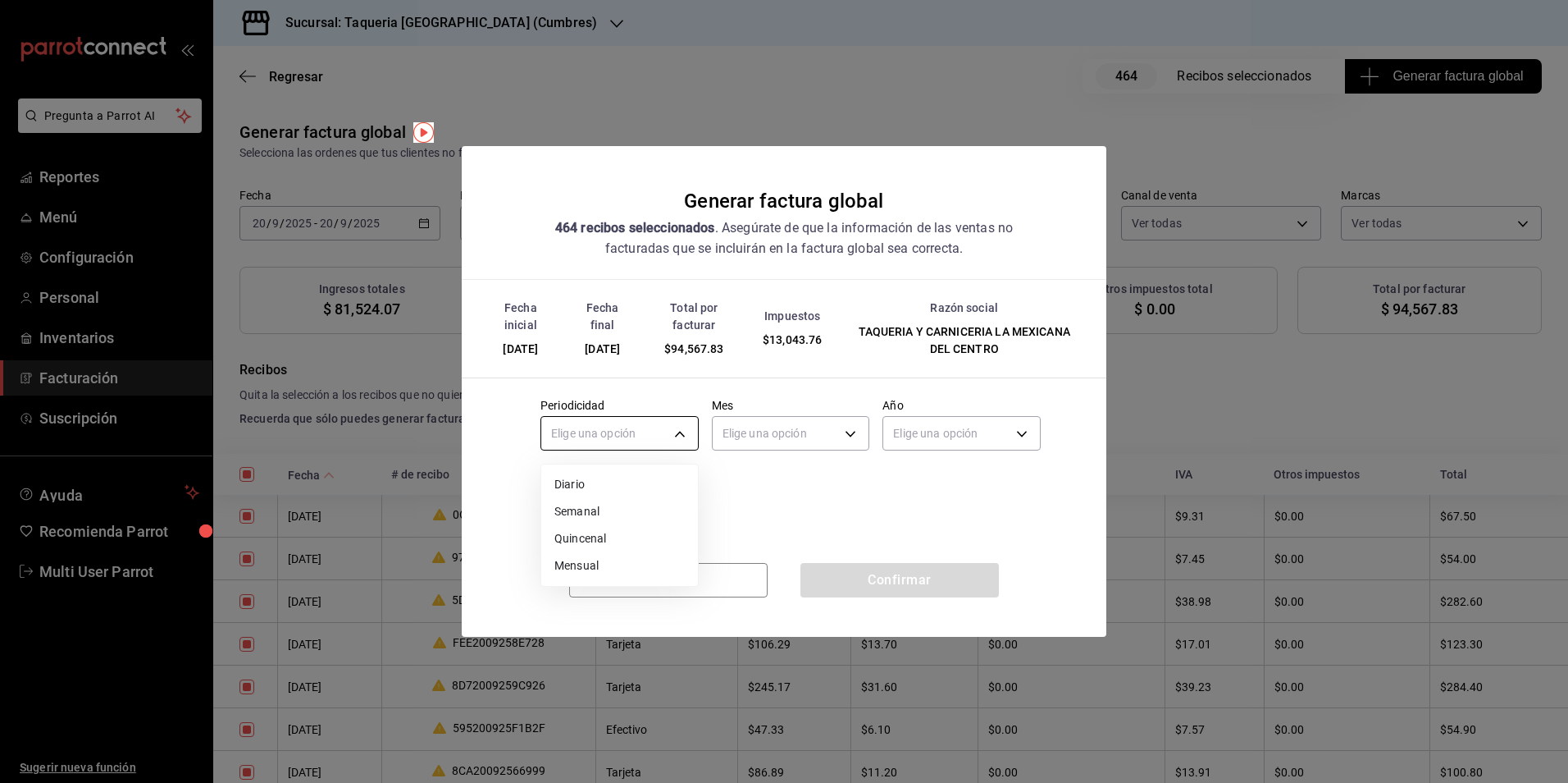
click at [633, 440] on body "Pregunta a Parrot AI Reportes Menú Configuración Personal Inventarios Facturaci…" at bounding box center [784, 391] width 1568 height 783
click at [648, 480] on li "Diario" at bounding box center [620, 485] width 157 height 27
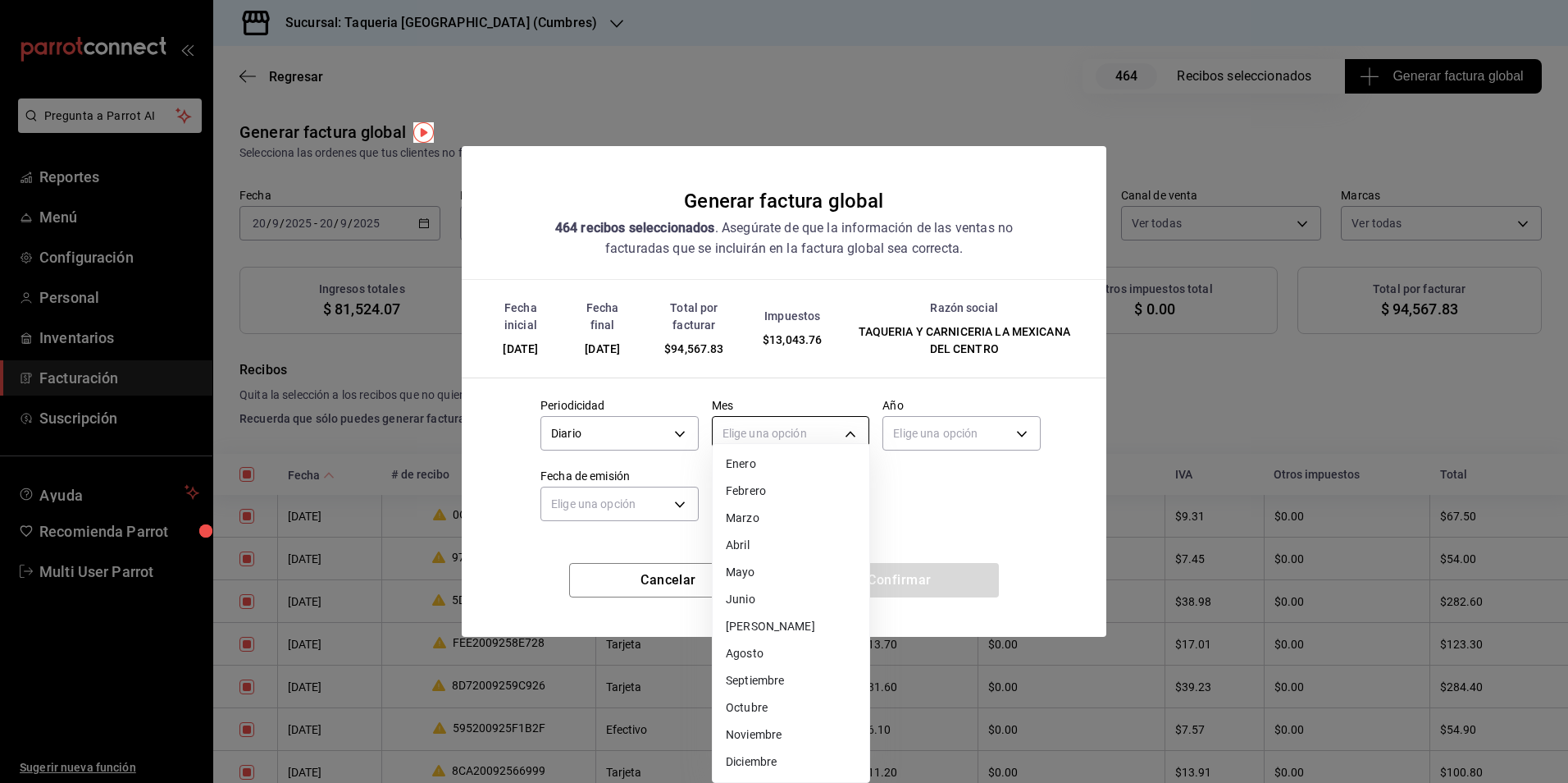
click at [821, 444] on body "Pregunta a Parrot AI Reportes Menú Configuración Personal Inventarios Facturaci…" at bounding box center [784, 391] width 1568 height 783
click at [786, 681] on li "Septiembre" at bounding box center [791, 681] width 157 height 27
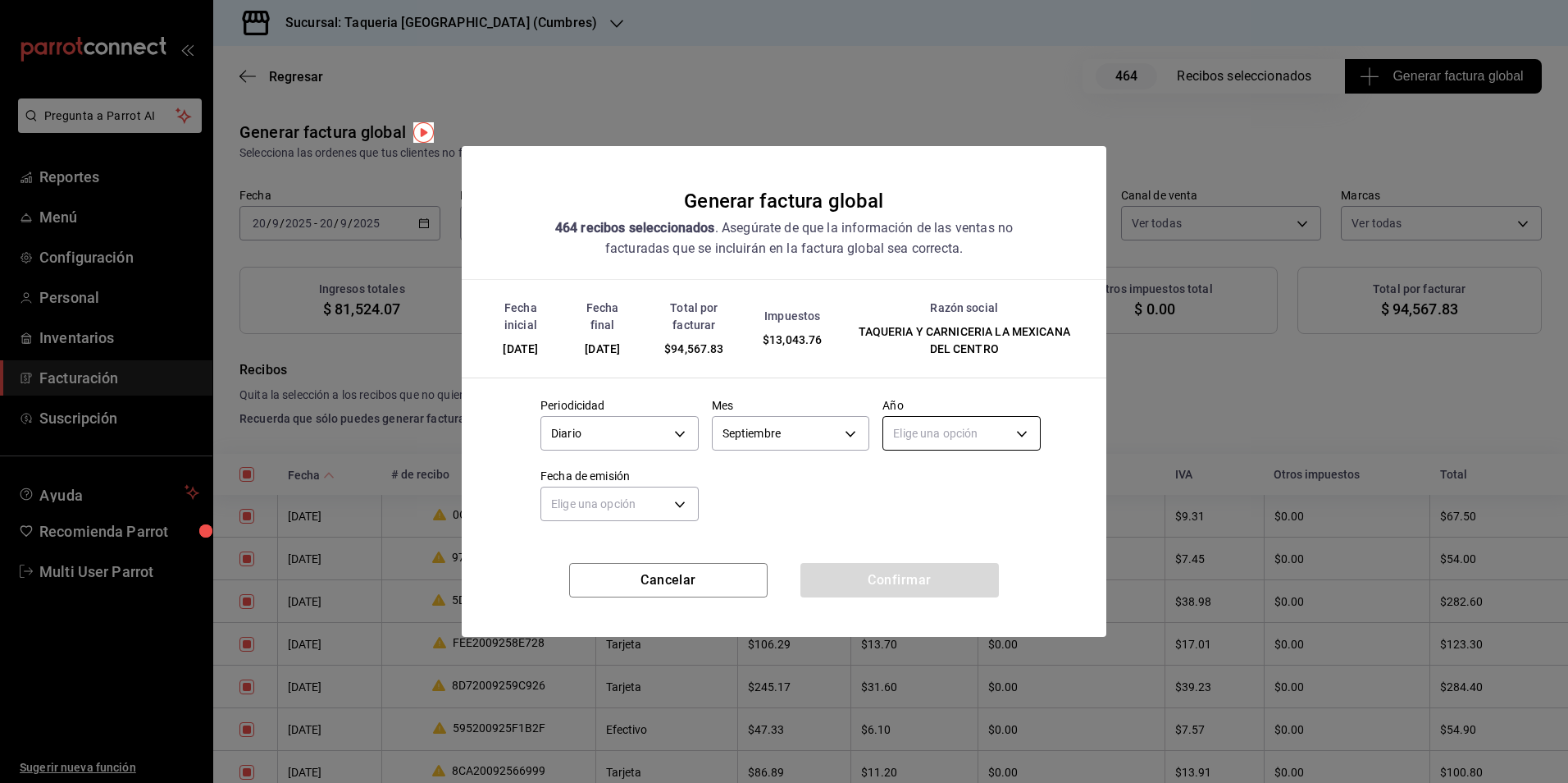
click at [935, 446] on body "Pregunta a Parrot AI Reportes Menú Configuración Personal Inventarios Facturaci…" at bounding box center [784, 391] width 1568 height 783
click at [916, 497] on li "2025" at bounding box center [962, 485] width 157 height 27
click at [629, 511] on body "Pregunta a Parrot AI Reportes Menú Configuración Personal Inventarios Facturaci…" at bounding box center [784, 391] width 1568 height 783
click at [606, 553] on li "Hoy" at bounding box center [620, 555] width 157 height 27
click at [971, 576] on button "Confirmar" at bounding box center [900, 580] width 199 height 34
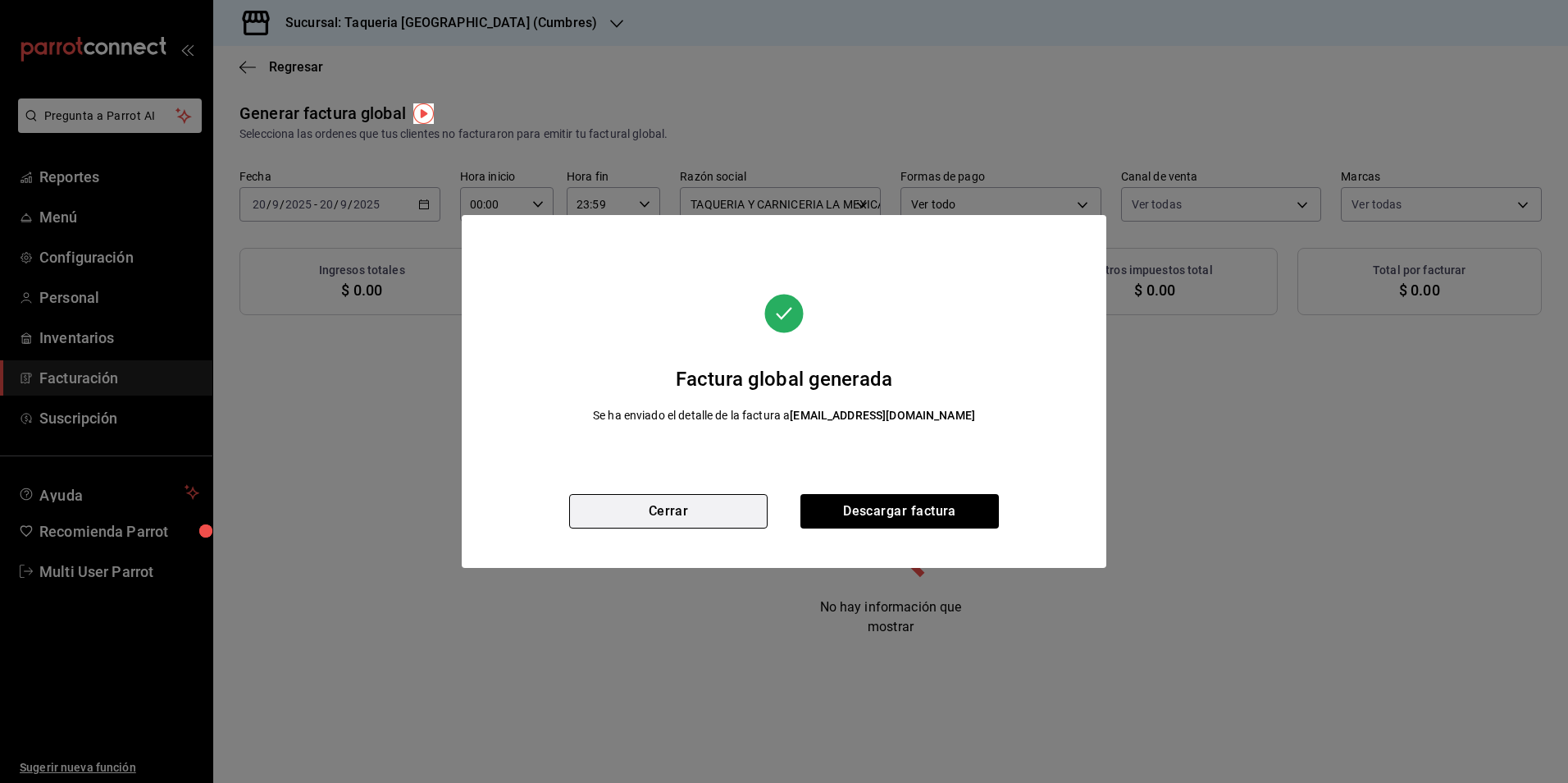
click at [721, 510] on button "Cerrar" at bounding box center [669, 511] width 199 height 34
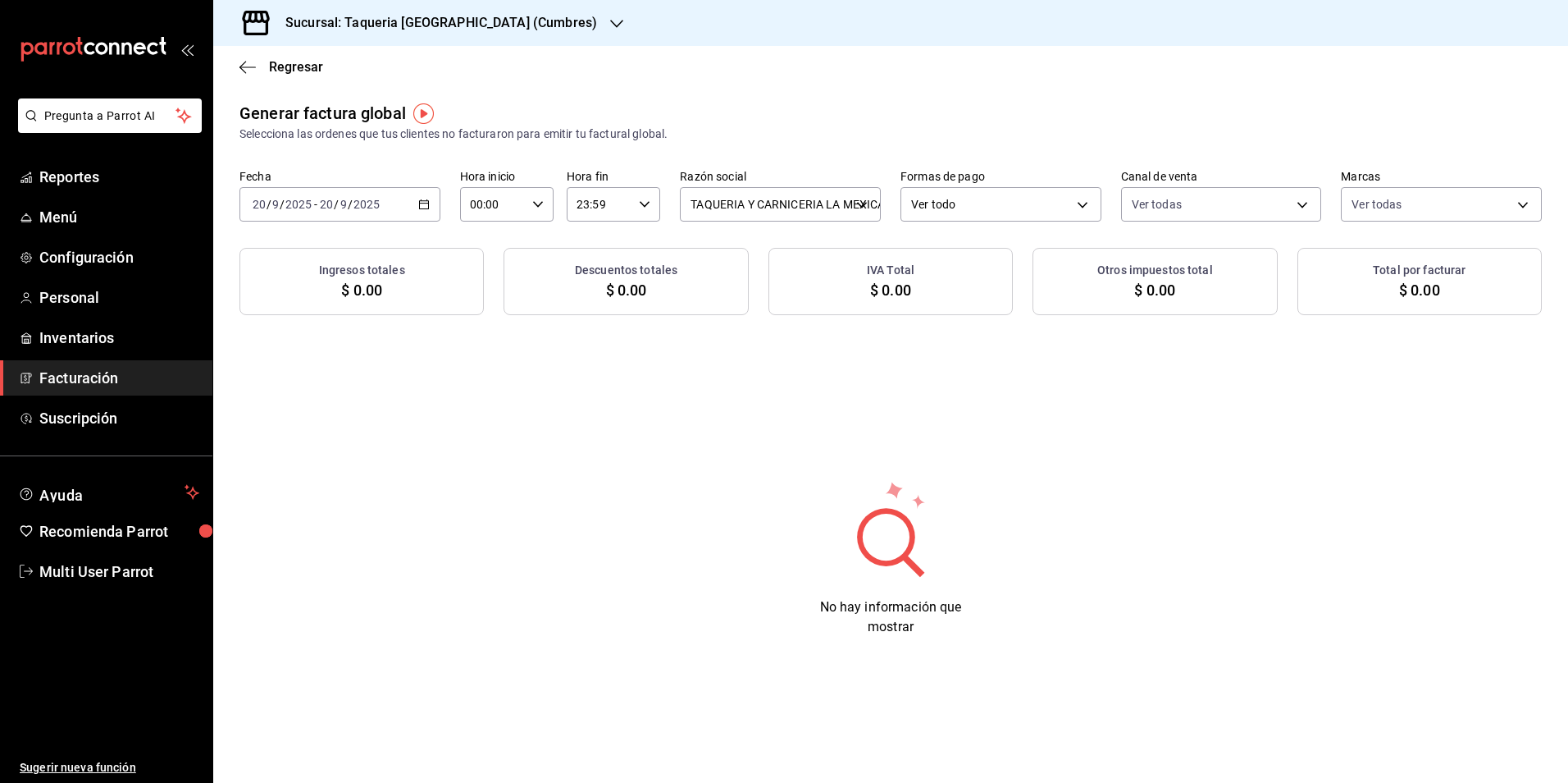
click at [392, 211] on div "[DATE] [DATE] - [DATE] [DATE]" at bounding box center [340, 205] width 201 height 34
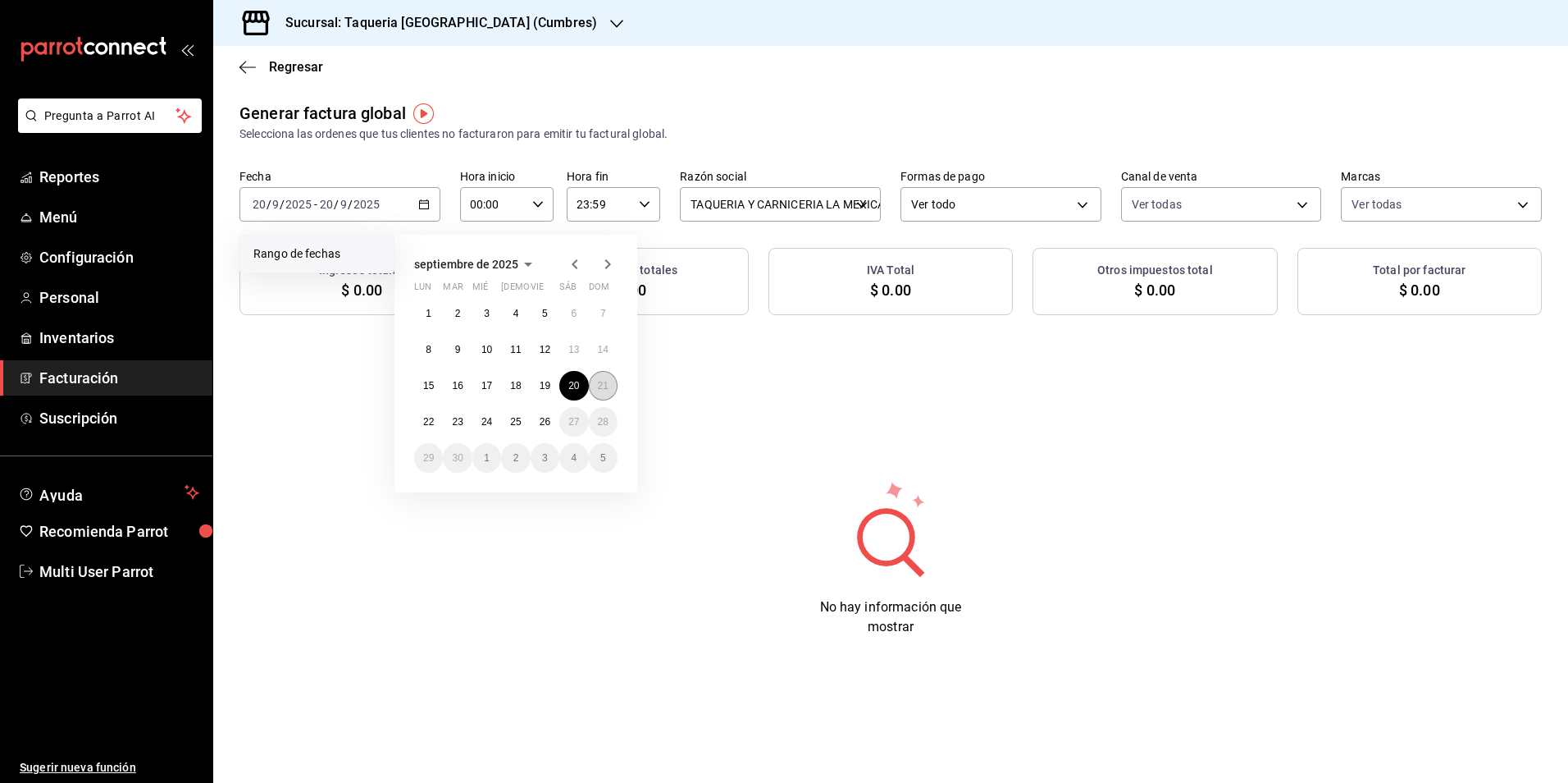
click at [591, 380] on button "21" at bounding box center [603, 385] width 29 height 30
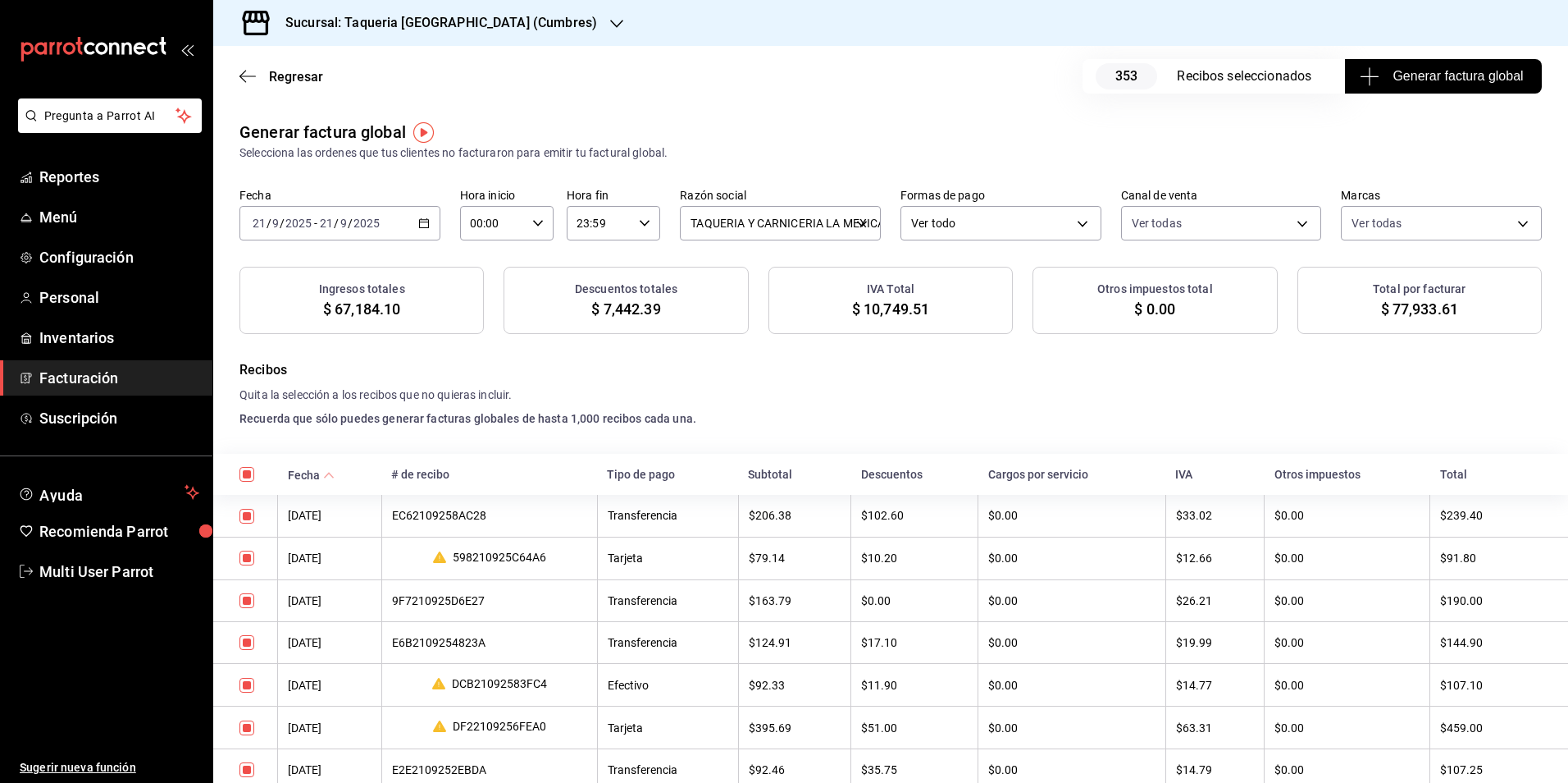
click at [1458, 76] on span "Generar factura global" at bounding box center [1443, 76] width 160 height 20
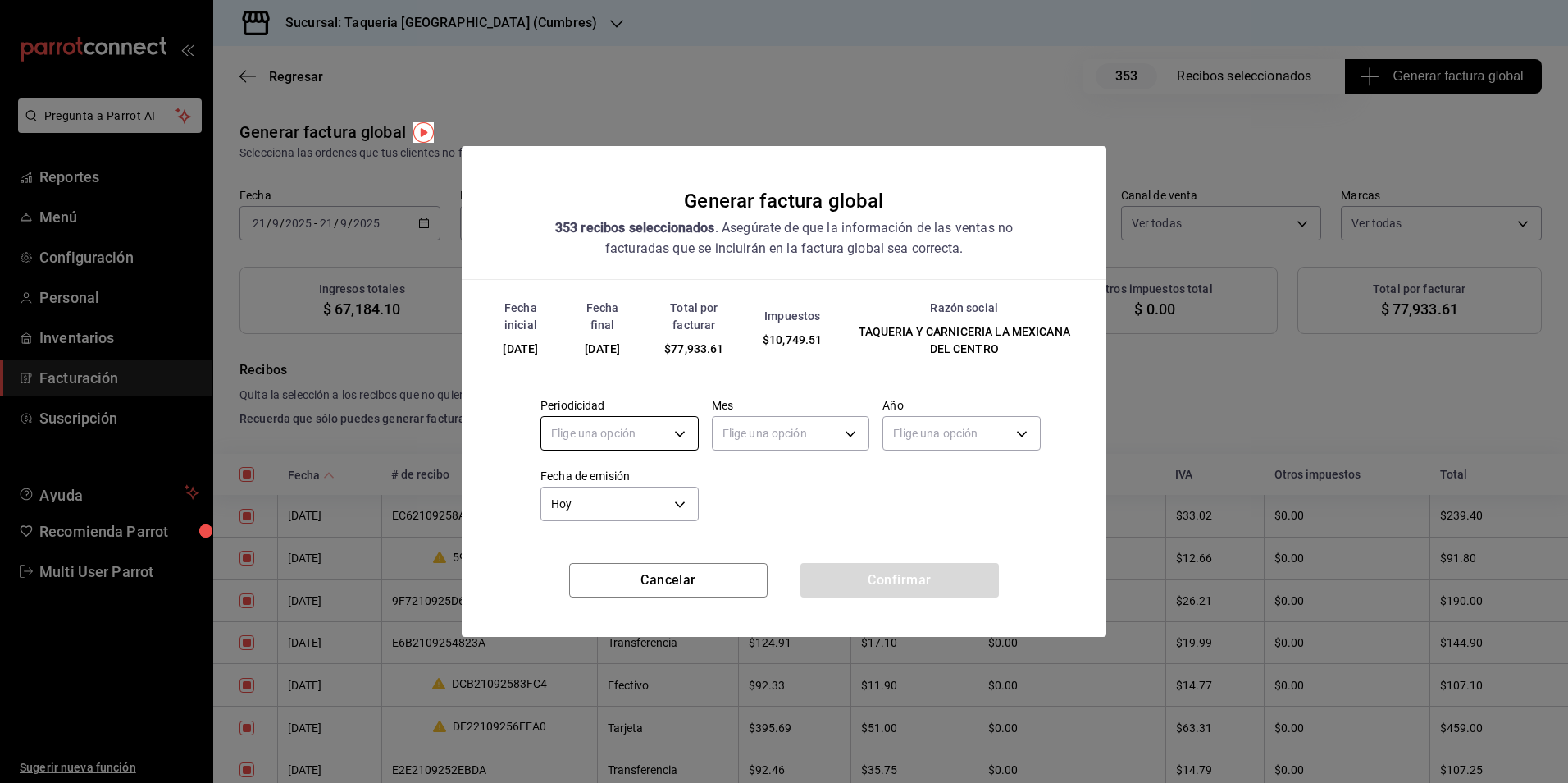
click at [670, 425] on body "Pregunta a Parrot AI Reportes Menú Configuración Personal Inventarios Facturaci…" at bounding box center [784, 391] width 1568 height 783
click at [618, 491] on li "Diario" at bounding box center [620, 485] width 157 height 27
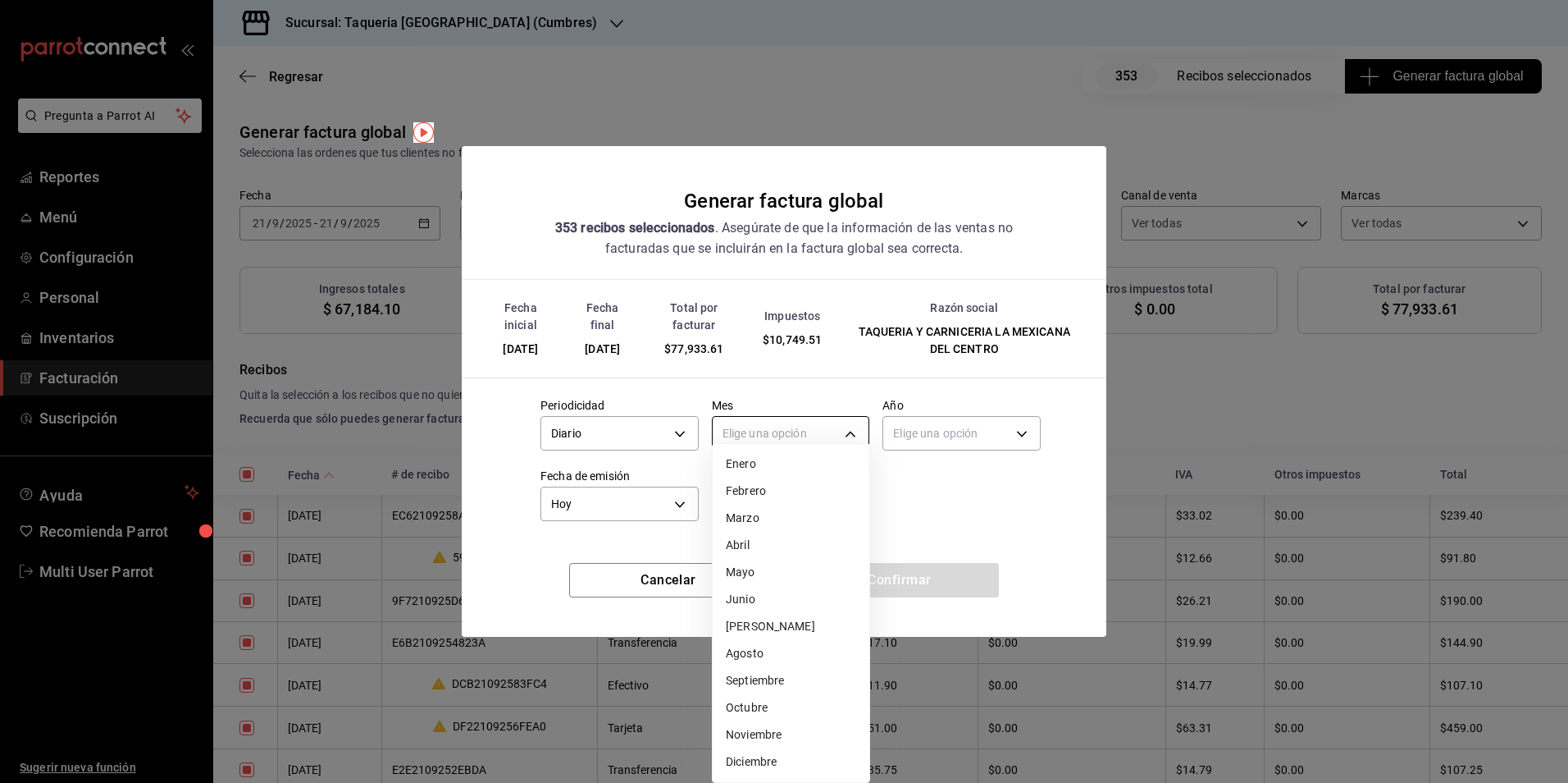
click at [808, 415] on body "Pregunta a Parrot AI Reportes Menú Configuración Personal Inventarios Facturaci…" at bounding box center [784, 391] width 1568 height 783
click at [793, 682] on li "Septiembre" at bounding box center [791, 681] width 157 height 27
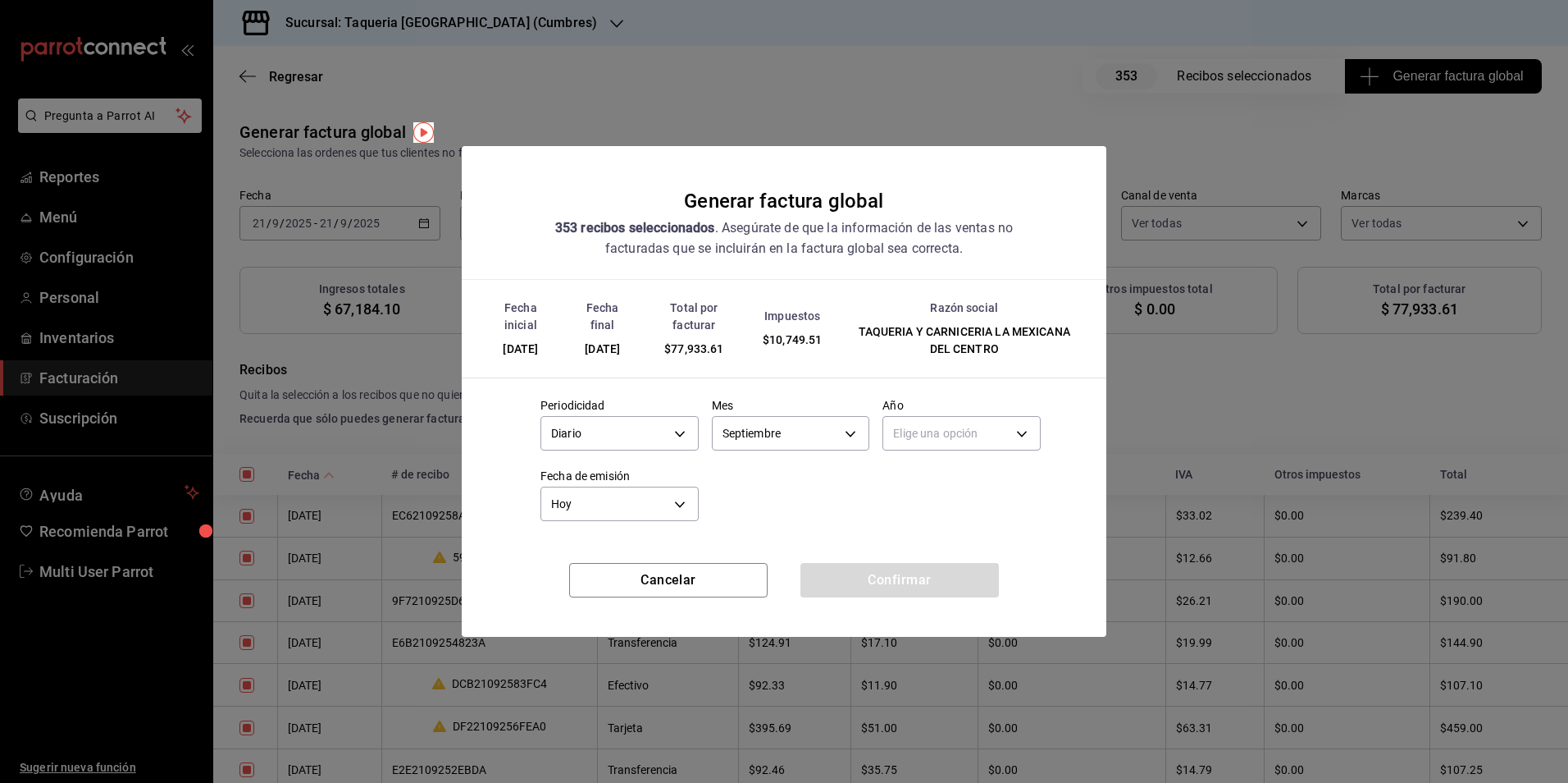
click at [1006, 403] on label "Año" at bounding box center [962, 404] width 159 height 11
click at [999, 425] on body "Pregunta a Parrot AI Reportes Menú Configuración Personal Inventarios Facturaci…" at bounding box center [784, 391] width 1568 height 783
click at [925, 481] on li "2025" at bounding box center [962, 485] width 157 height 27
click at [896, 584] on button "Confirmar" at bounding box center [900, 580] width 199 height 34
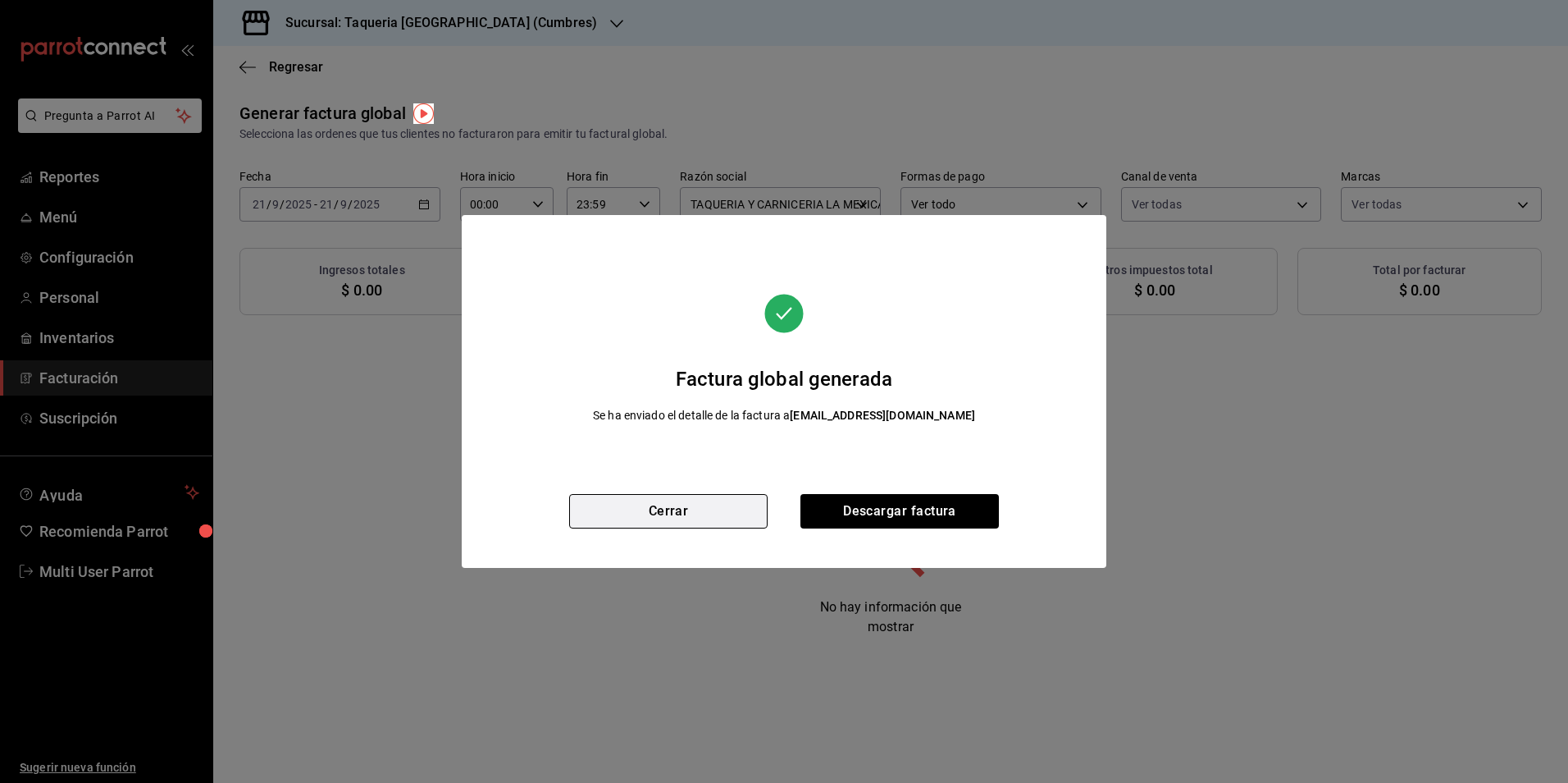
click at [606, 513] on button "Cerrar" at bounding box center [669, 511] width 199 height 34
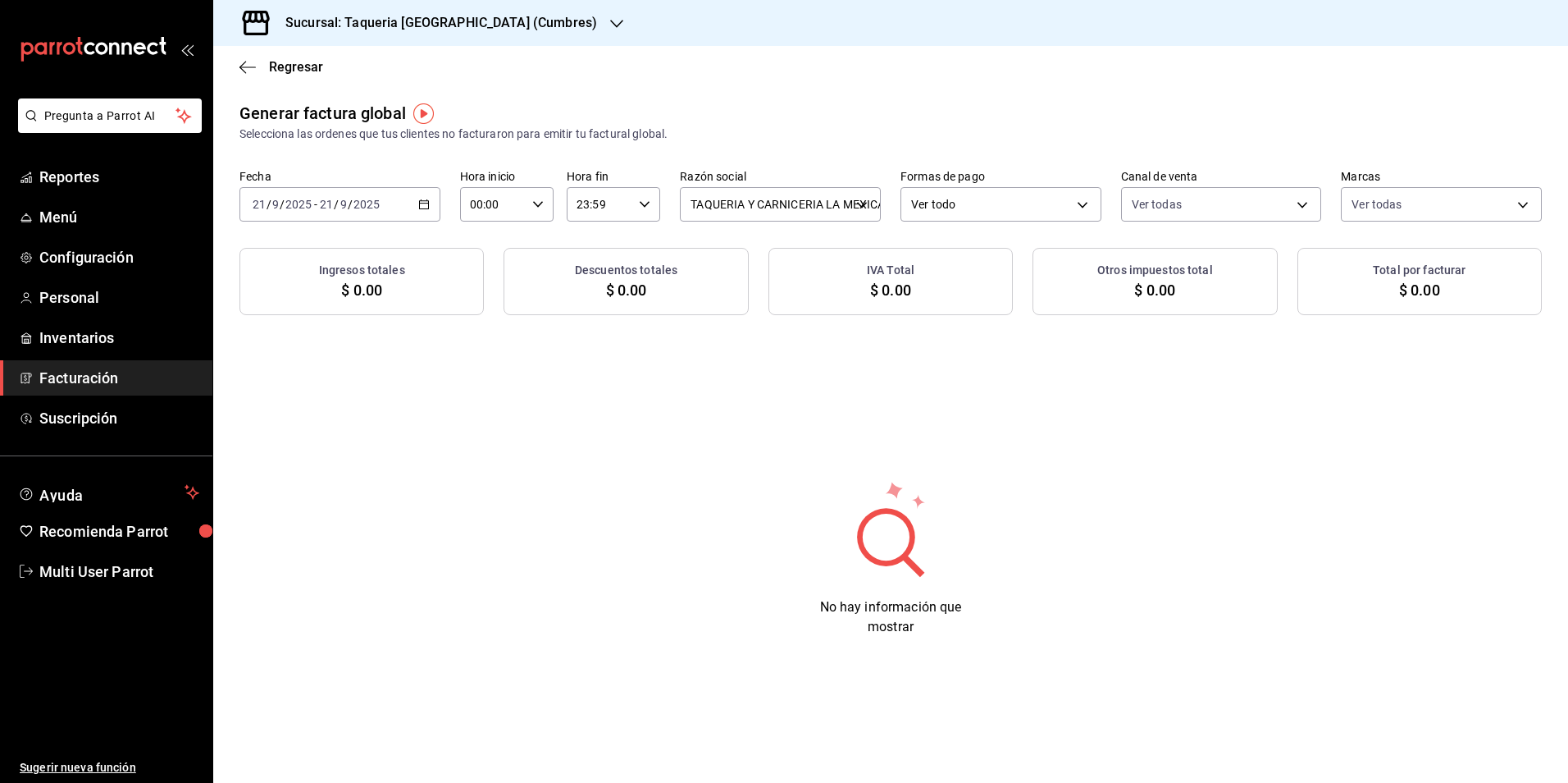
click at [418, 196] on div "[DATE] [DATE] - [DATE] [DATE]" at bounding box center [340, 205] width 201 height 34
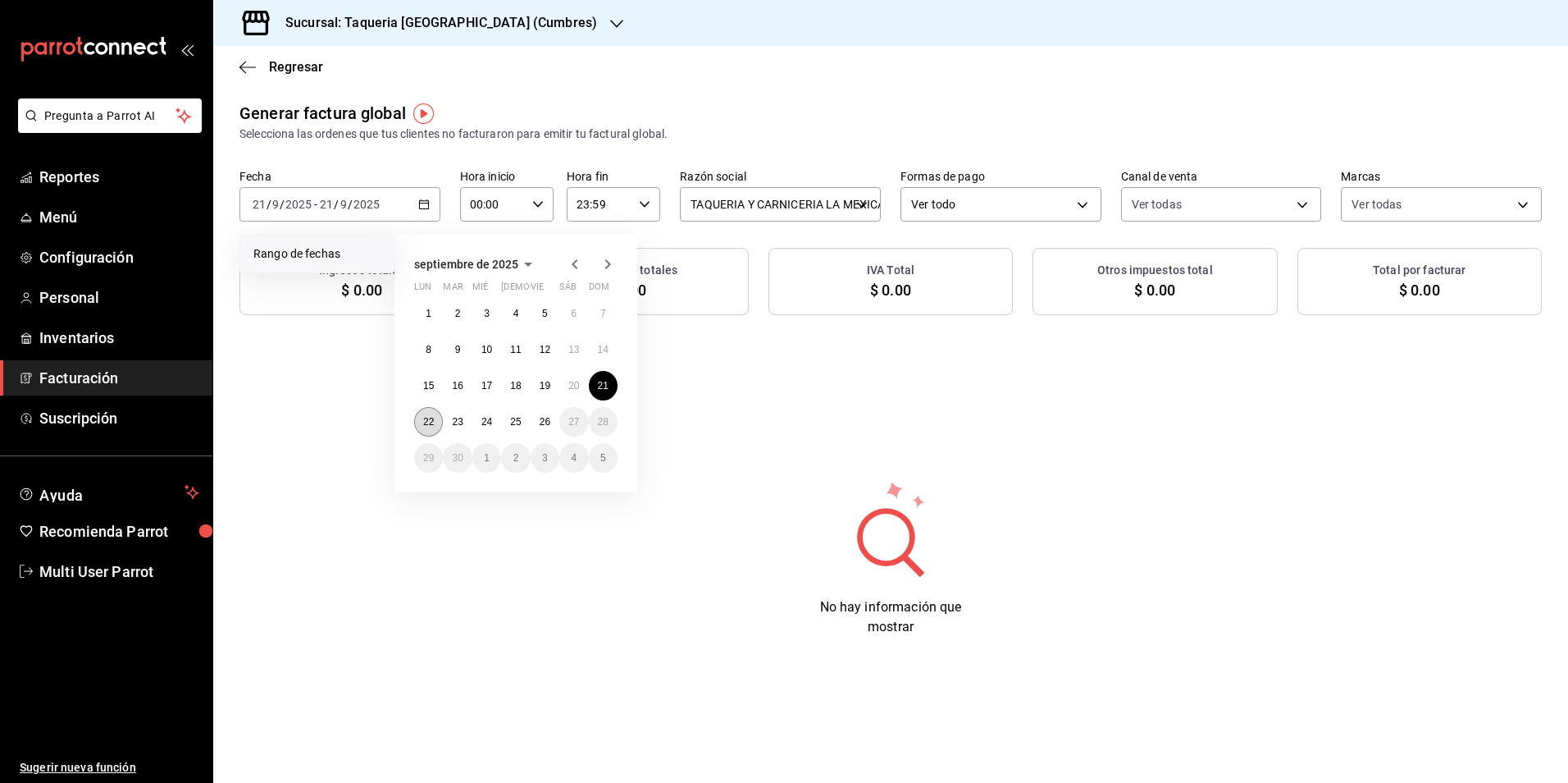
click at [420, 428] on button "22" at bounding box center [429, 422] width 29 height 30
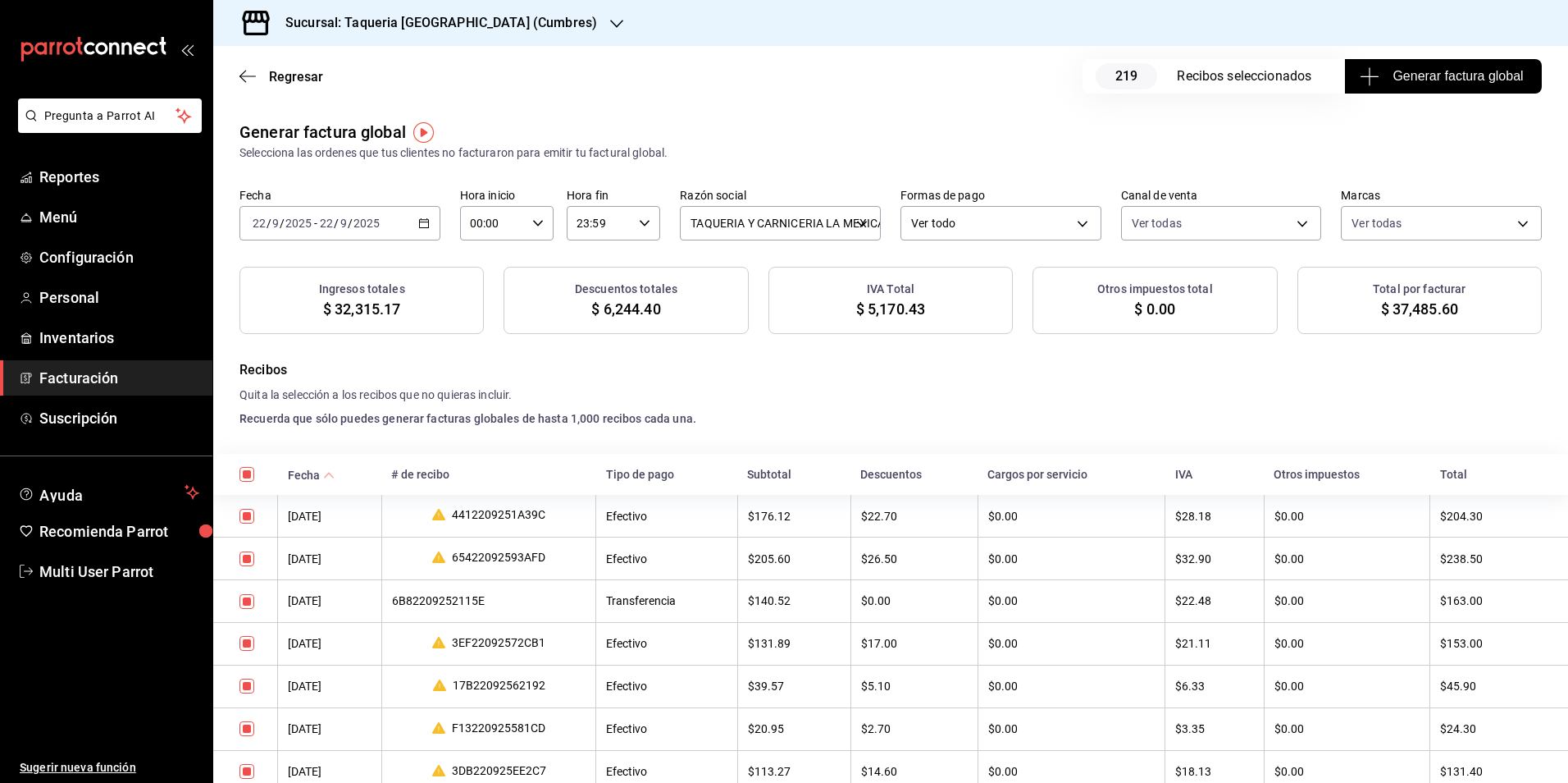
click at [1425, 73] on span "Generar factura global" at bounding box center [1443, 76] width 160 height 20
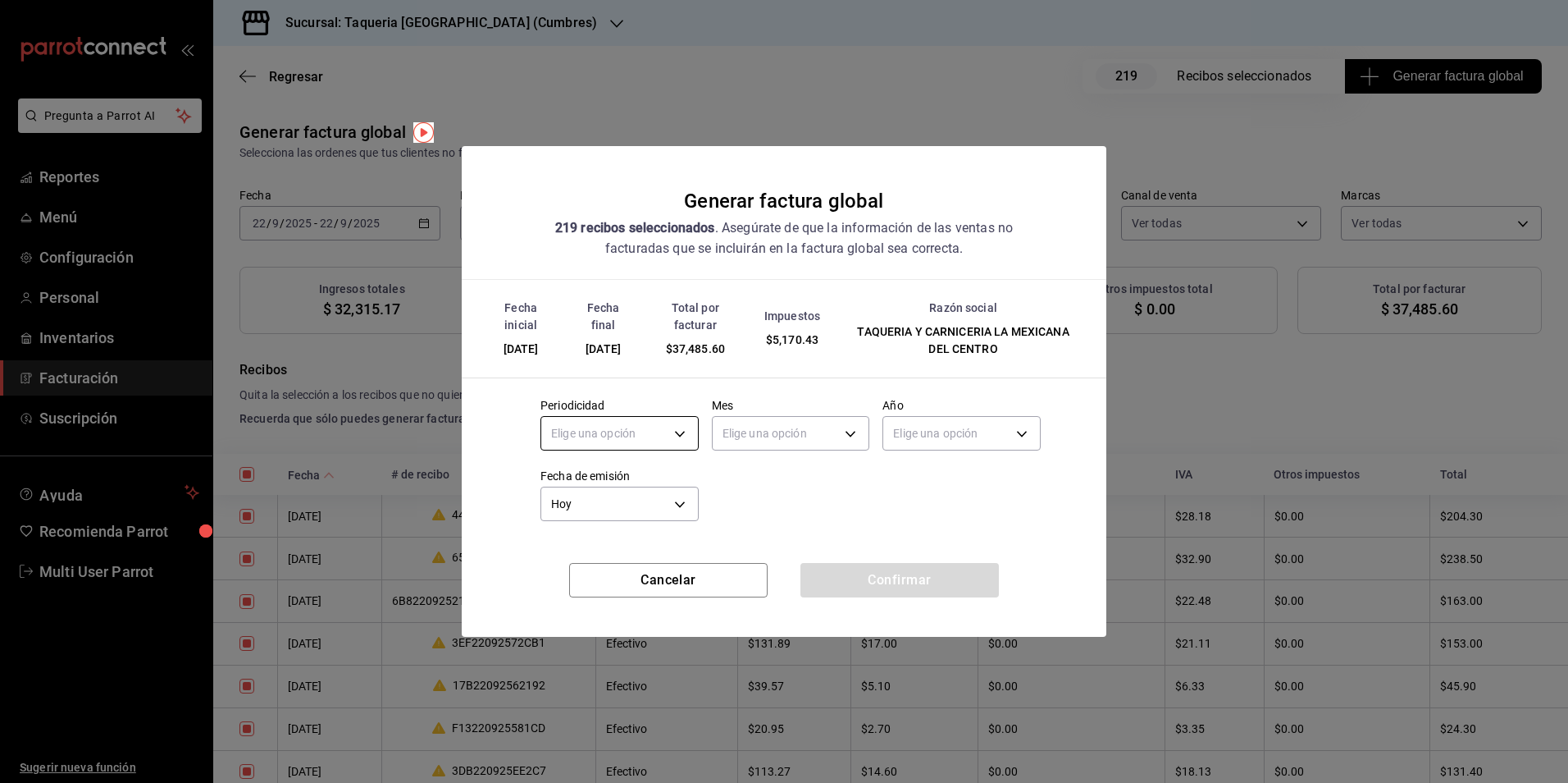
click at [641, 446] on body "Pregunta a Parrot AI Reportes Menú Configuración Personal Inventarios Facturaci…" at bounding box center [784, 391] width 1568 height 783
click at [616, 483] on li "Diario" at bounding box center [620, 485] width 157 height 27
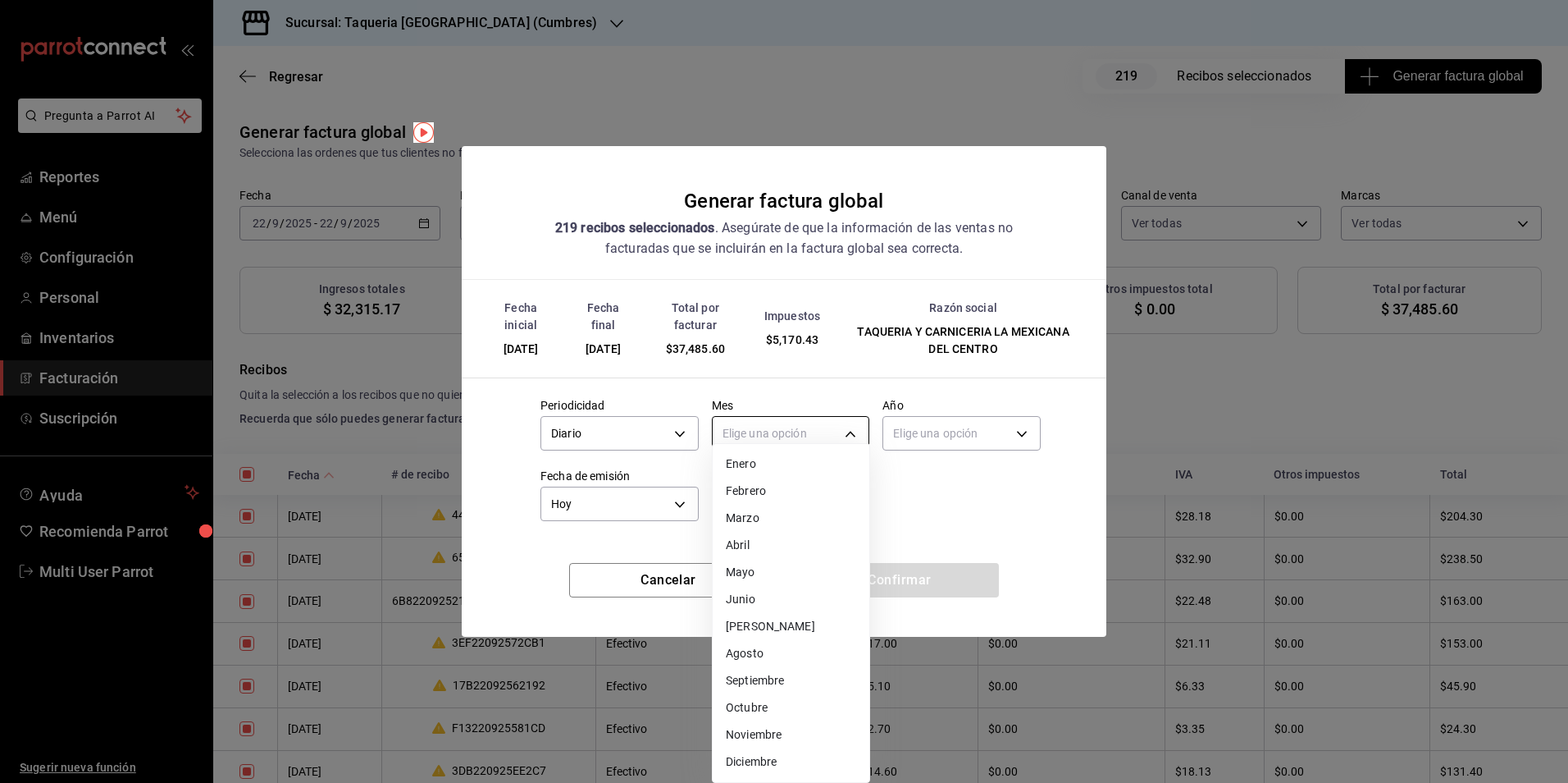
click at [846, 427] on body "Pregunta a Parrot AI Reportes Menú Configuración Personal Inventarios Facturaci…" at bounding box center [784, 391] width 1568 height 783
click at [791, 680] on li "Septiembre" at bounding box center [791, 681] width 157 height 27
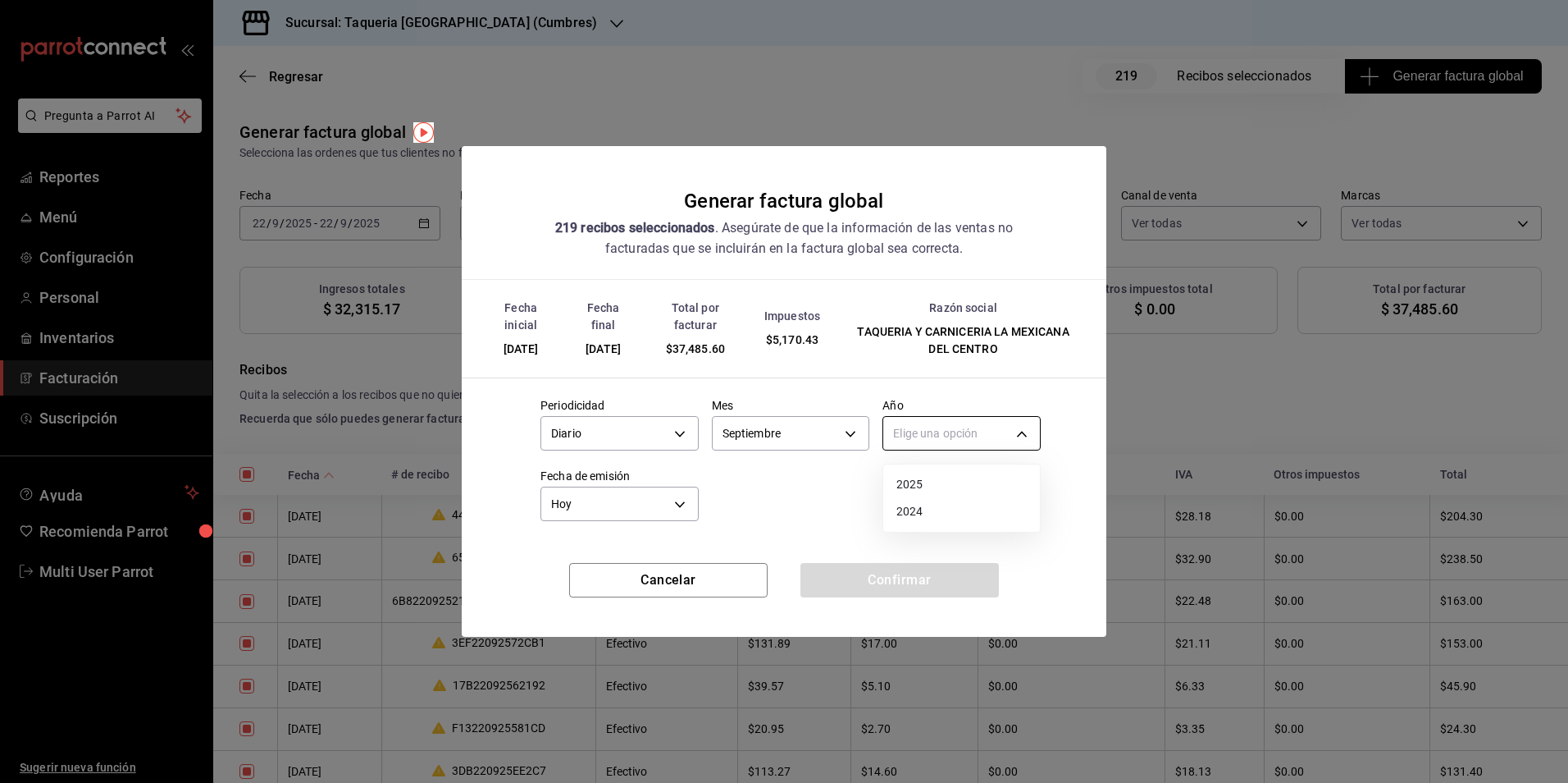
click at [982, 433] on body "Pregunta a Parrot AI Reportes Menú Configuración Personal Inventarios Facturaci…" at bounding box center [784, 391] width 1568 height 783
click at [951, 494] on li "2025" at bounding box center [962, 485] width 157 height 27
click at [931, 583] on button "Confirmar" at bounding box center [900, 580] width 199 height 34
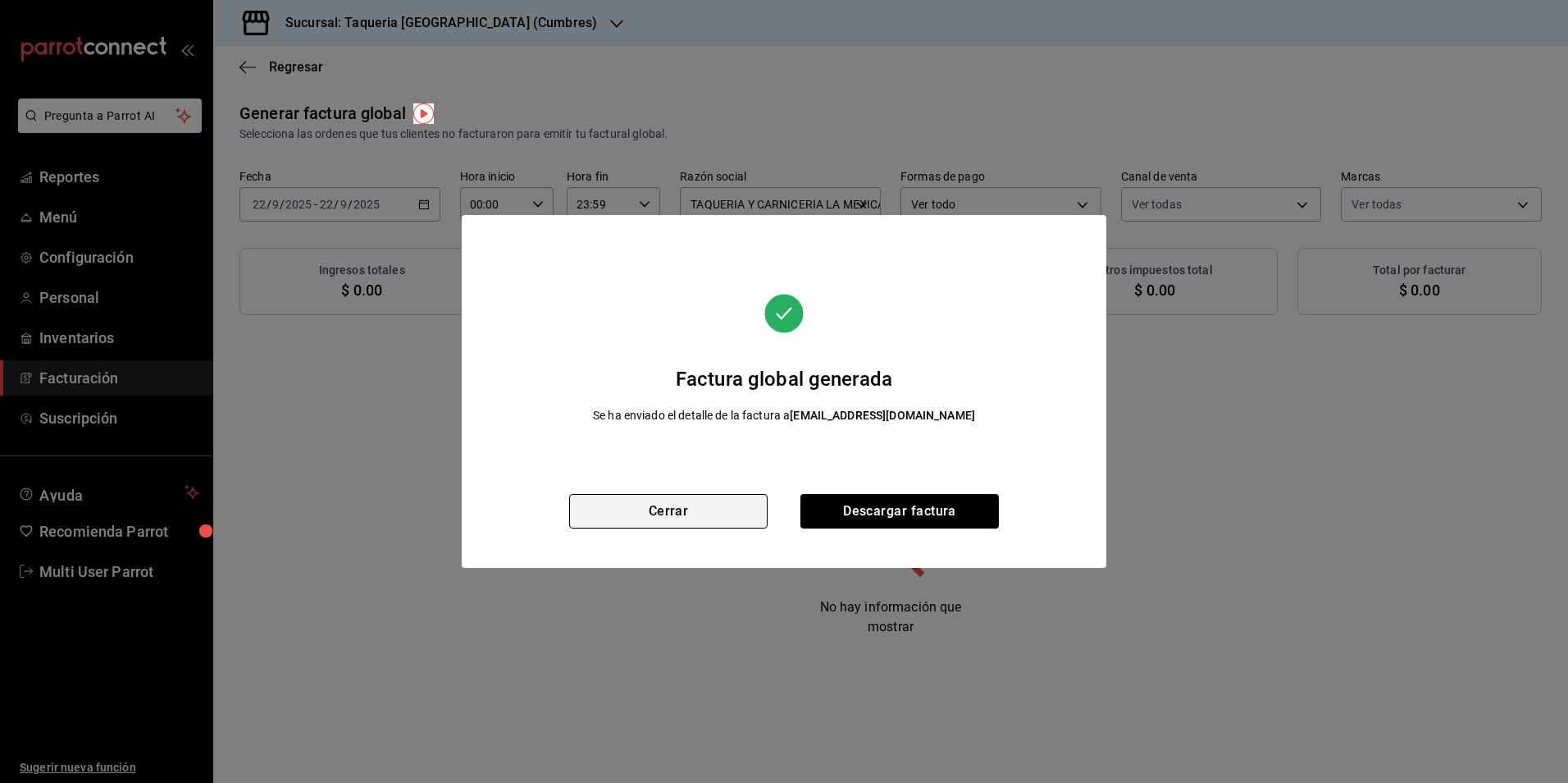
click at [697, 510] on button "Cerrar" at bounding box center [669, 511] width 199 height 34
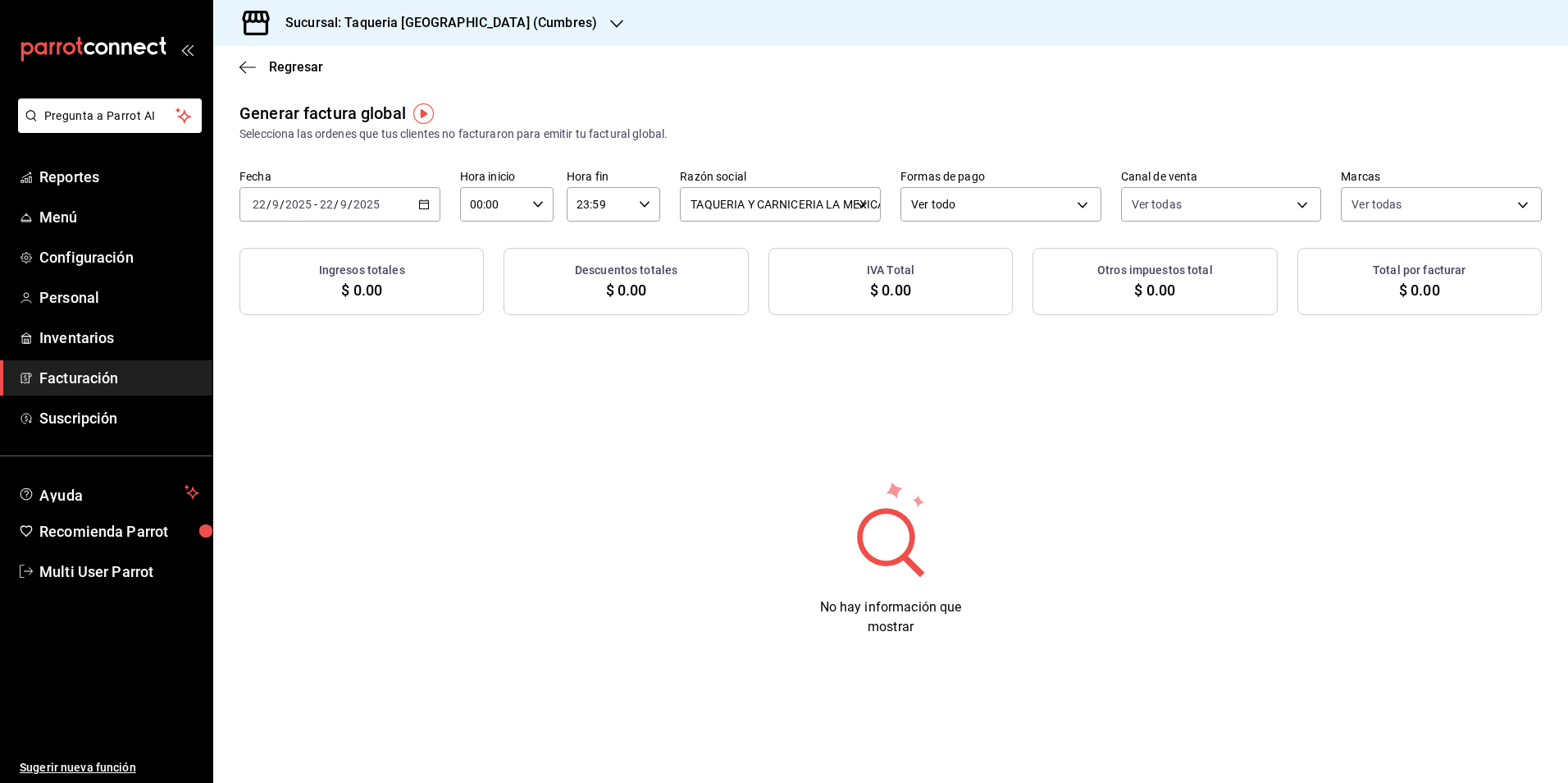
click at [360, 196] on div "[DATE] [DATE] - [DATE] [DATE]" at bounding box center [340, 205] width 201 height 34
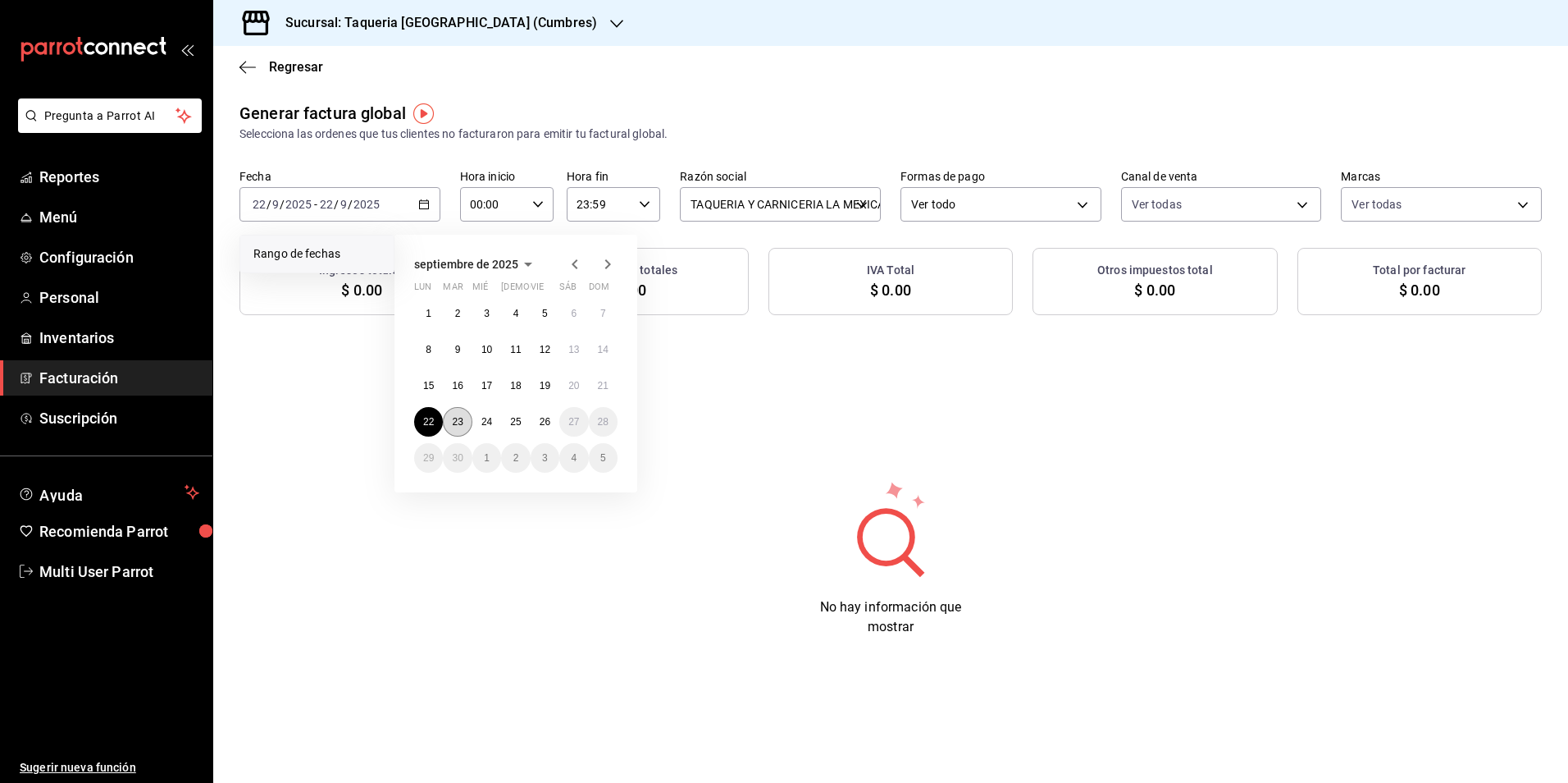
click at [447, 430] on button "23" at bounding box center [458, 422] width 29 height 30
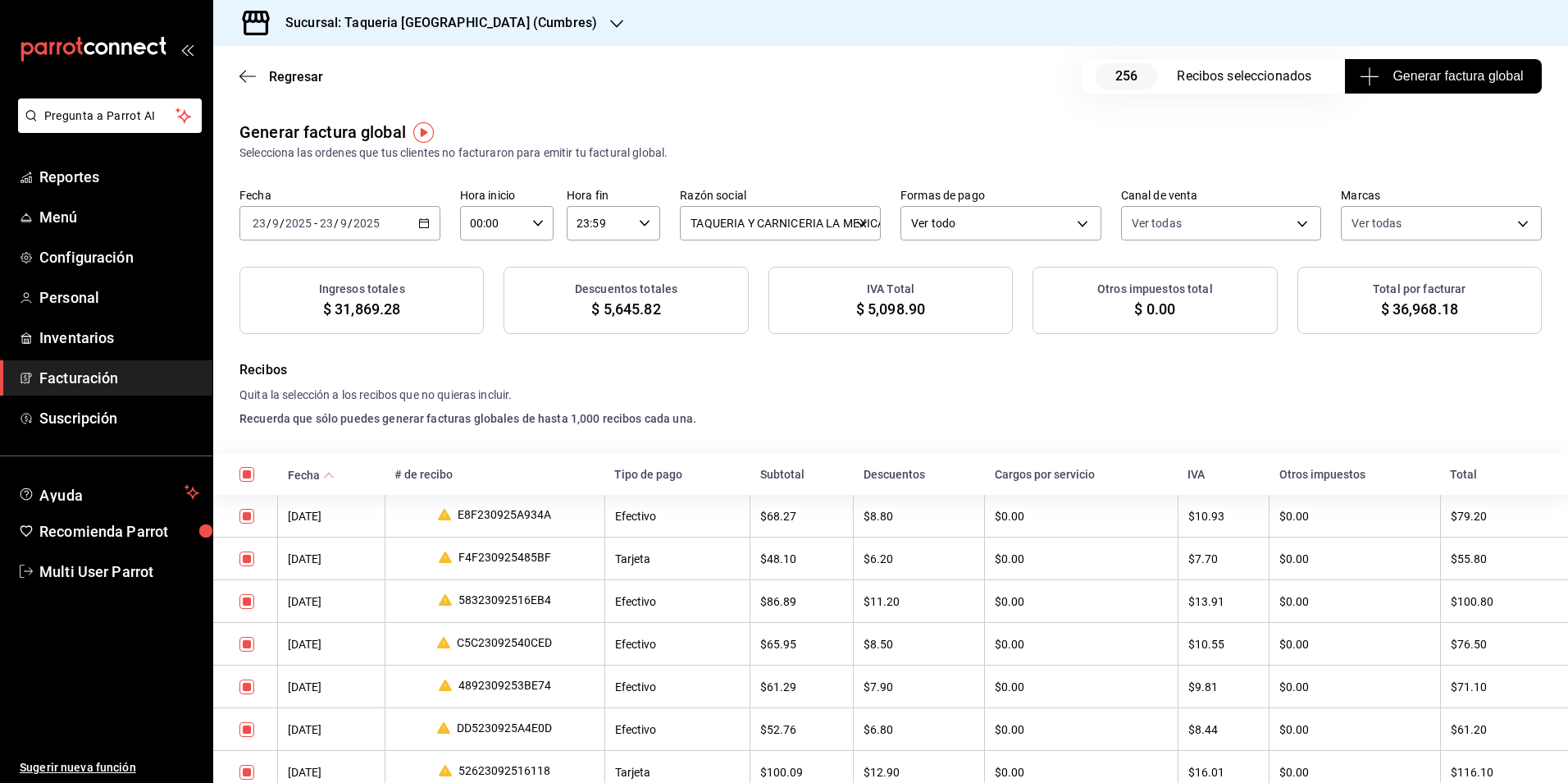
click at [1443, 79] on span "Generar factura global" at bounding box center [1443, 76] width 160 height 20
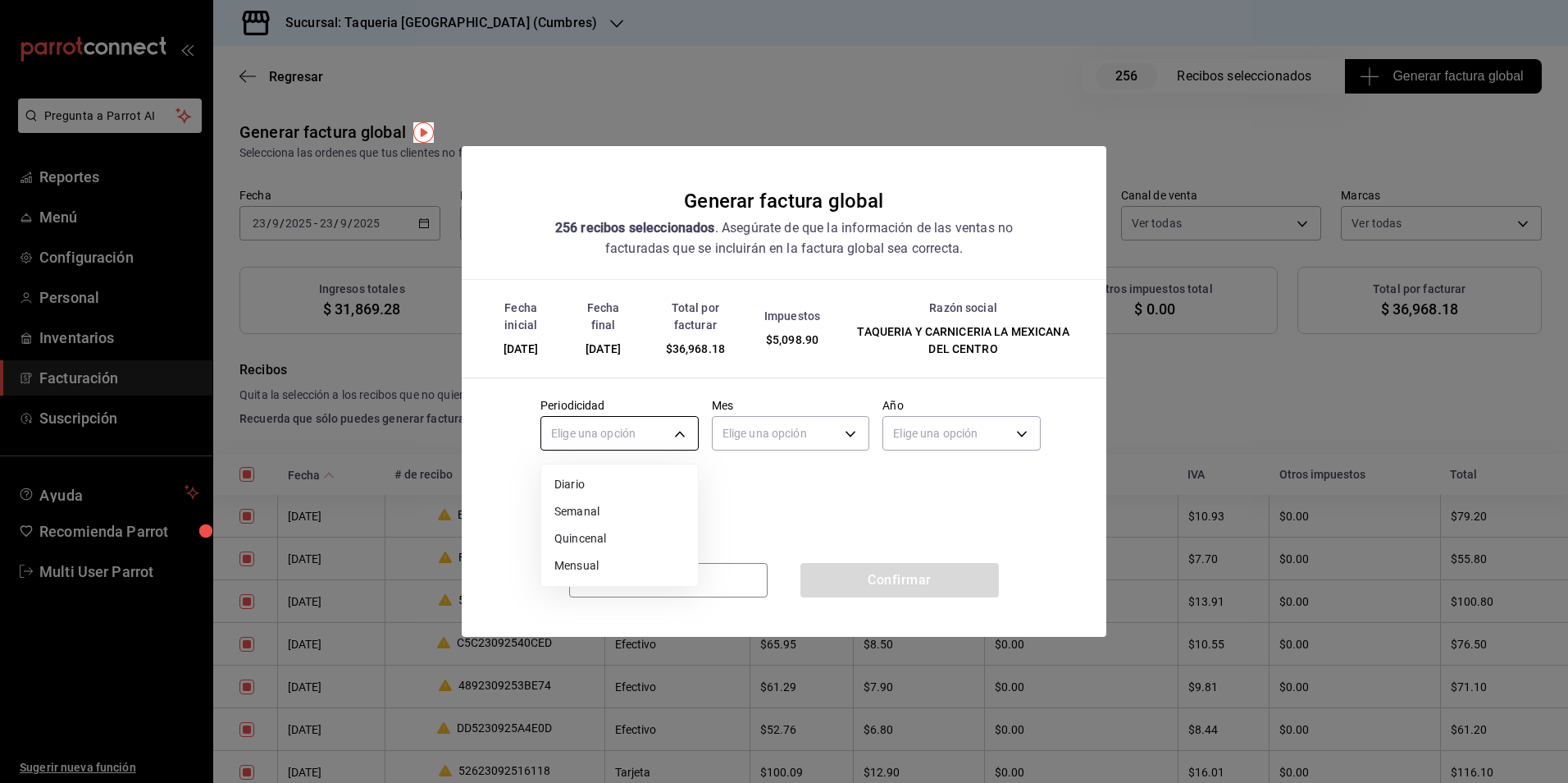
click at [591, 435] on body "Pregunta a Parrot AI Reportes Menú Configuración Personal Inventarios Facturaci…" at bounding box center [784, 391] width 1568 height 783
click at [597, 485] on li "Diario" at bounding box center [620, 485] width 157 height 27
click at [825, 439] on body "Pregunta a Parrot AI Reportes Menú Configuración Personal Inventarios Facturaci…" at bounding box center [784, 391] width 1568 height 783
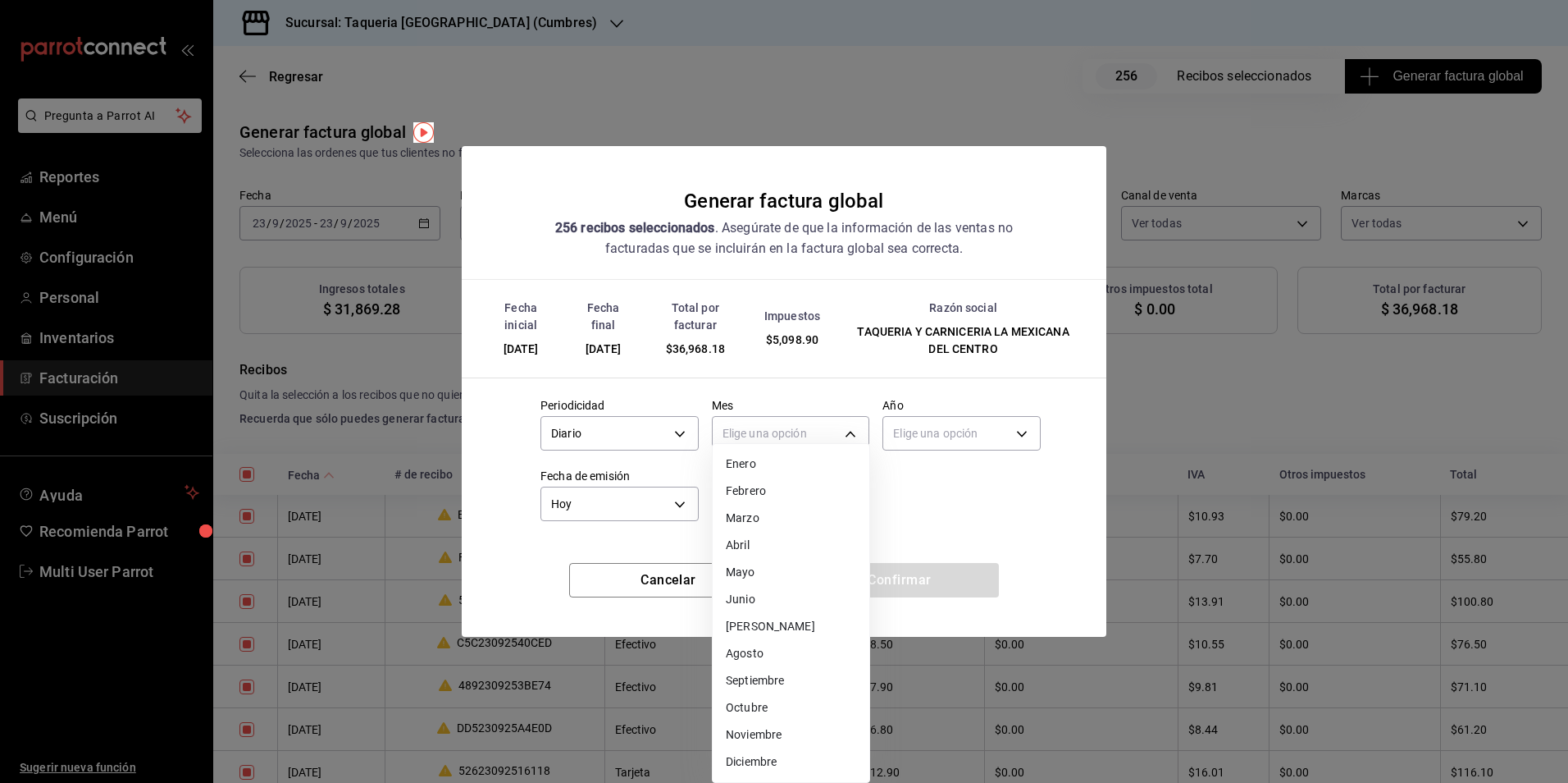
click at [791, 682] on li "Septiembre" at bounding box center [791, 681] width 157 height 27
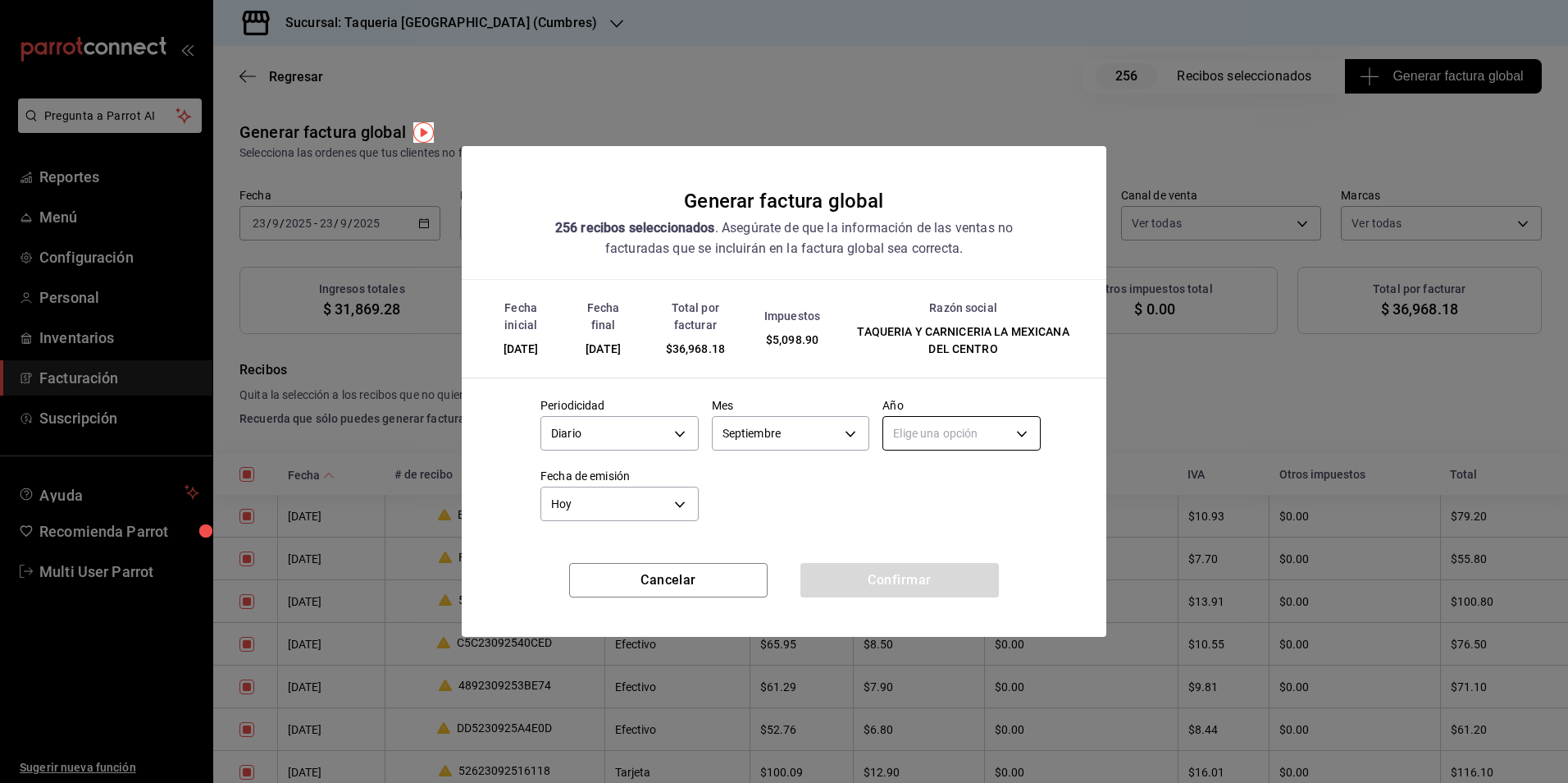
click at [928, 427] on body "Pregunta a Parrot AI Reportes Menú Configuración Personal Inventarios Facturaci…" at bounding box center [784, 391] width 1568 height 783
click at [932, 481] on li "2025" at bounding box center [962, 485] width 157 height 27
click at [931, 561] on div "Fecha inicial [DATE] Fecha final [DATE] Total por facturar $36,968.18 Impuestos…" at bounding box center [784, 422] width 645 height 283
click at [936, 566] on button "Confirmar" at bounding box center [900, 580] width 199 height 34
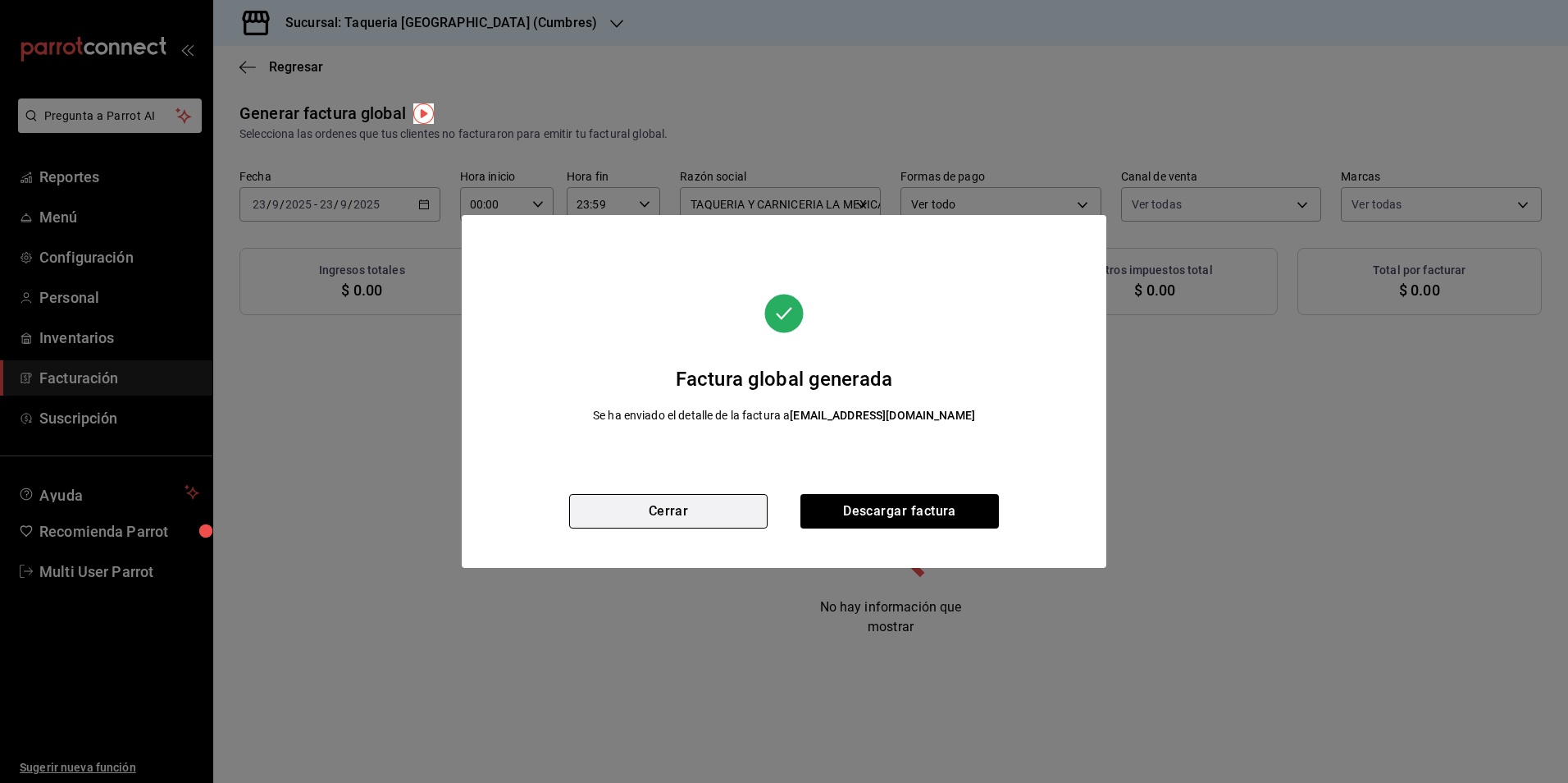
click at [669, 503] on button "Cerrar" at bounding box center [669, 511] width 199 height 34
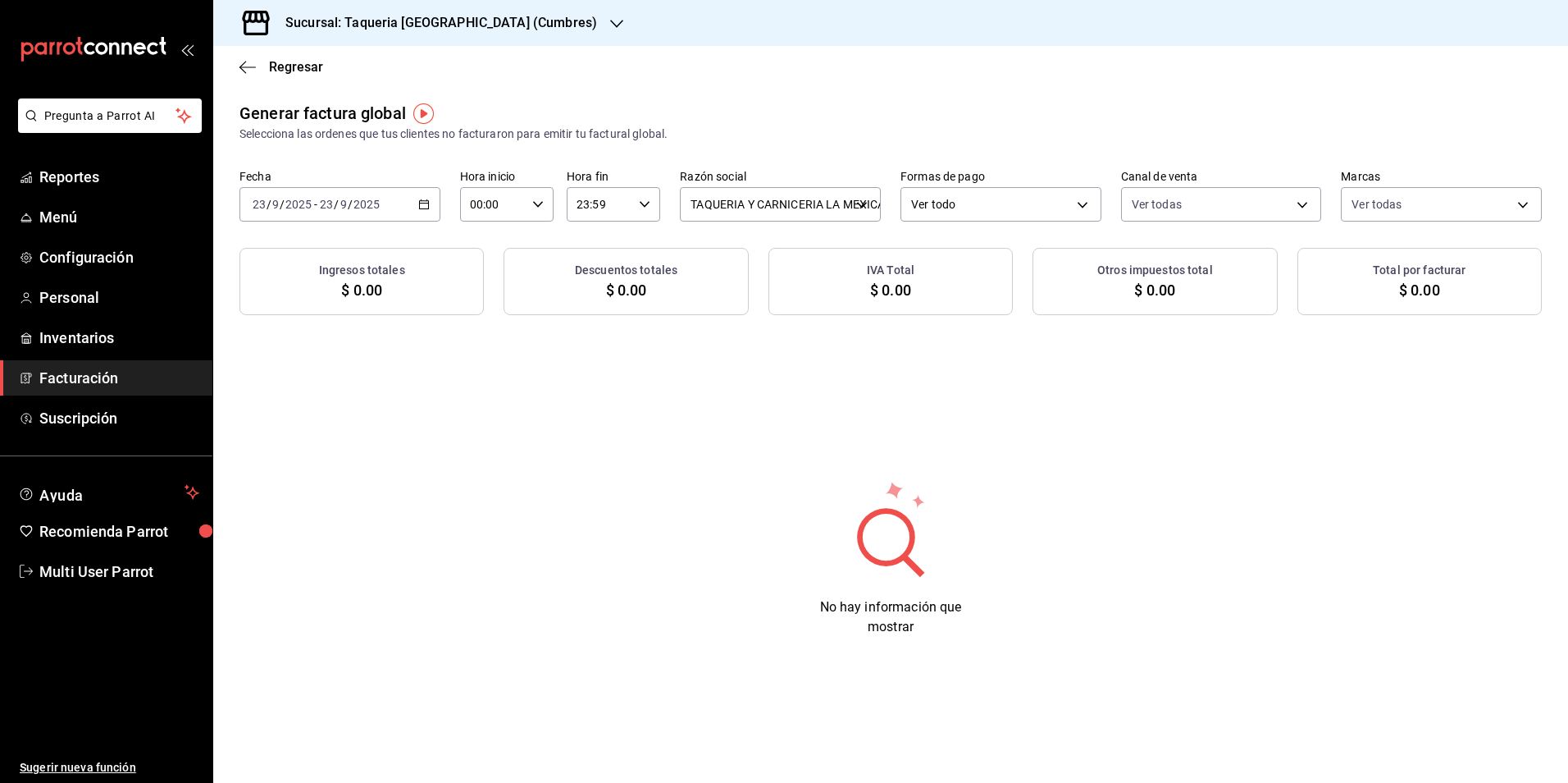
click at [376, 228] on div "Generar factura global Selecciona las ordenes que tus clientes no facturaron pa…" at bounding box center [891, 208] width 1355 height 214
click at [379, 201] on div "[DATE] [DATE]" at bounding box center [349, 205] width 64 height 13
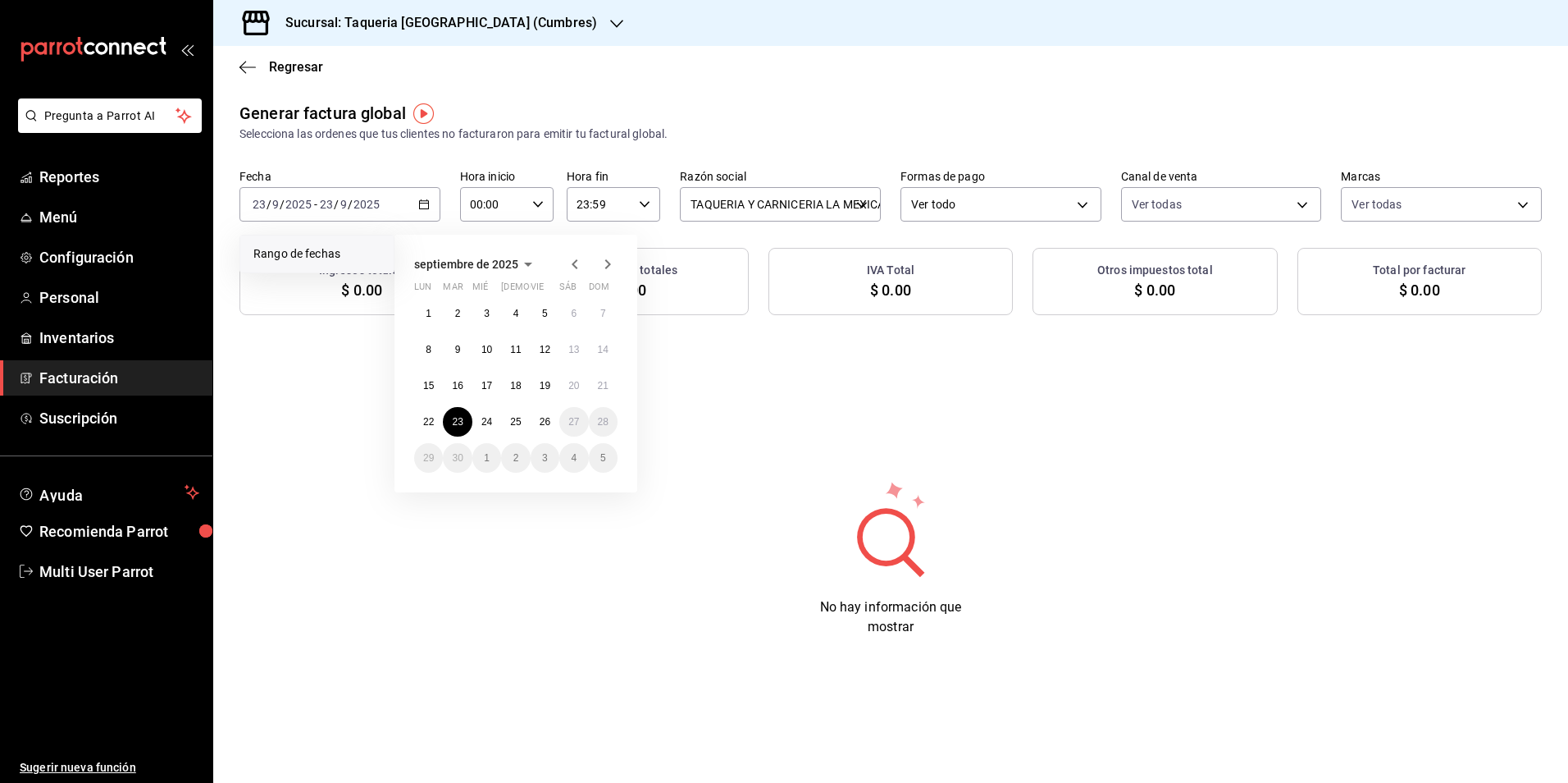
click at [505, 84] on div "Regresar" at bounding box center [891, 67] width 1355 height 42
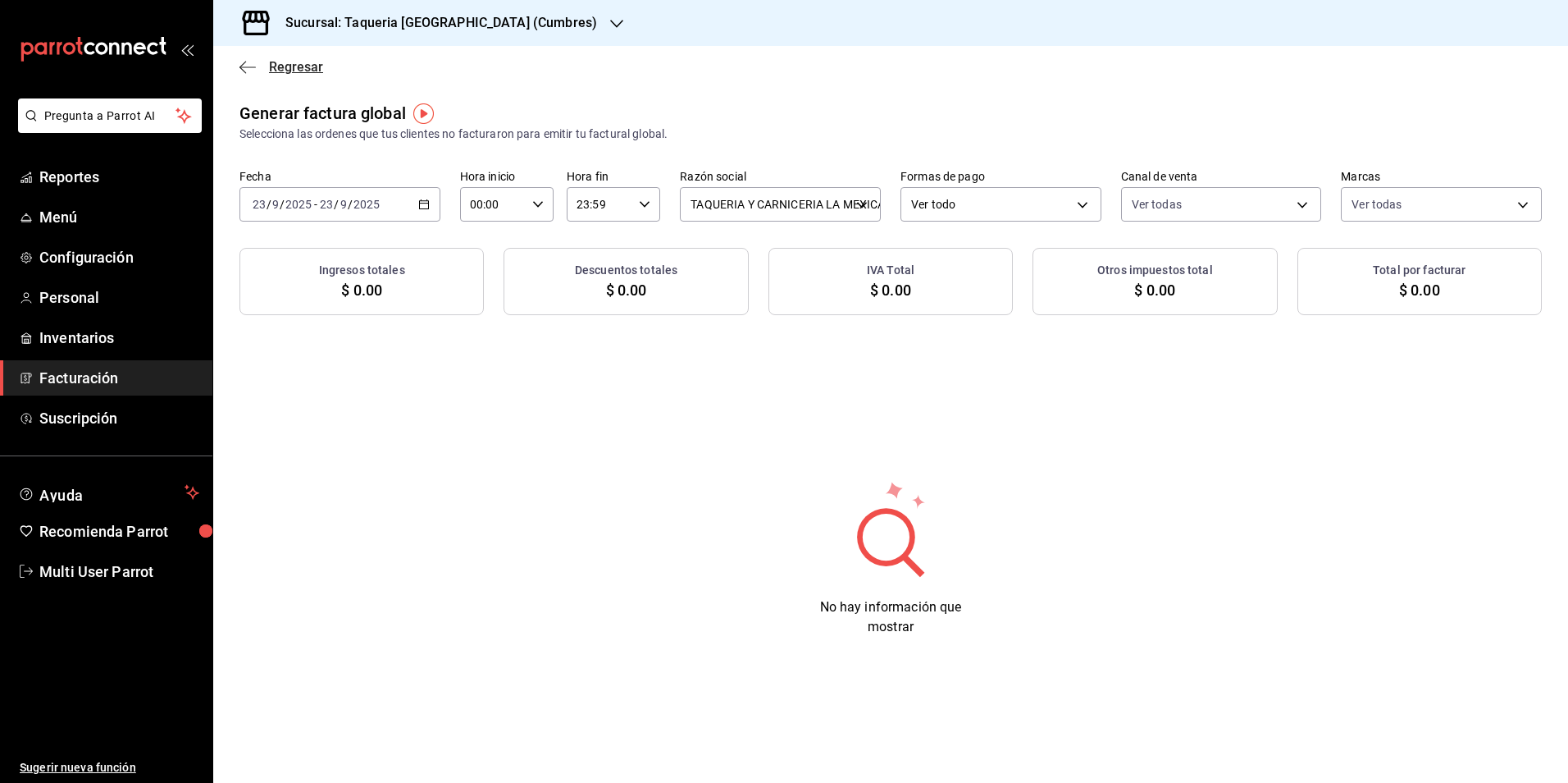
click at [290, 66] on span "Regresar" at bounding box center [296, 67] width 54 height 15
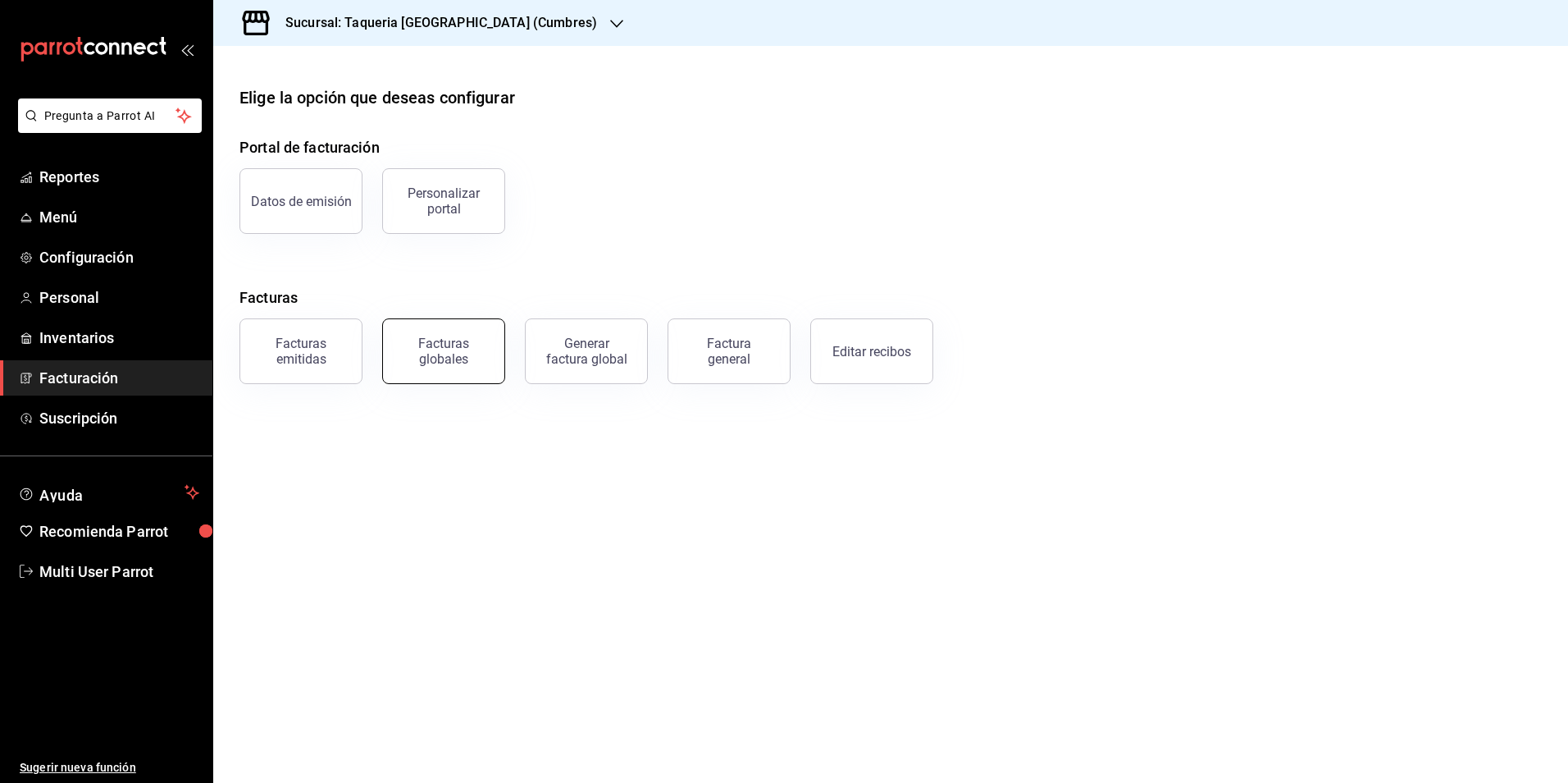
click at [466, 359] on div "Facturas globales" at bounding box center [443, 351] width 101 height 32
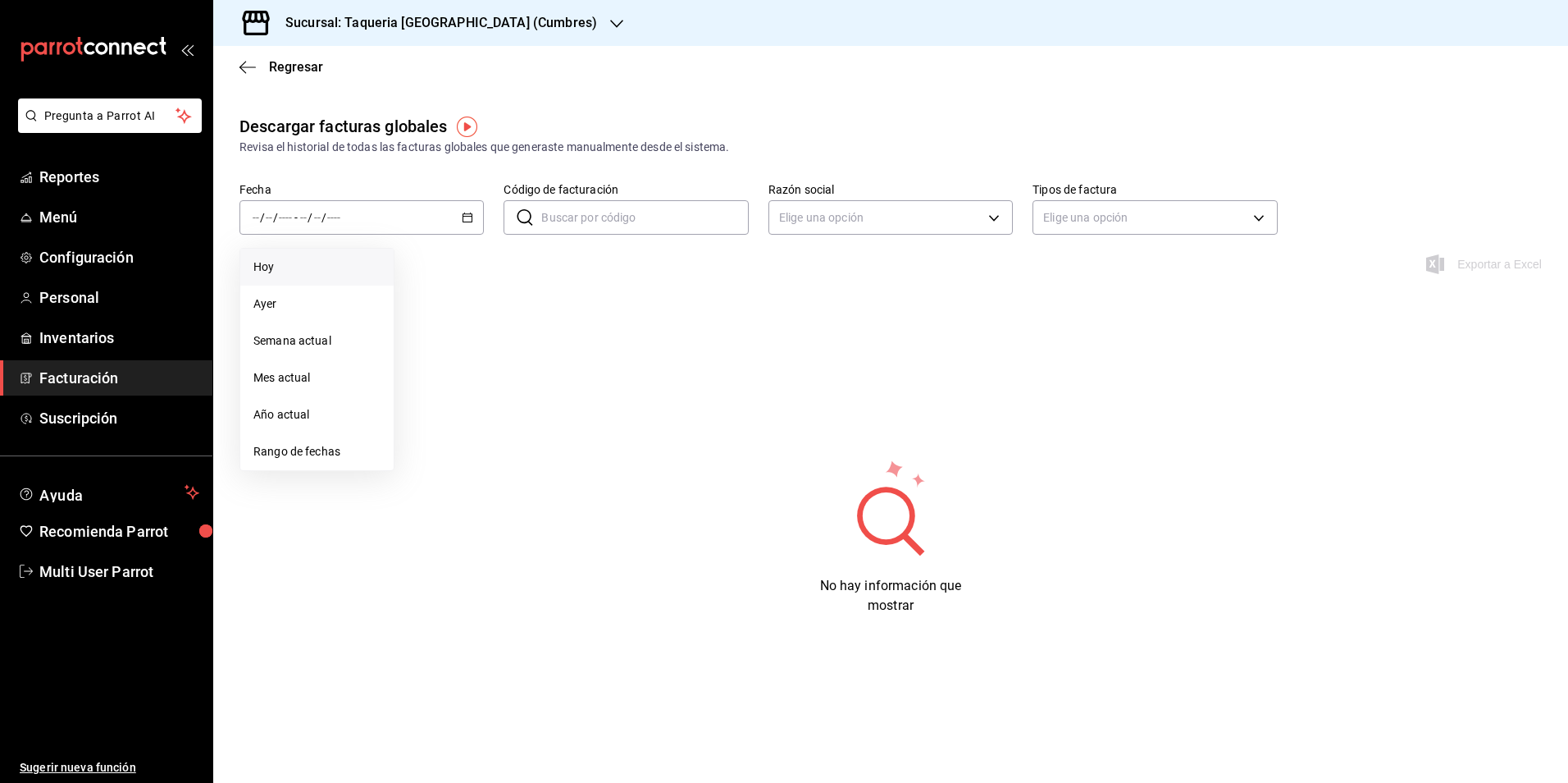
click at [324, 258] on li "Hoy" at bounding box center [317, 267] width 154 height 37
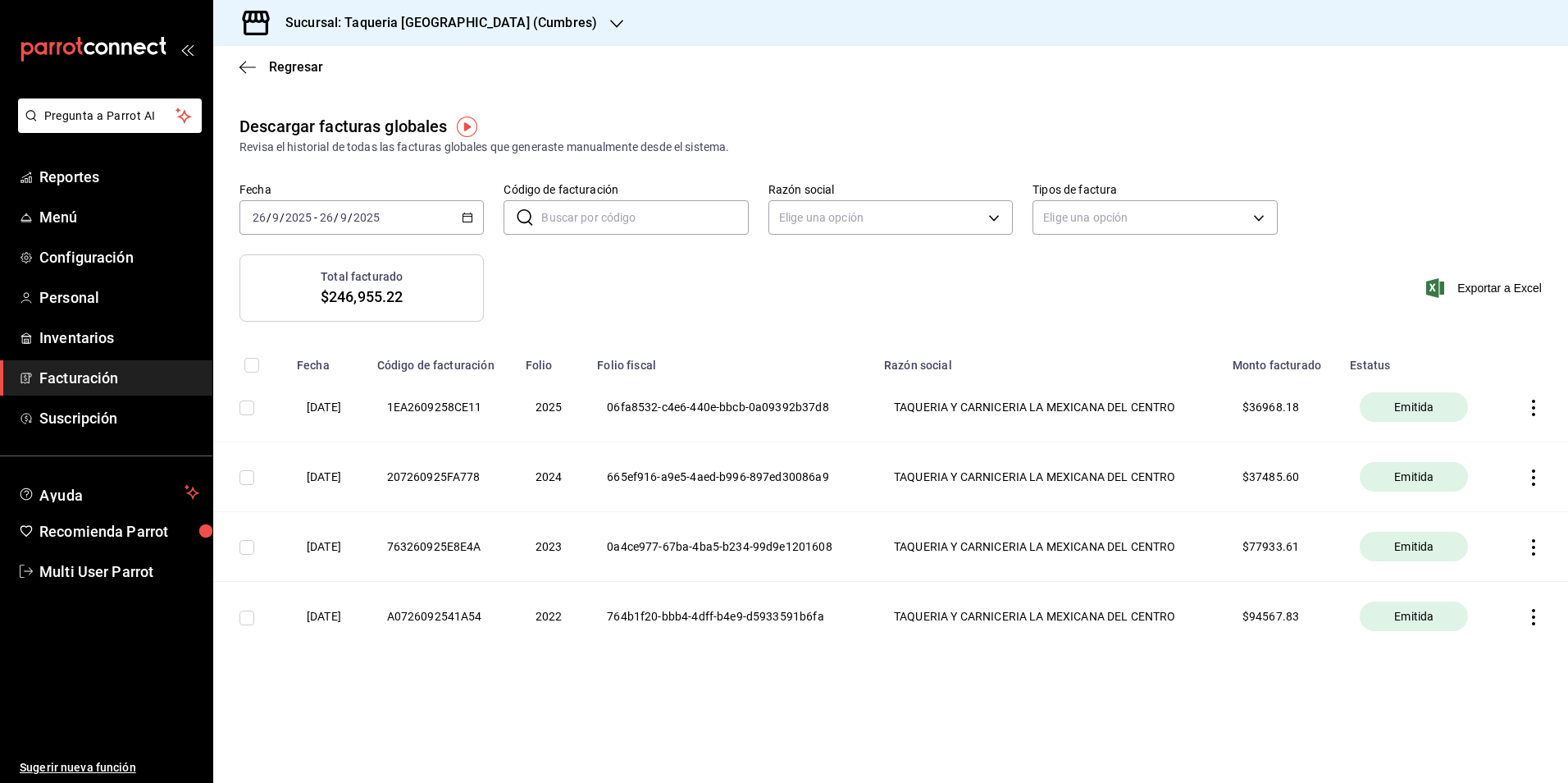
click at [395, 26] on h3 "Sucursal: Taqueria [GEOGRAPHIC_DATA] (Cumbres)" at bounding box center [435, 23] width 325 height 20
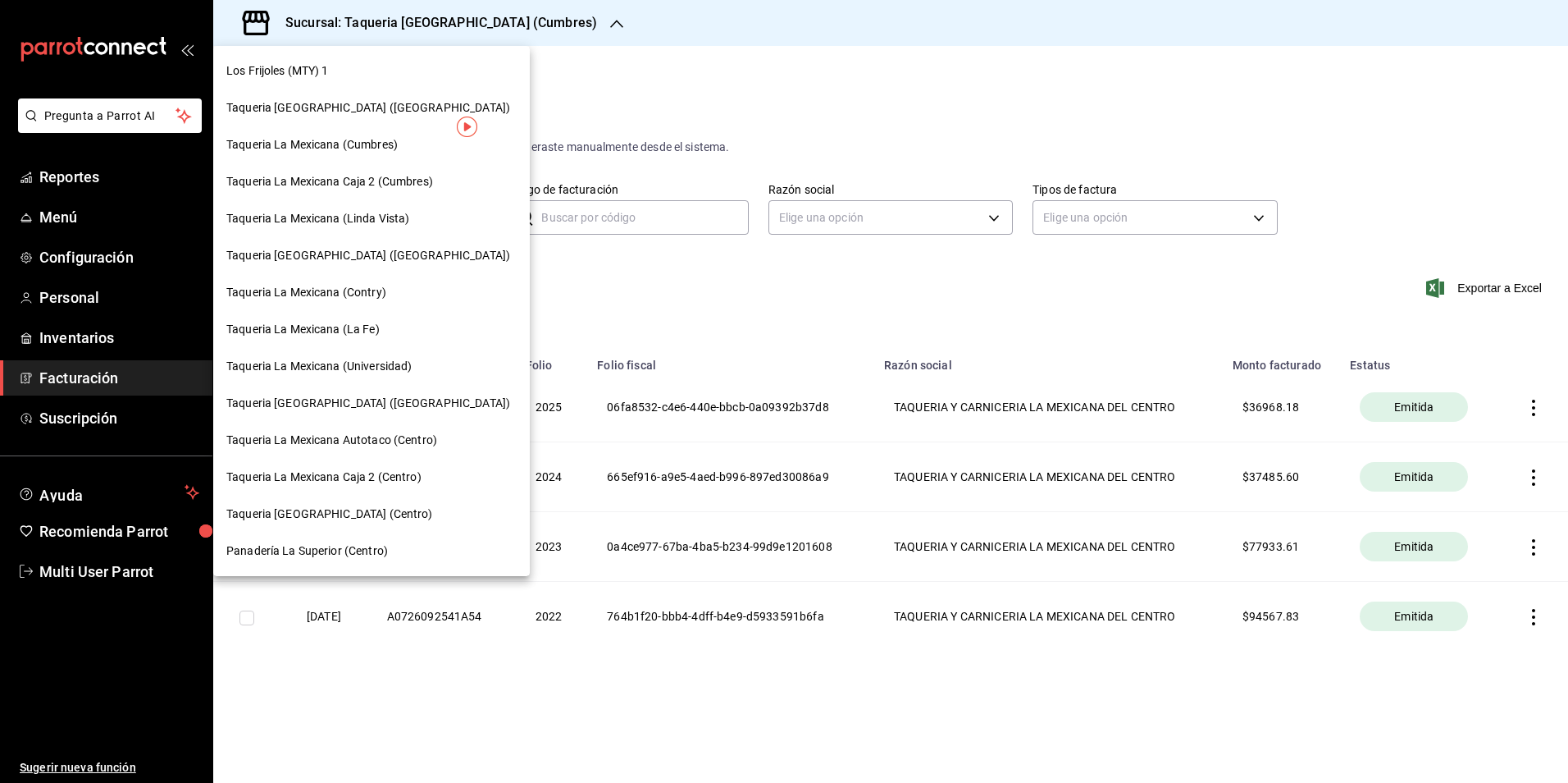
click at [419, 228] on div "Taqueria La Mexicana (Linda Vista)" at bounding box center [371, 218] width 316 height 37
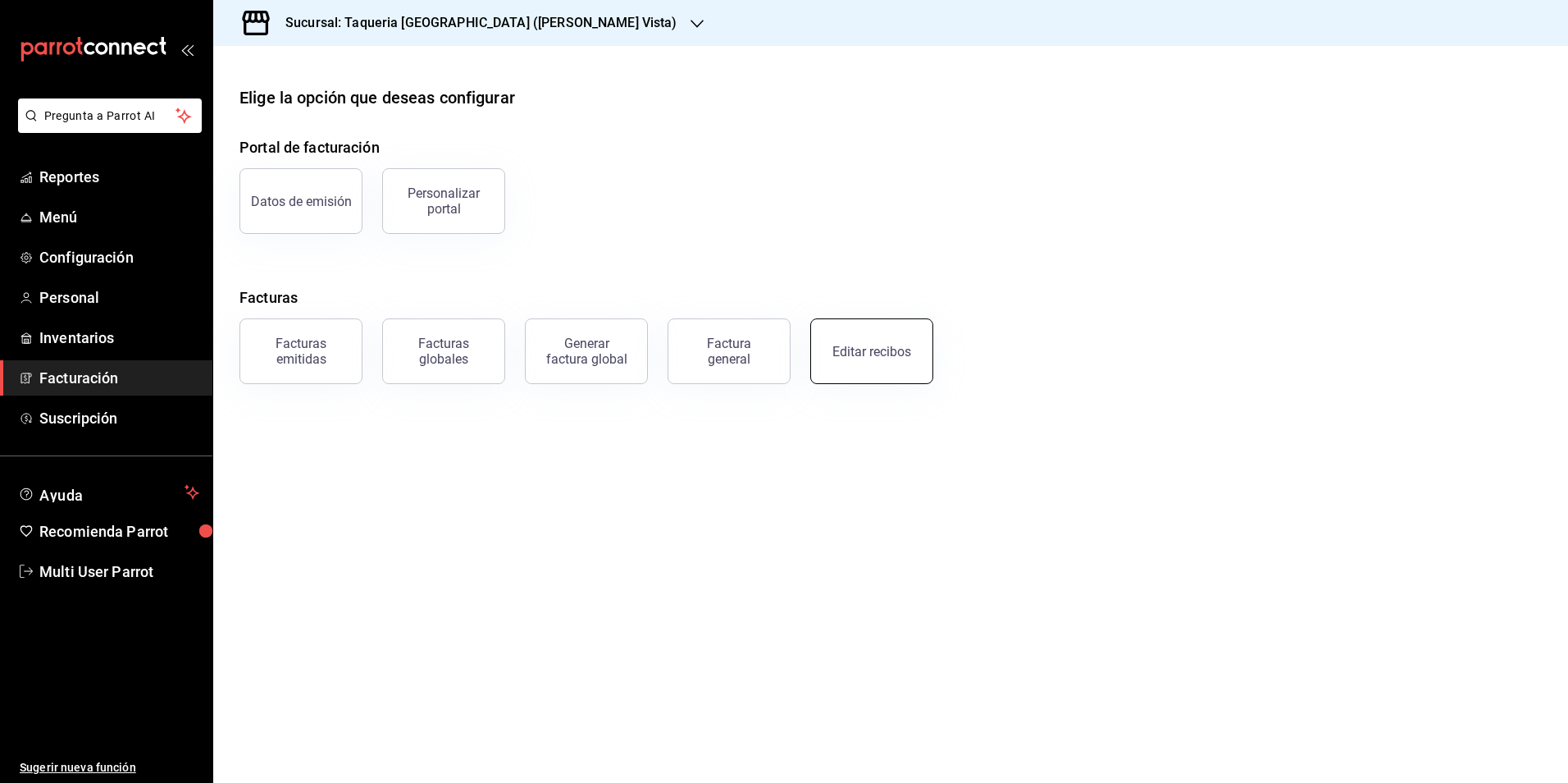
click at [908, 334] on button "Editar recibos" at bounding box center [871, 351] width 123 height 66
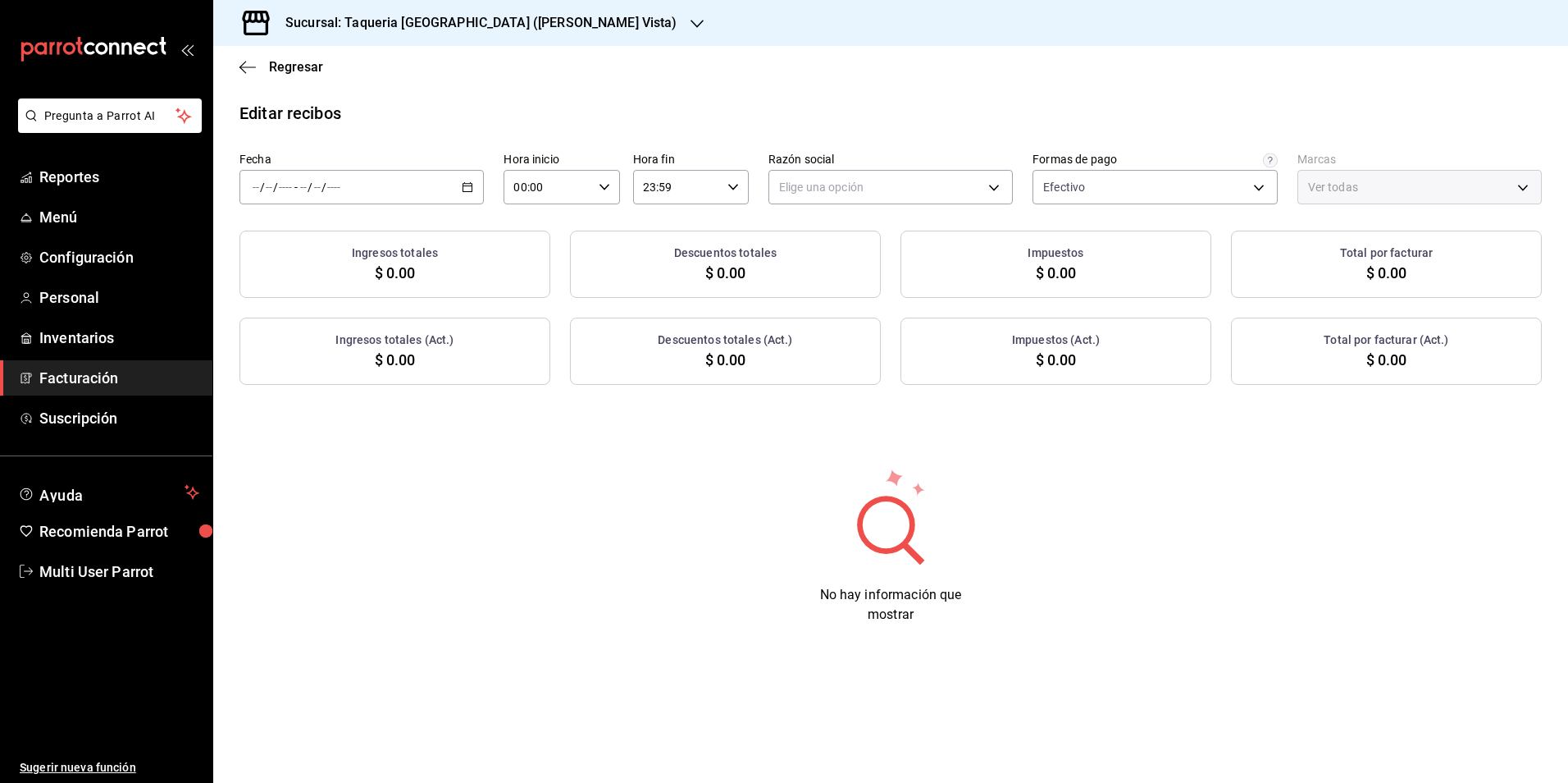
click at [397, 185] on div "/ / - / /" at bounding box center [362, 187] width 245 height 34
click at [349, 411] on li "Rango de fechas" at bounding box center [317, 422] width 154 height 37
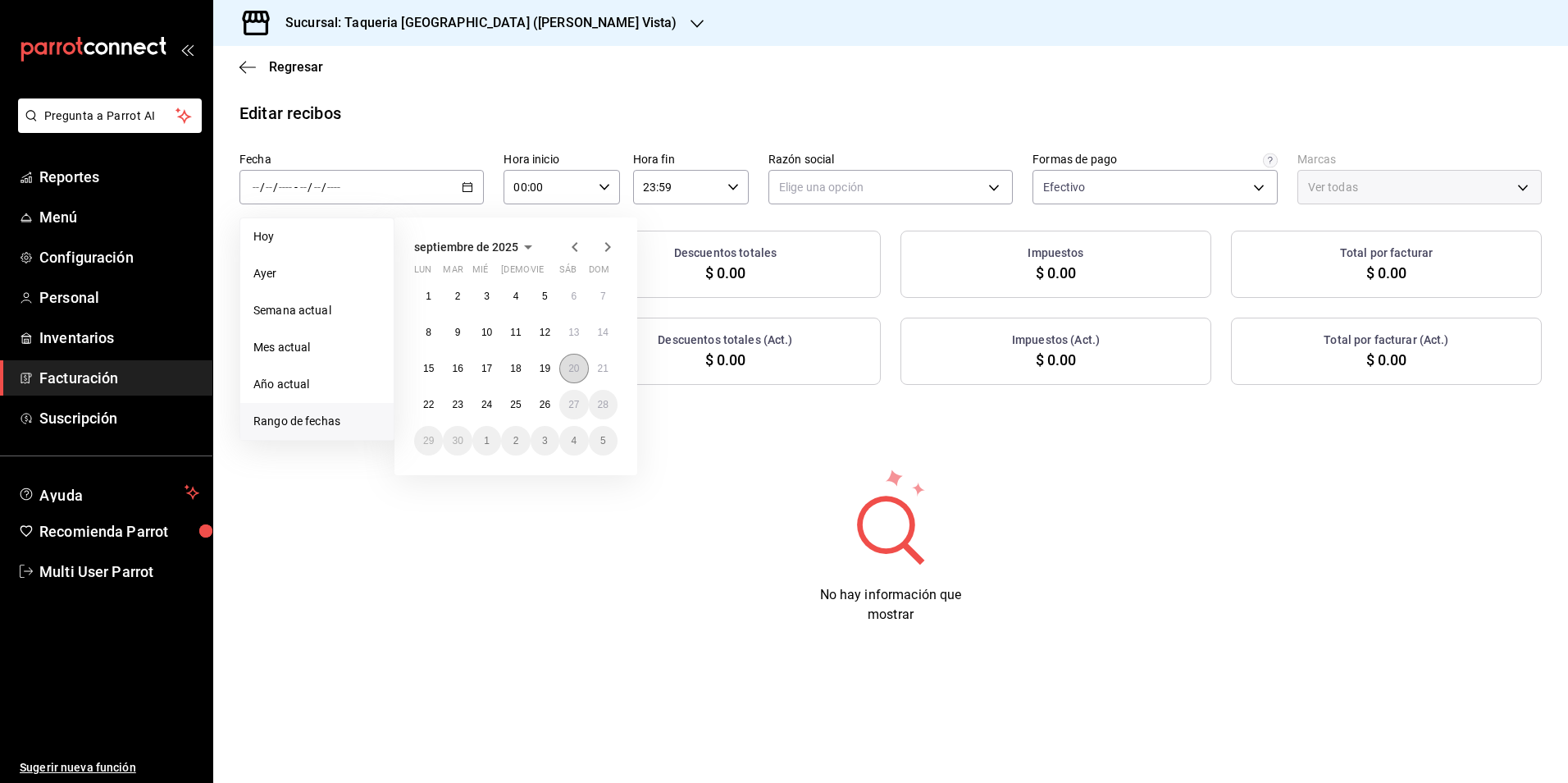
click at [566, 367] on button "20" at bounding box center [574, 368] width 29 height 30
click at [462, 401] on abbr "23" at bounding box center [457, 404] width 11 height 11
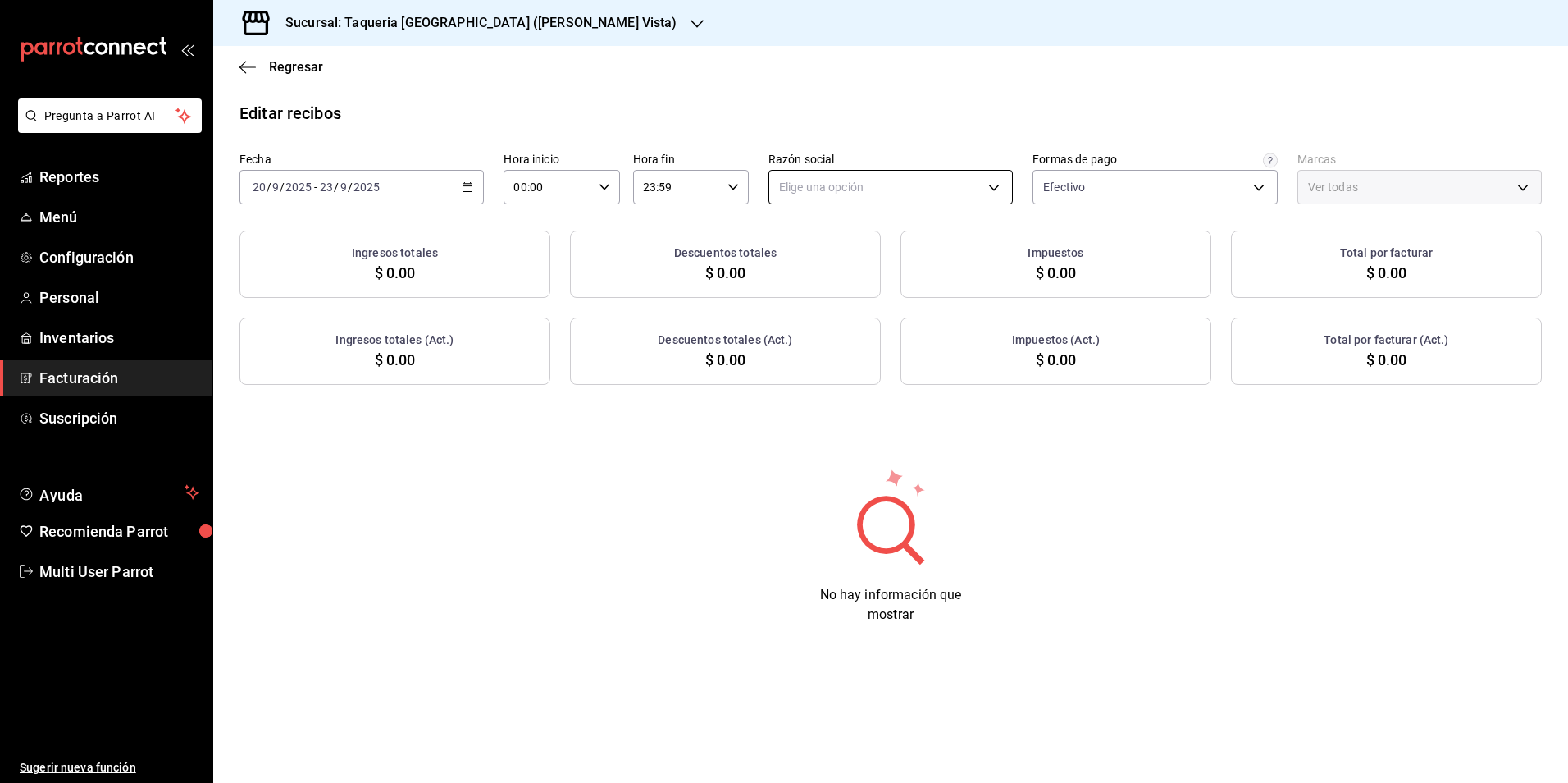
click at [805, 194] on body "Pregunta a Parrot AI Reportes Menú Configuración Personal Inventarios Facturaci…" at bounding box center [784, 391] width 1568 height 783
click at [819, 258] on li "TAQUERIA Y CARNICERIA LA MEXICANA DEL CENTRO" at bounding box center [918, 271] width 298 height 31
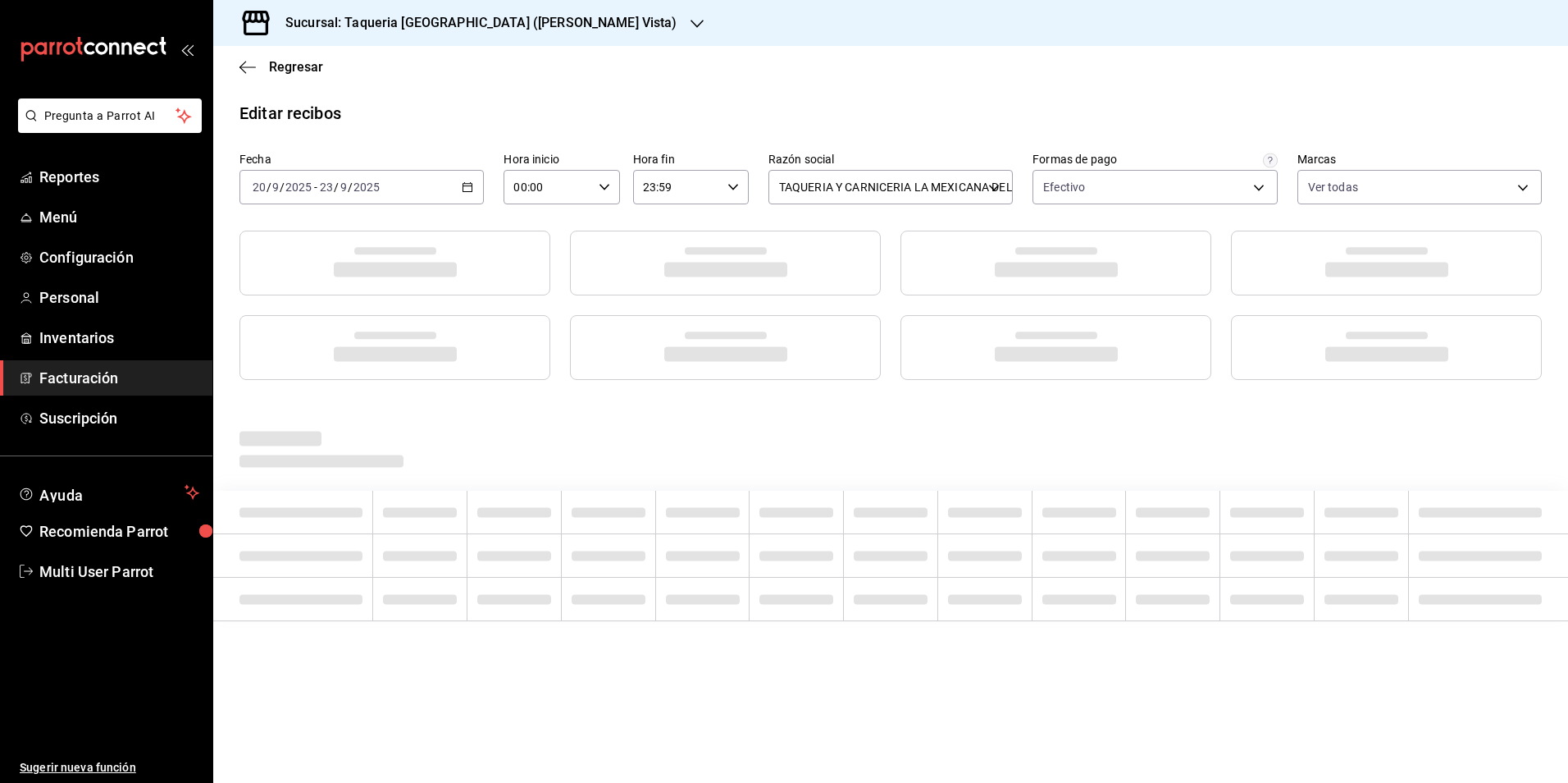
click at [812, 127] on div "Editar recibos Fecha [DATE] [DATE] - [DATE] [DATE] Hora inicio 00:00 Hora inici…" at bounding box center [891, 394] width 1355 height 586
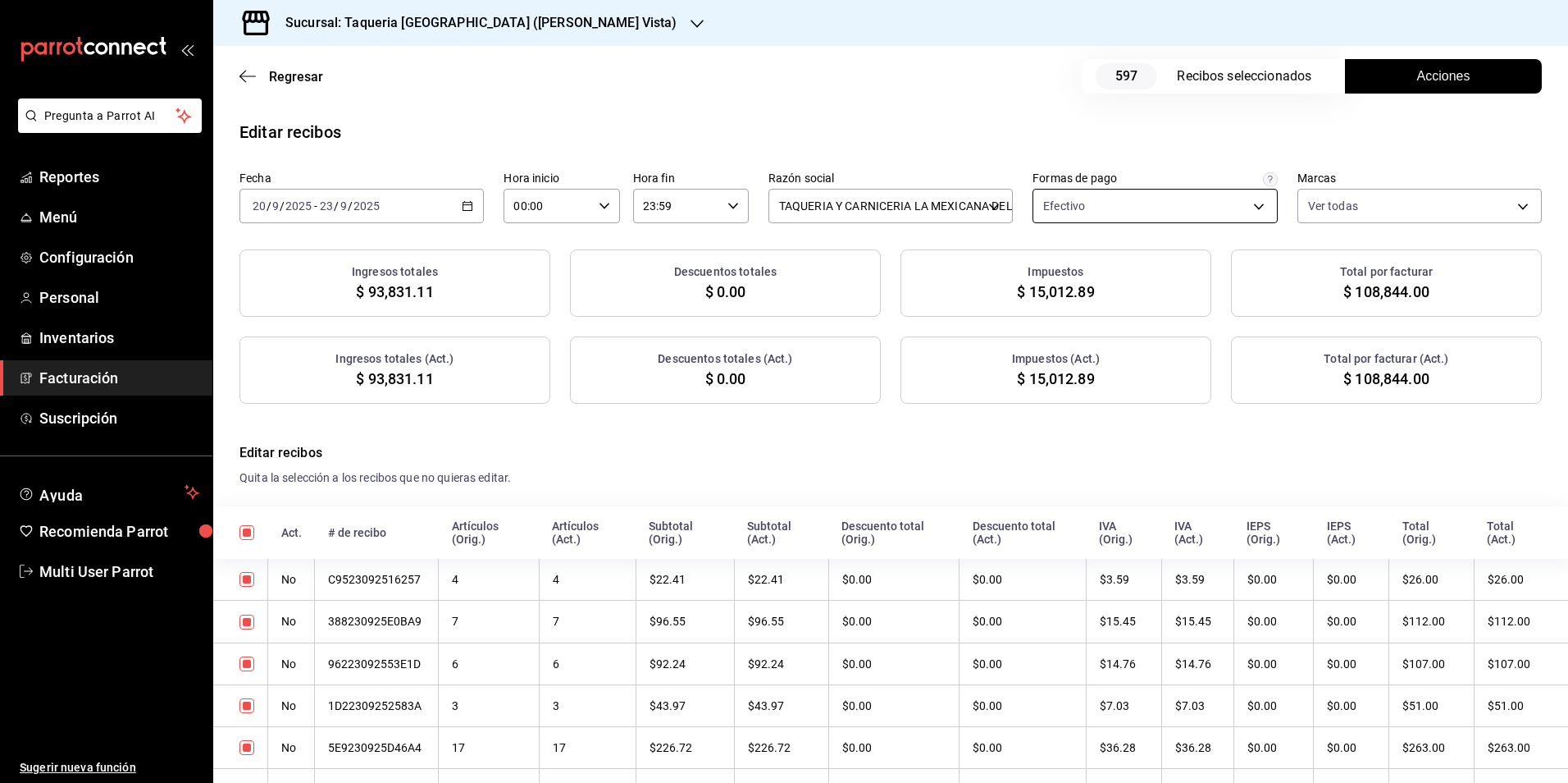
click at [1087, 206] on body "Pregunta a Parrot AI Reportes Menú Configuración Personal Inventarios Facturaci…" at bounding box center [784, 391] width 1568 height 783
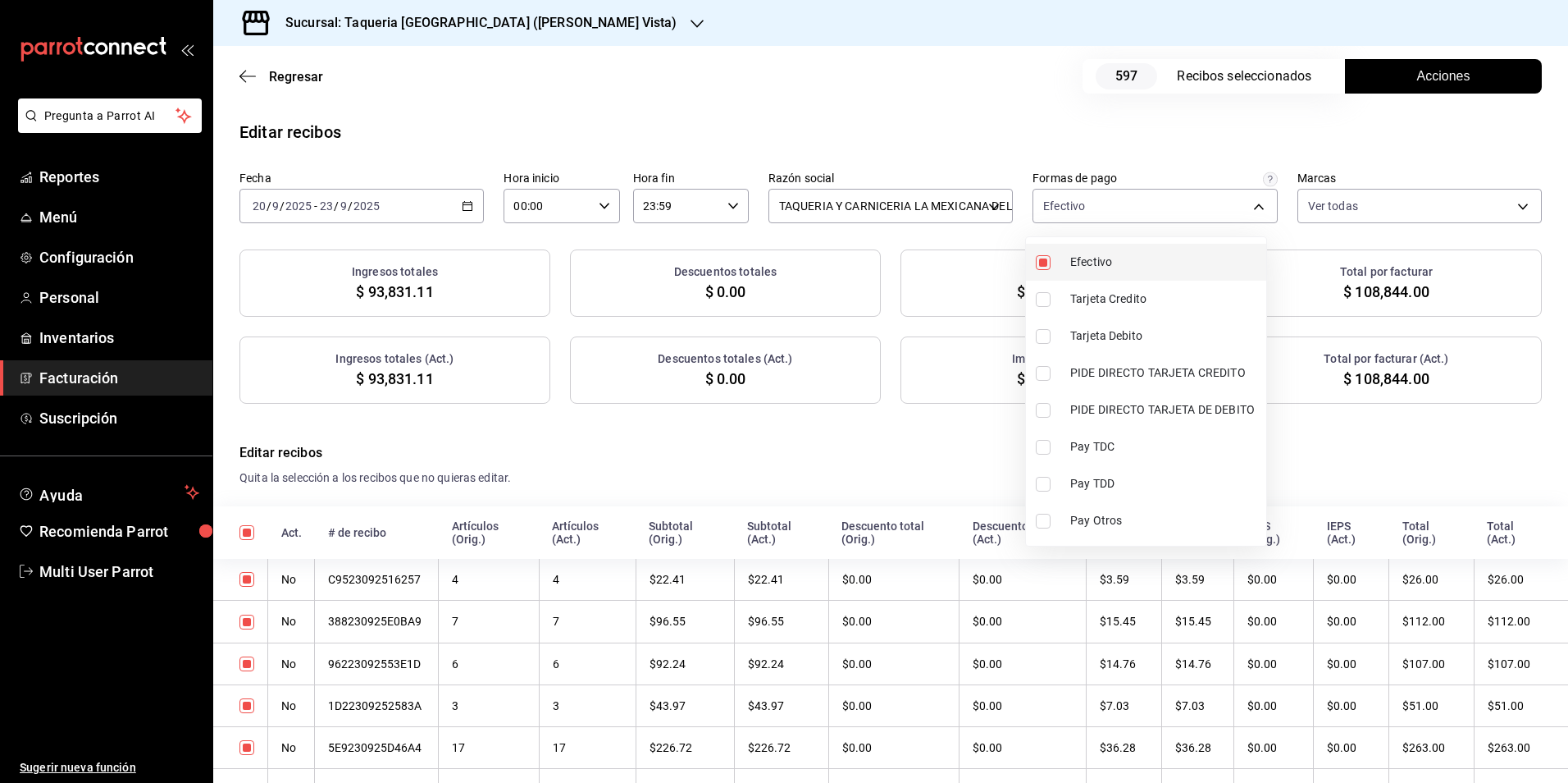
click at [1072, 253] on span "Efectivo" at bounding box center [1165, 262] width 189 height 17
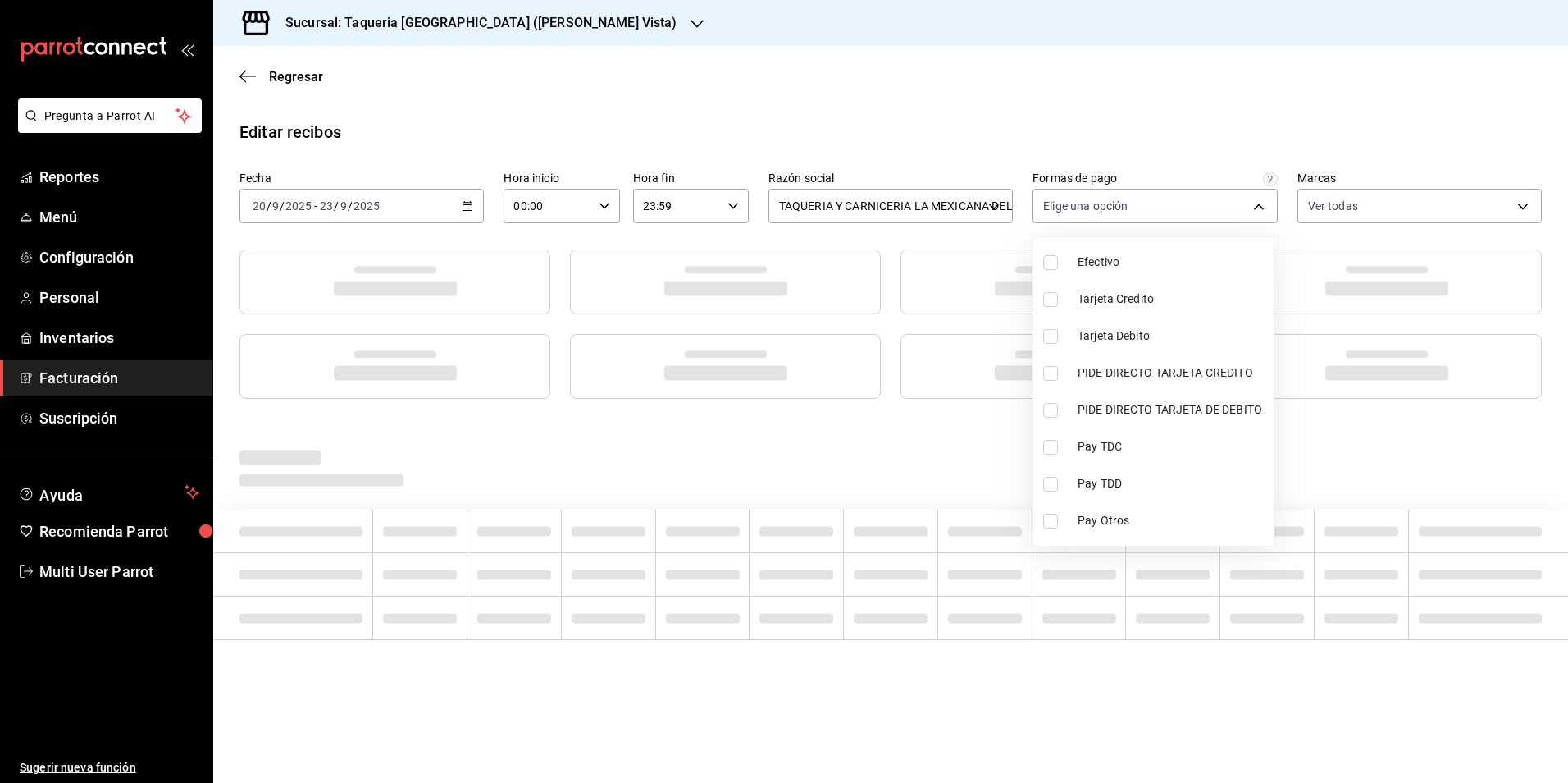
click at [979, 148] on div at bounding box center [784, 391] width 1568 height 783
